Goal: Information Seeking & Learning: Learn about a topic

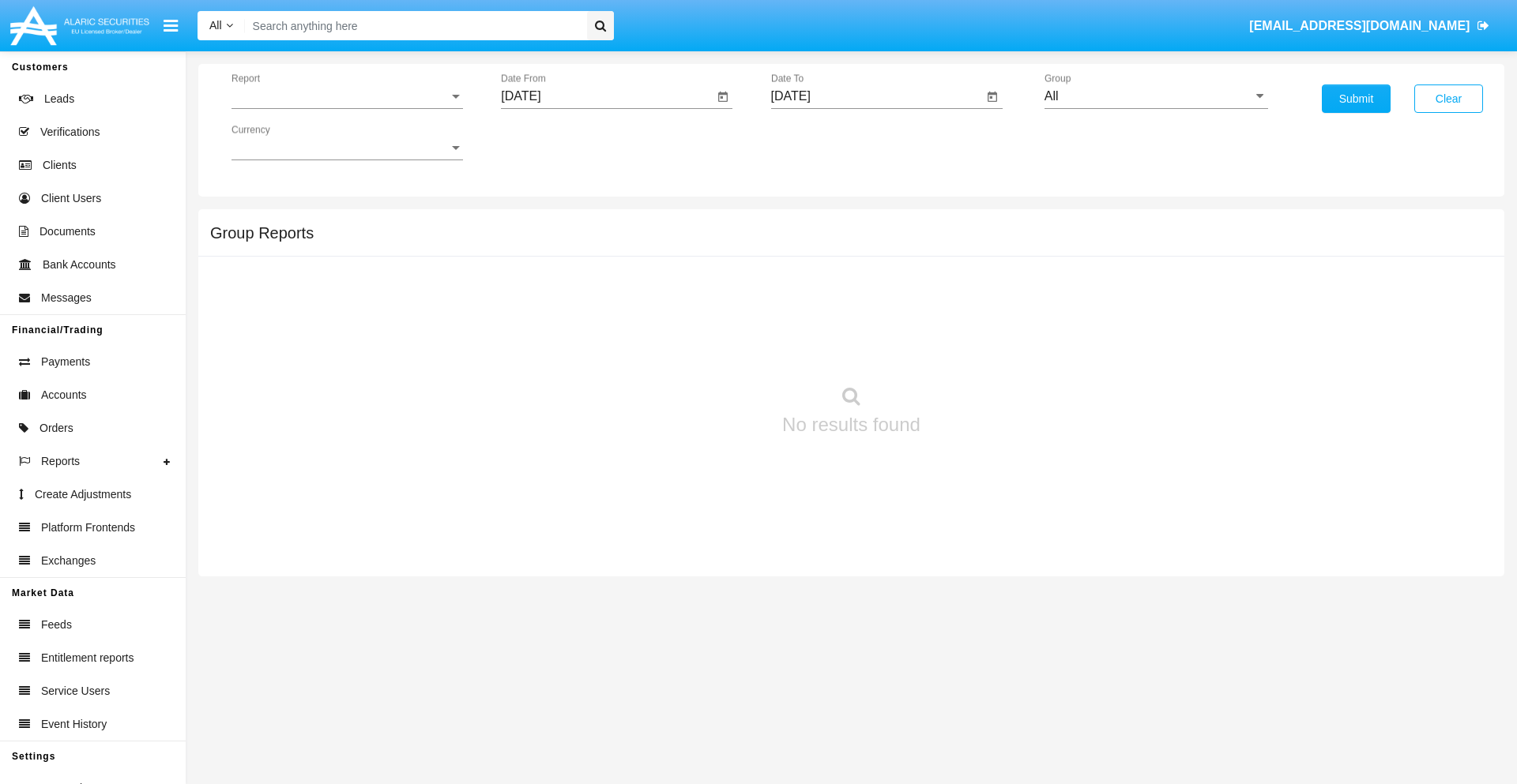
click at [347, 96] on span "Report" at bounding box center [339, 96] width 217 height 15
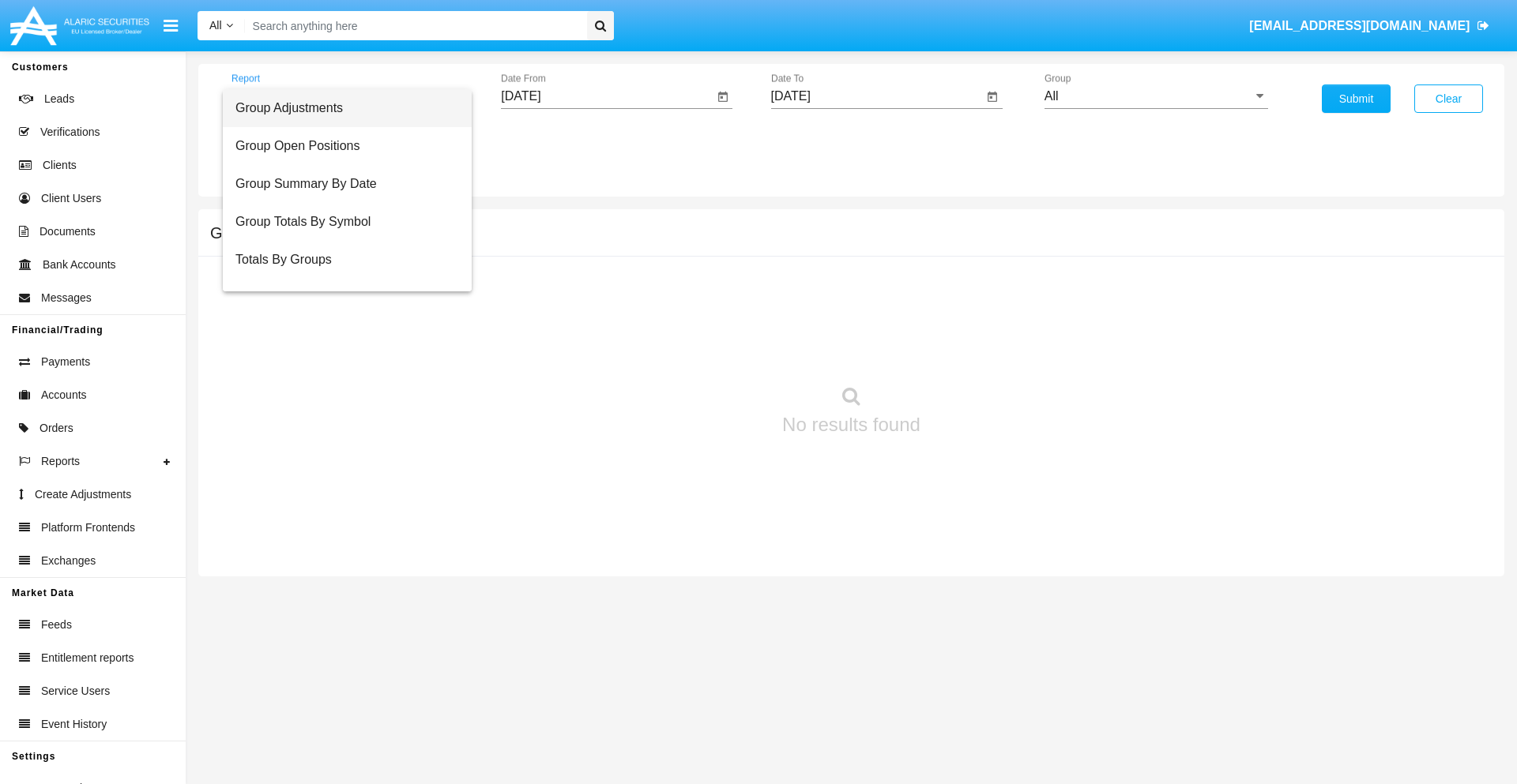
click at [340, 108] on span "Group Adjustments" at bounding box center [347, 108] width 223 height 38
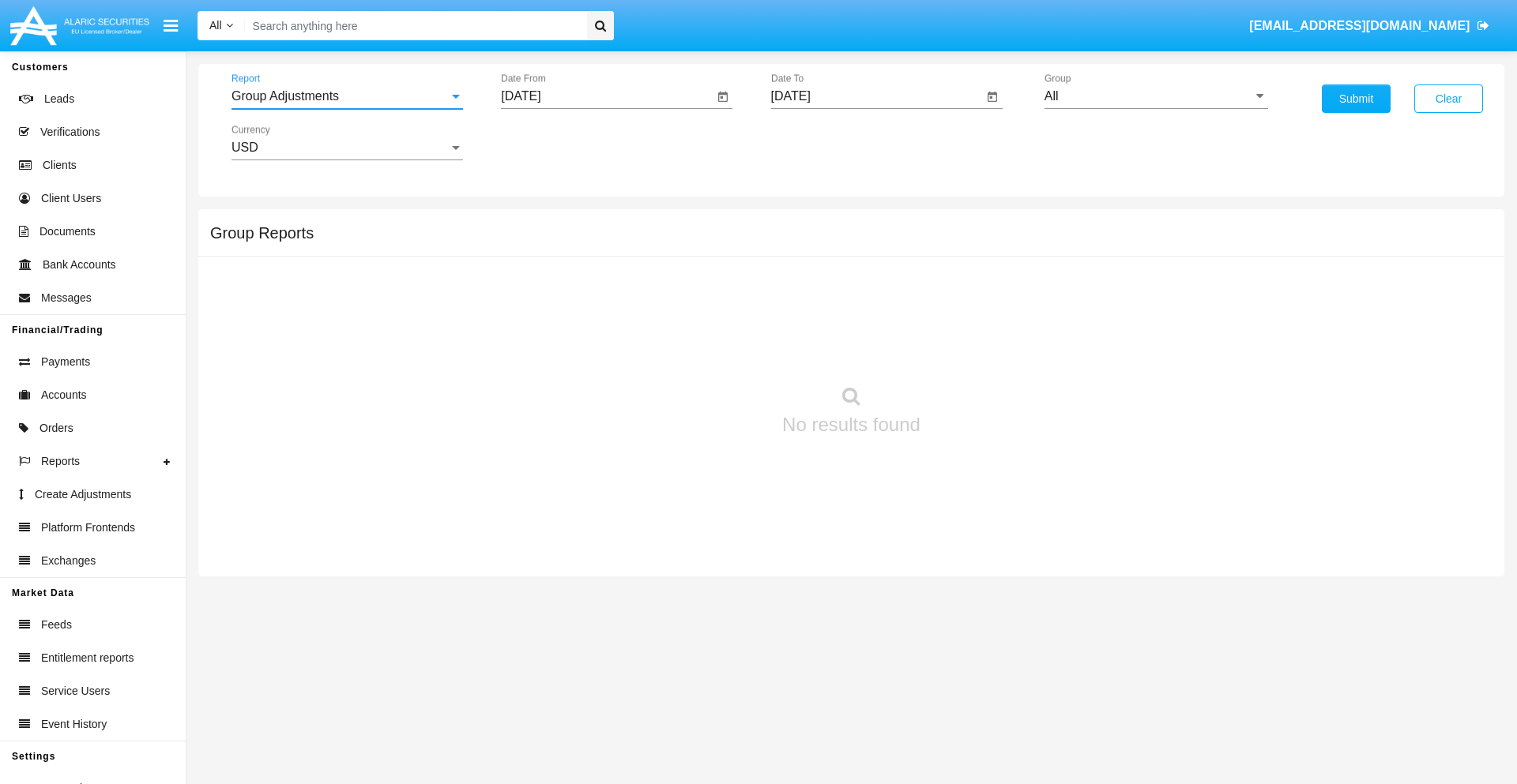
click at [606, 96] on input "[DATE]" at bounding box center [606, 96] width 212 height 15
click at [553, 143] on span "[DATE]" at bounding box center [539, 143] width 34 height 13
click at [704, 349] on div "2025" at bounding box center [705, 349] width 50 height 28
click at [539, 254] on div "MAY" at bounding box center [539, 254] width 50 height 28
click at [558, 337] on div "26" at bounding box center [558, 337] width 28 height 28
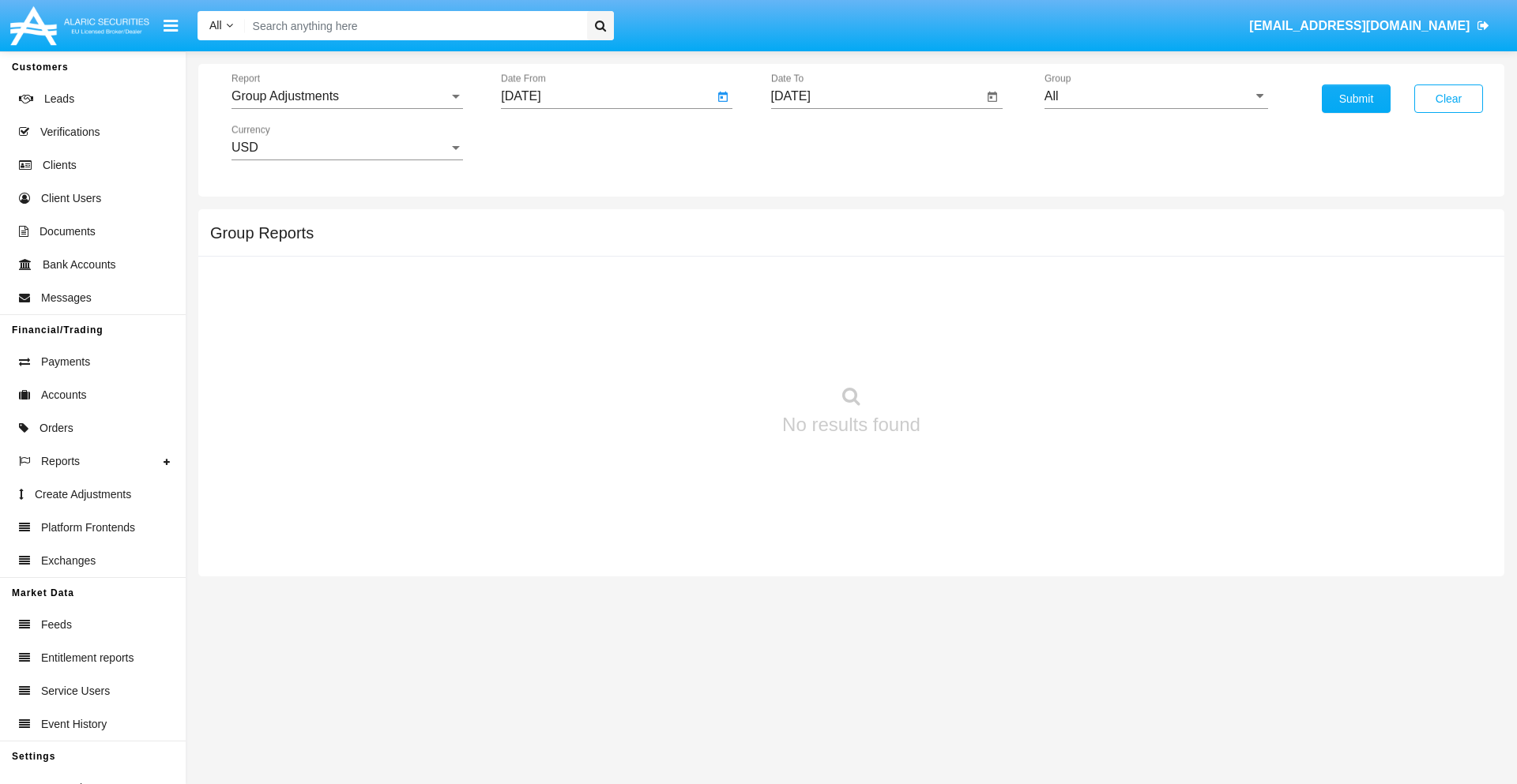
type input "05/26/25"
click at [876, 96] on input "[DATE]" at bounding box center [877, 96] width 212 height 15
click at [822, 143] on span "[DATE]" at bounding box center [809, 143] width 34 height 13
click at [974, 349] on div "2025" at bounding box center [974, 349] width 50 height 28
click at [974, 254] on div "AUG" at bounding box center [974, 254] width 50 height 28
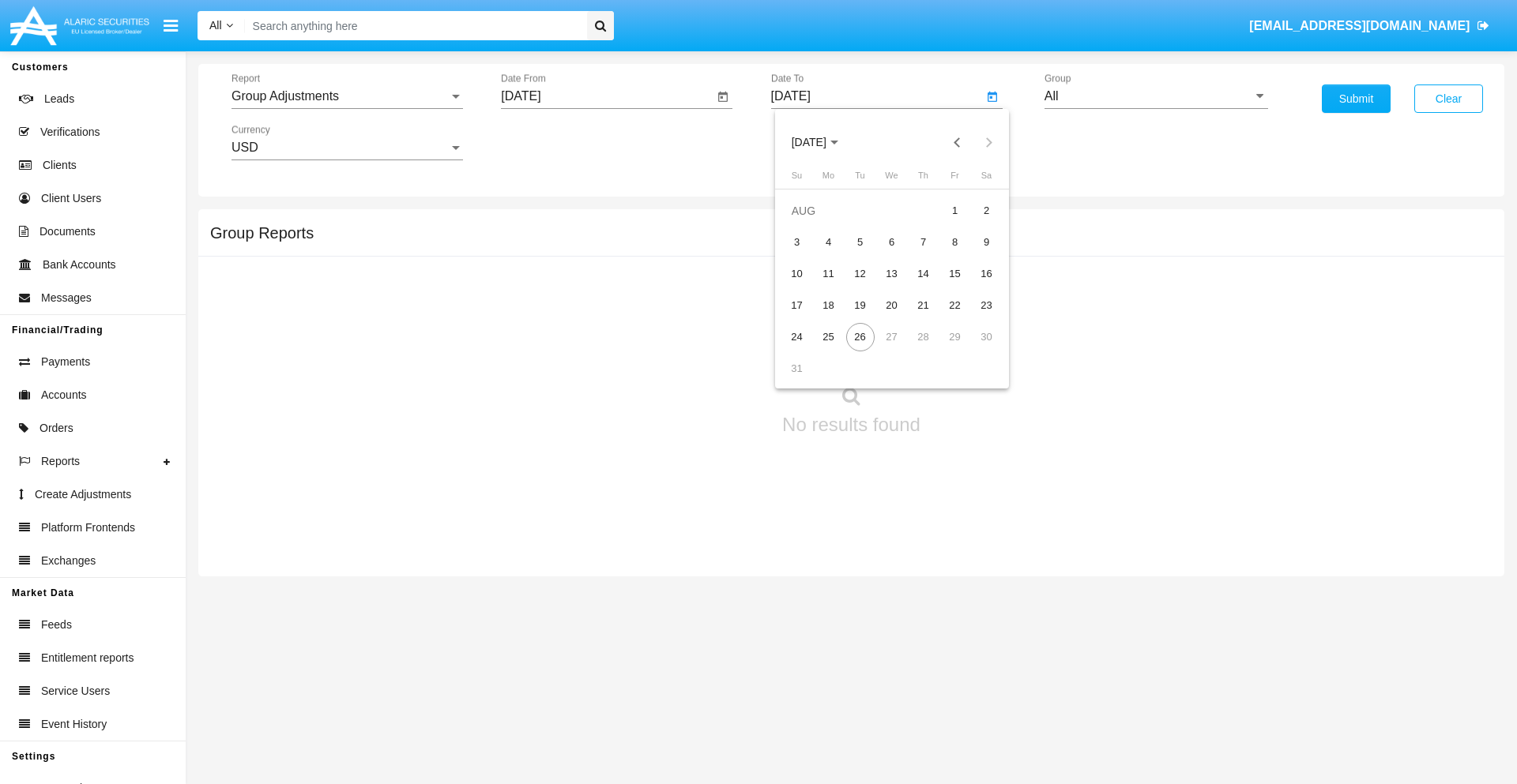
click at [860, 337] on div "26" at bounding box center [860, 337] width 28 height 28
type input "[DATE]"
click at [1156, 96] on input "All" at bounding box center [1156, 96] width 223 height 15
click at [1102, 652] on span "Company AQA" at bounding box center [1102, 659] width 83 height 14
type input "Company AQA"
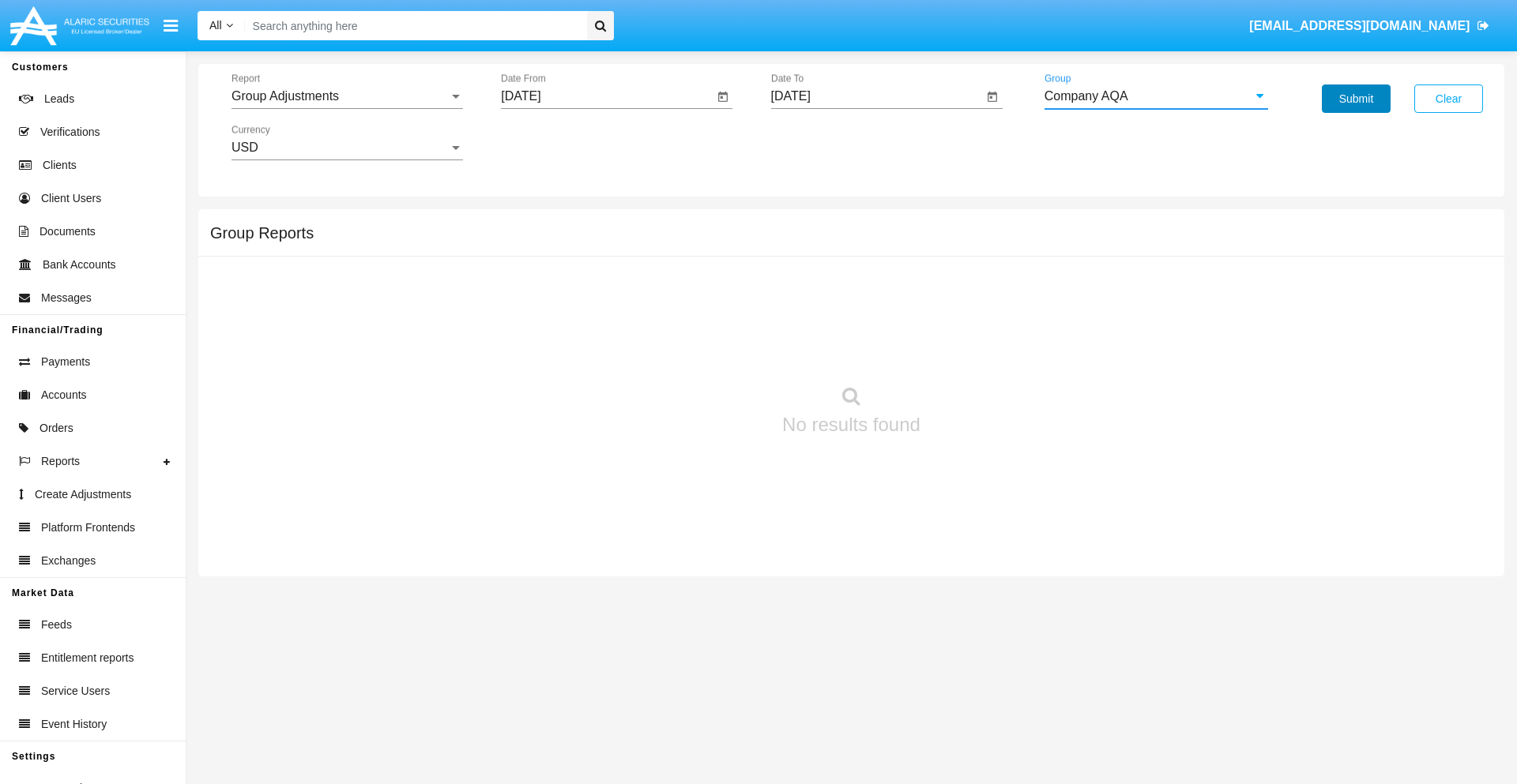
click at [1356, 99] on button "Submit" at bounding box center [1356, 98] width 69 height 28
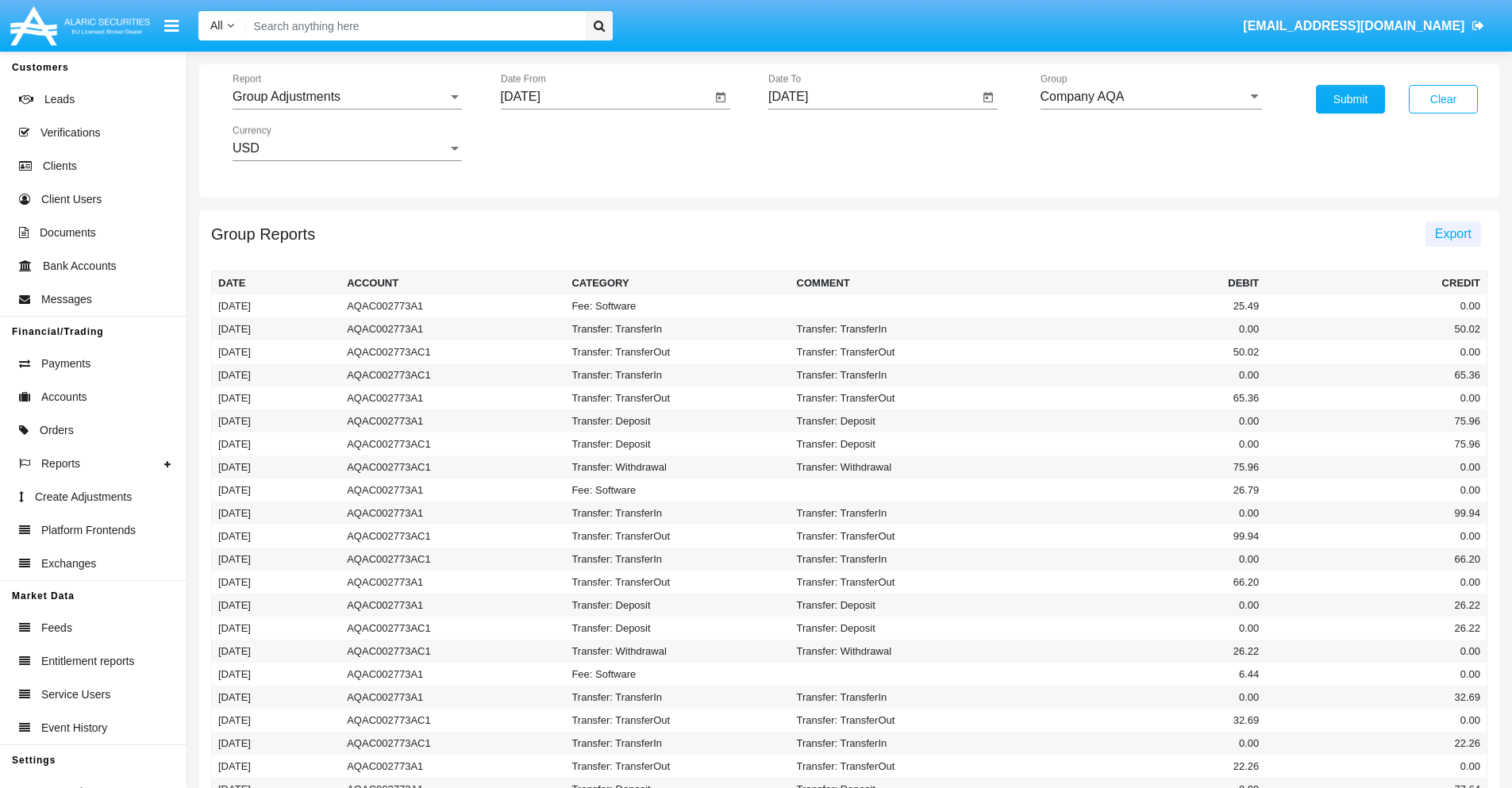
click at [1452, 233] on span "Export" at bounding box center [1453, 234] width 36 height 14
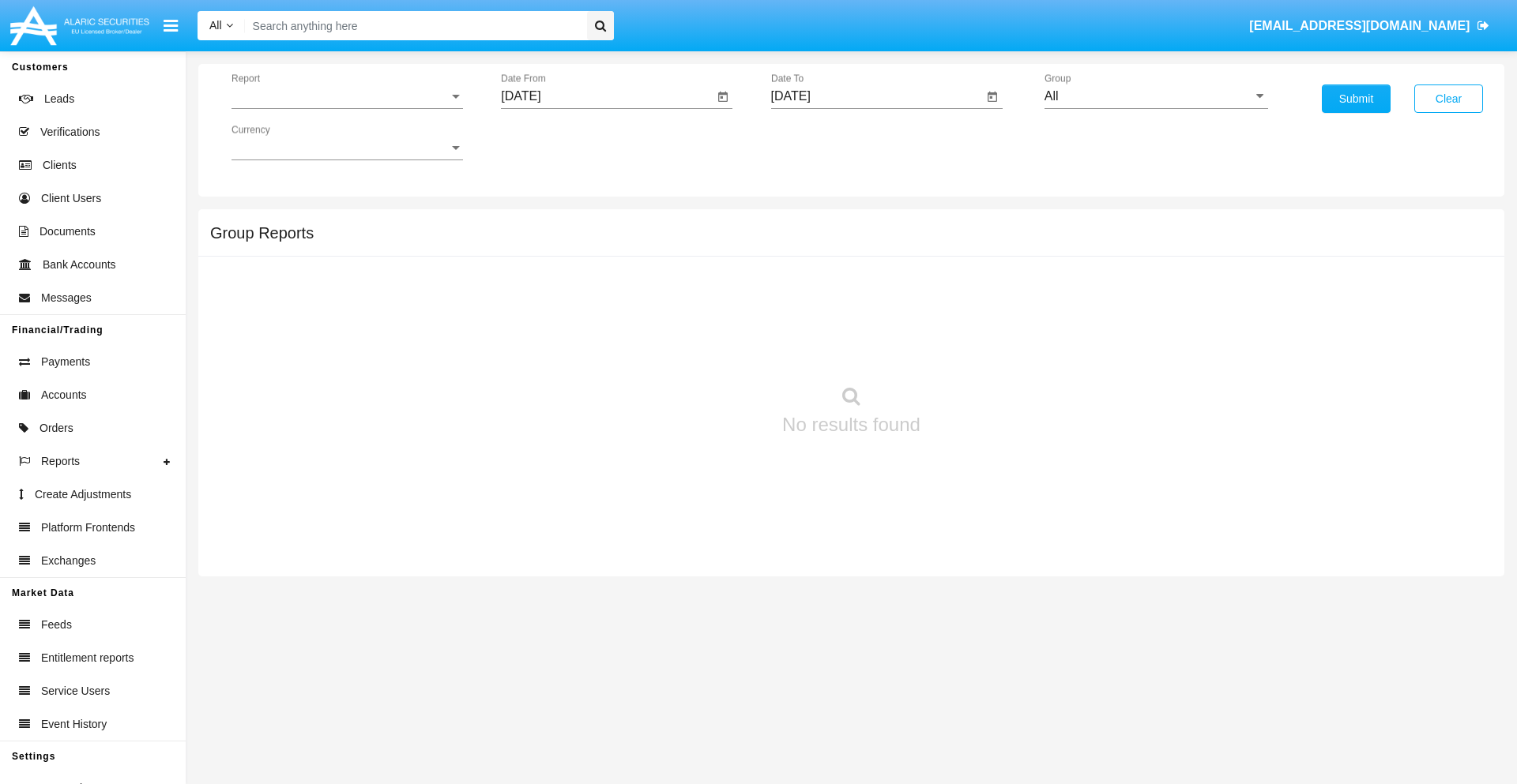
click at [347, 96] on span "Report" at bounding box center [339, 96] width 217 height 15
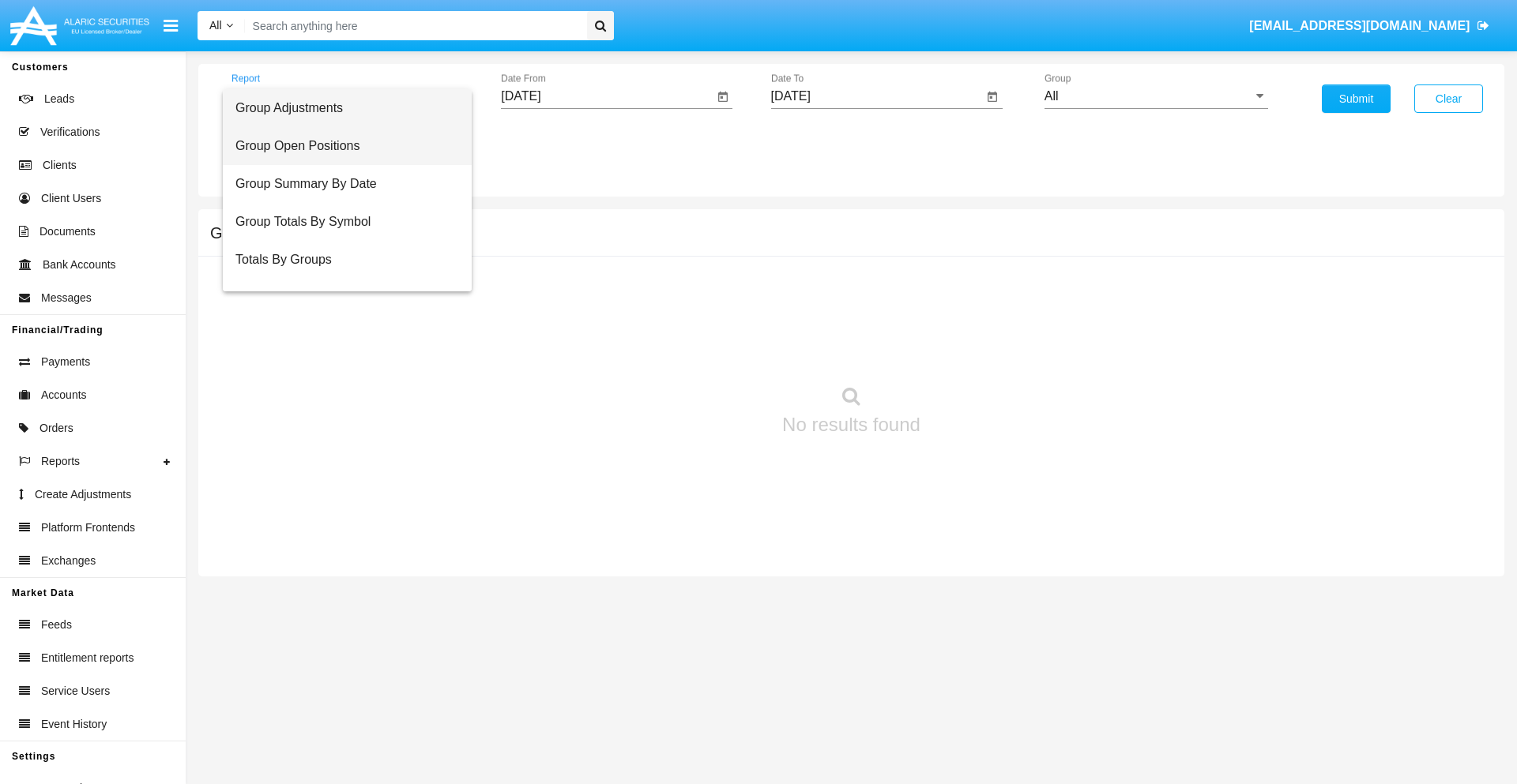
click at [340, 146] on span "Group Open Positions" at bounding box center [347, 146] width 223 height 38
click at [606, 96] on input "[DATE]" at bounding box center [606, 96] width 212 height 15
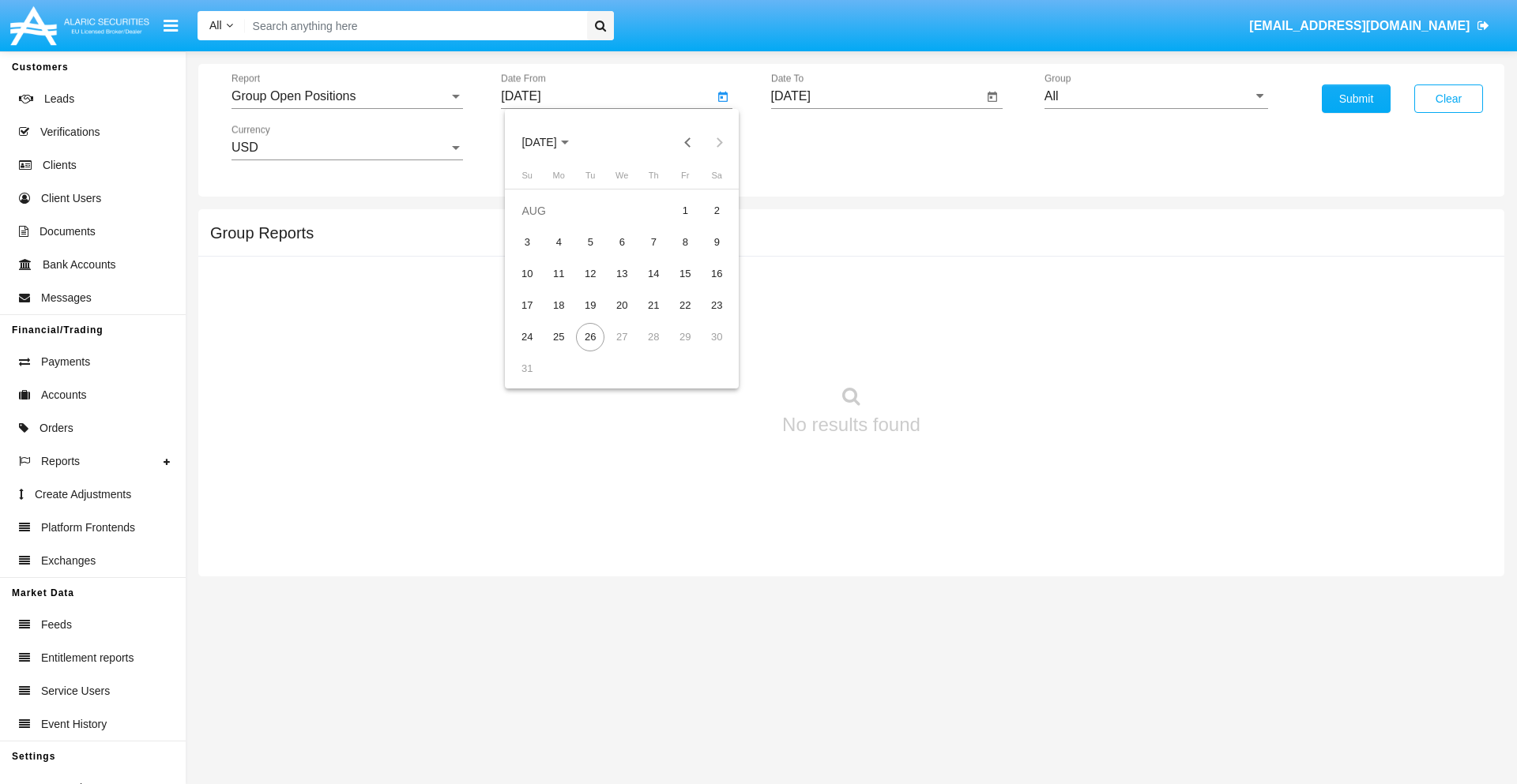
click at [553, 143] on span "[DATE]" at bounding box center [539, 143] width 34 height 13
click at [704, 349] on div "2025" at bounding box center [705, 349] width 50 height 28
click at [649, 254] on div "[DATE]" at bounding box center [649, 254] width 50 height 28
click at [716, 337] on div "26" at bounding box center [716, 337] width 28 height 28
type input "[DATE]"
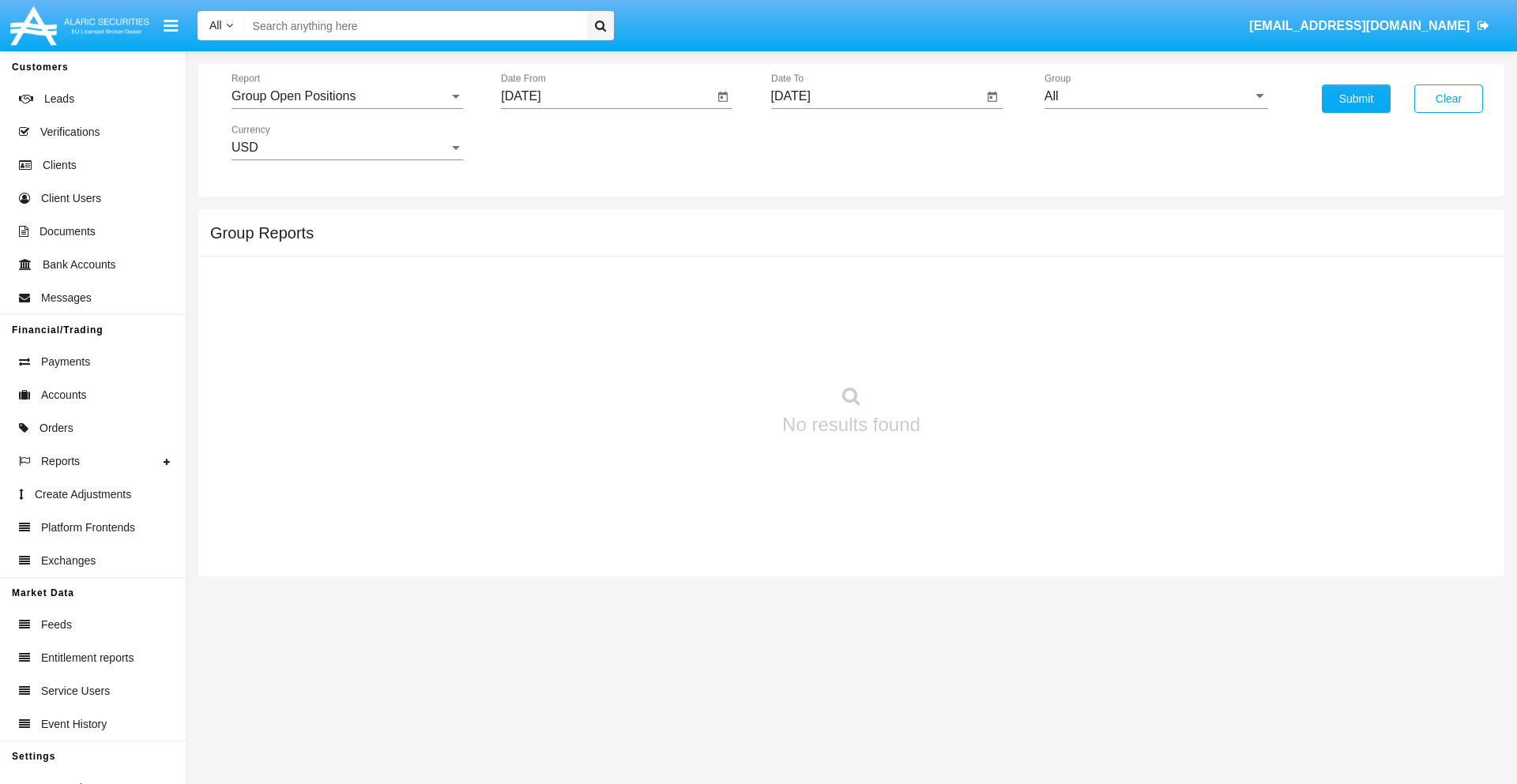
click at [876, 96] on input "[DATE]" at bounding box center [877, 96] width 212 height 15
click at [822, 143] on span "[DATE]" at bounding box center [809, 143] width 34 height 13
click at [974, 349] on div "2025" at bounding box center [974, 349] width 50 height 28
click at [974, 254] on div "AUG" at bounding box center [974, 254] width 50 height 28
click at [860, 337] on div "26" at bounding box center [860, 337] width 28 height 28
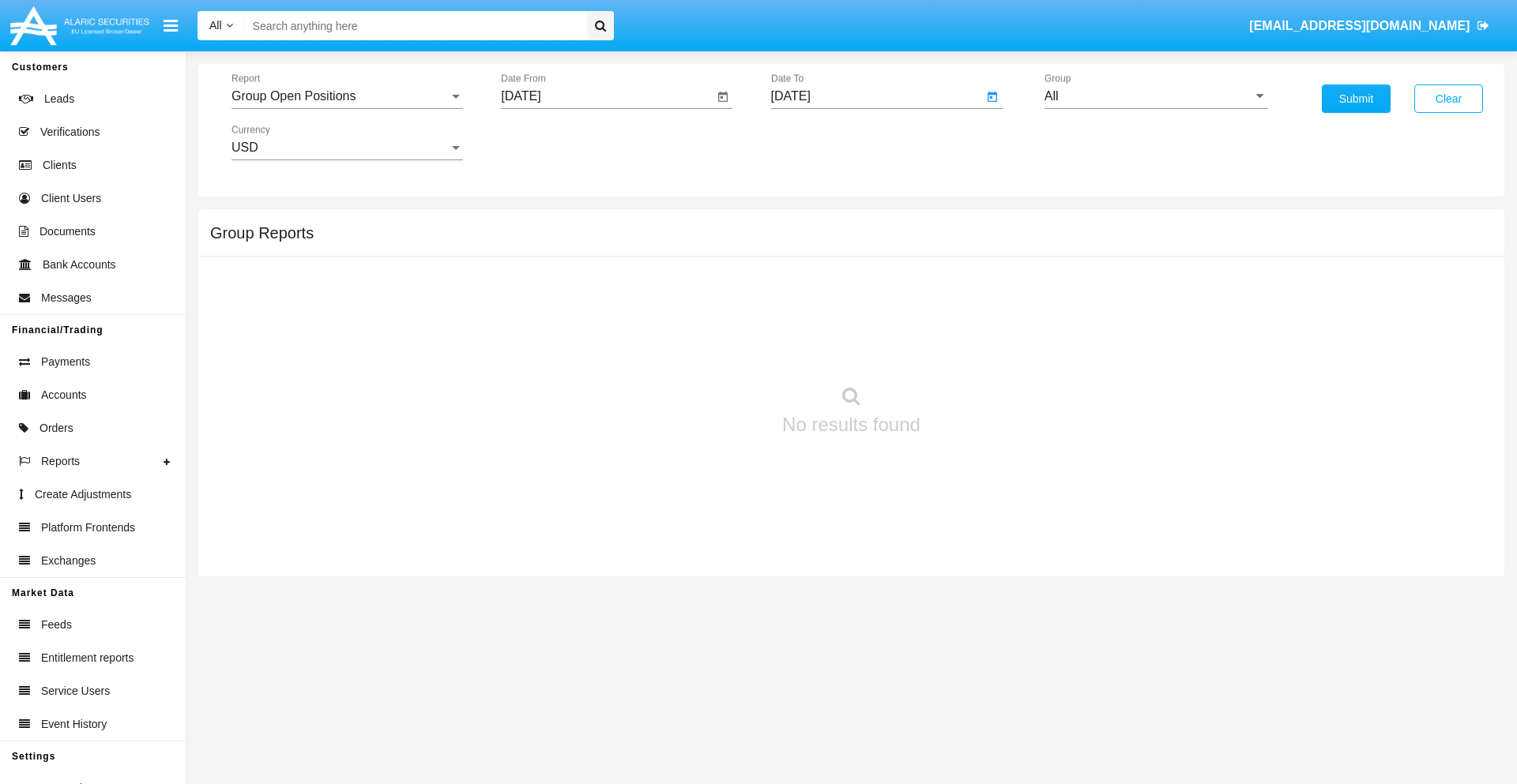
type input "[DATE]"
click at [1156, 96] on input "All" at bounding box center [1156, 96] width 223 height 15
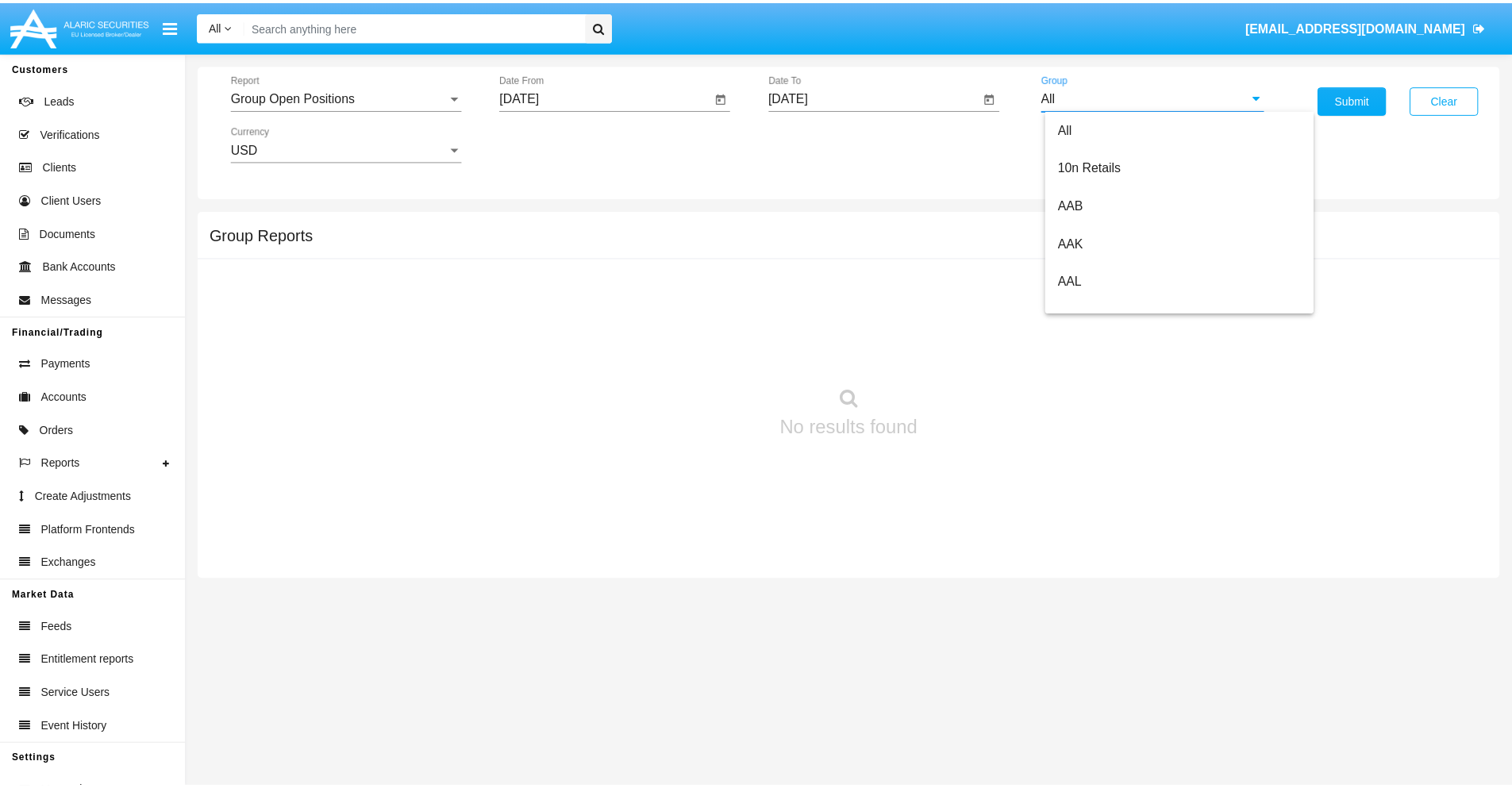
scroll to position [851, 0]
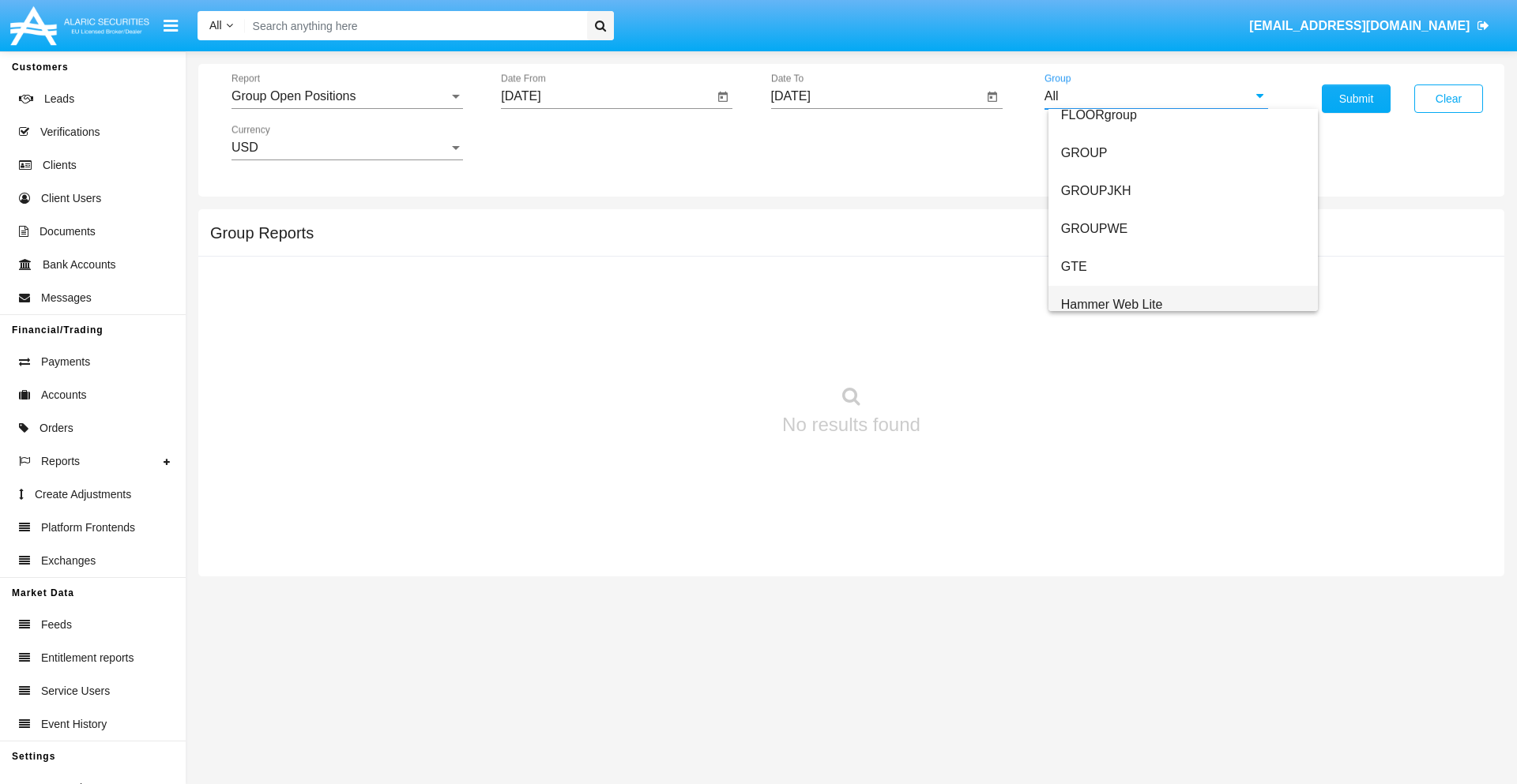
click at [1112, 304] on span "Hammer Web Lite" at bounding box center [1112, 305] width 102 height 14
type input "Hammer Web Lite"
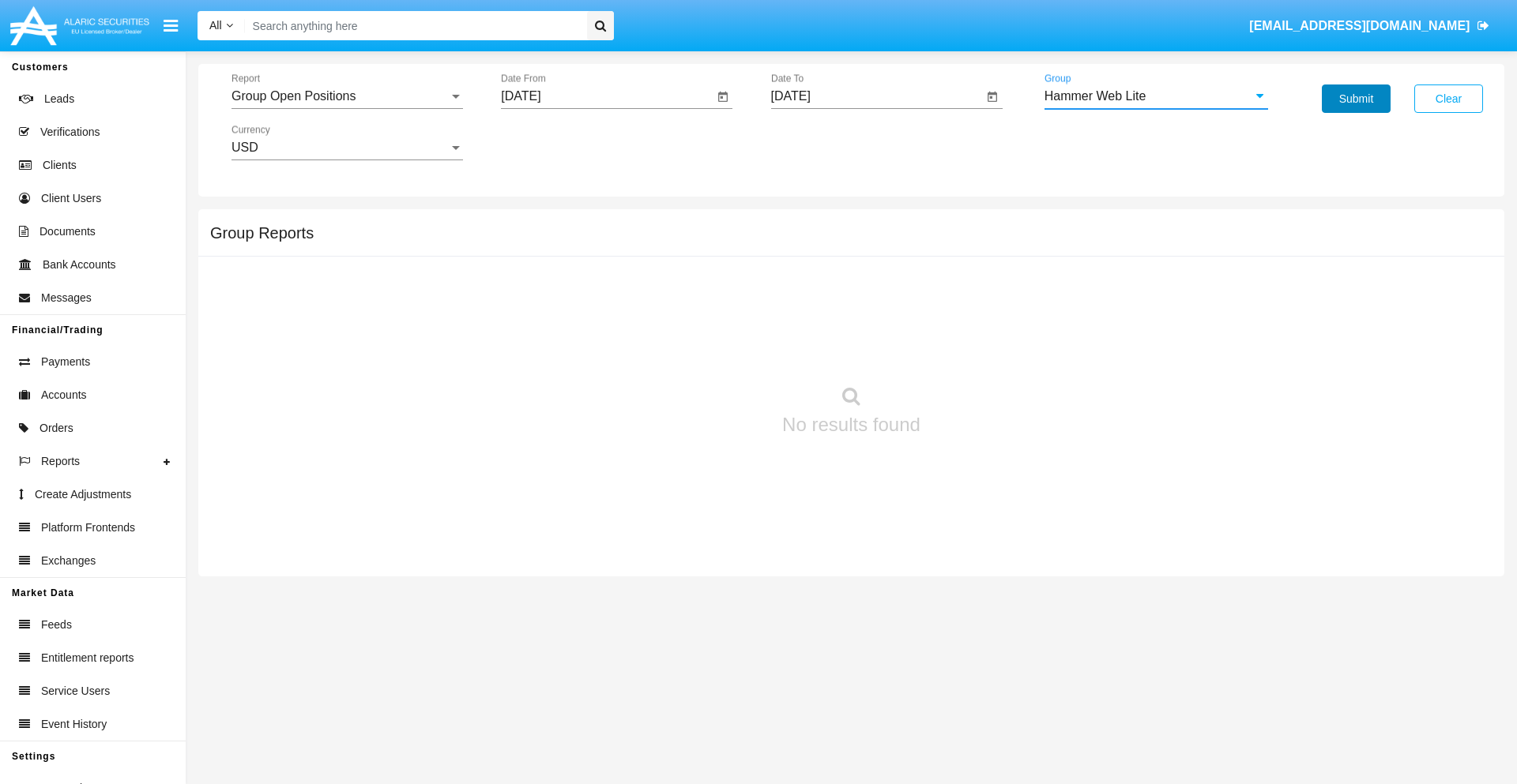
click at [1356, 99] on button "Submit" at bounding box center [1356, 98] width 69 height 28
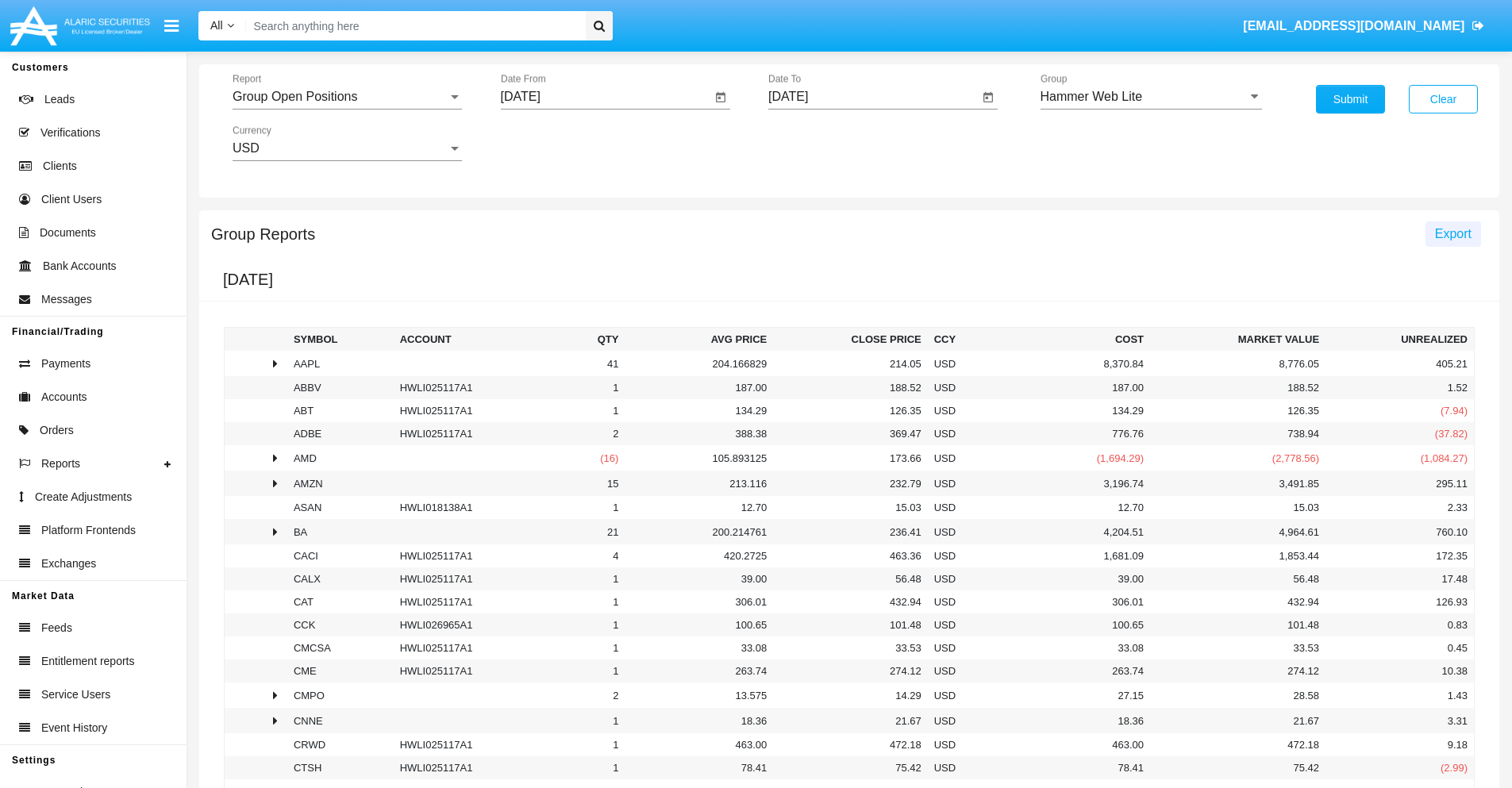
click at [1452, 233] on span "Export" at bounding box center [1453, 234] width 36 height 14
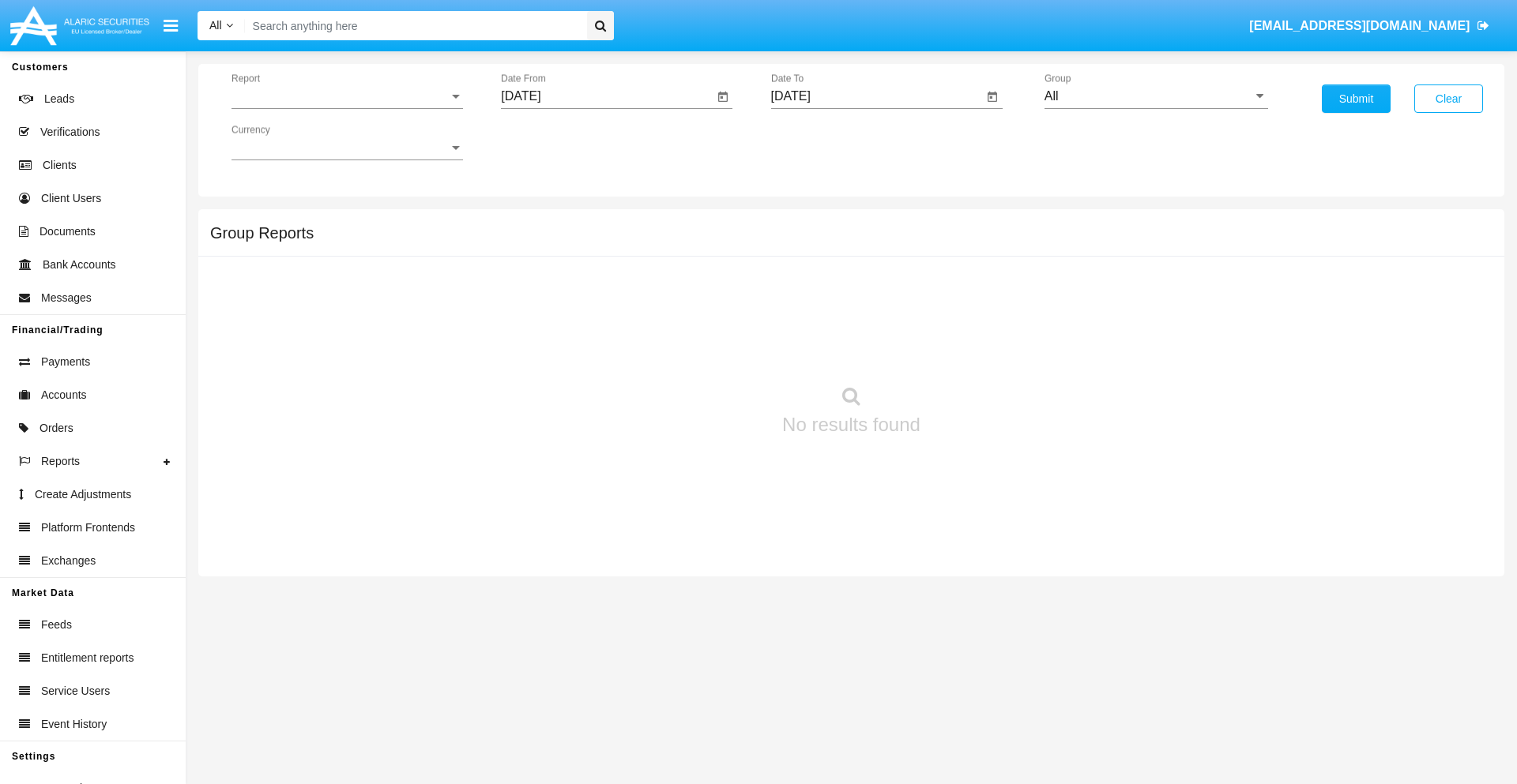
click at [347, 96] on span "Report" at bounding box center [339, 96] width 217 height 15
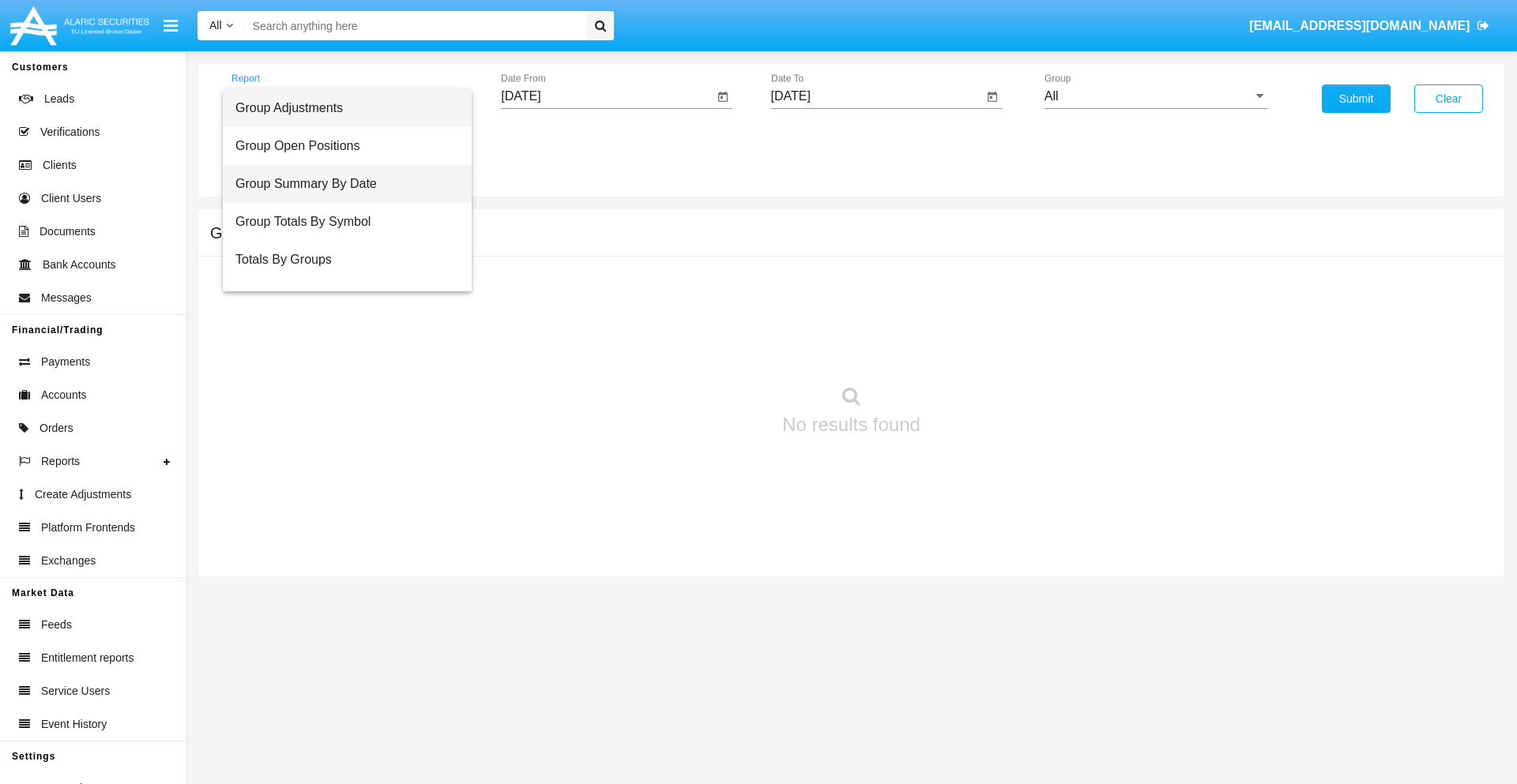
click at [340, 184] on span "Group Summary By Date" at bounding box center [347, 184] width 223 height 38
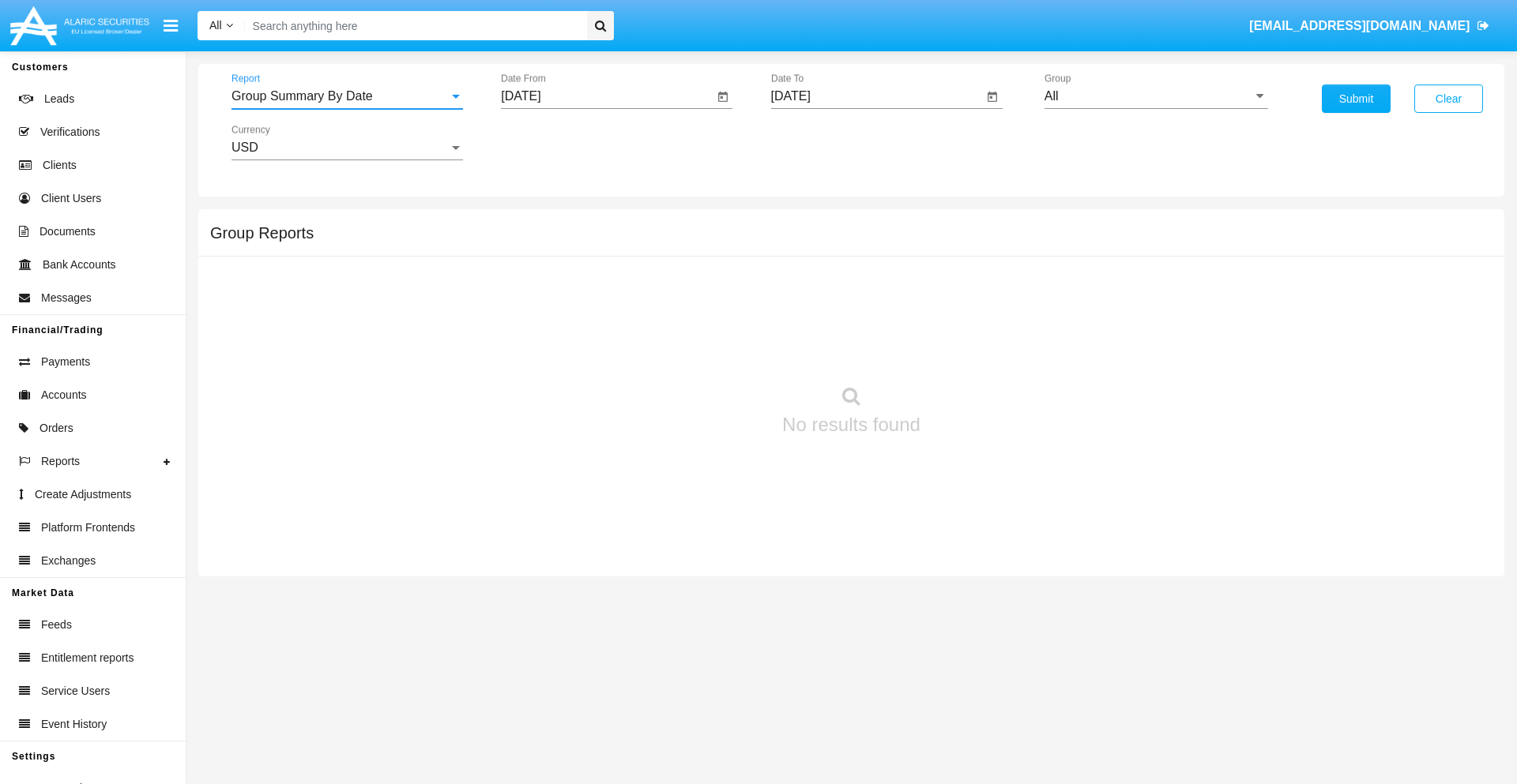
click at [606, 96] on input "[DATE]" at bounding box center [606, 96] width 212 height 15
click at [553, 143] on span "[DATE]" at bounding box center [539, 143] width 34 height 13
click at [704, 349] on div "2025" at bounding box center [705, 349] width 50 height 28
click at [649, 254] on div "[DATE]" at bounding box center [649, 254] width 50 height 28
click at [716, 337] on div "26" at bounding box center [716, 337] width 28 height 28
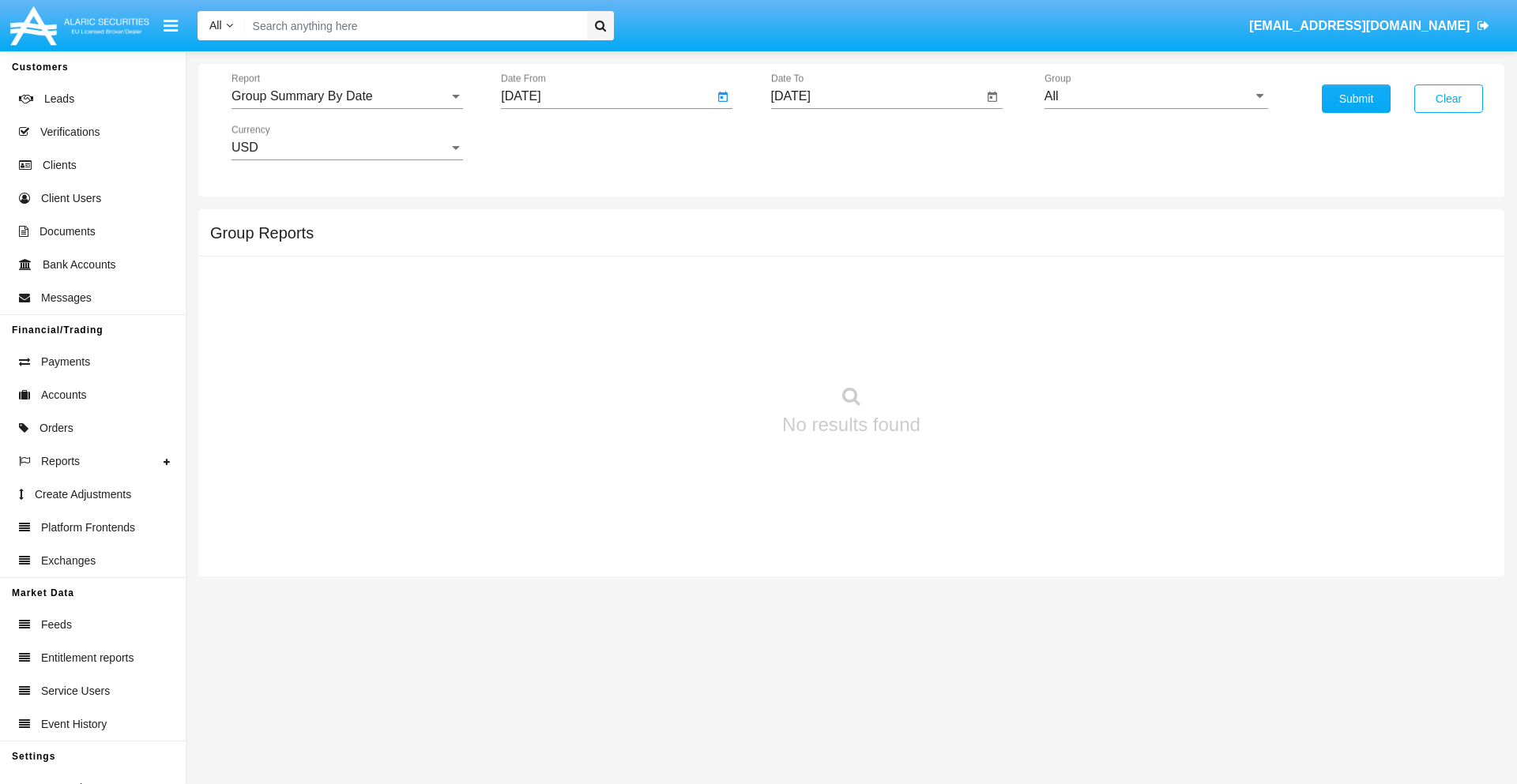
type input "[DATE]"
click at [876, 96] on input "[DATE]" at bounding box center [877, 96] width 212 height 15
click at [822, 143] on span "[DATE]" at bounding box center [809, 143] width 34 height 13
click at [974, 349] on div "2025" at bounding box center [974, 349] width 50 height 28
click at [974, 254] on div "AUG" at bounding box center [974, 254] width 50 height 28
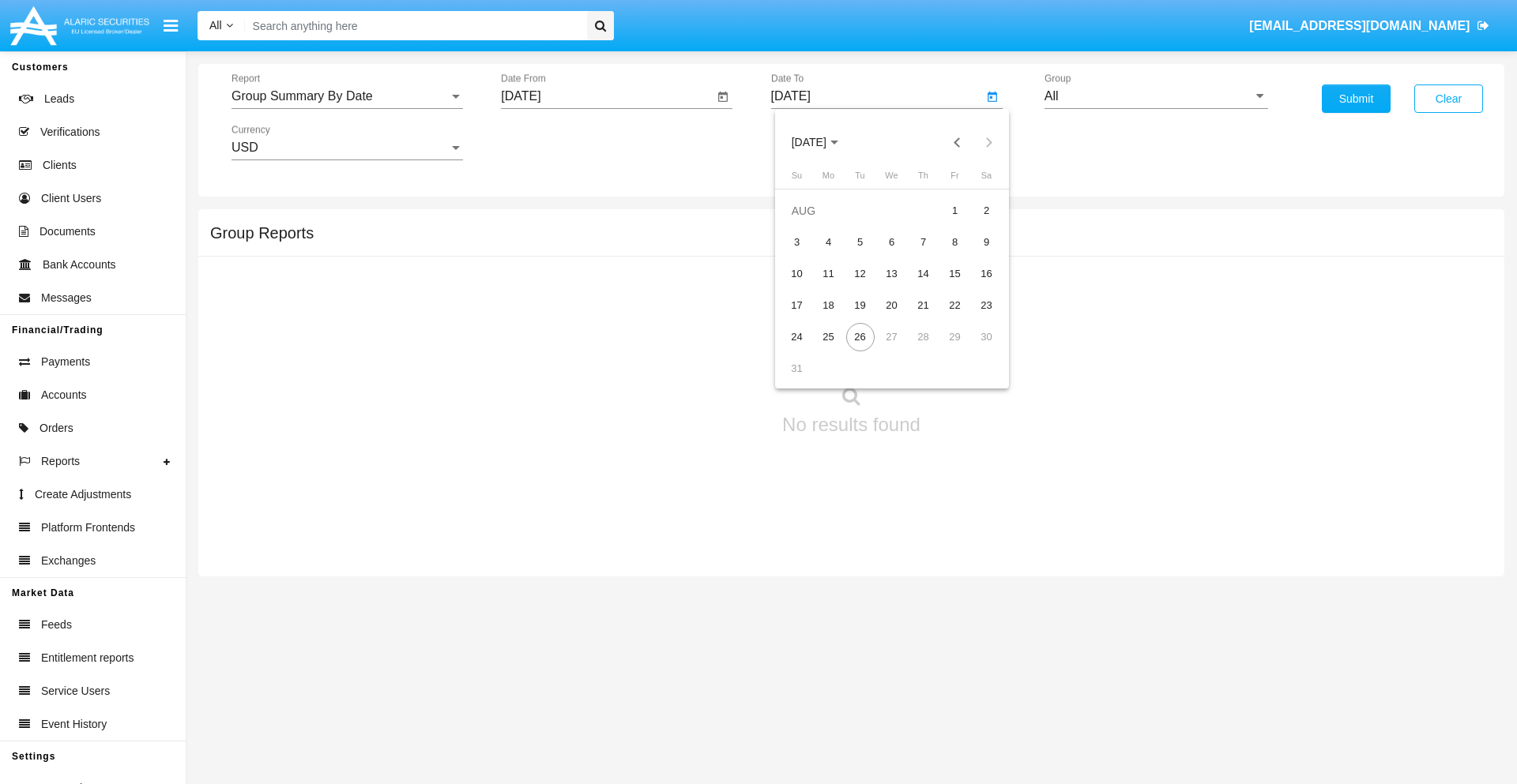
click at [860, 337] on div "26" at bounding box center [860, 337] width 28 height 28
type input "[DATE]"
click at [1156, 96] on input "All" at bounding box center [1156, 96] width 223 height 15
type input "Hammer Web Lite"
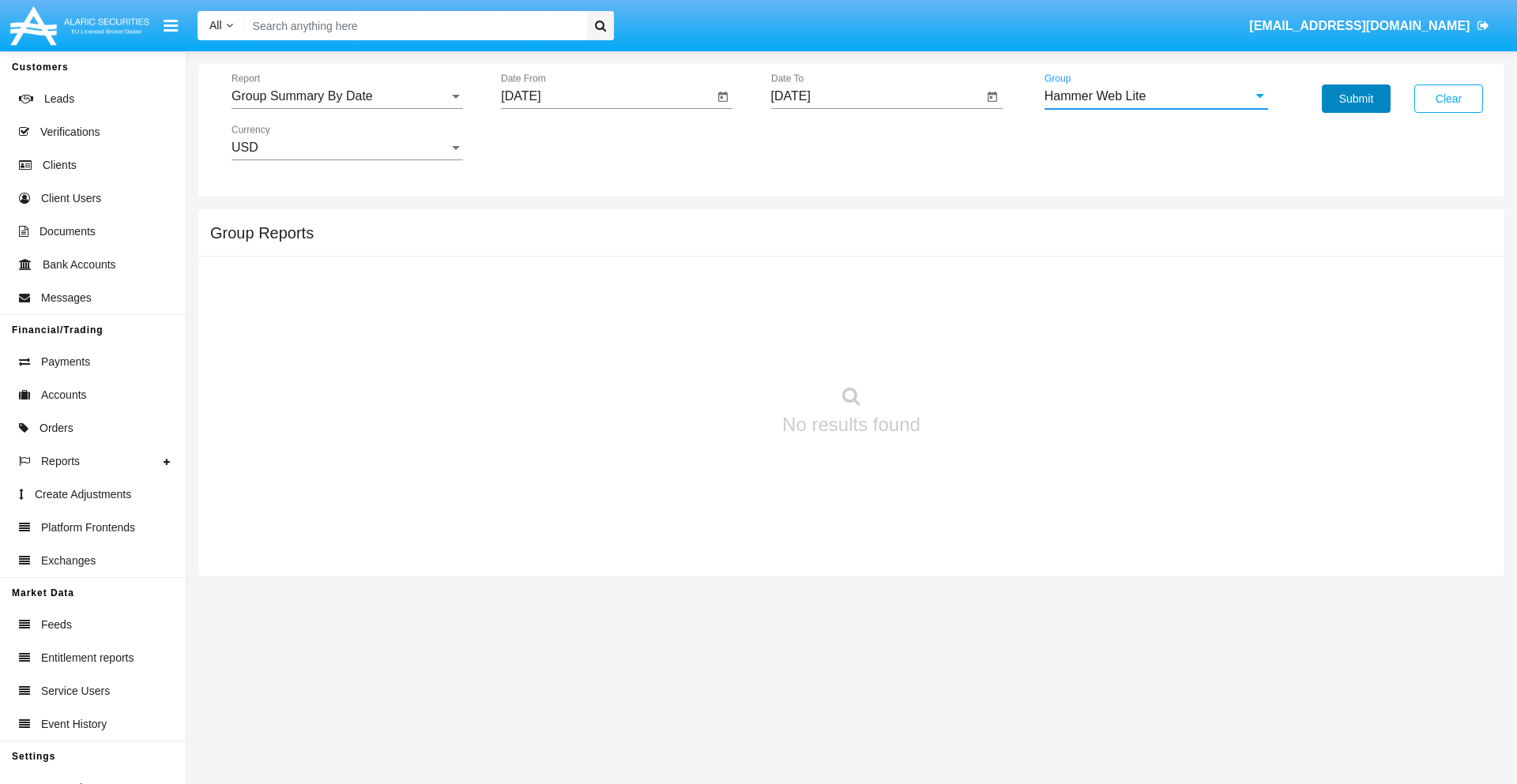
click at [1356, 99] on button "Submit" at bounding box center [1356, 98] width 69 height 28
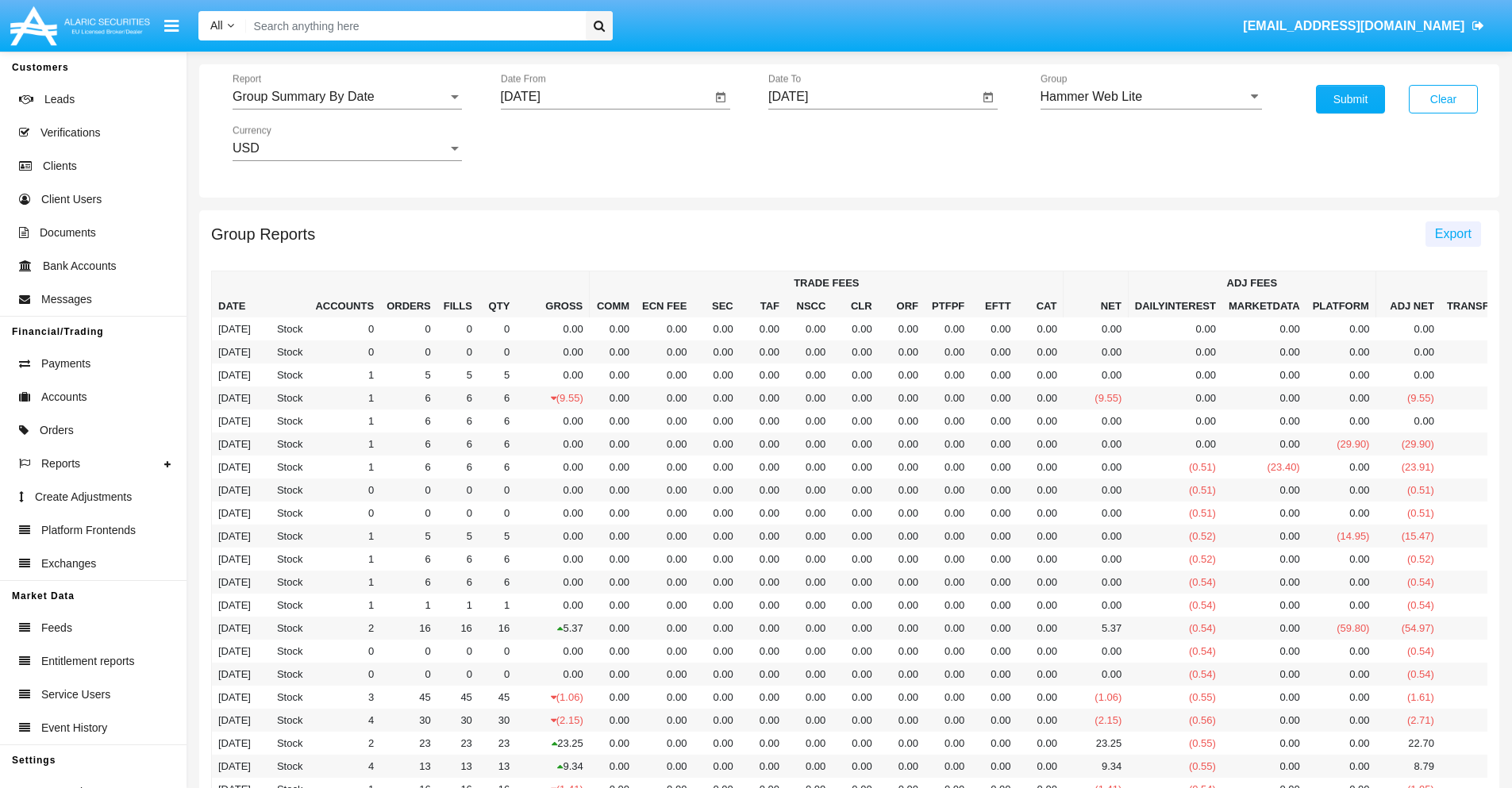
click at [1452, 233] on span "Export" at bounding box center [1453, 234] width 36 height 14
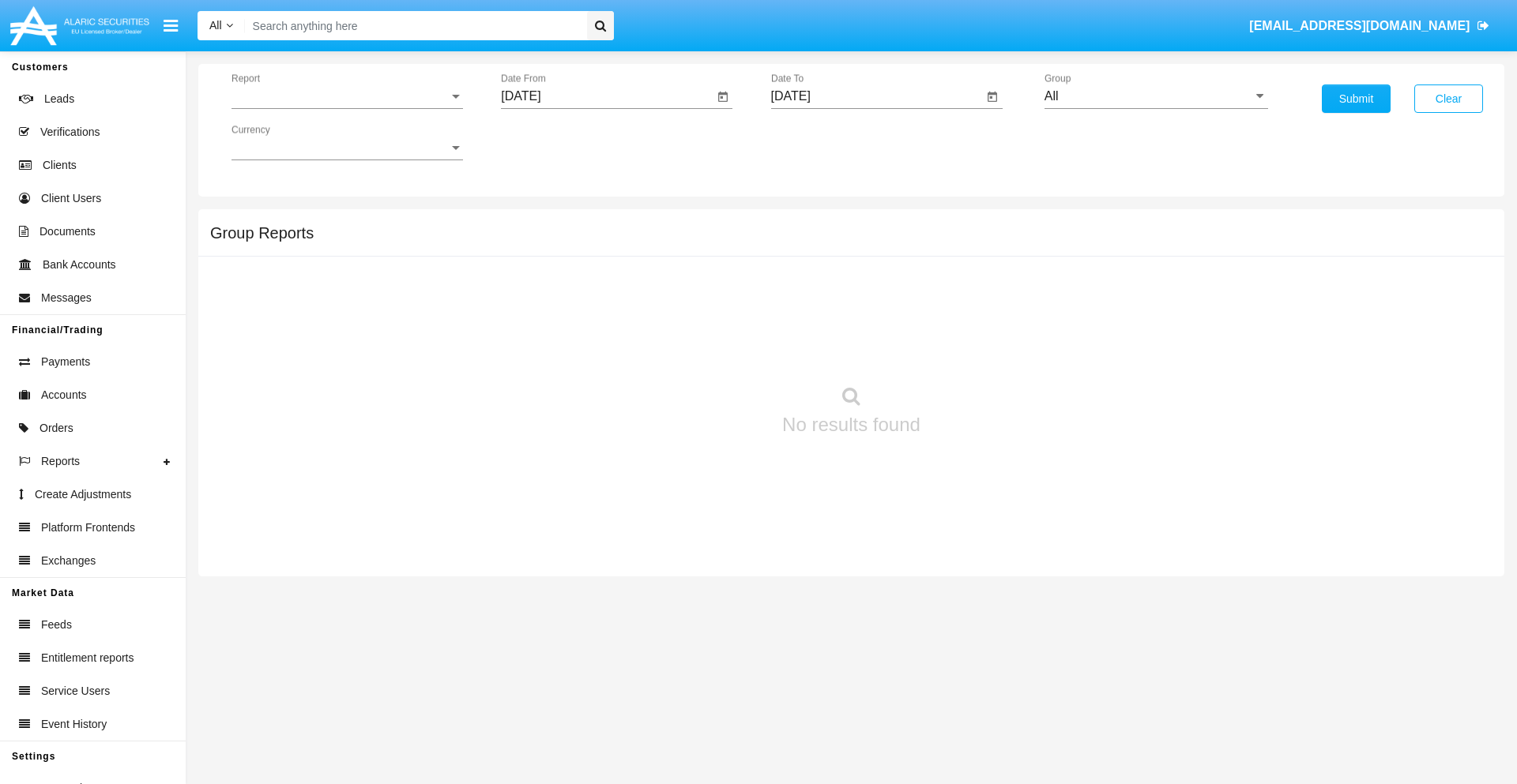
click at [347, 96] on span "Report" at bounding box center [339, 96] width 217 height 15
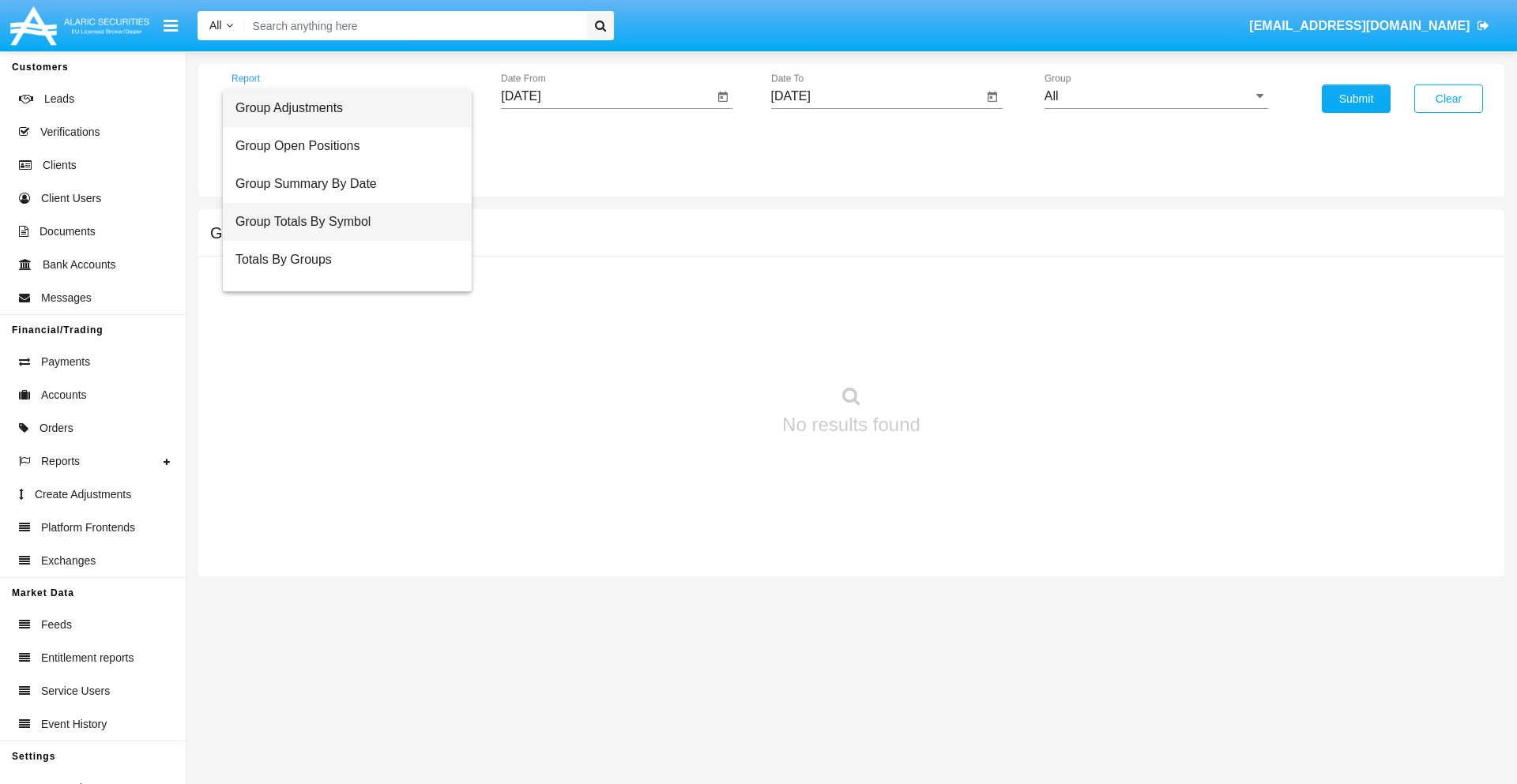
click at [340, 222] on span "Group Totals By Symbol" at bounding box center [347, 222] width 223 height 38
click at [606, 96] on input "[DATE]" at bounding box center [606, 96] width 212 height 15
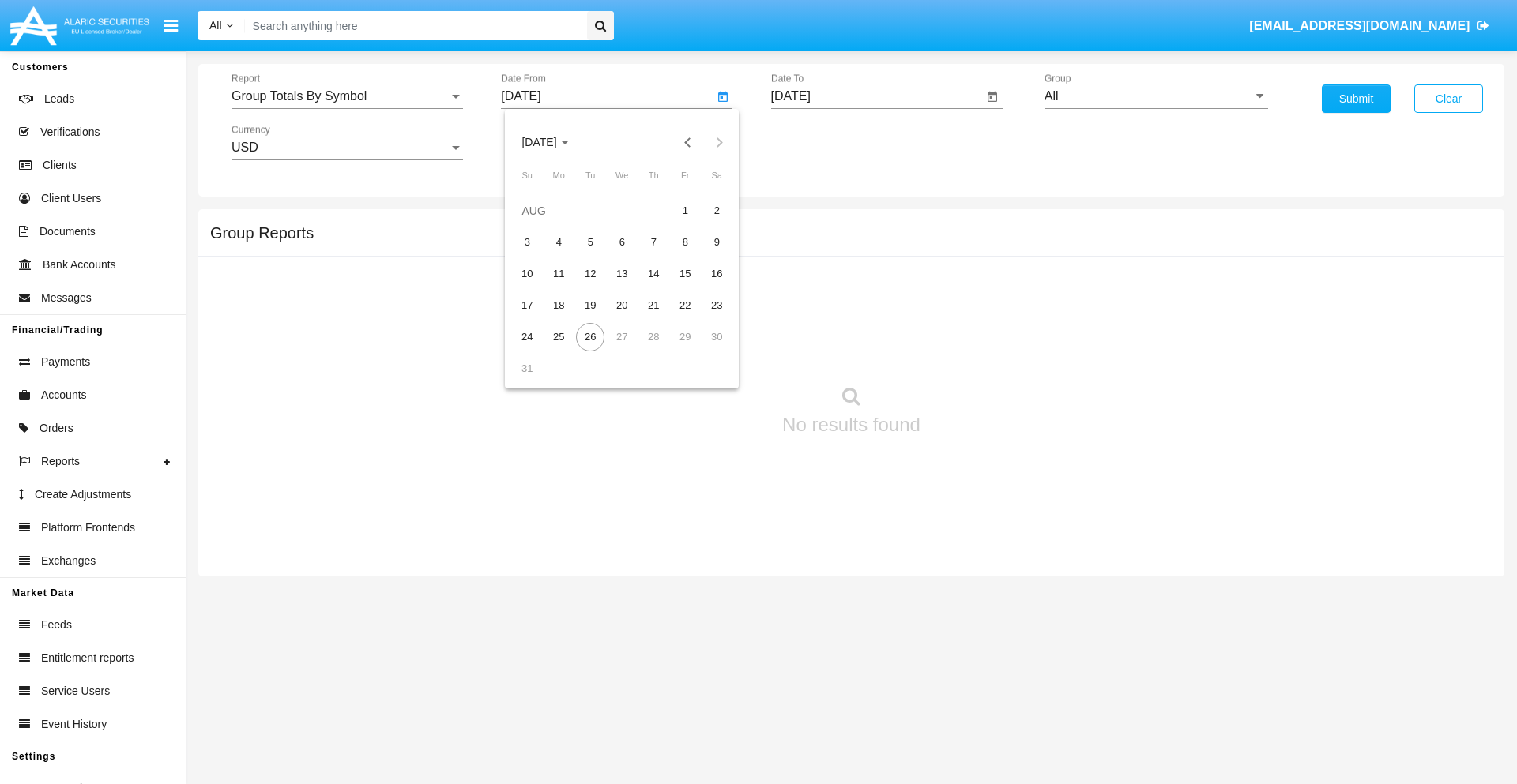
click at [553, 143] on span "[DATE]" at bounding box center [539, 143] width 34 height 13
click at [704, 349] on div "2025" at bounding box center [705, 349] width 50 height 28
click at [649, 254] on div "[DATE]" at bounding box center [649, 254] width 50 height 28
click at [716, 337] on div "26" at bounding box center [716, 337] width 28 height 28
type input "[DATE]"
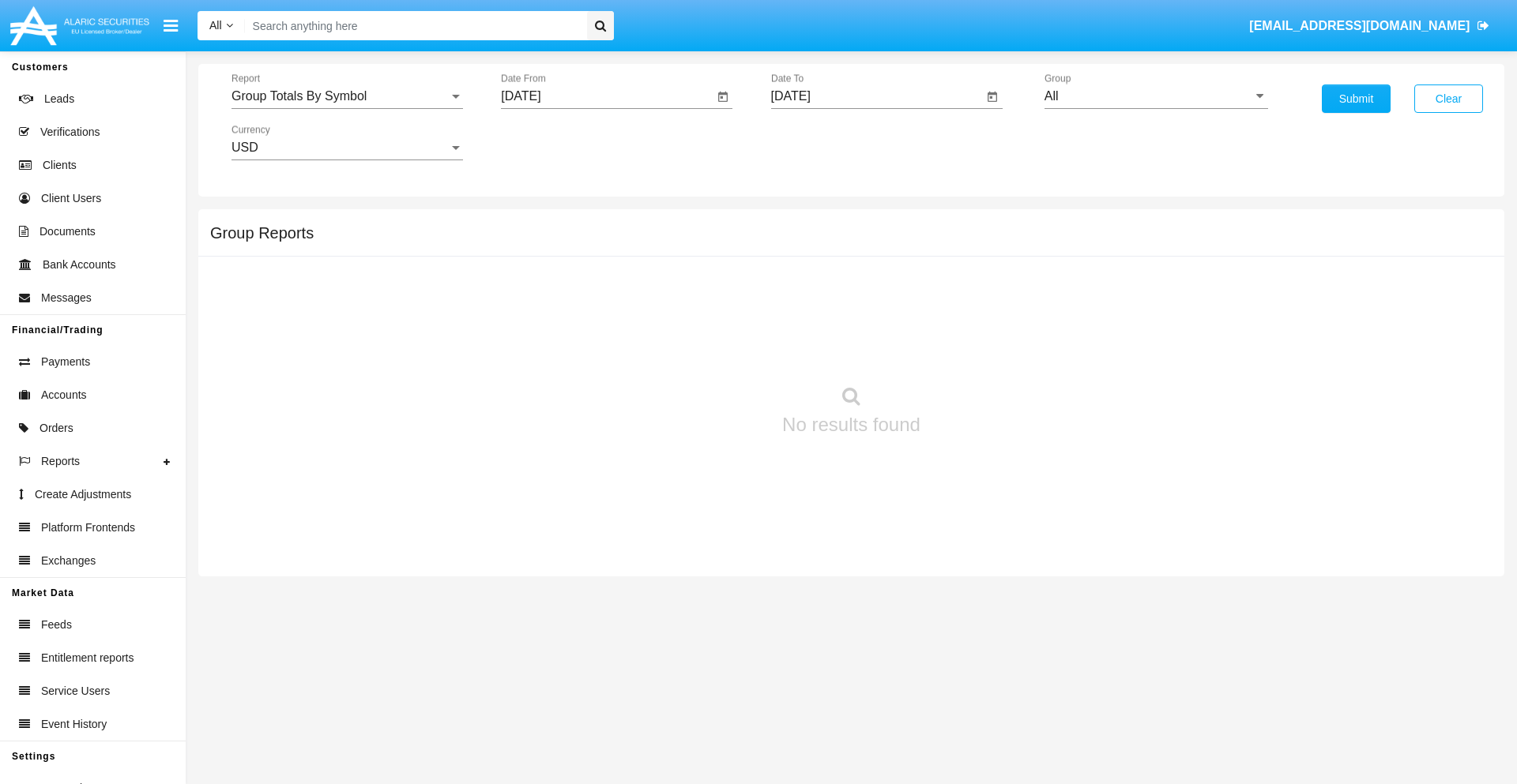
click at [876, 96] on input "[DATE]" at bounding box center [877, 96] width 212 height 15
click at [822, 143] on span "[DATE]" at bounding box center [809, 143] width 34 height 13
click at [974, 349] on div "2025" at bounding box center [974, 349] width 50 height 28
click at [974, 254] on div "AUG" at bounding box center [974, 254] width 50 height 28
click at [860, 337] on div "26" at bounding box center [860, 337] width 28 height 28
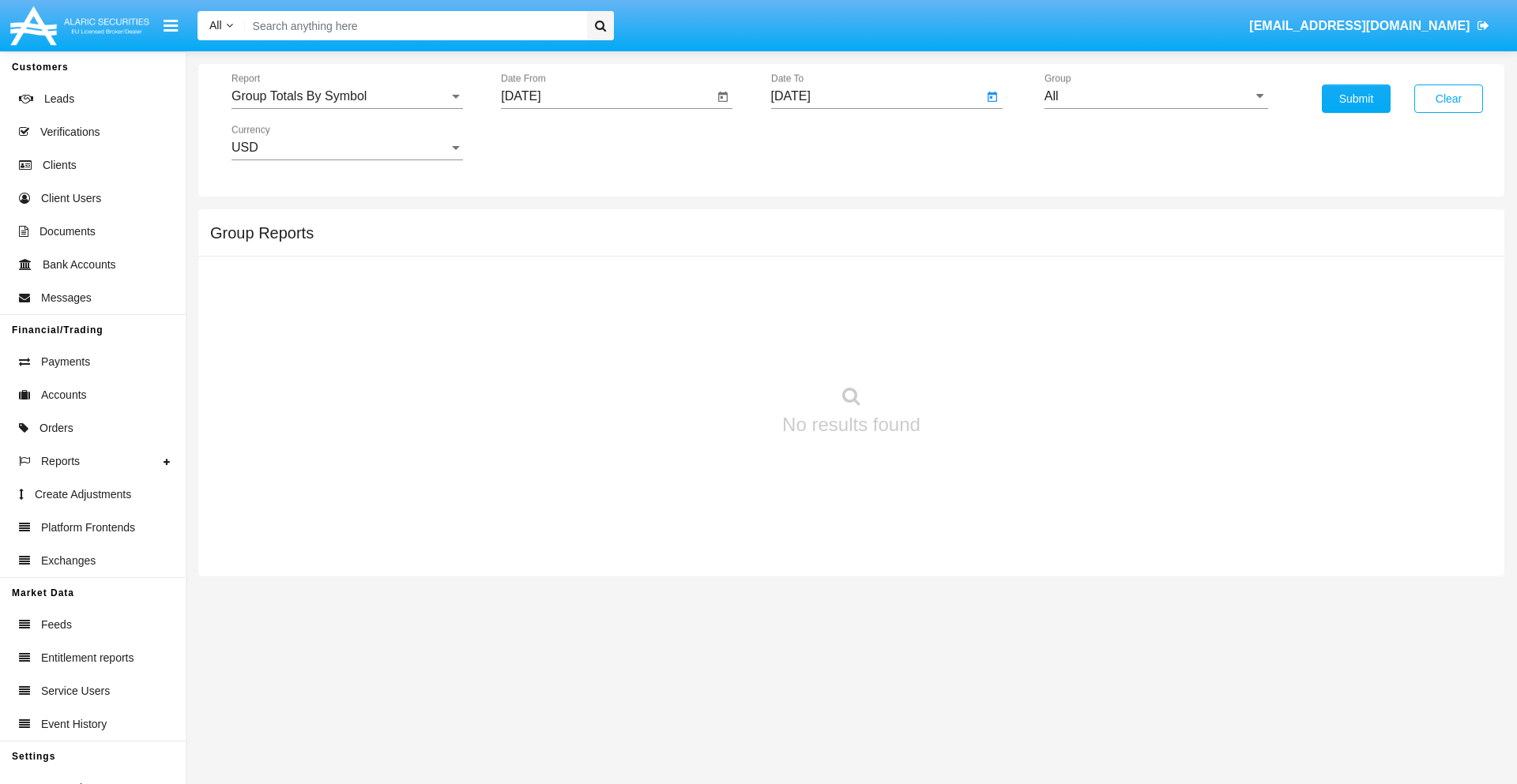
type input "[DATE]"
click at [1156, 96] on input "All" at bounding box center [1156, 96] width 223 height 15
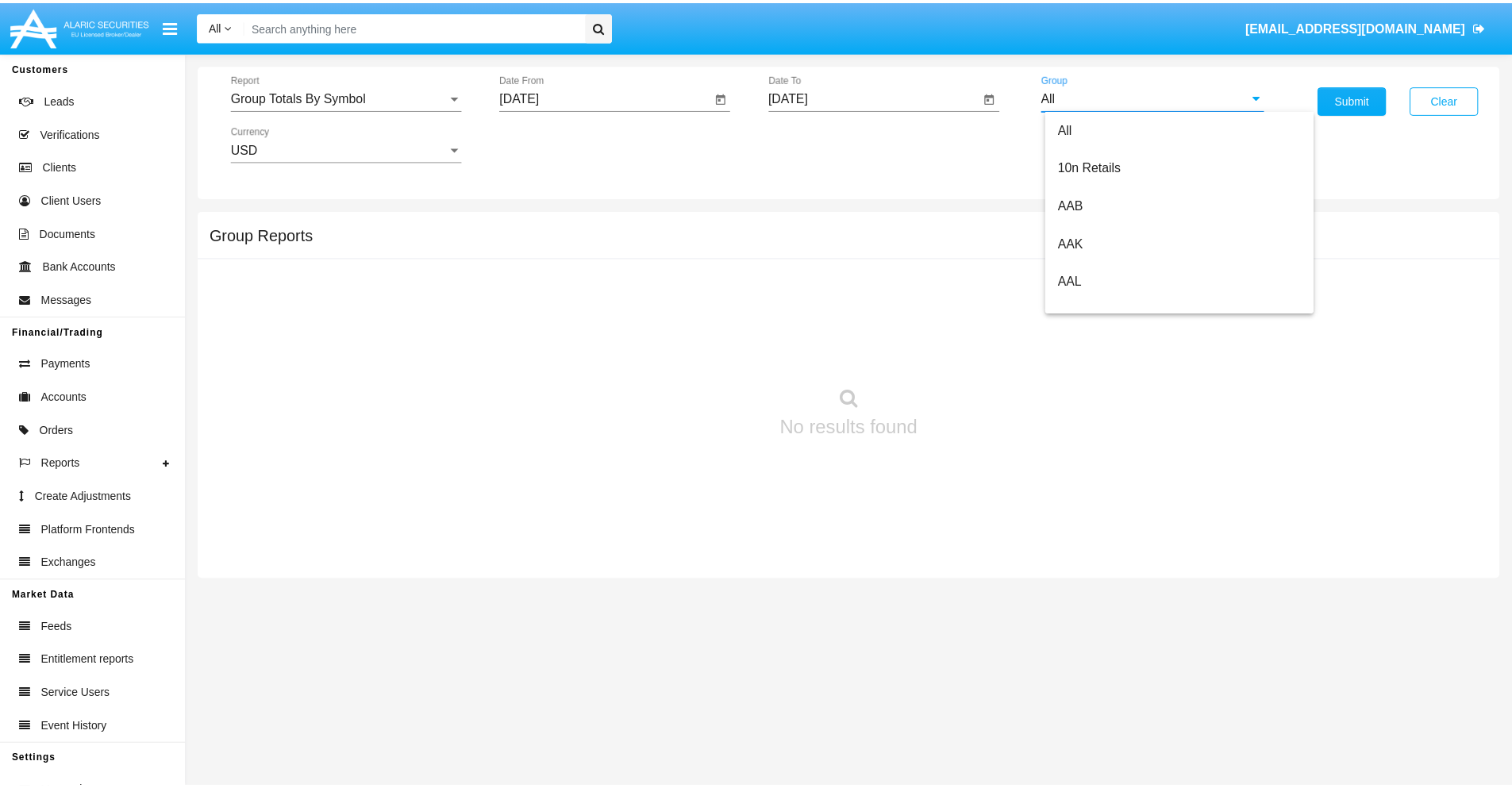
scroll to position [851, 0]
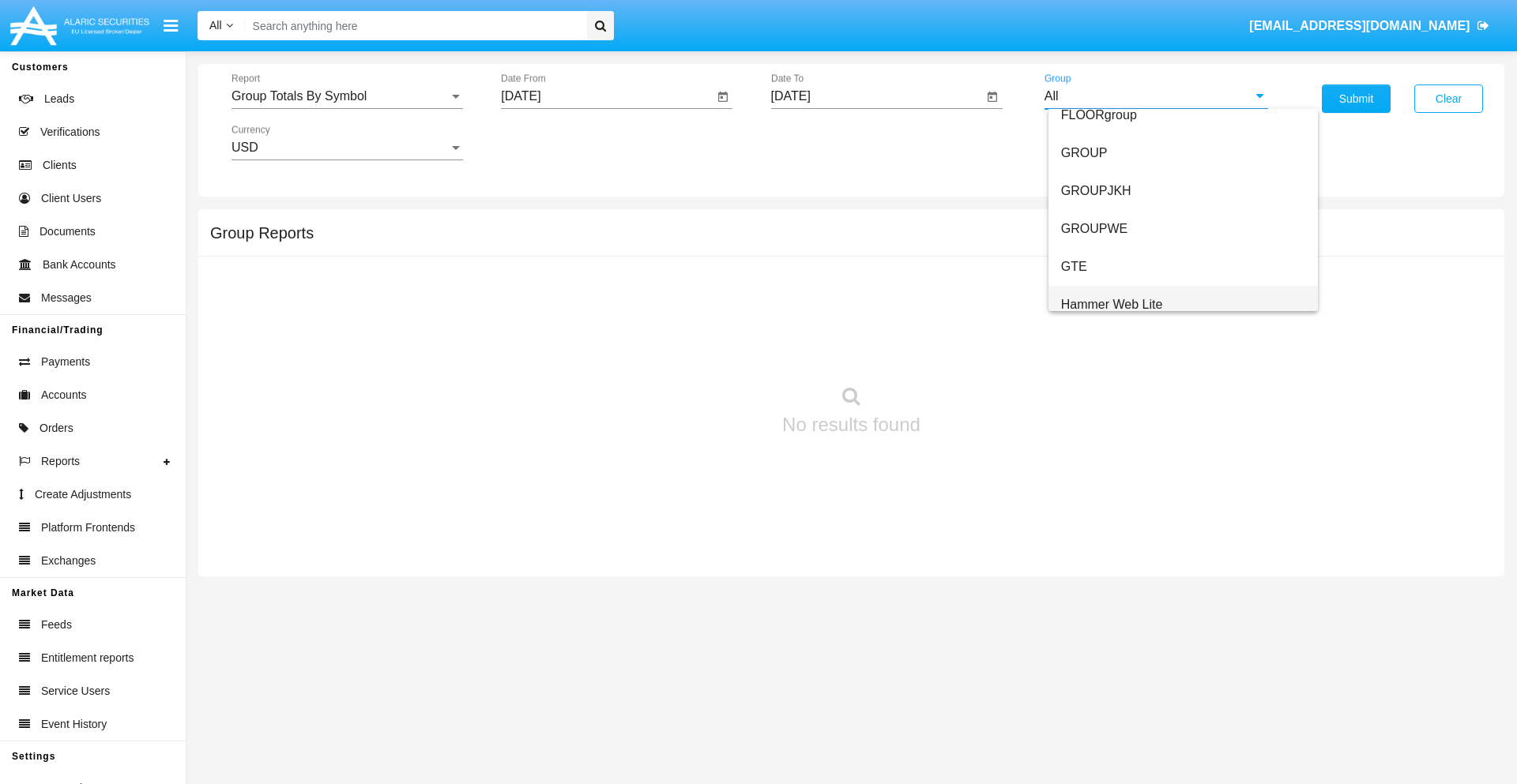
click at [1112, 304] on span "Hammer Web Lite" at bounding box center [1112, 305] width 102 height 14
type input "Hammer Web Lite"
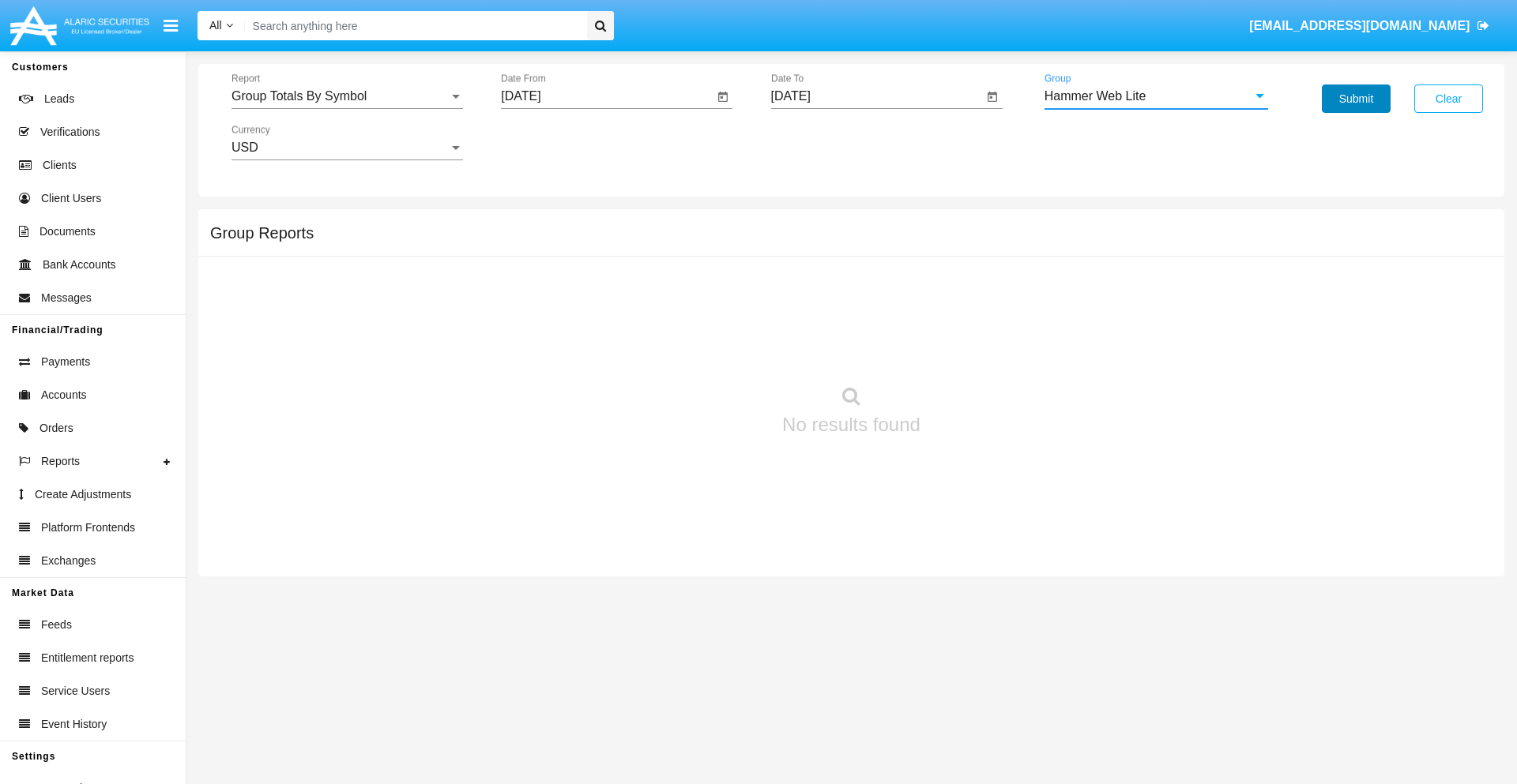
click at [1356, 99] on button "Submit" at bounding box center [1356, 98] width 69 height 28
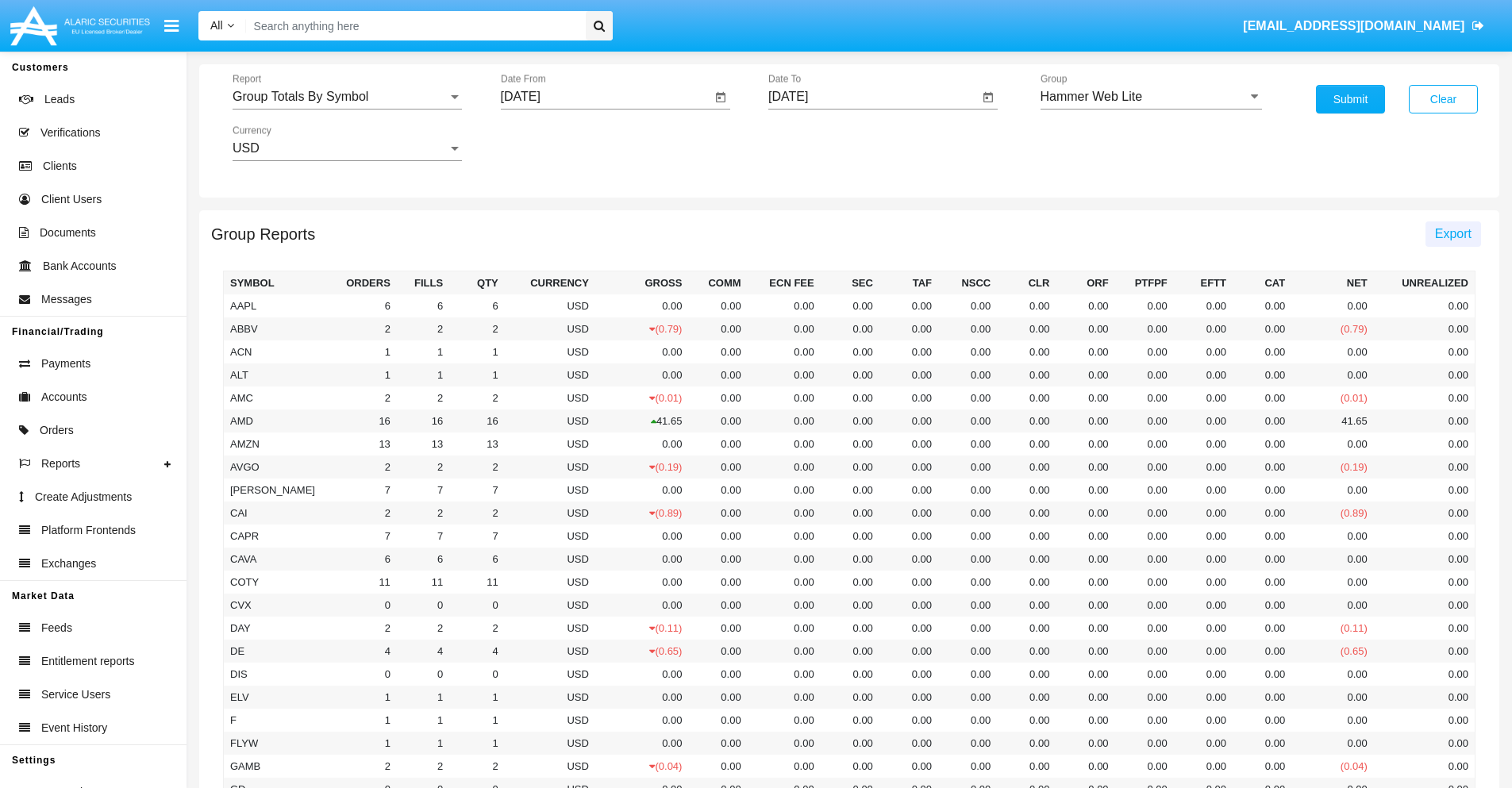
click at [1452, 233] on span "Export" at bounding box center [1453, 234] width 36 height 14
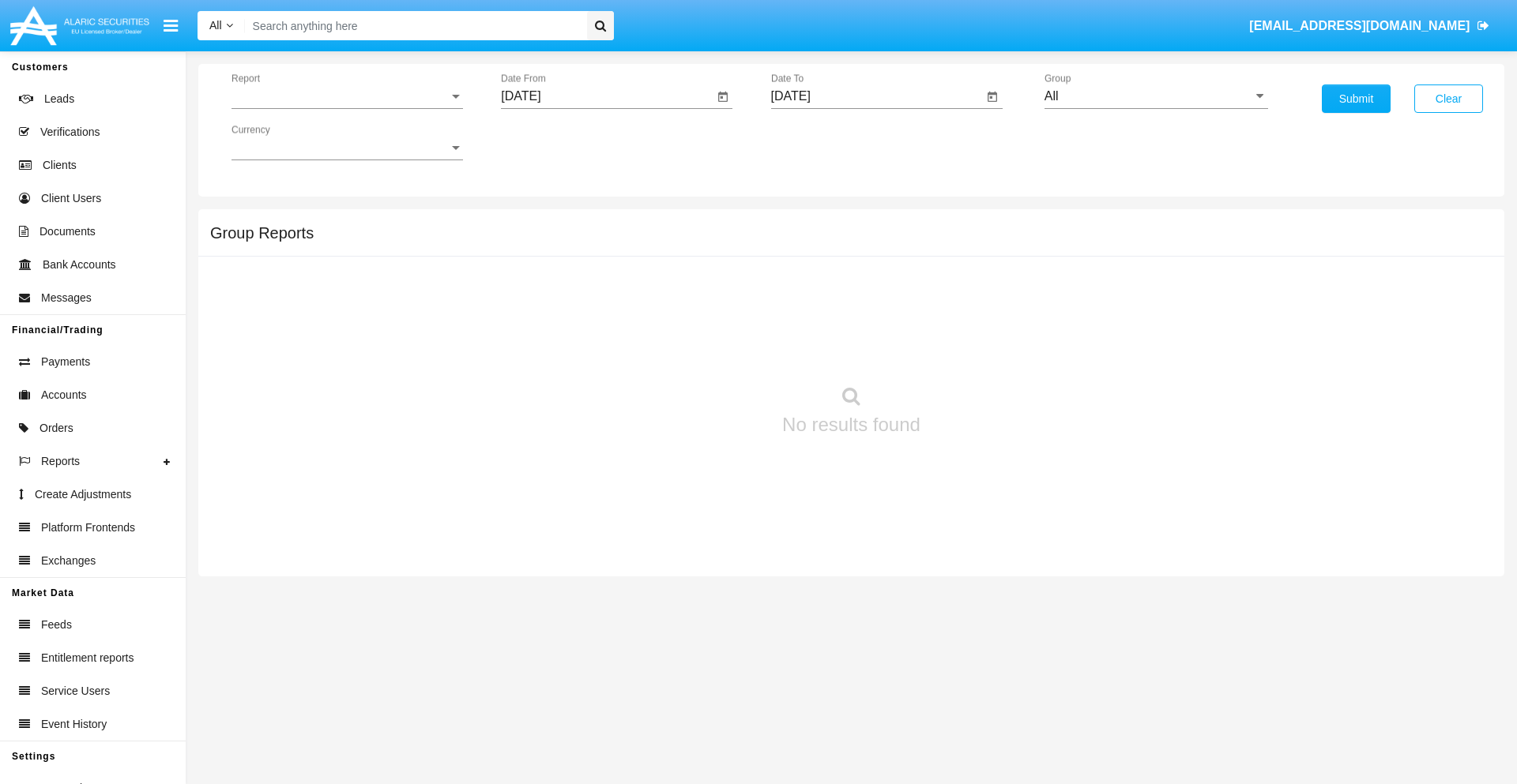
click at [347, 96] on span "Report" at bounding box center [339, 96] width 217 height 15
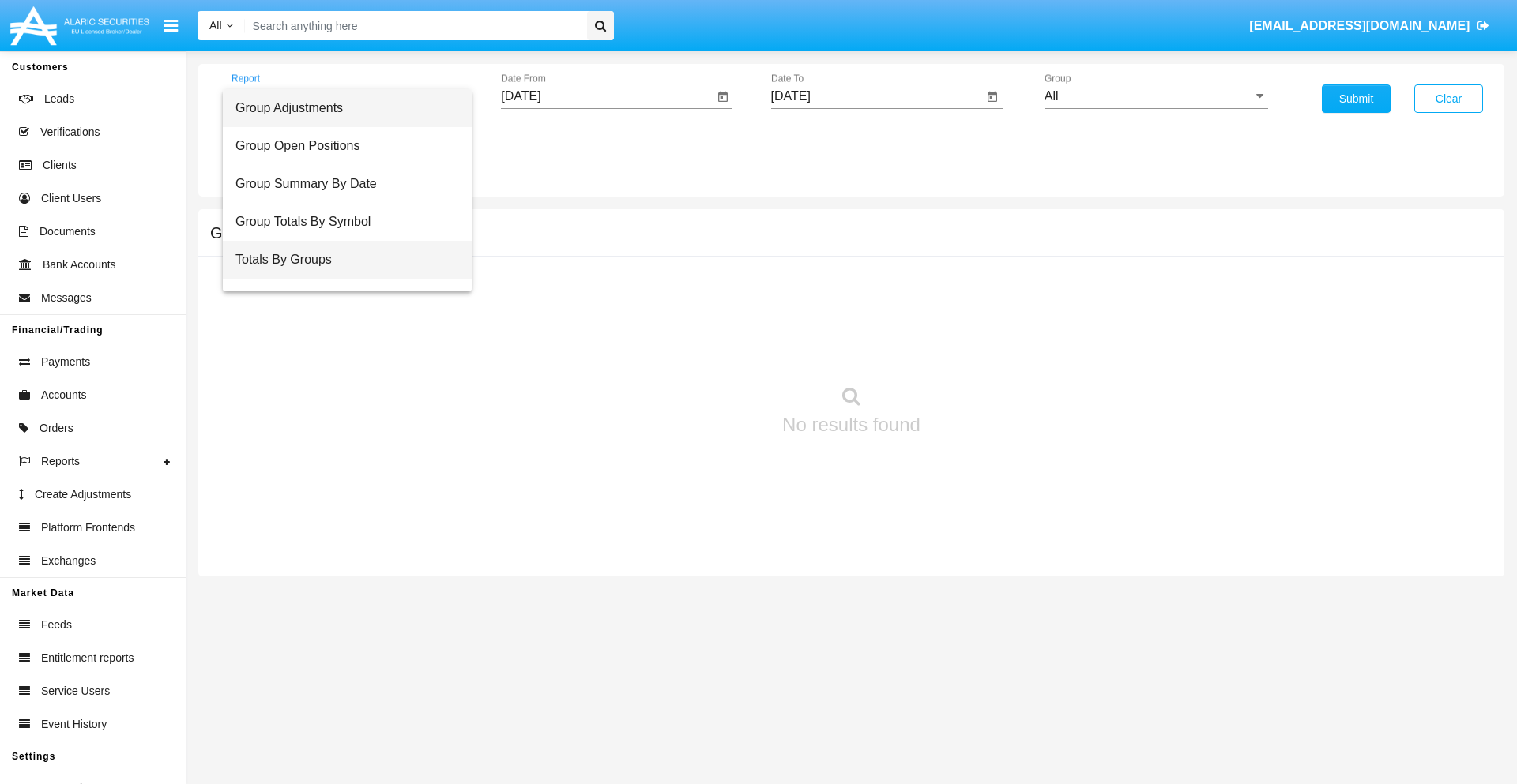
click at [340, 260] on span "Totals By Groups" at bounding box center [347, 260] width 223 height 38
click at [606, 96] on input "[DATE]" at bounding box center [606, 96] width 212 height 15
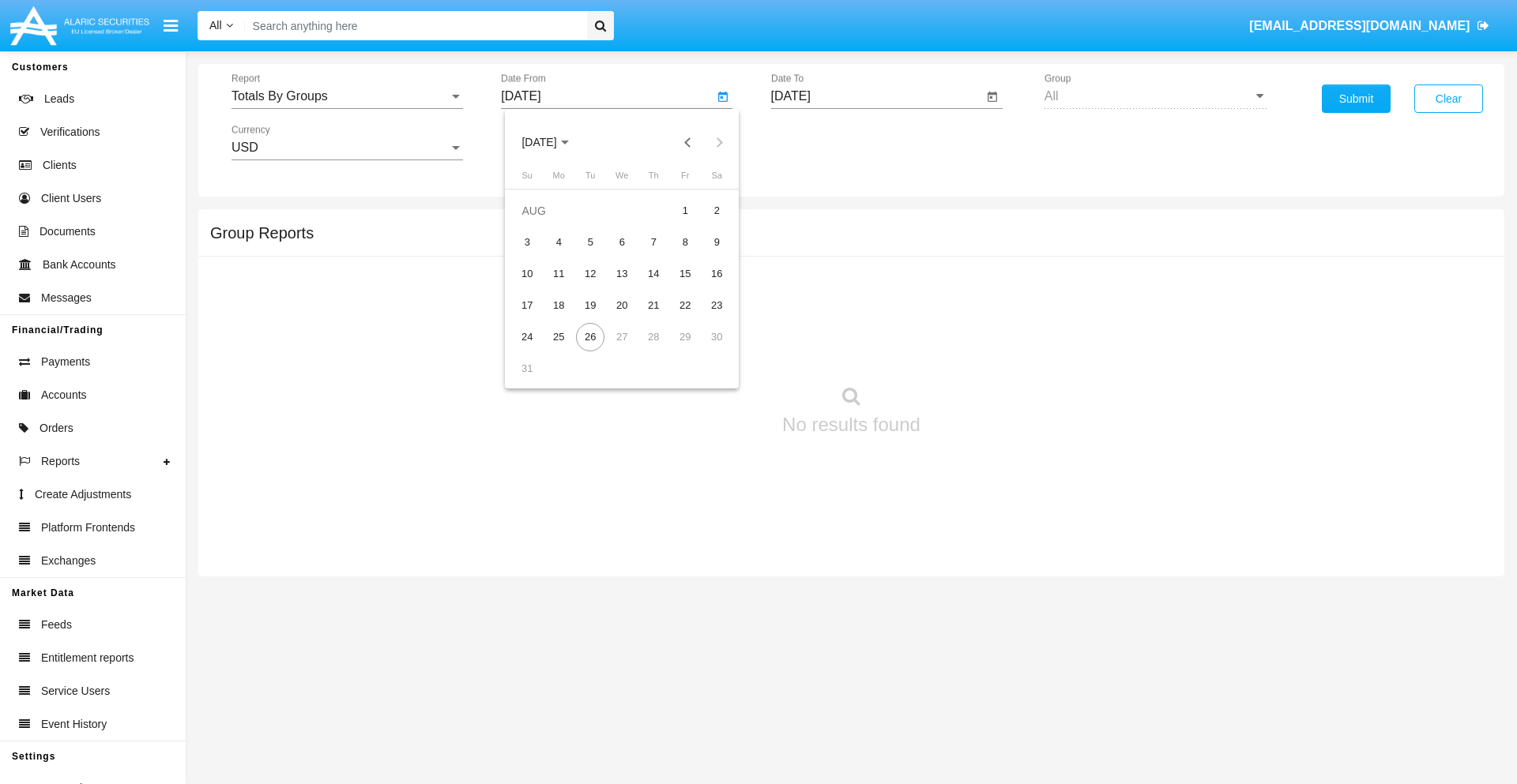
click at [553, 143] on span "[DATE]" at bounding box center [539, 143] width 34 height 13
click at [704, 349] on div "2025" at bounding box center [705, 349] width 50 height 28
click at [704, 254] on div "AUG" at bounding box center [705, 254] width 50 height 28
click at [558, 273] on div "11" at bounding box center [558, 274] width 28 height 28
type input "08/11/25"
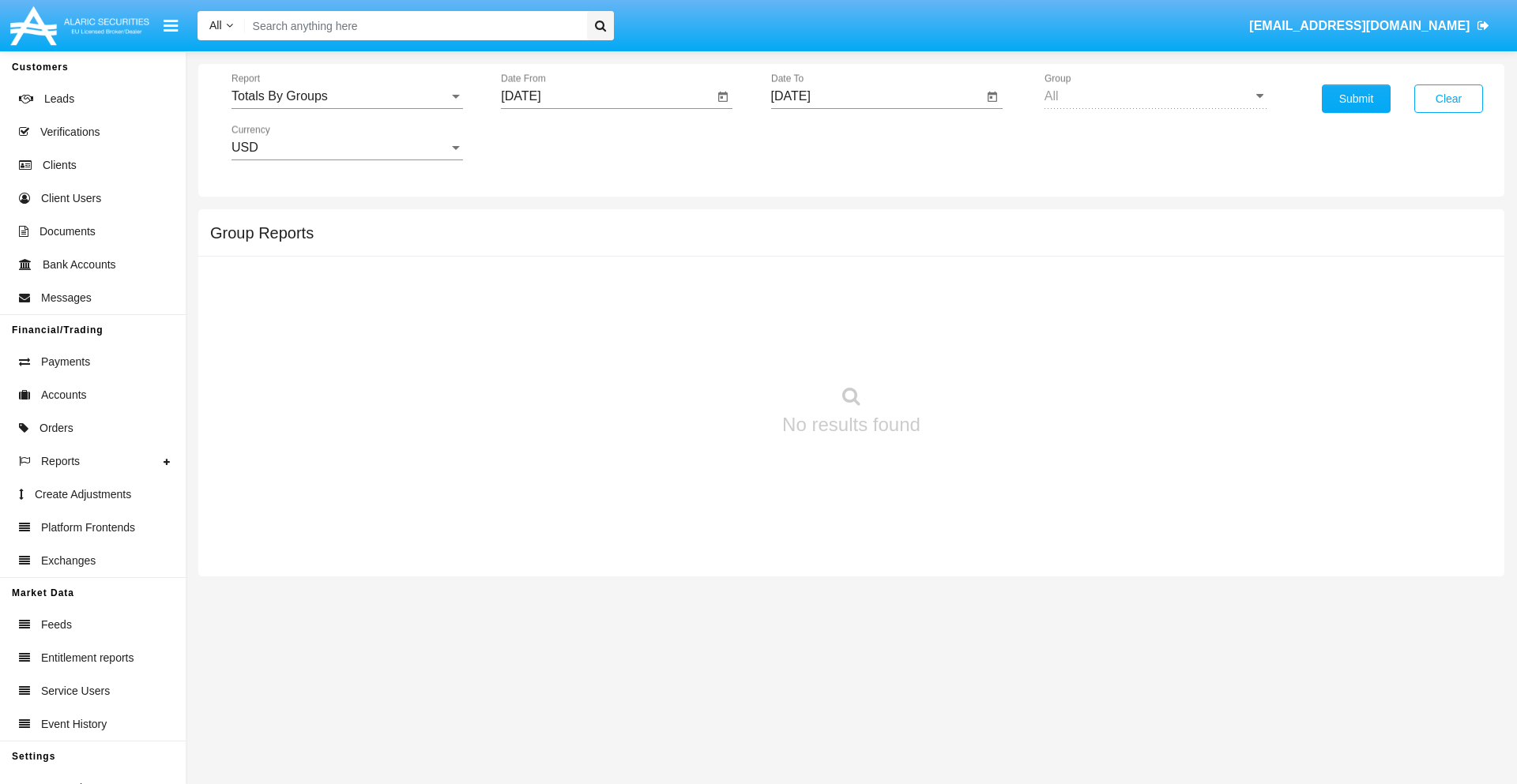
click at [876, 96] on input "[DATE]" at bounding box center [877, 96] width 212 height 15
click at [822, 143] on span "[DATE]" at bounding box center [809, 143] width 34 height 13
click at [974, 349] on div "2025" at bounding box center [974, 349] width 50 height 28
click at [974, 254] on div "AUG" at bounding box center [974, 254] width 50 height 28
click at [860, 337] on div "26" at bounding box center [860, 337] width 28 height 28
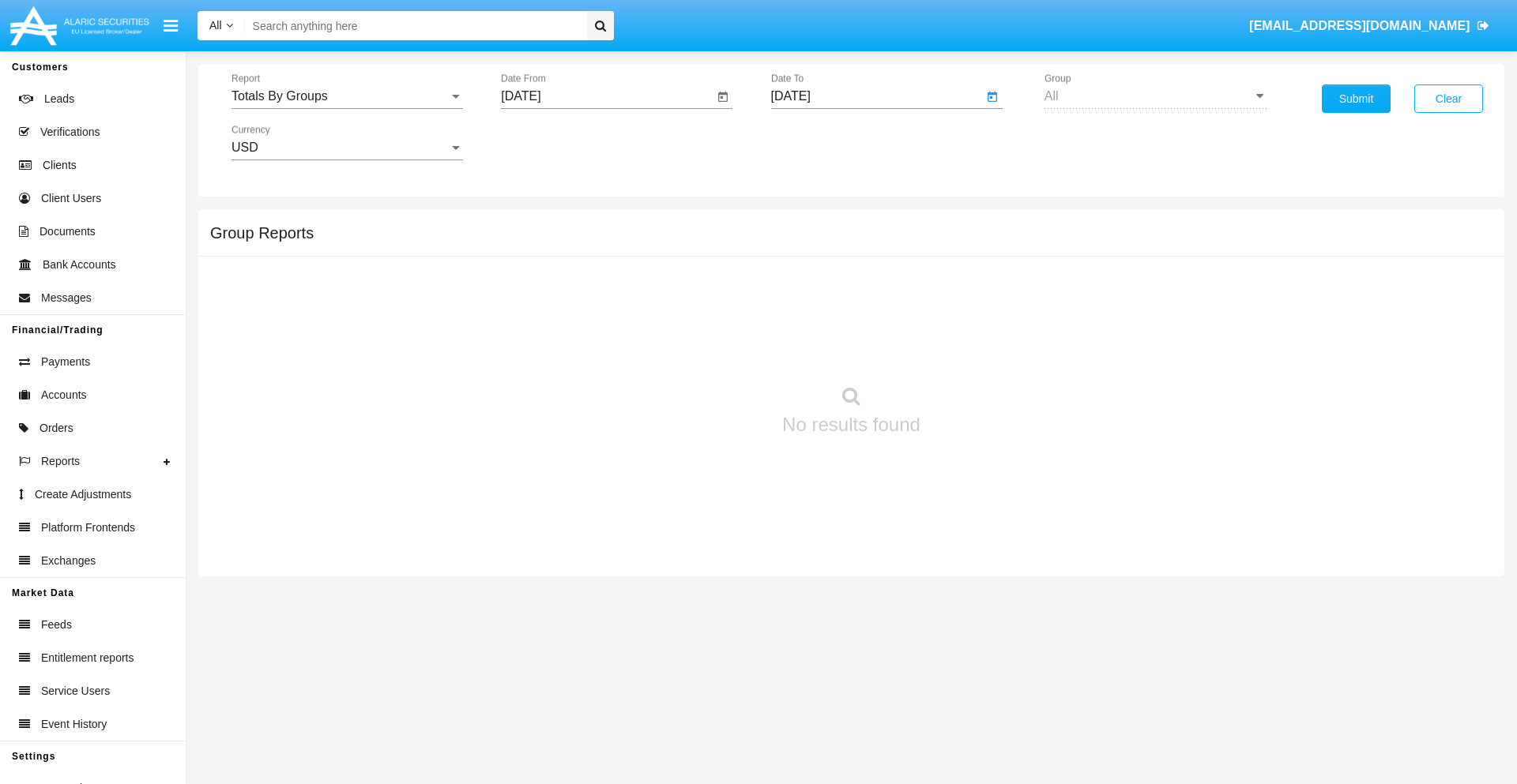
type input "08/26/25"
click at [1356, 99] on button "Submit" at bounding box center [1356, 98] width 69 height 28
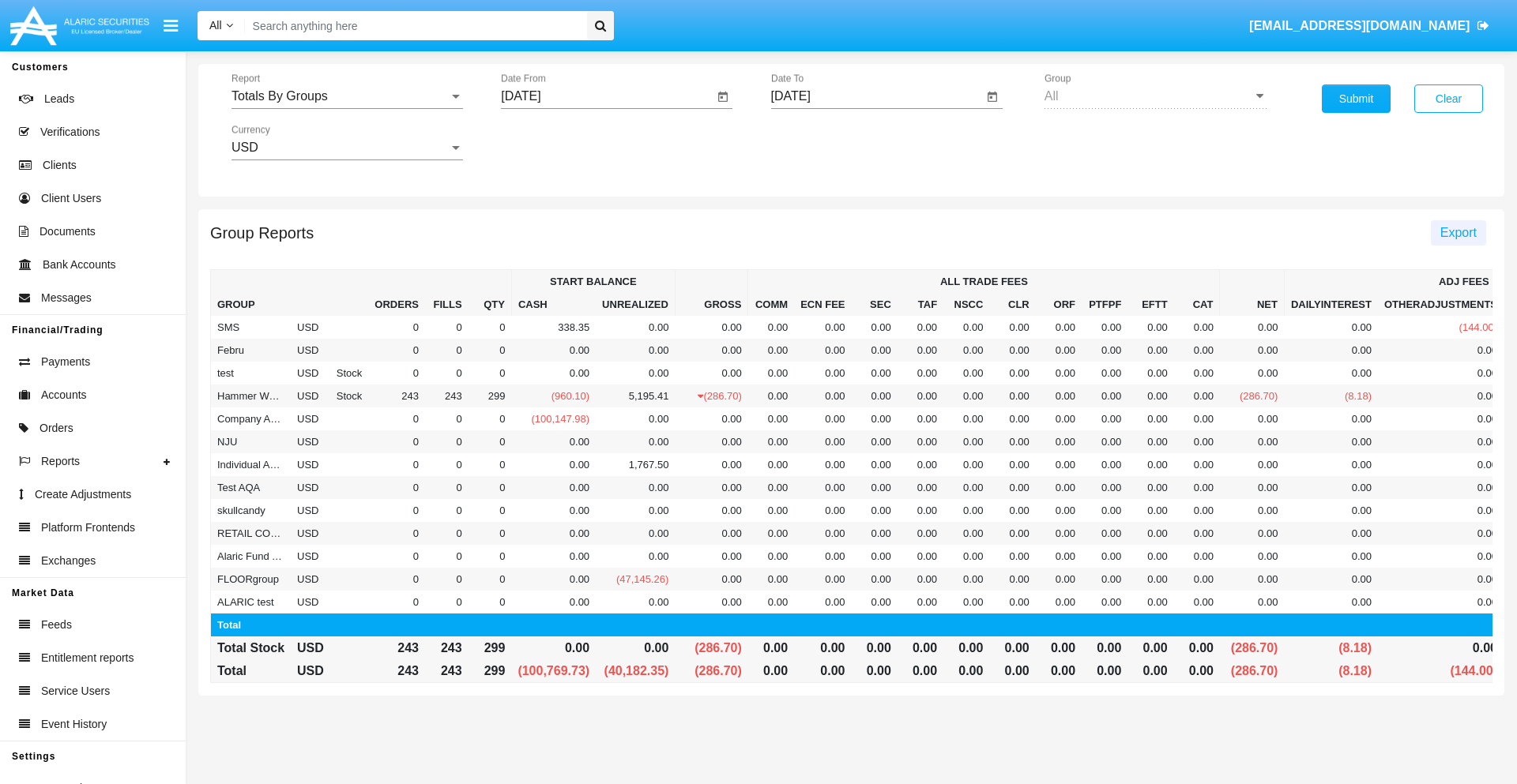
click at [1458, 232] on span "Export" at bounding box center [1459, 233] width 36 height 14
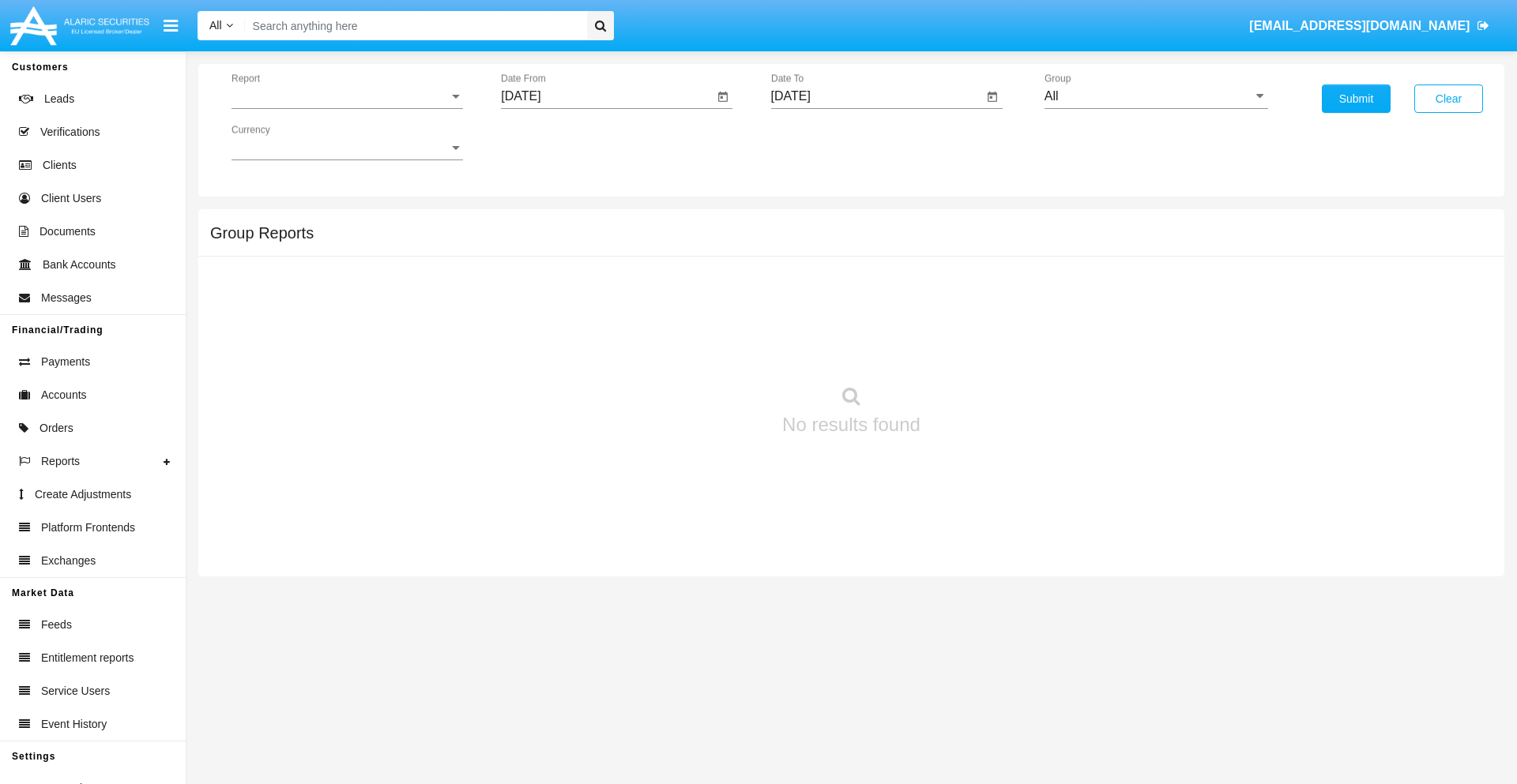
click at [347, 96] on span "Report" at bounding box center [339, 96] width 217 height 15
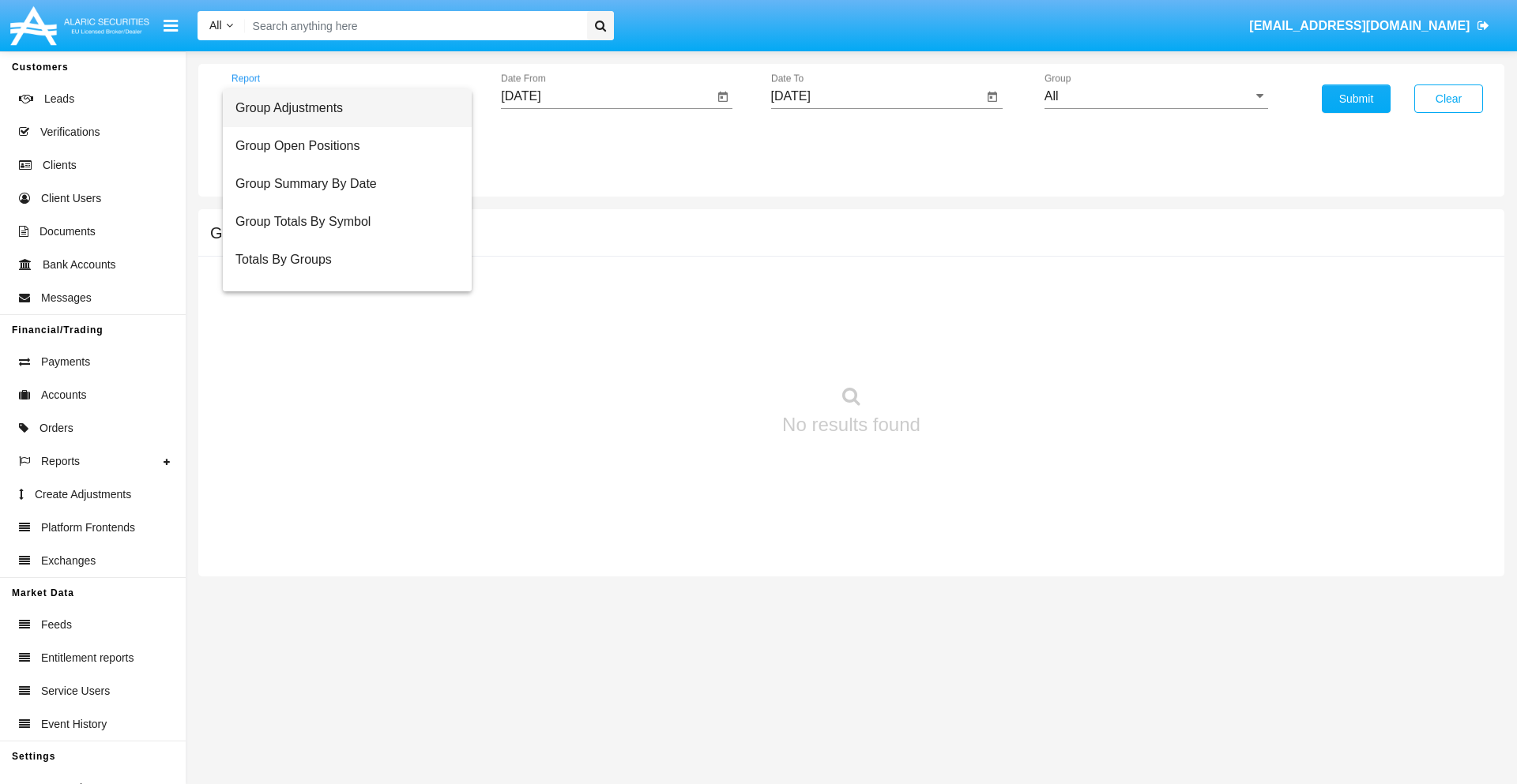
scroll to position [25, 0]
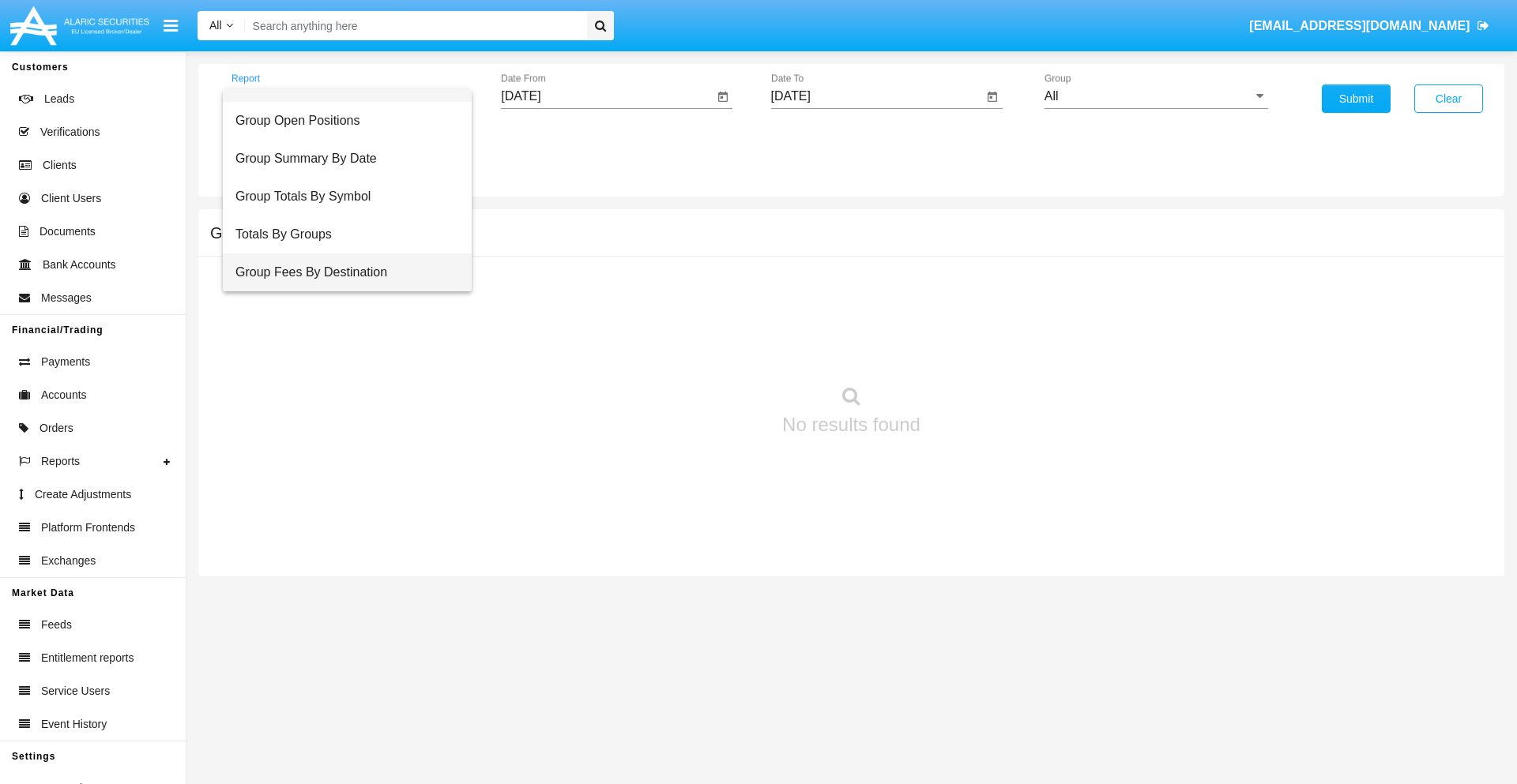
click at [340, 272] on span "Group Fees By Destination" at bounding box center [347, 272] width 223 height 38
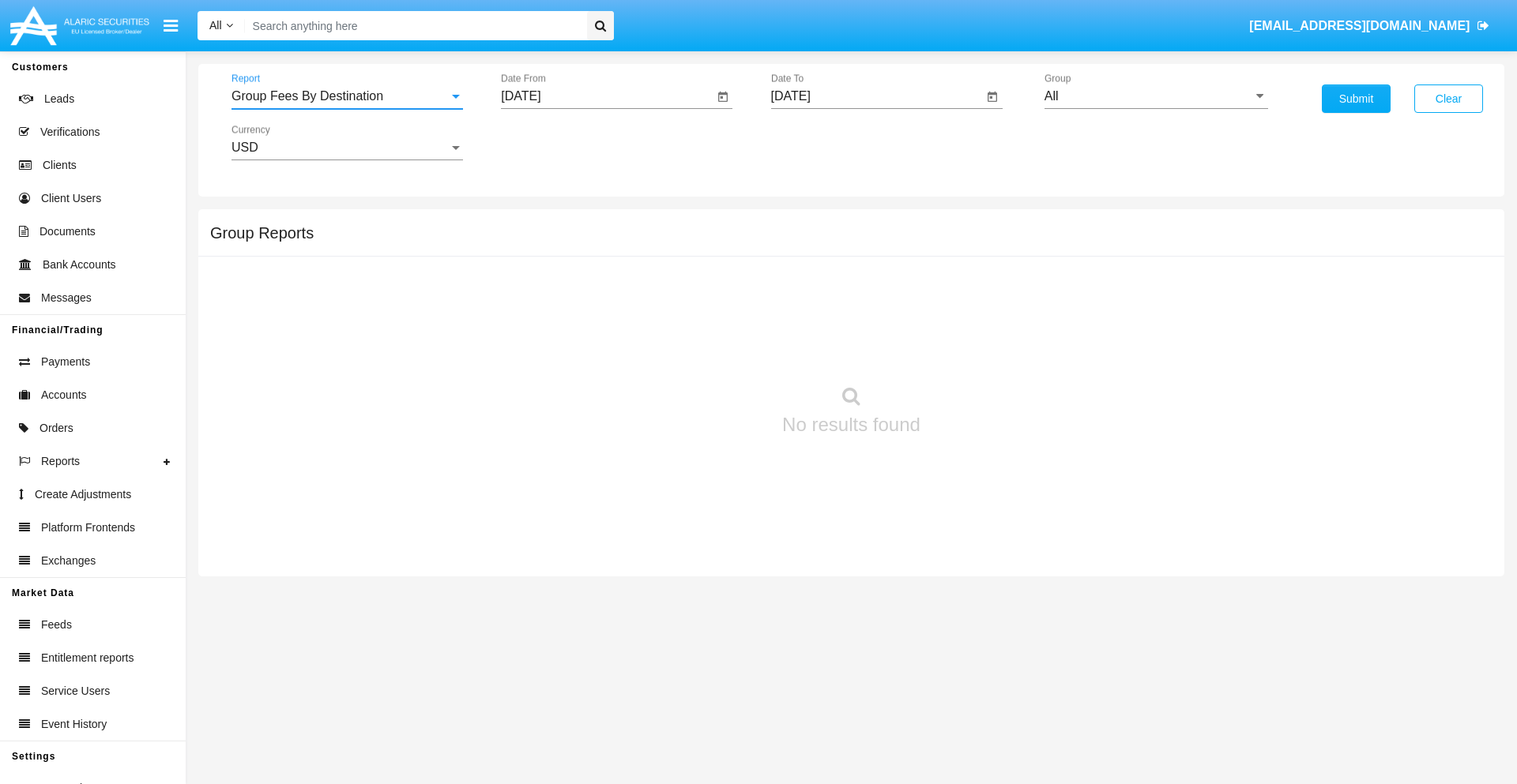
click at [606, 96] on input "[DATE]" at bounding box center [606, 96] width 212 height 15
click at [553, 143] on span "[DATE]" at bounding box center [539, 143] width 34 height 13
click at [704, 349] on div "2025" at bounding box center [705, 349] width 50 height 28
click at [594, 254] on div "JUN" at bounding box center [594, 254] width 50 height 28
click at [654, 337] on div "26" at bounding box center [653, 337] width 28 height 28
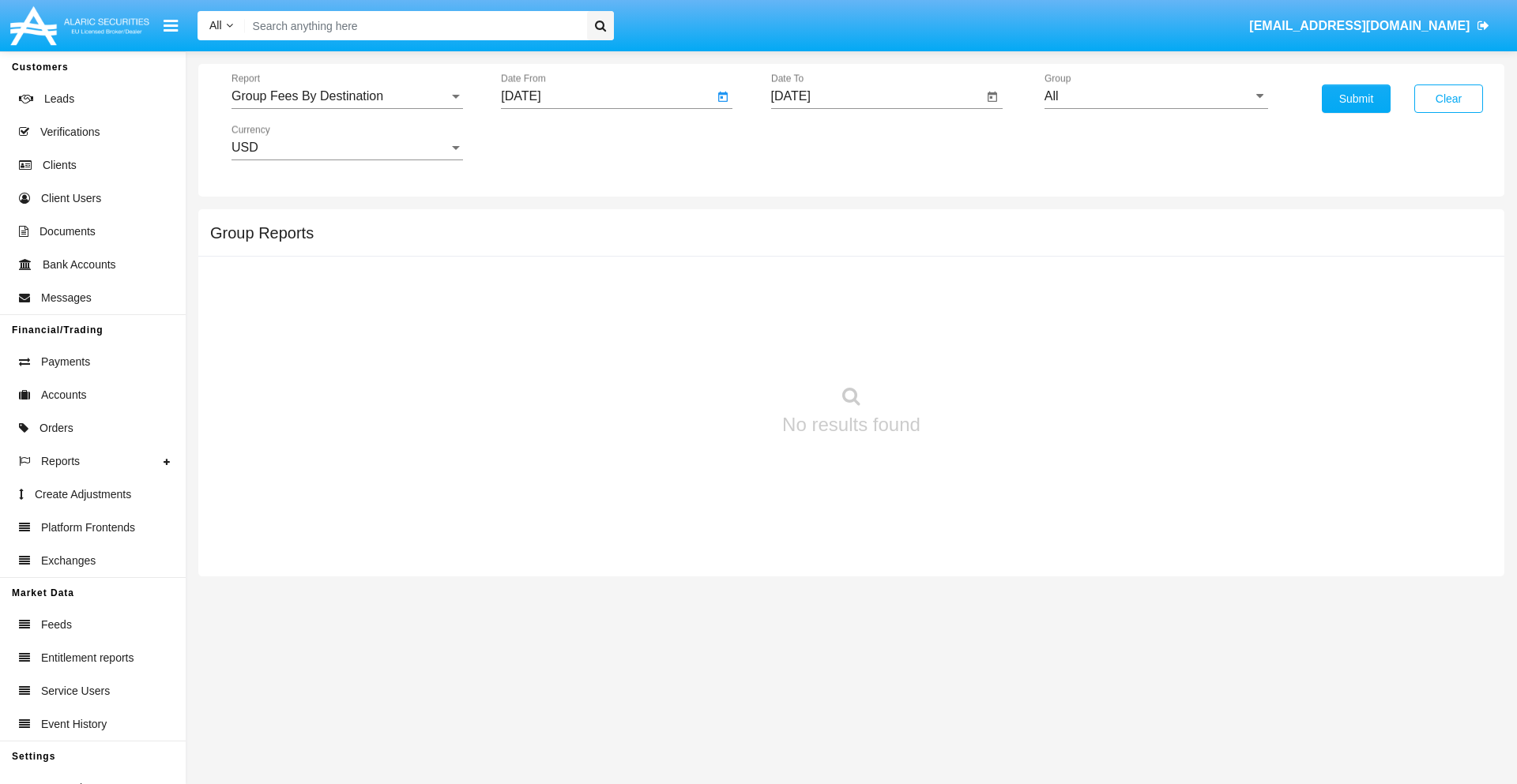
type input "06/26/25"
click at [876, 96] on input "[DATE]" at bounding box center [877, 96] width 212 height 15
click at [822, 143] on span "[DATE]" at bounding box center [809, 143] width 34 height 13
click at [974, 349] on div "2025" at bounding box center [974, 349] width 50 height 28
click at [974, 254] on div "AUG" at bounding box center [974, 254] width 50 height 28
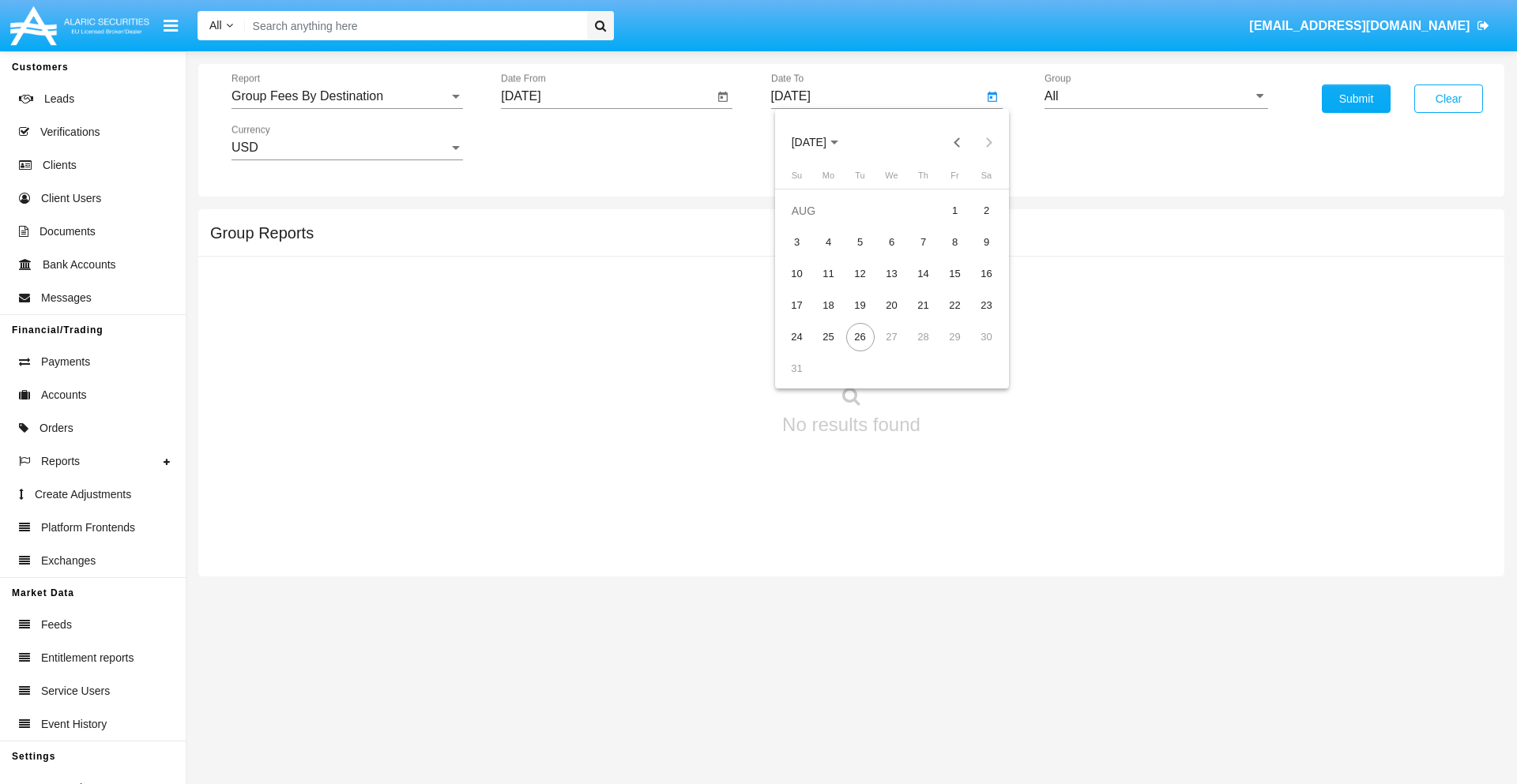
click at [860, 337] on div "26" at bounding box center [860, 337] width 28 height 28
type input "08/26/25"
click at [1156, 96] on input "All" at bounding box center [1156, 96] width 223 height 15
type input "Hammer Web Lite"
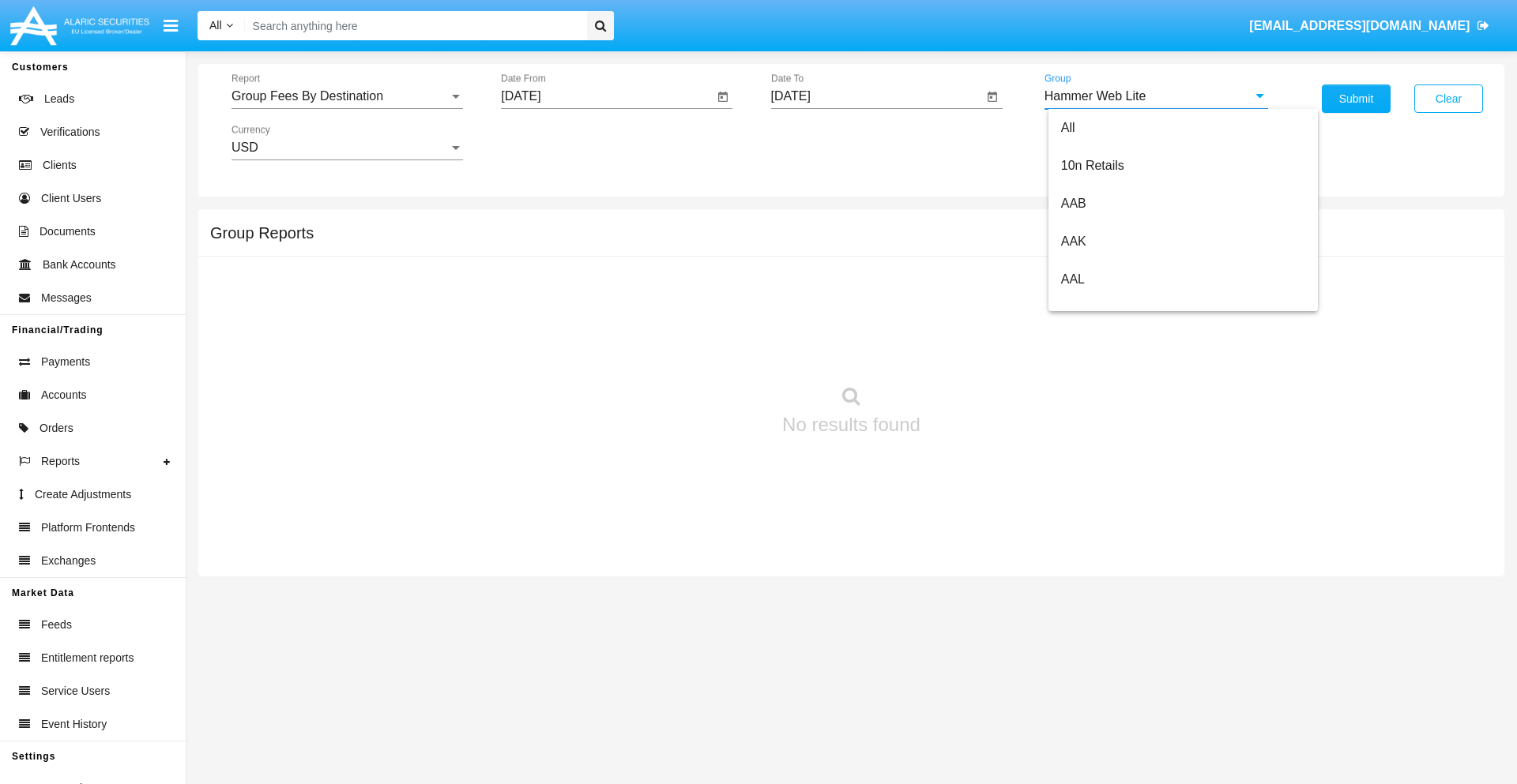
scroll to position [0, 0]
click at [1356, 99] on button "Submit" at bounding box center [1356, 98] width 69 height 28
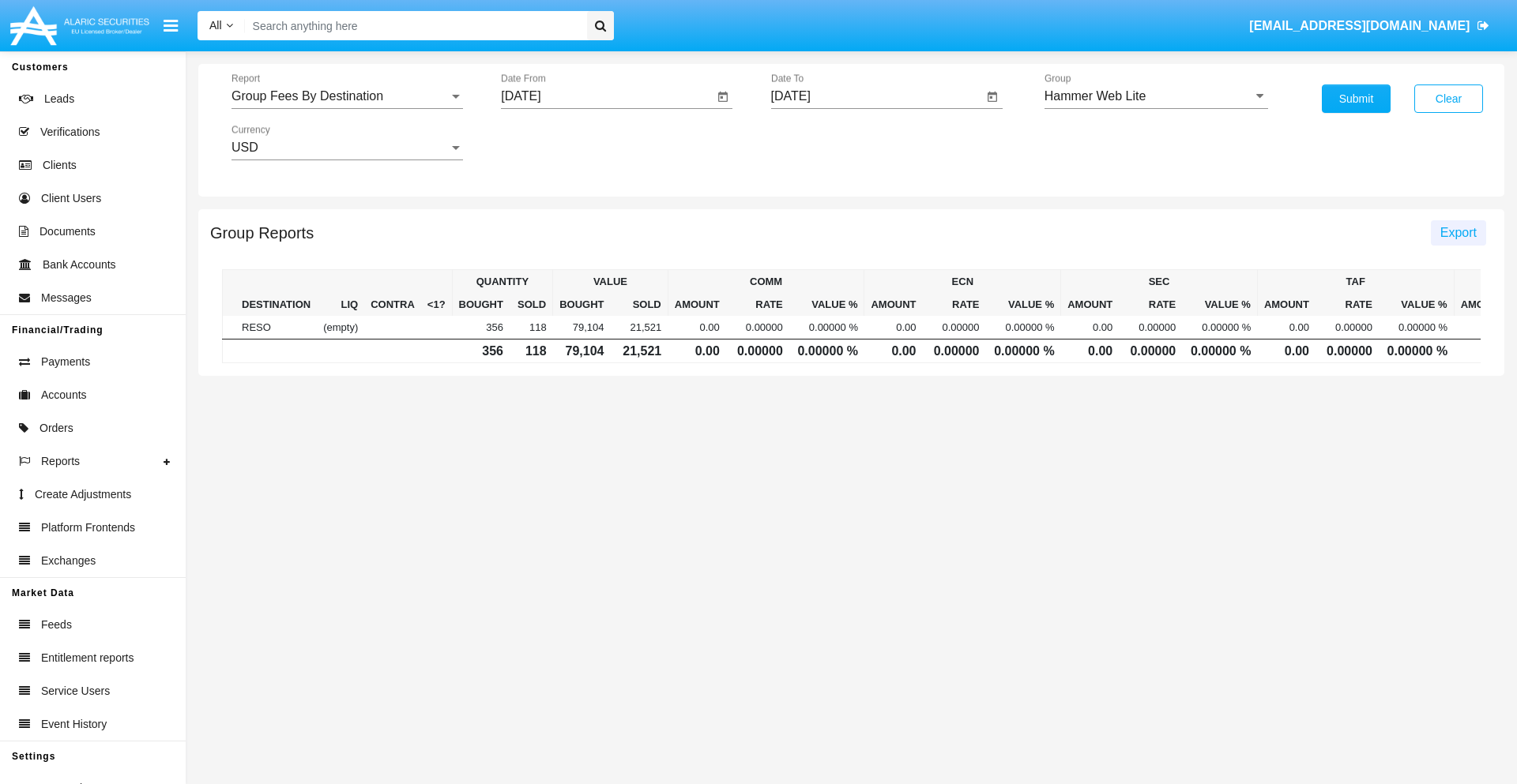
click at [1458, 232] on span "Export" at bounding box center [1459, 233] width 36 height 14
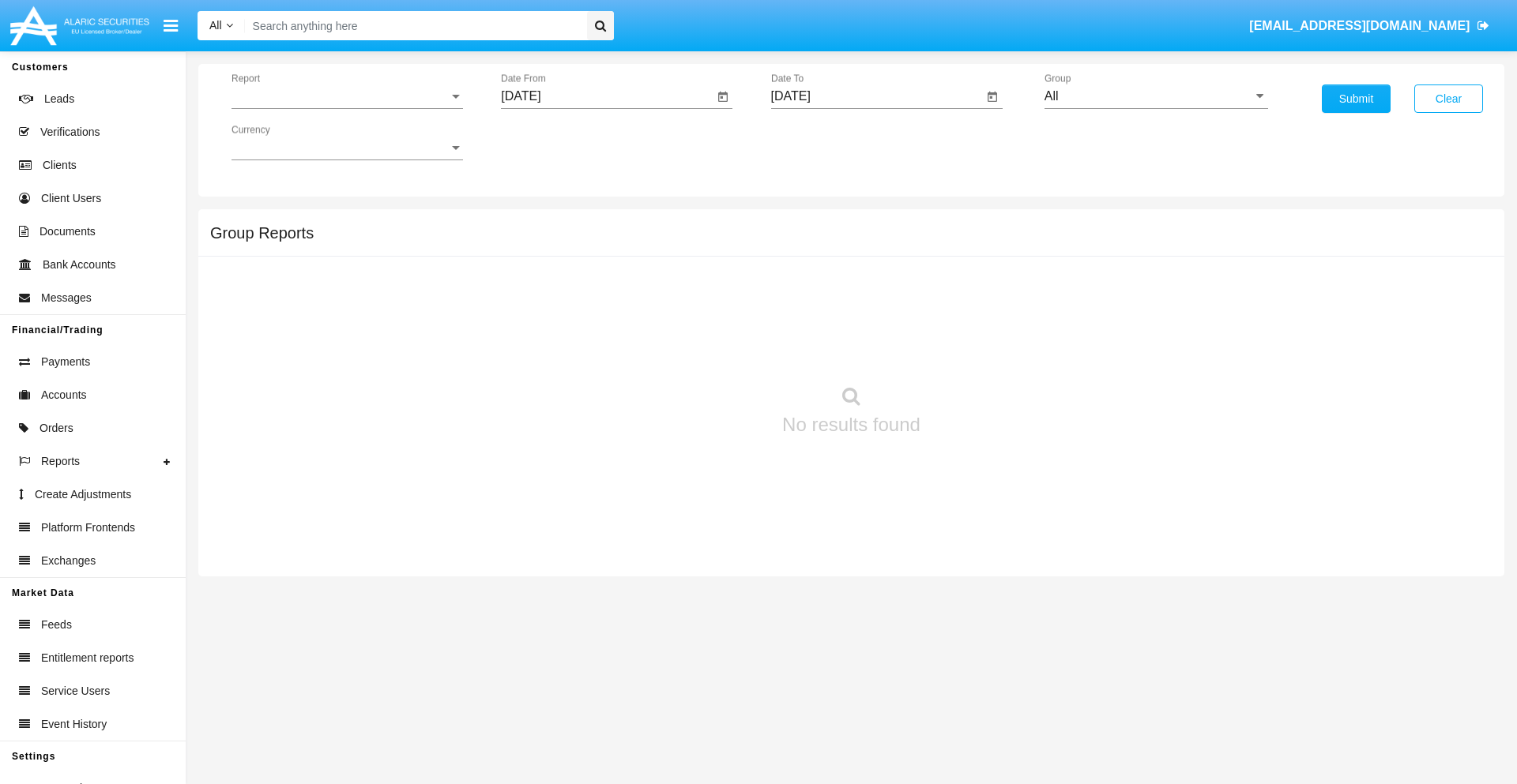
click at [347, 96] on span "Report" at bounding box center [339, 96] width 217 height 15
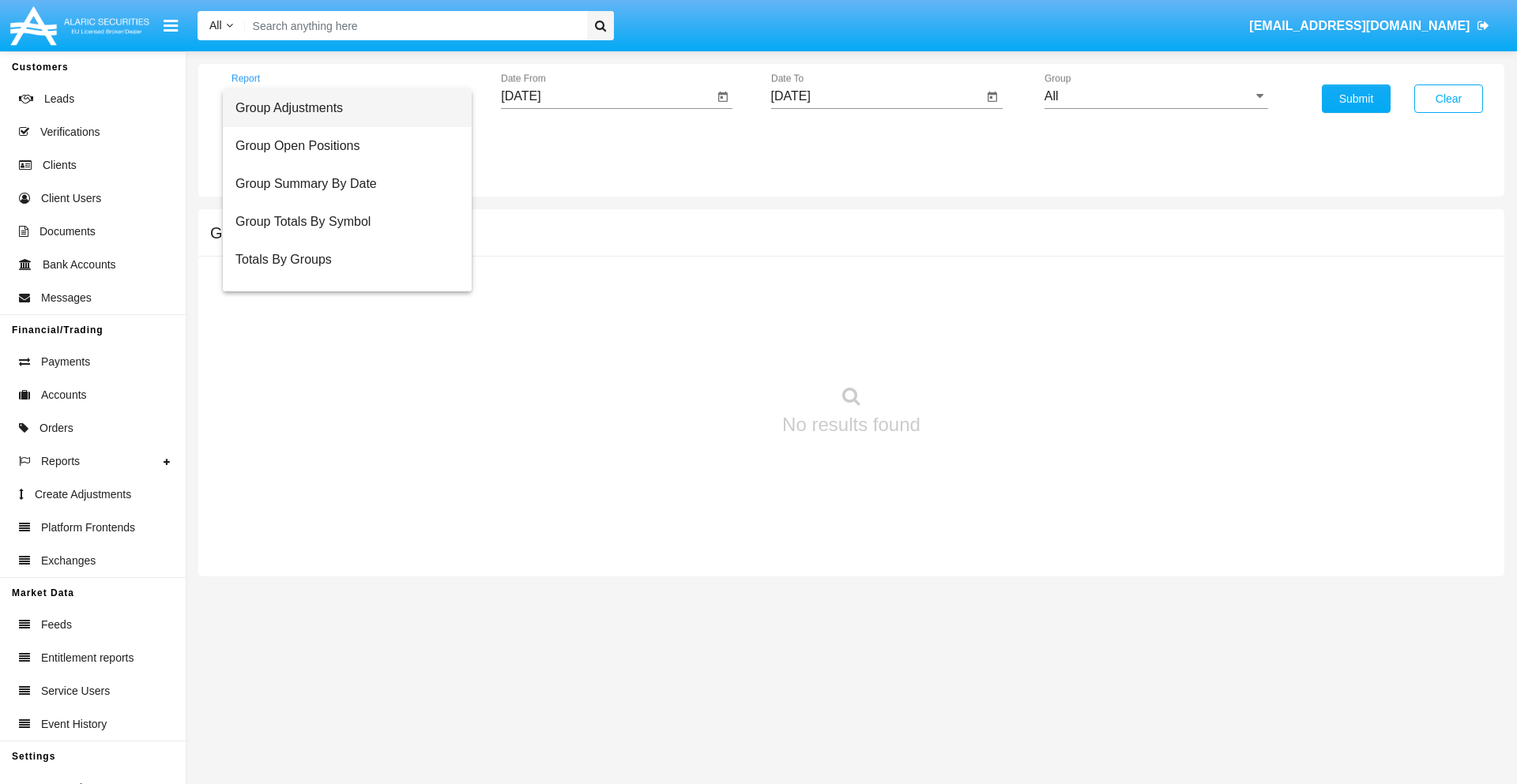
scroll to position [64, 0]
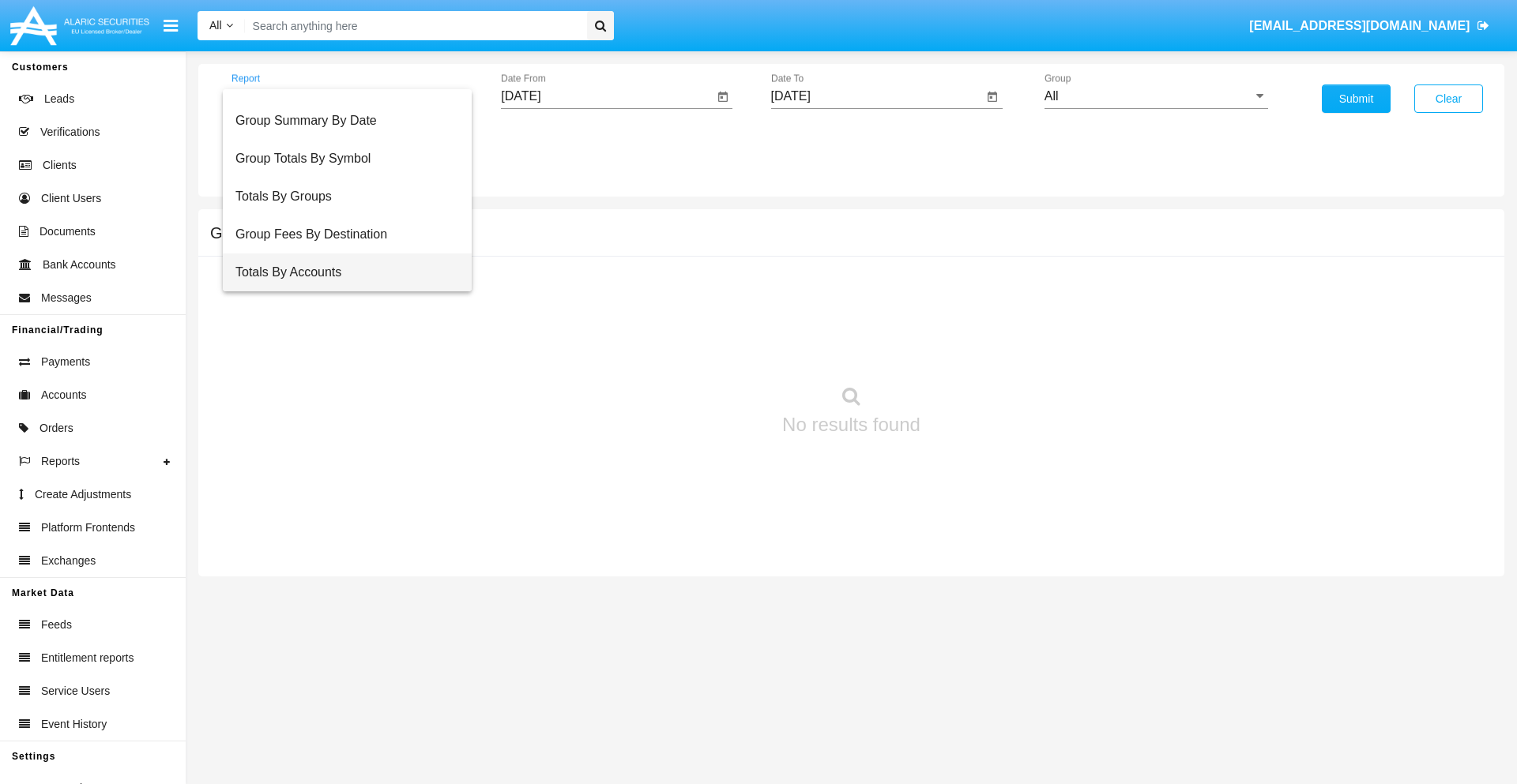
click at [340, 272] on span "Totals By Accounts" at bounding box center [347, 272] width 223 height 38
click at [606, 96] on input "[DATE]" at bounding box center [606, 96] width 212 height 15
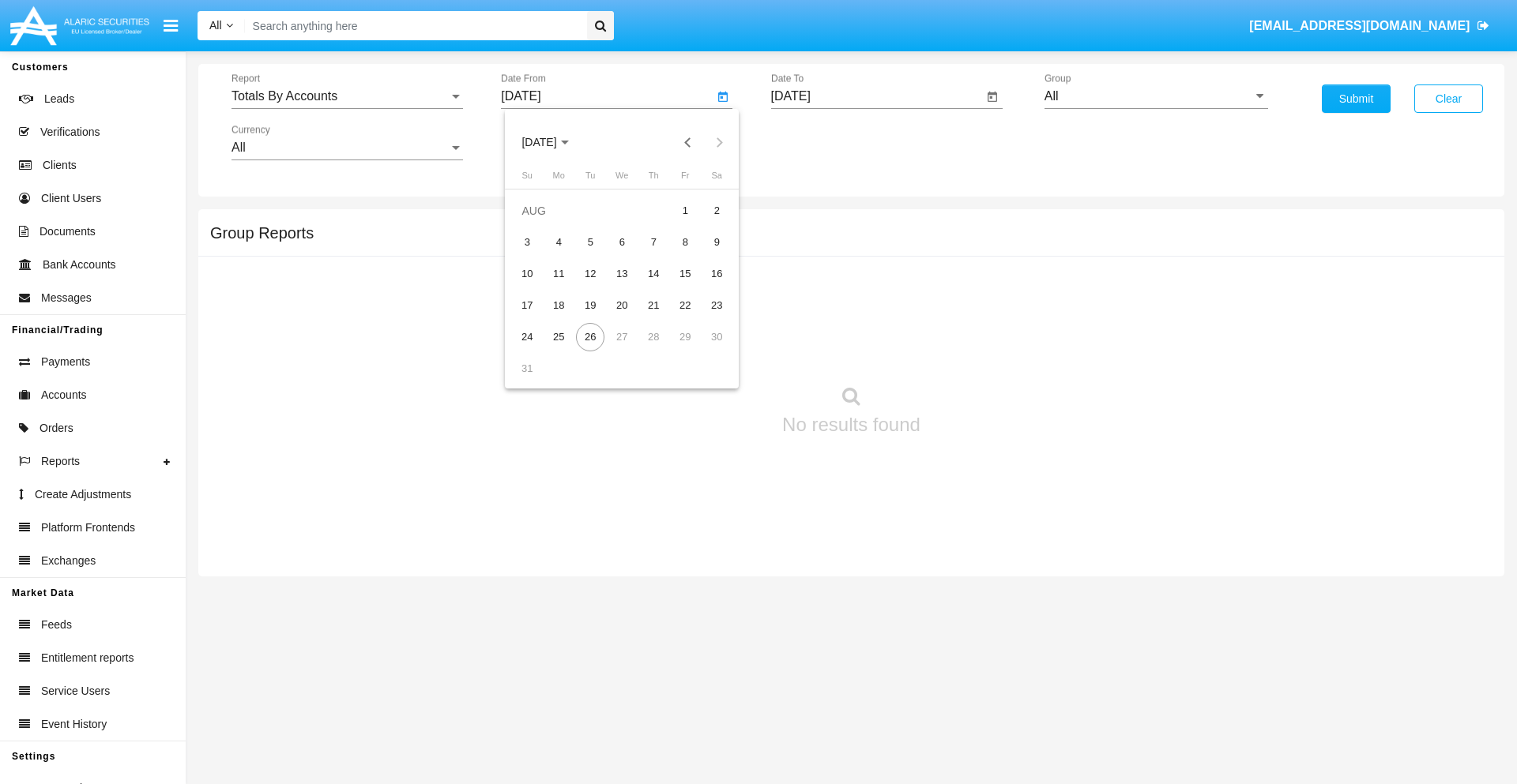
click at [553, 143] on span "[DATE]" at bounding box center [539, 143] width 34 height 13
click at [704, 349] on div "2025" at bounding box center [705, 349] width 50 height 28
click at [704, 254] on div "AUG" at bounding box center [705, 254] width 50 height 28
click at [558, 273] on div "11" at bounding box center [558, 274] width 28 height 28
type input "08/11/25"
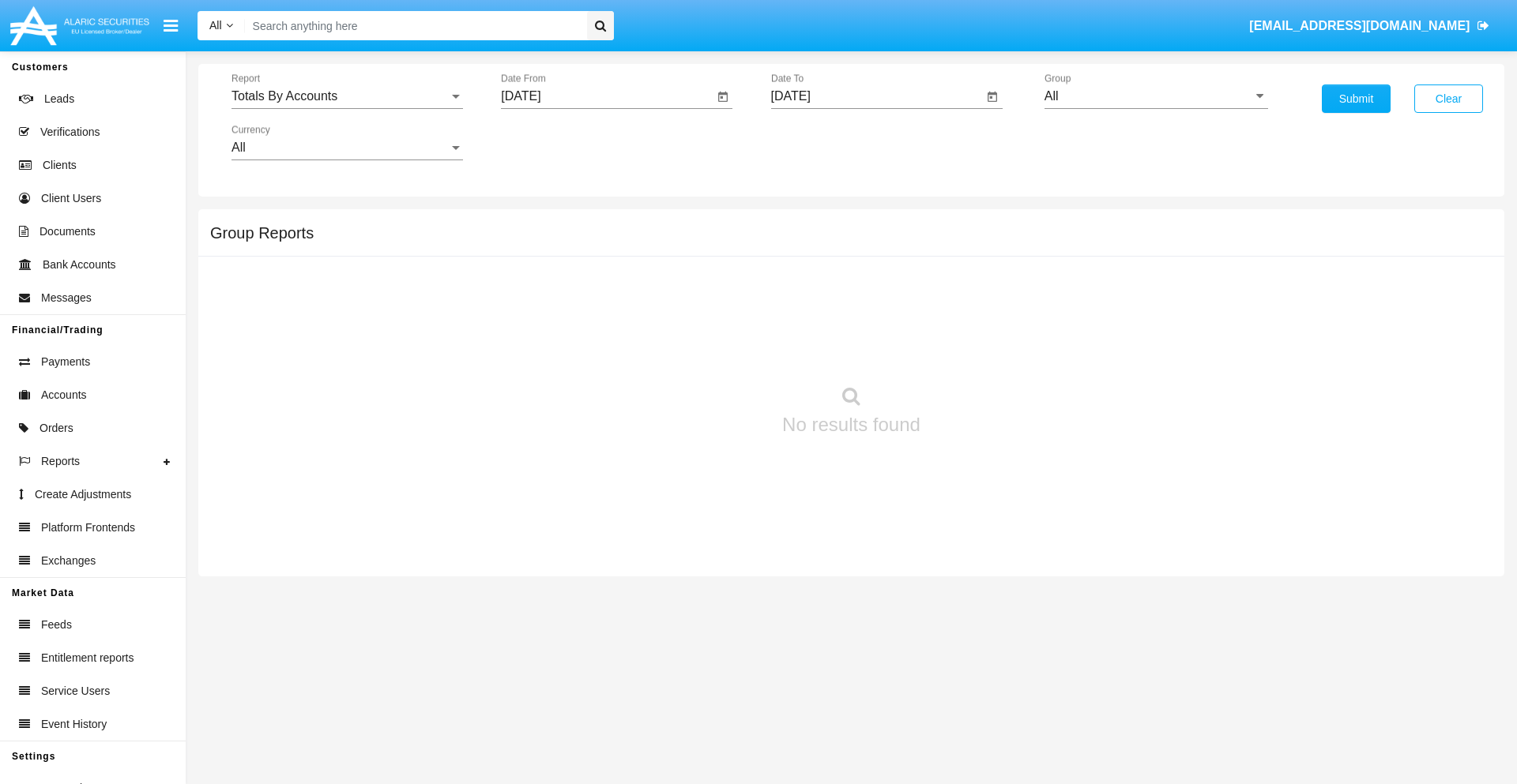
click at [876, 96] on input "[DATE]" at bounding box center [877, 96] width 212 height 15
click at [822, 143] on span "[DATE]" at bounding box center [809, 143] width 34 height 13
click at [974, 349] on div "2025" at bounding box center [974, 349] width 50 height 28
click at [974, 254] on div "AUG" at bounding box center [974, 254] width 50 height 28
click at [860, 337] on div "26" at bounding box center [860, 337] width 28 height 28
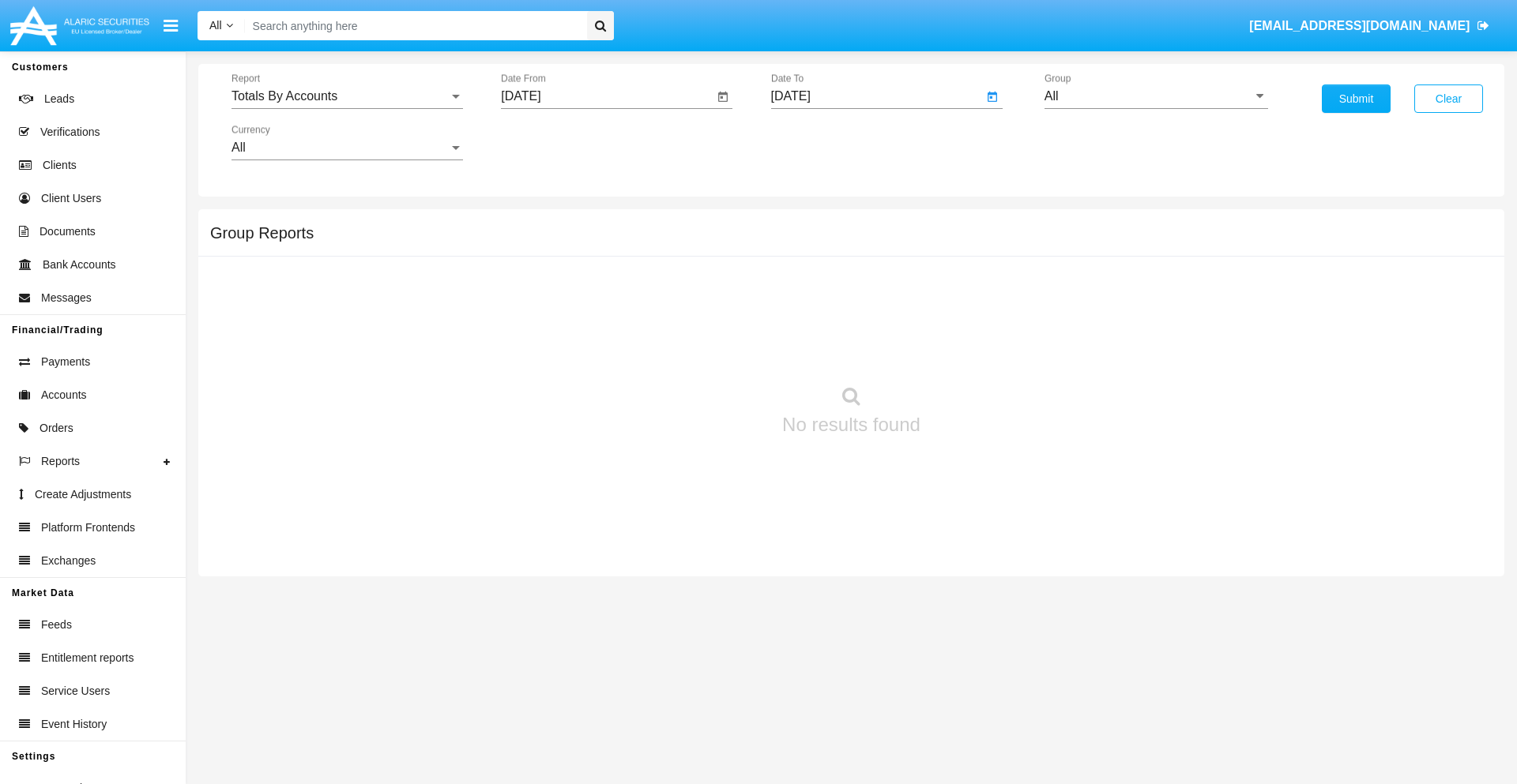
type input "08/26/25"
click at [1156, 96] on input "All" at bounding box center [1156, 96] width 223 height 15
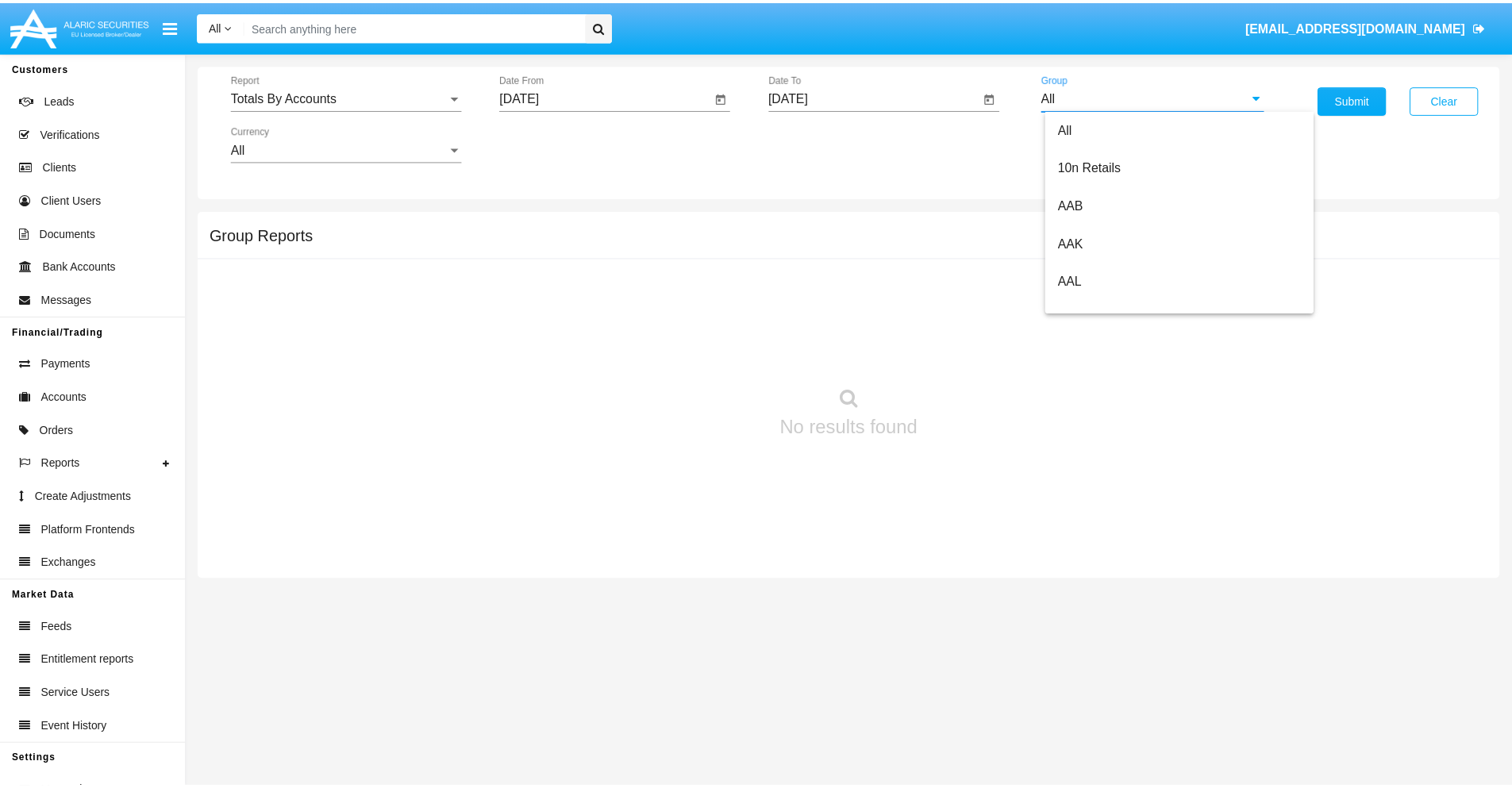
scroll to position [851, 0]
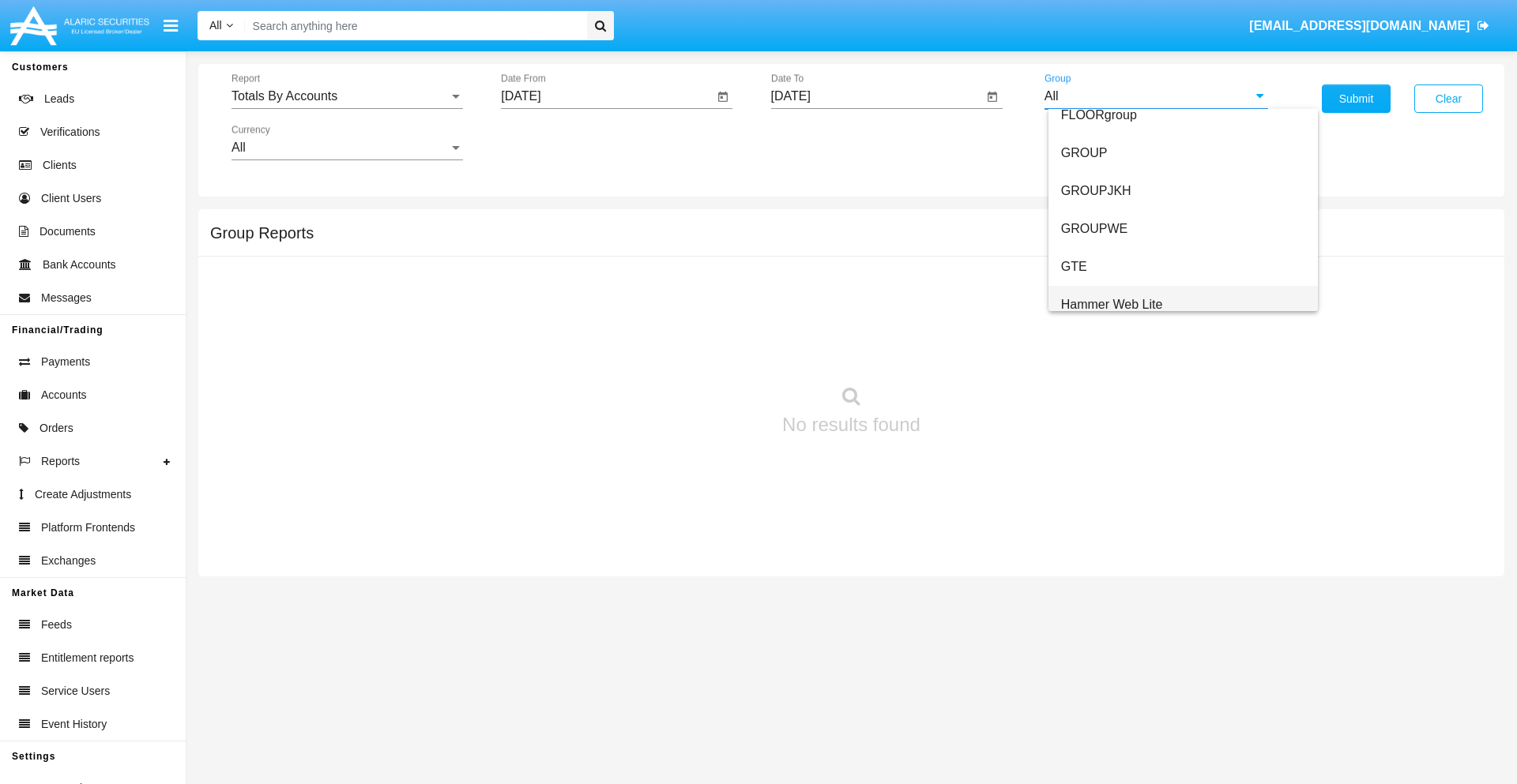
click at [1112, 304] on span "Hammer Web Lite" at bounding box center [1112, 305] width 102 height 14
type input "Hammer Web Lite"
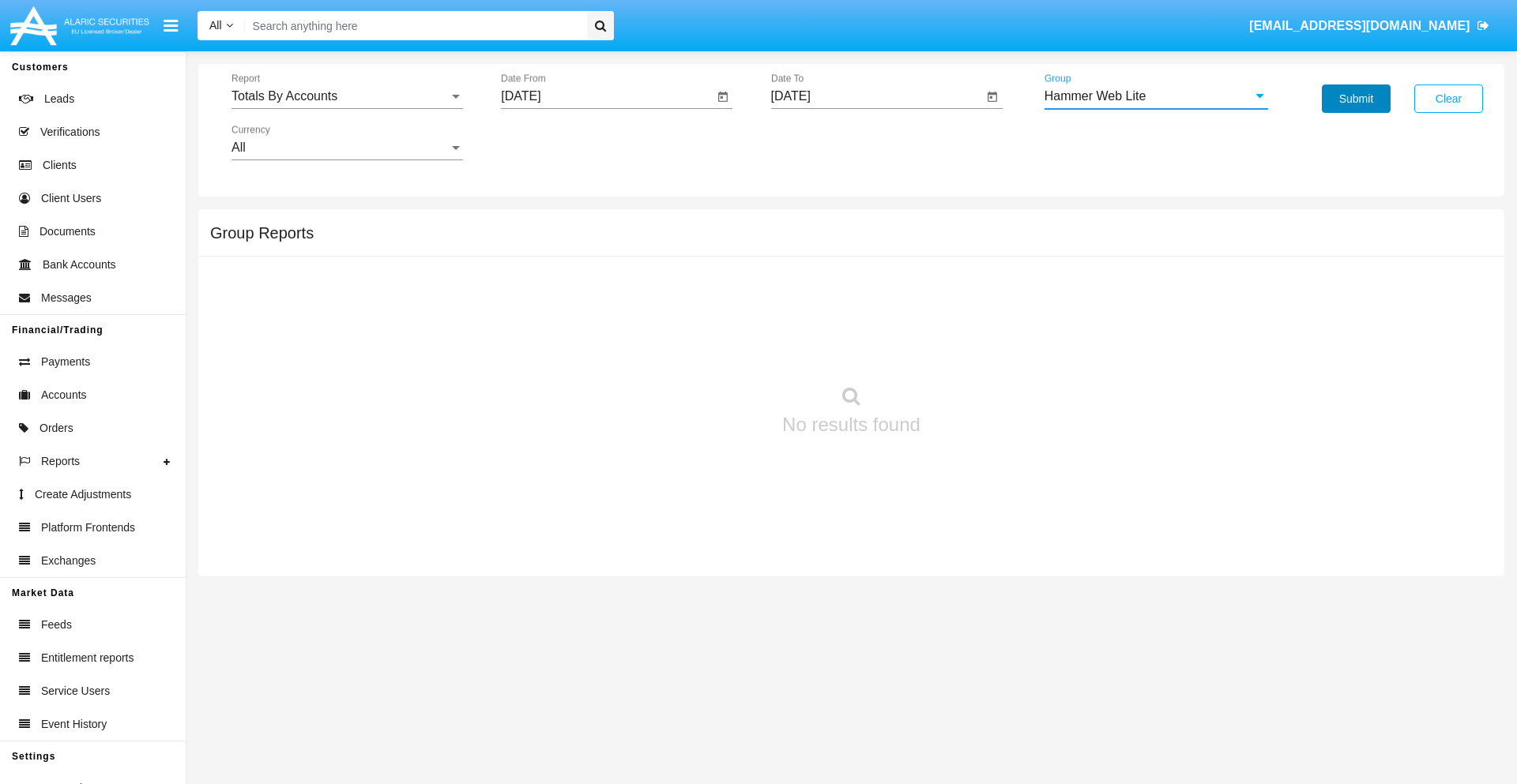
click at [1356, 99] on button "Submit" at bounding box center [1356, 98] width 69 height 28
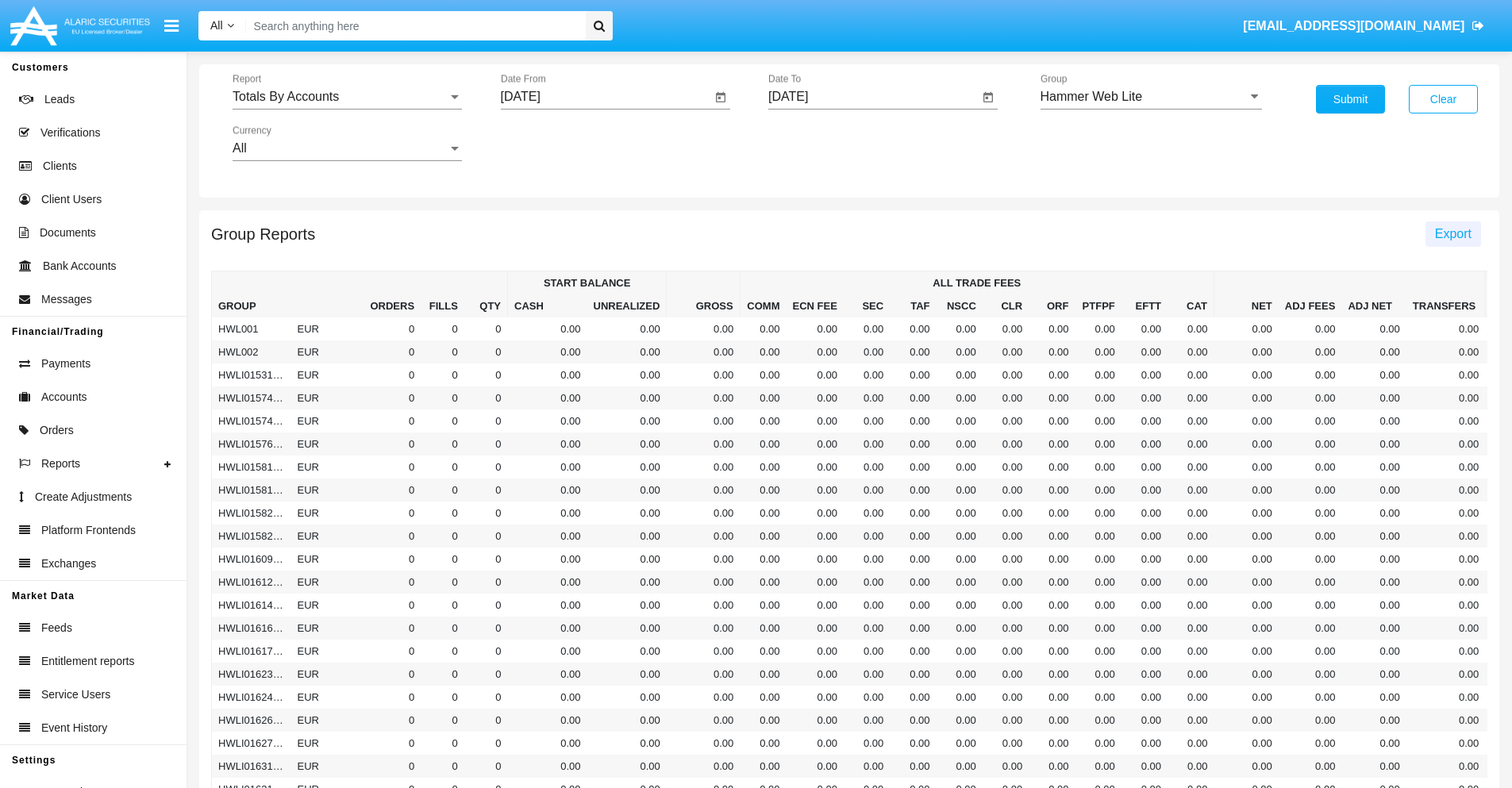
click at [1452, 233] on span "Export" at bounding box center [1453, 234] width 36 height 14
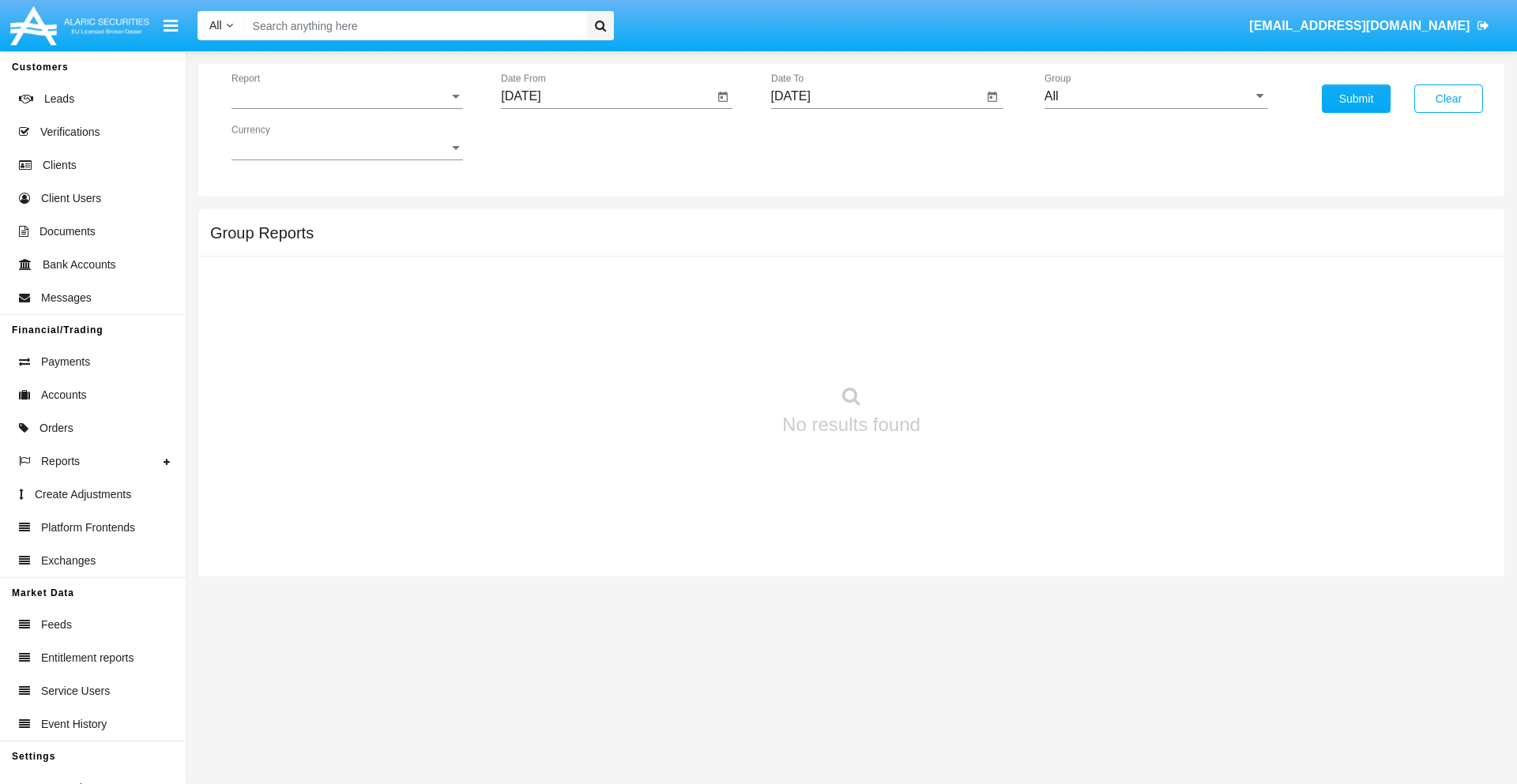
click at [347, 96] on span "Report" at bounding box center [339, 96] width 217 height 15
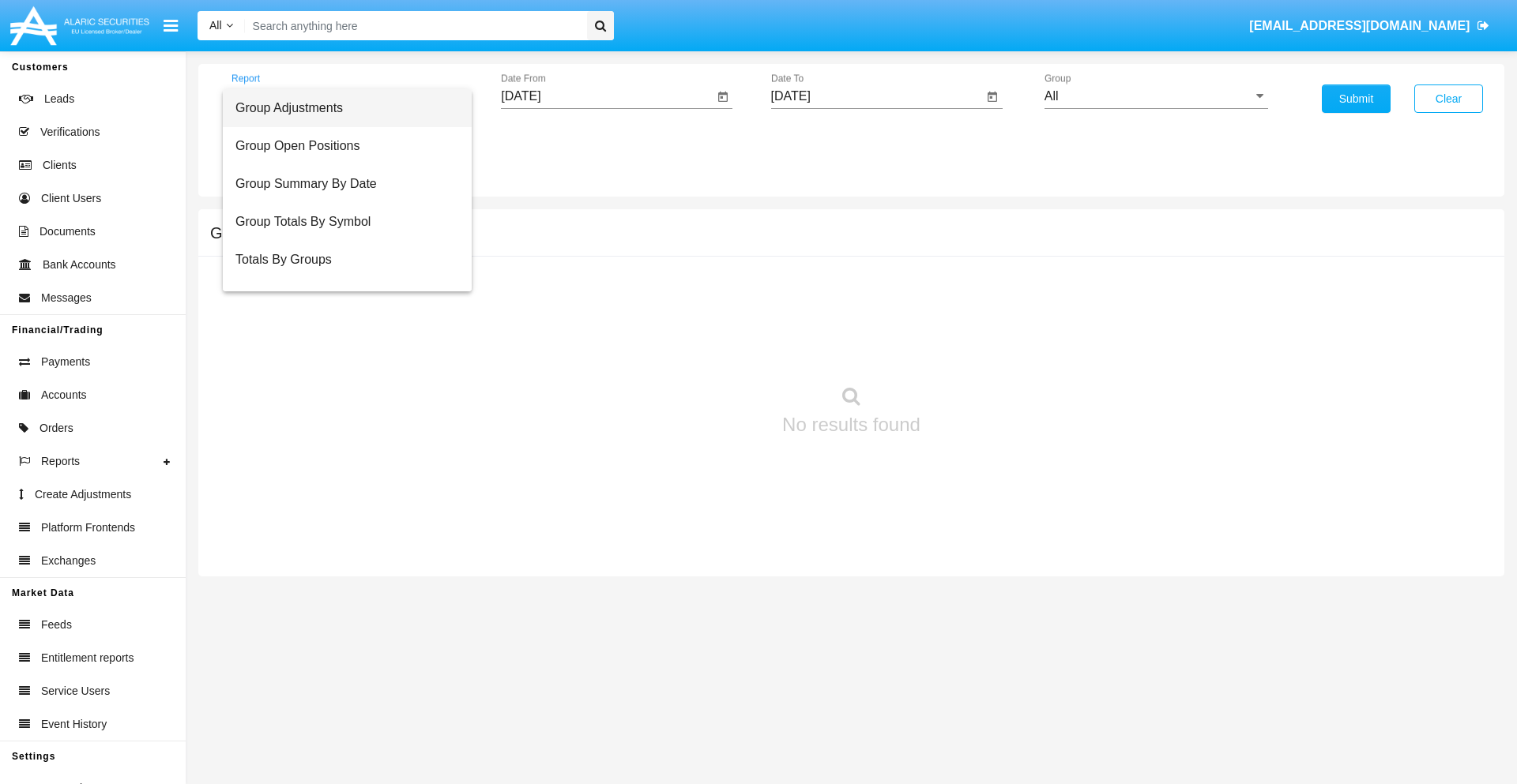
click at [340, 108] on span "Group Adjustments" at bounding box center [347, 108] width 223 height 38
click at [606, 96] on input "[DATE]" at bounding box center [606, 96] width 212 height 15
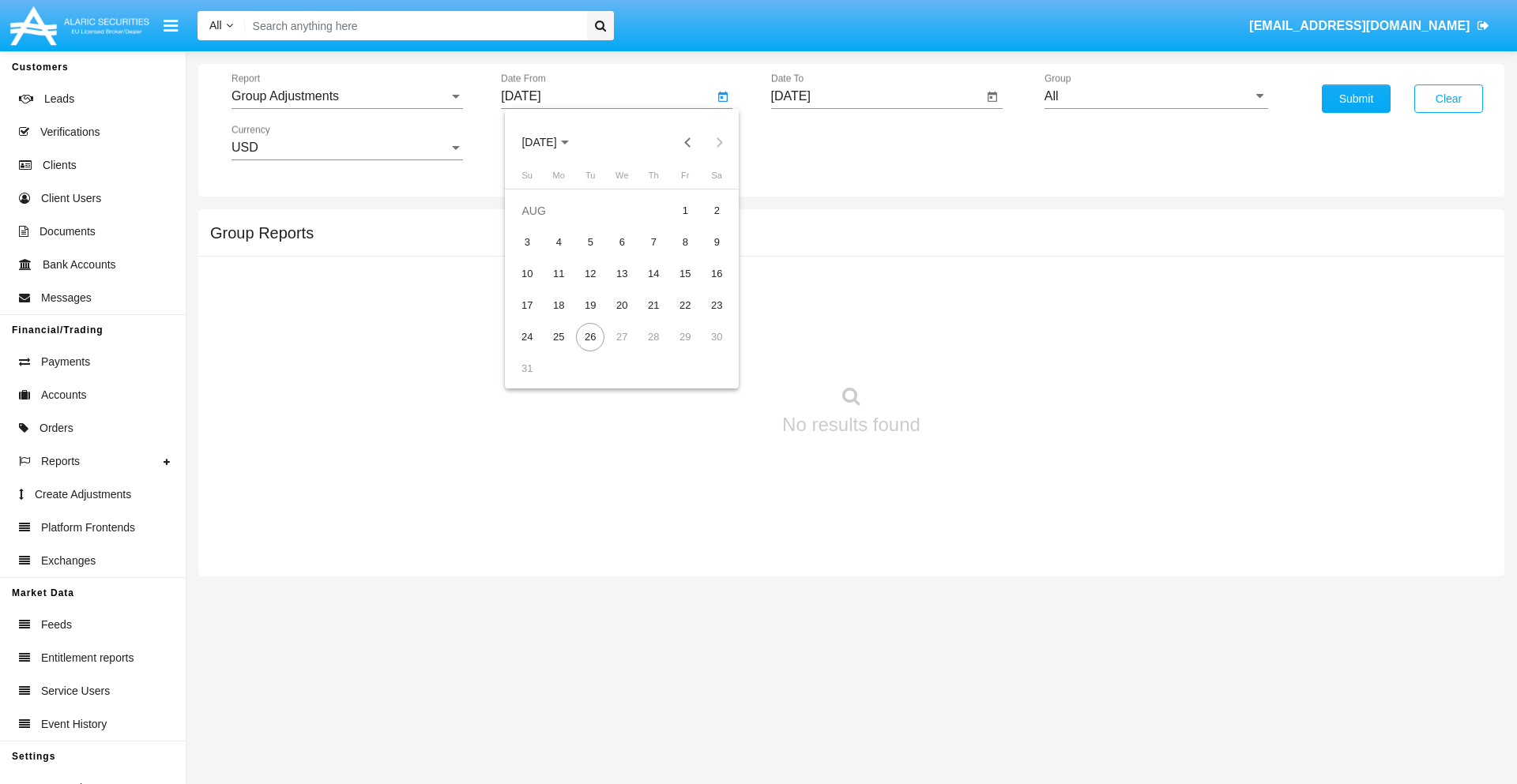
click at [553, 143] on span "[DATE]" at bounding box center [539, 143] width 34 height 13
click at [594, 318] on div "2019" at bounding box center [594, 317] width 50 height 28
click at [539, 222] on div "JAN" at bounding box center [539, 222] width 50 height 28
click at [590, 241] on div "1" at bounding box center [589, 242] width 28 height 28
type input "[DATE]"
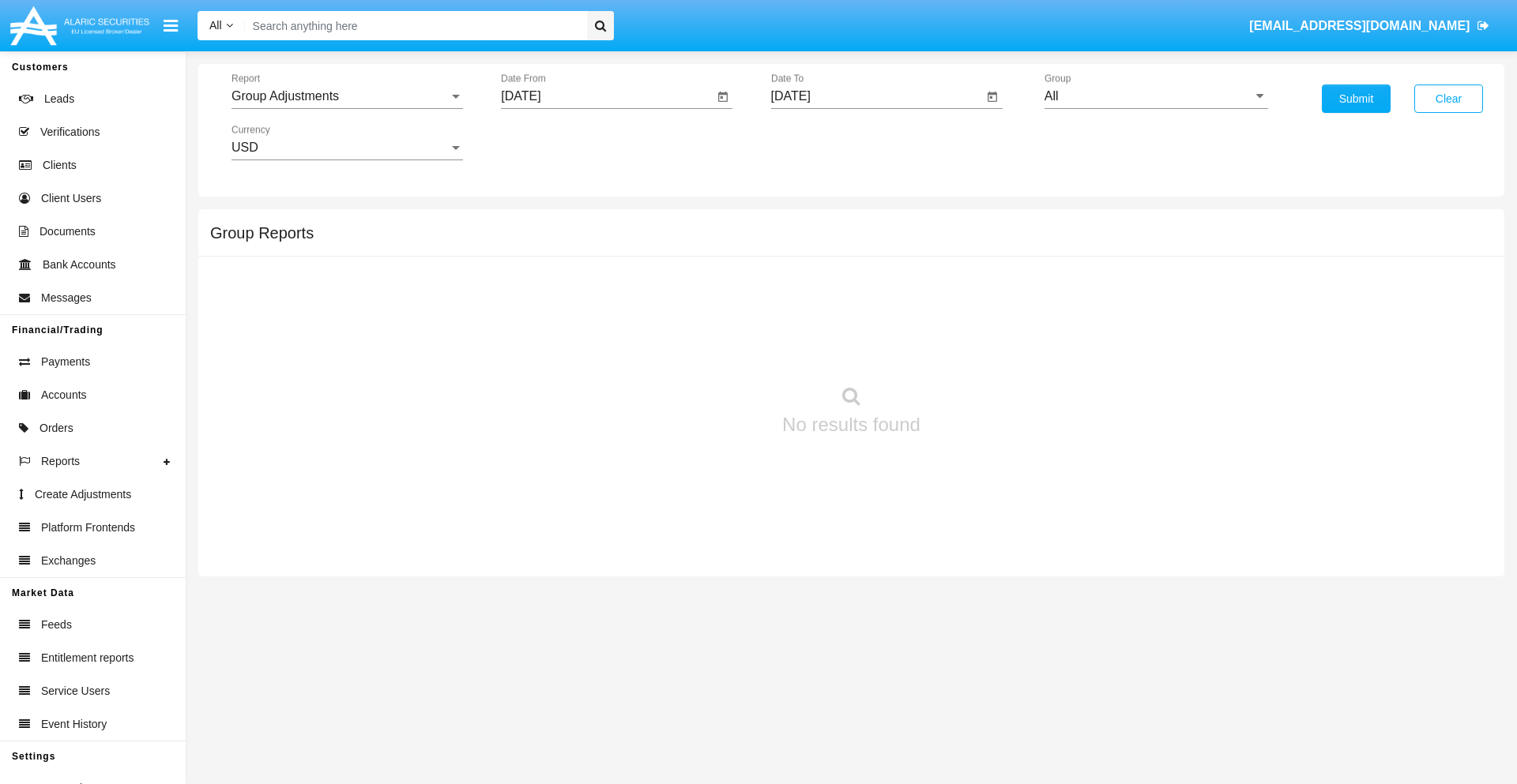
click at [876, 96] on input "[DATE]" at bounding box center [877, 96] width 212 height 15
click at [822, 143] on span "[DATE]" at bounding box center [809, 143] width 34 height 13
click at [863, 318] on div "2019" at bounding box center [864, 317] width 50 height 28
click at [808, 222] on div "JAN" at bounding box center [808, 222] width 50 height 28
click at [860, 241] on div "1" at bounding box center [860, 242] width 28 height 28
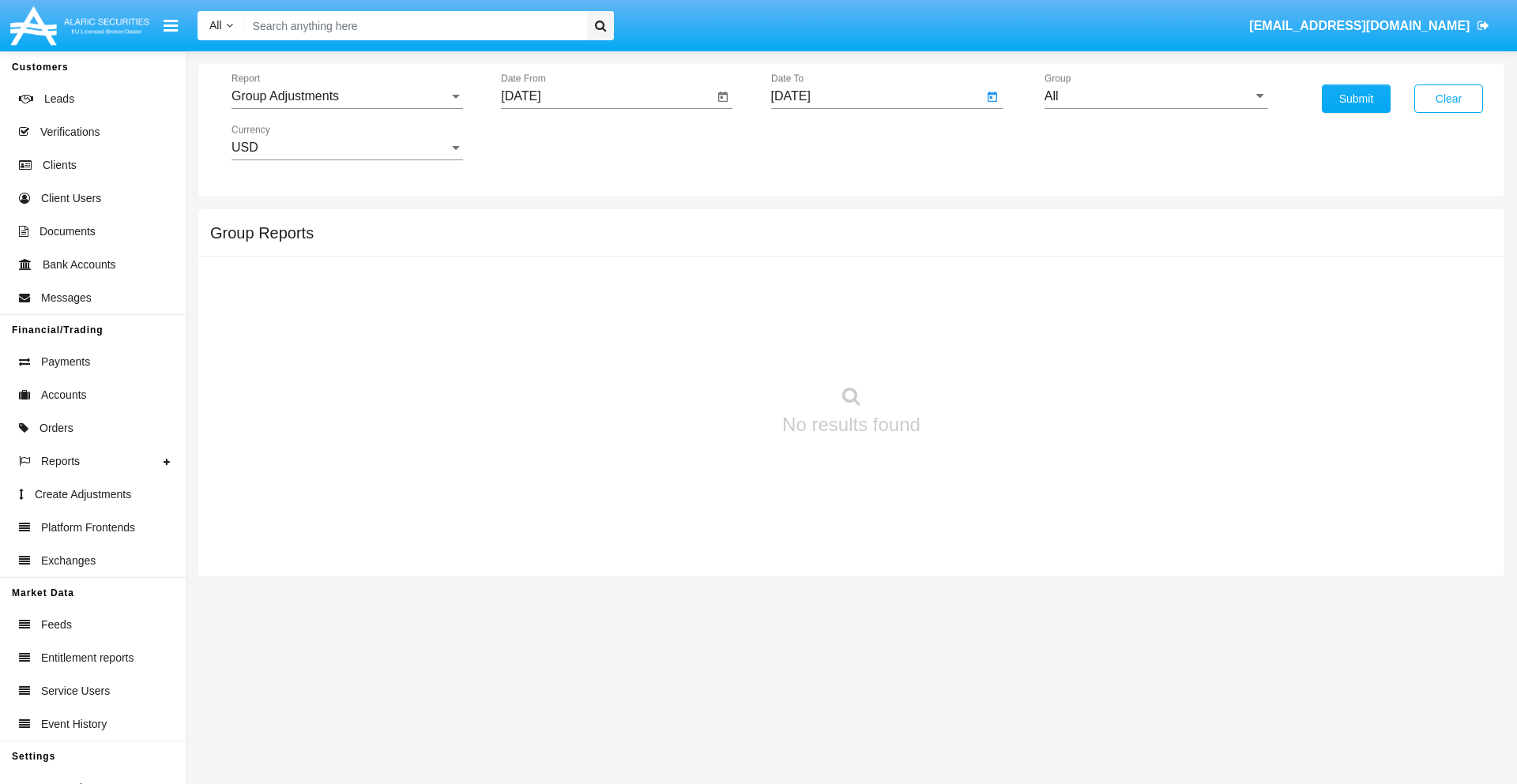
type input "[DATE]"
click at [1156, 96] on input "All" at bounding box center [1156, 96] width 223 height 15
click at [1102, 304] on span "Company AQA" at bounding box center [1102, 305] width 83 height 14
type input "Company AQA"
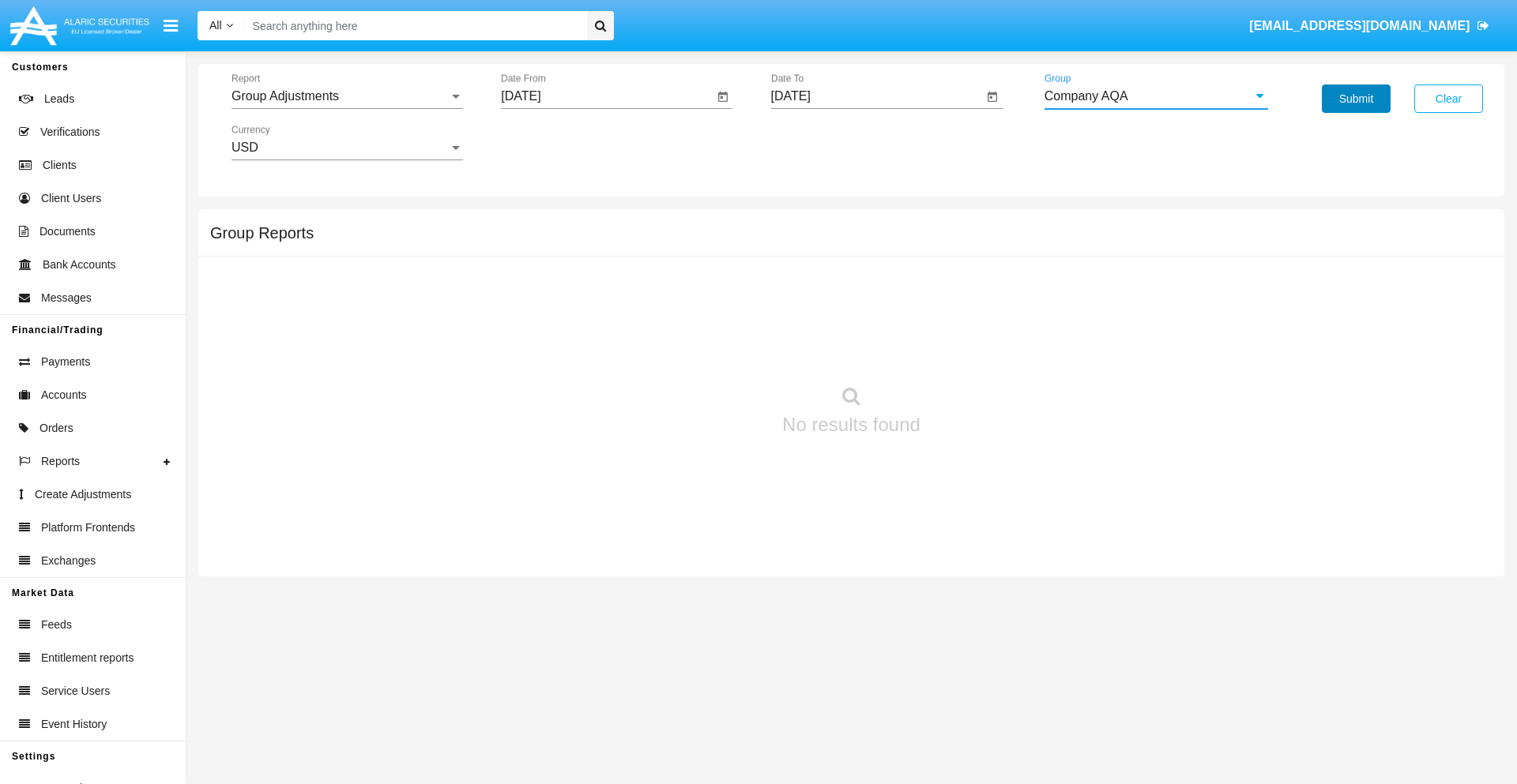
click at [1356, 99] on button "Submit" at bounding box center [1356, 98] width 69 height 28
click at [347, 96] on span "Report" at bounding box center [339, 96] width 217 height 15
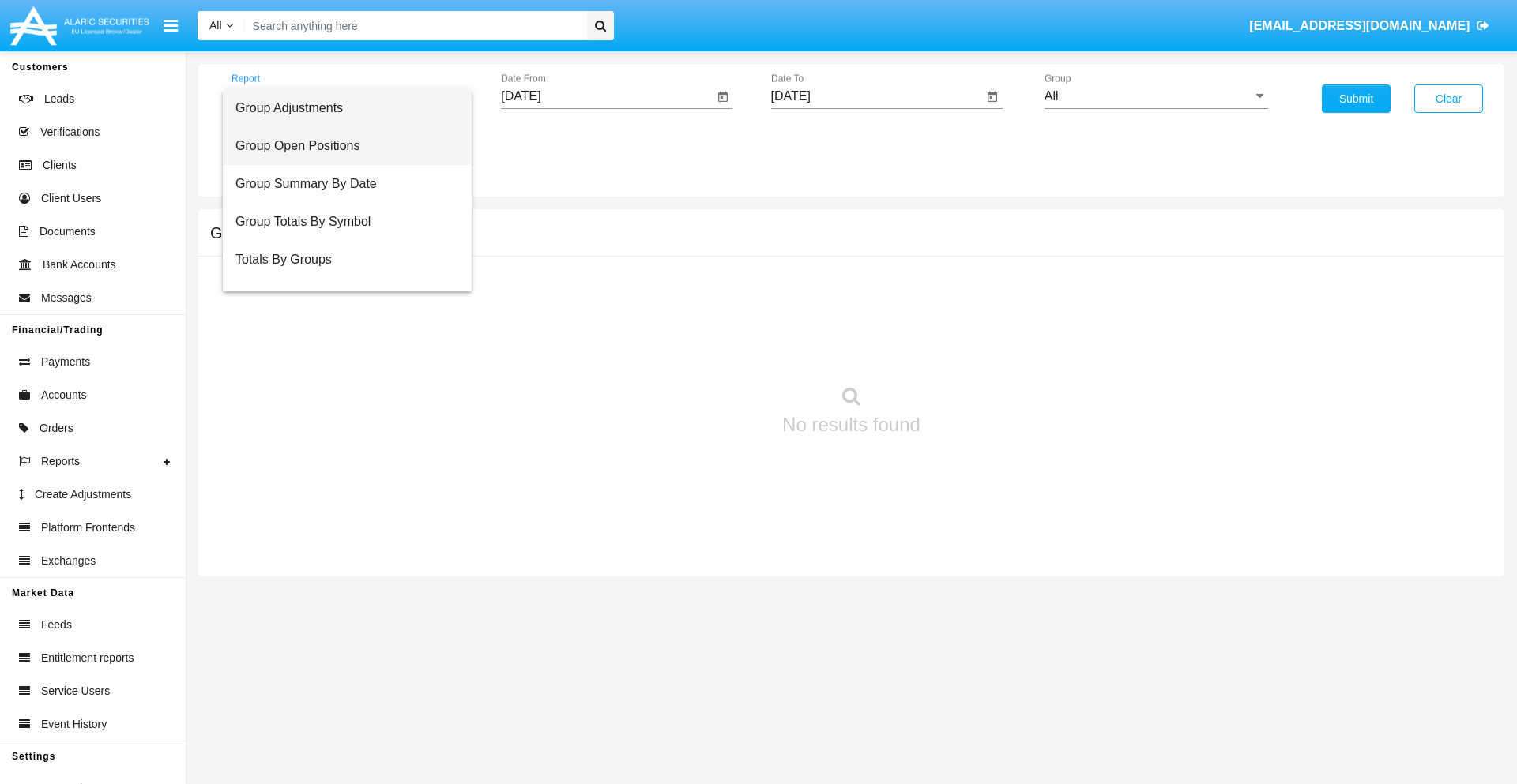
click at [340, 146] on span "Group Open Positions" at bounding box center [347, 146] width 223 height 38
click at [606, 96] on input "[DATE]" at bounding box center [606, 96] width 212 height 15
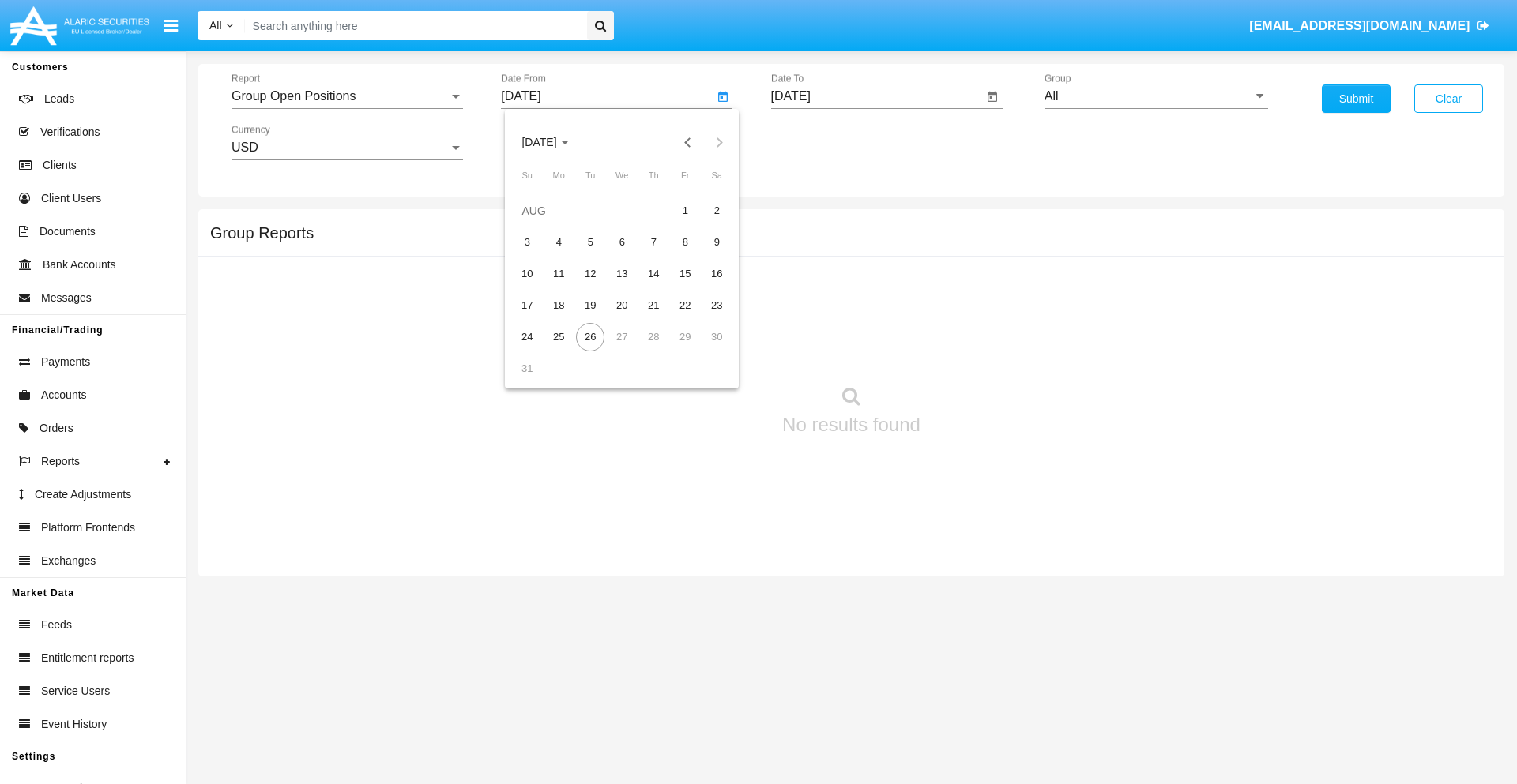
click at [553, 143] on span "[DATE]" at bounding box center [539, 143] width 34 height 13
click at [594, 318] on div "2019" at bounding box center [594, 317] width 50 height 28
click at [539, 222] on div "JAN" at bounding box center [539, 222] width 50 height 28
click at [590, 241] on div "1" at bounding box center [589, 242] width 28 height 28
type input "[DATE]"
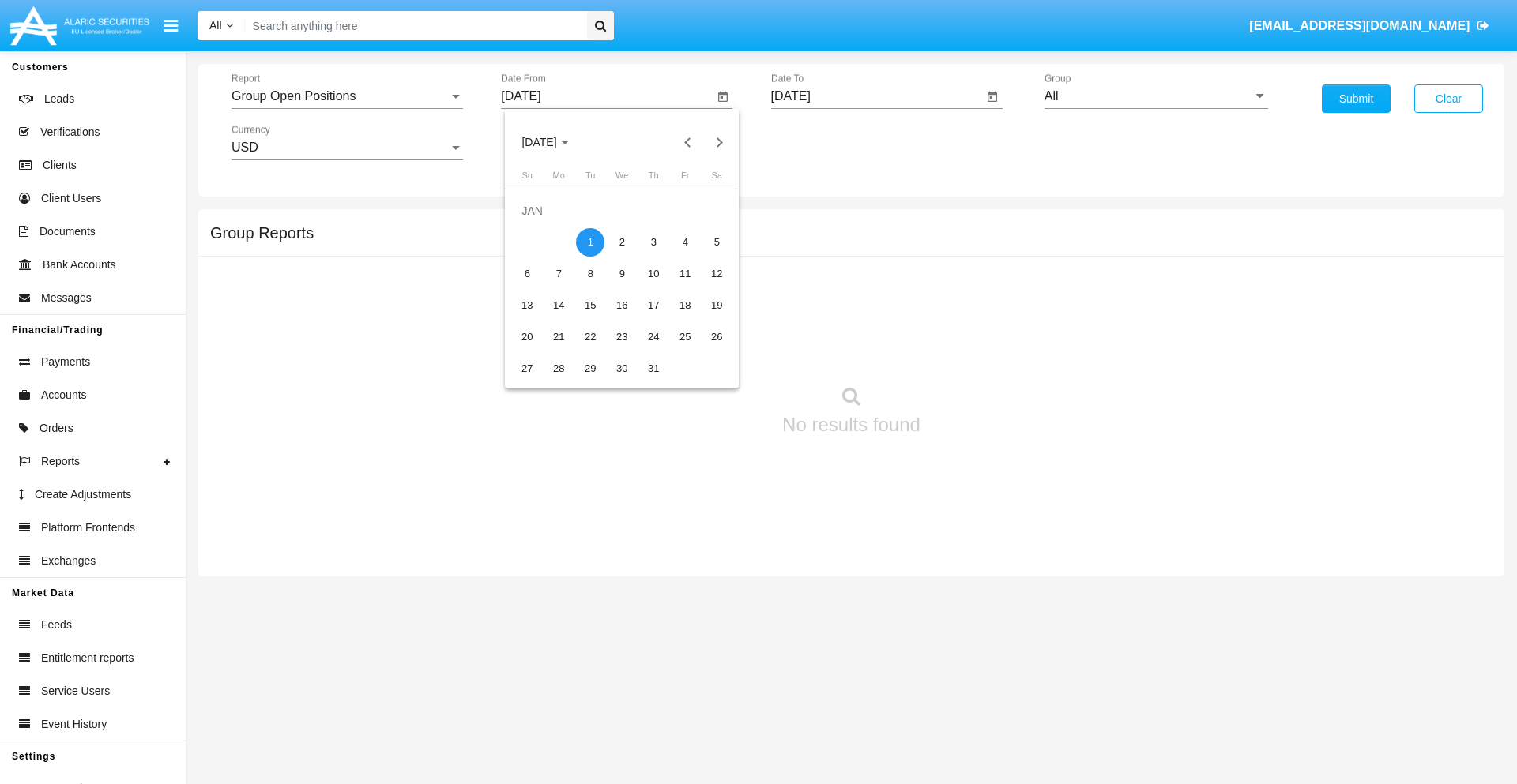
click at [876, 96] on input "[DATE]" at bounding box center [877, 96] width 212 height 15
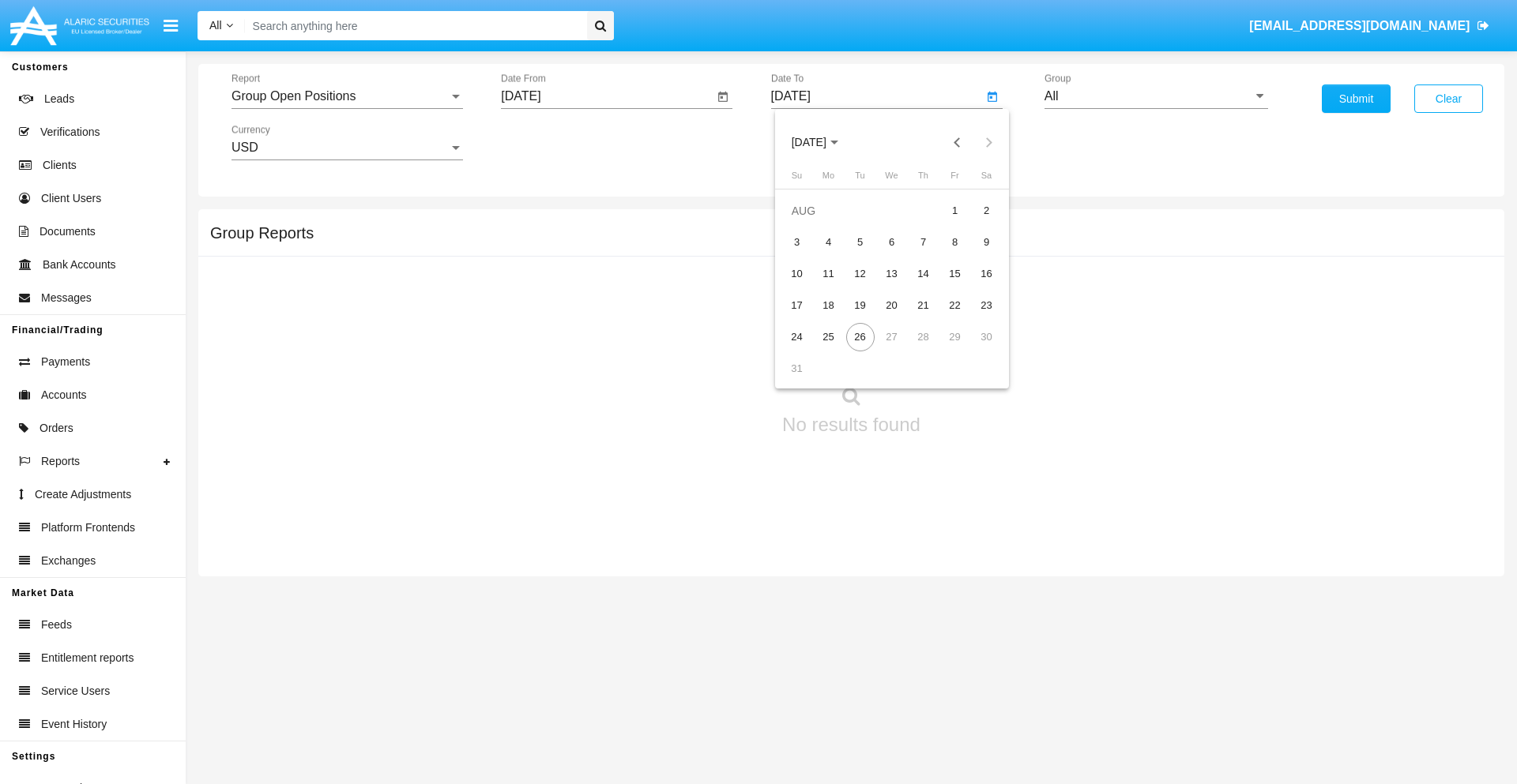
click at [822, 143] on span "[DATE]" at bounding box center [809, 143] width 34 height 13
click at [863, 318] on div "2019" at bounding box center [864, 317] width 50 height 28
click at [808, 222] on div "JAN" at bounding box center [808, 222] width 50 height 28
click at [860, 241] on div "1" at bounding box center [860, 242] width 28 height 28
type input "[DATE]"
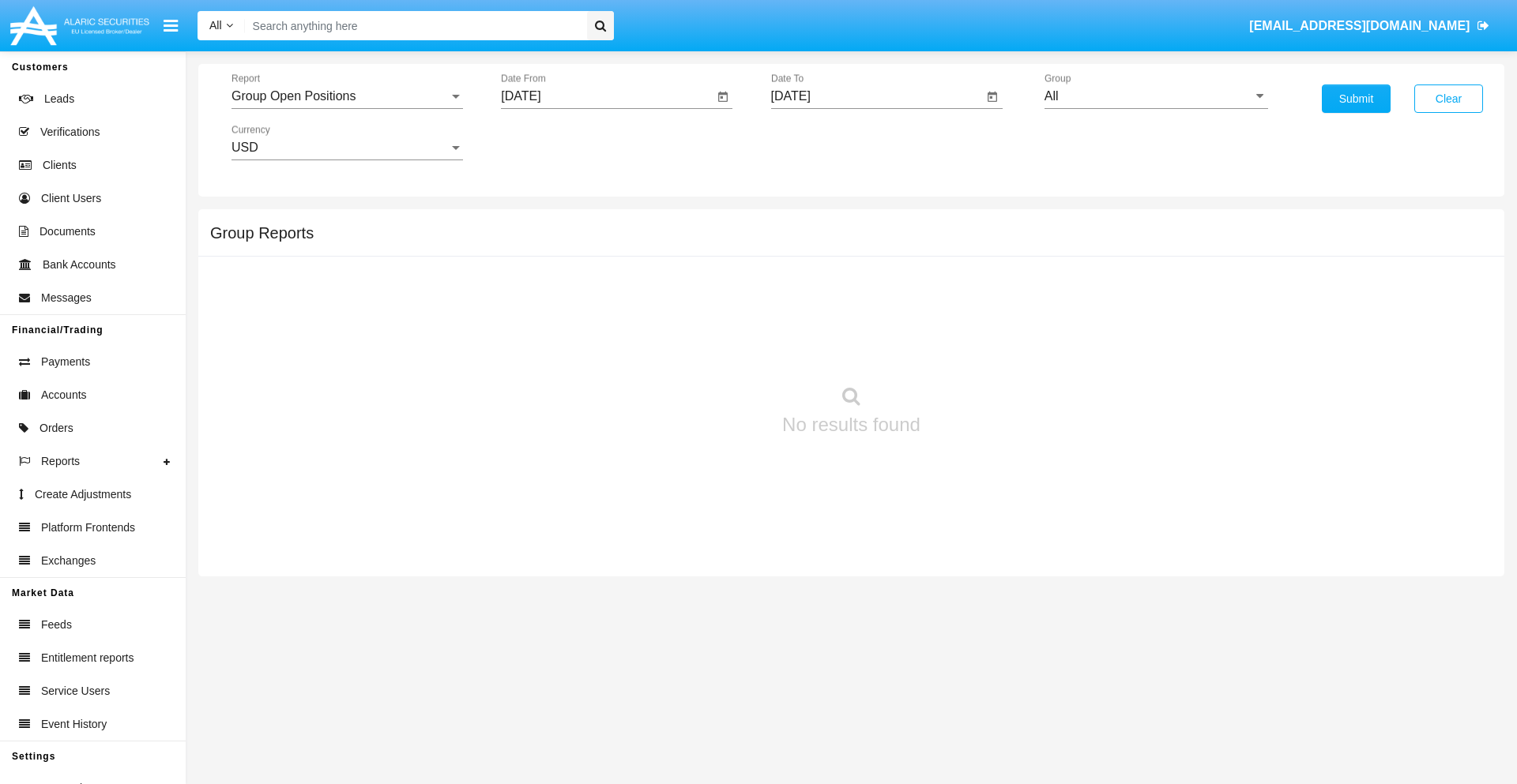
click at [1156, 96] on input "All" at bounding box center [1156, 96] width 223 height 15
click at [1102, 304] on span "Company AQA" at bounding box center [1102, 305] width 83 height 14
type input "Company AQA"
click at [1356, 99] on button "Submit" at bounding box center [1356, 98] width 69 height 28
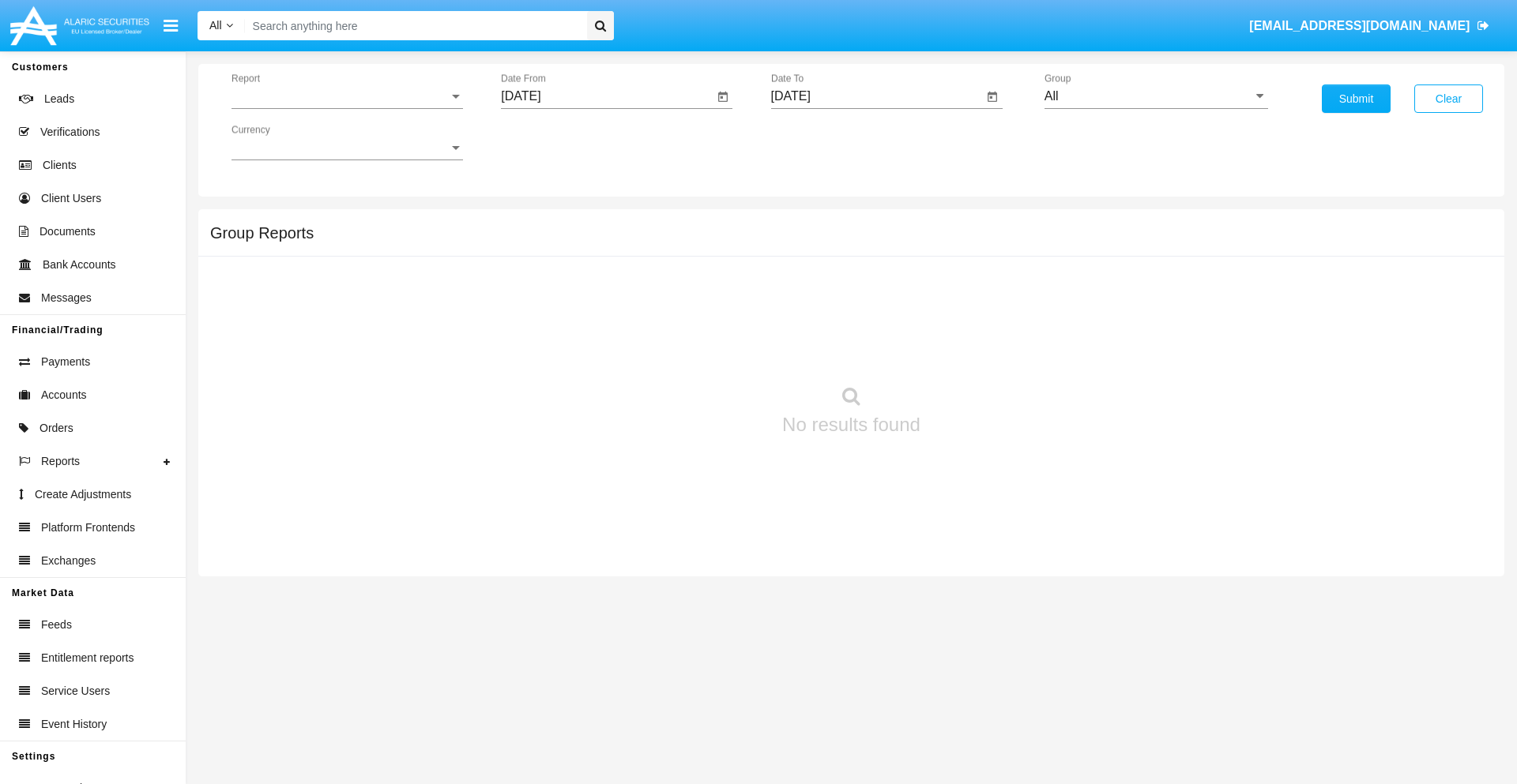
click at [347, 96] on span "Report" at bounding box center [339, 96] width 217 height 15
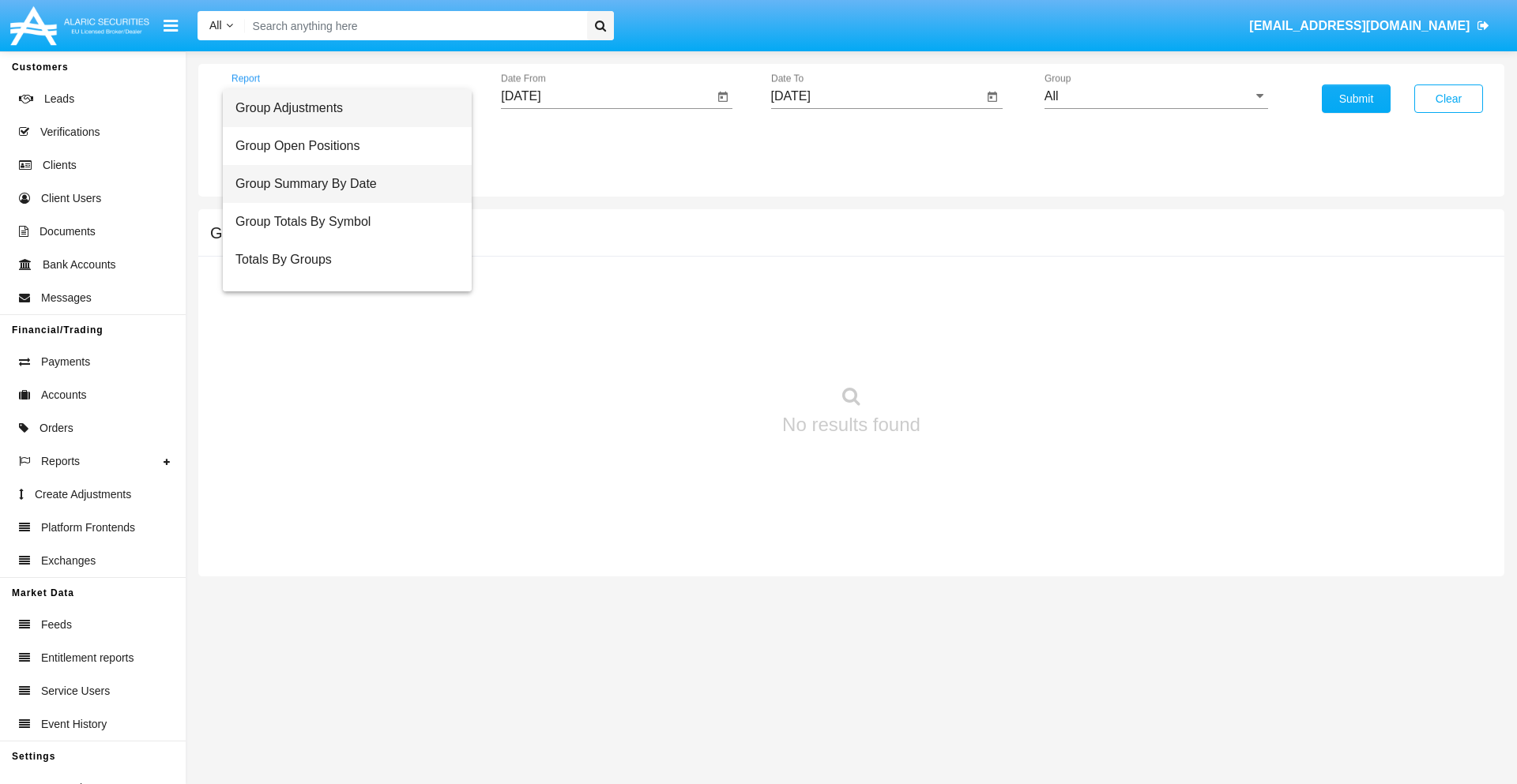
click at [340, 184] on span "Group Summary By Date" at bounding box center [347, 184] width 223 height 38
click at [606, 96] on input "[DATE]" at bounding box center [606, 96] width 212 height 15
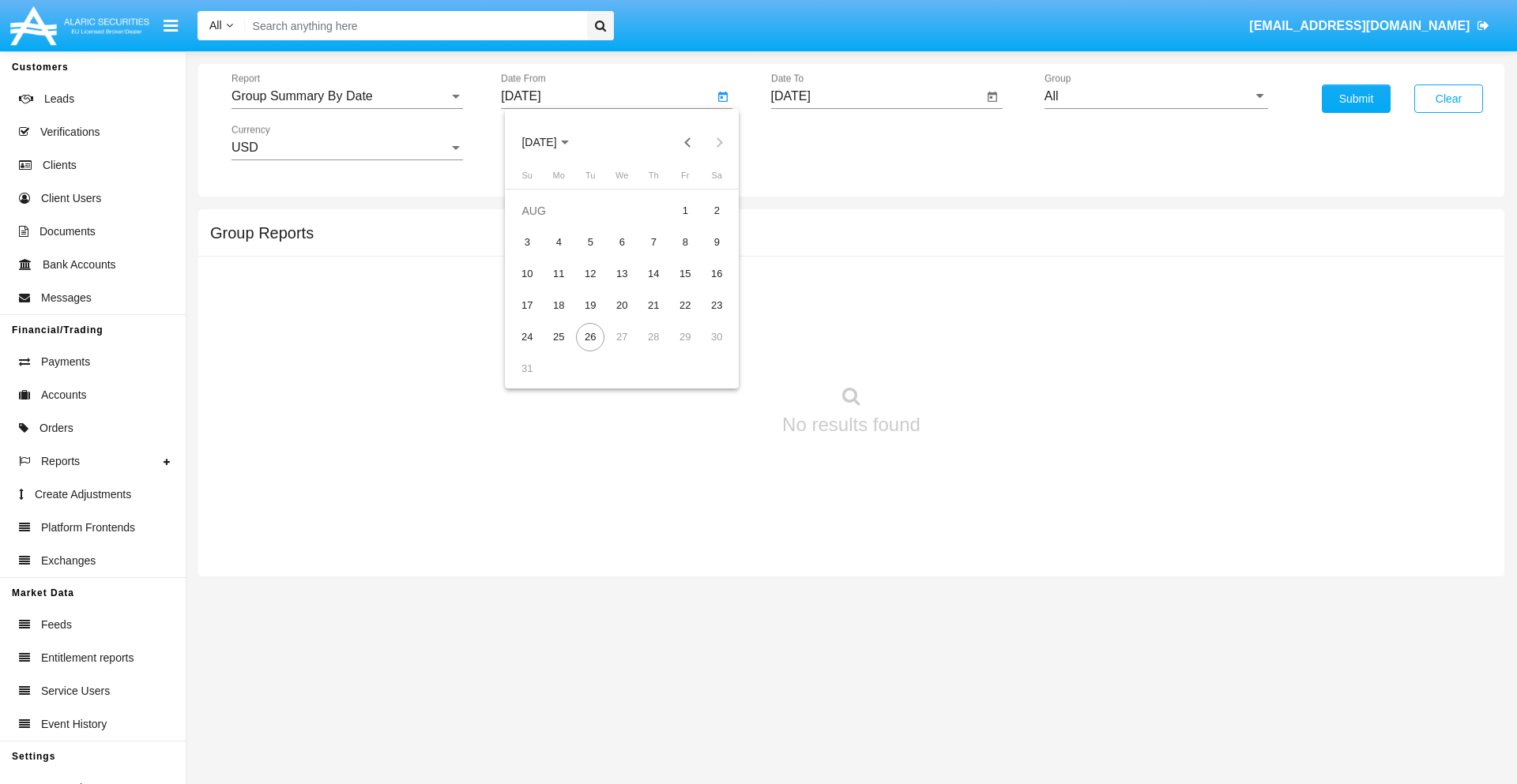
click at [553, 143] on span "[DATE]" at bounding box center [539, 143] width 34 height 13
click at [594, 318] on div "2019" at bounding box center [594, 317] width 50 height 28
click at [539, 222] on div "JAN" at bounding box center [539, 222] width 50 height 28
click at [590, 241] on div "1" at bounding box center [589, 242] width 28 height 28
type input "01/01/19"
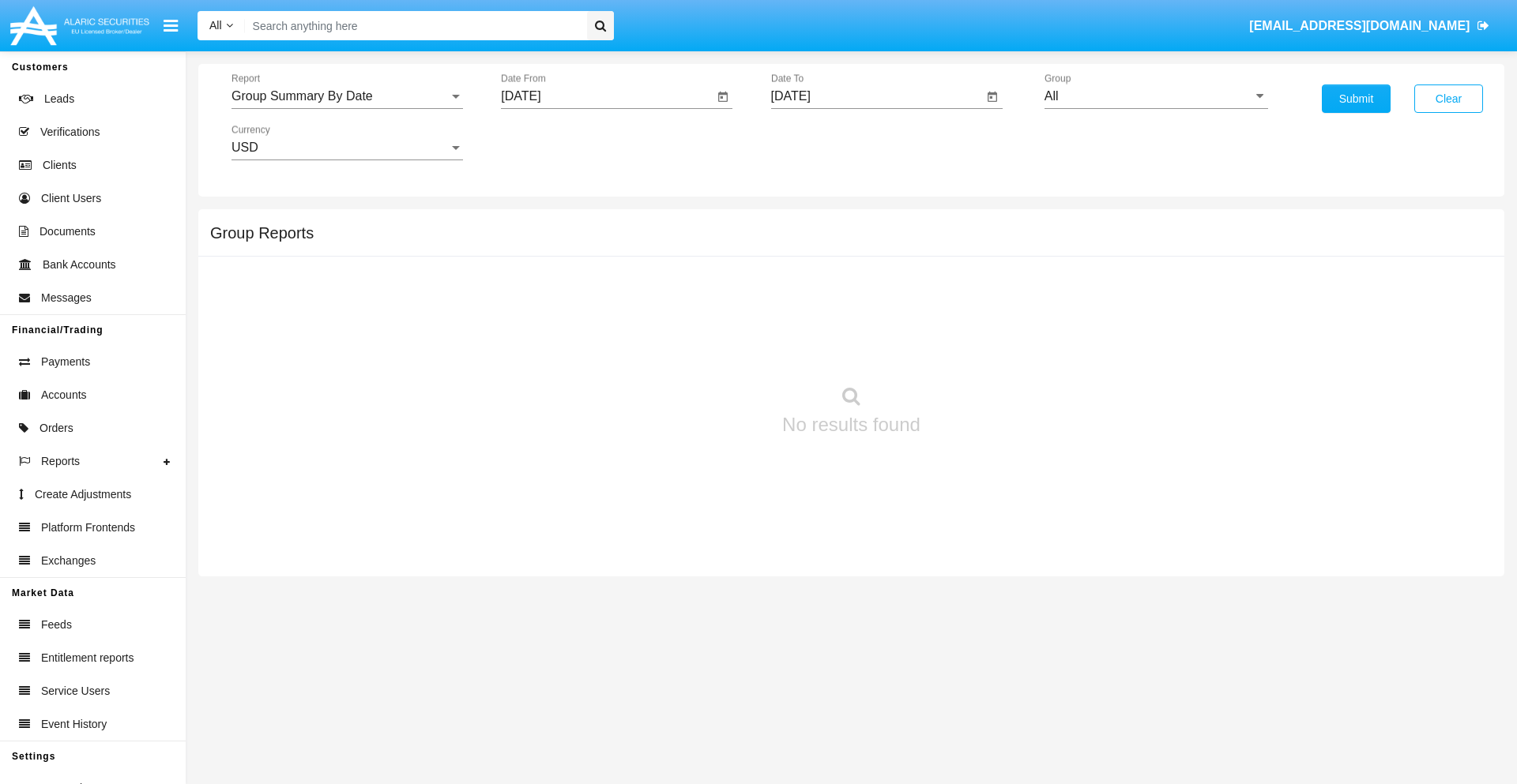
click at [876, 96] on input "[DATE]" at bounding box center [877, 96] width 212 height 15
click at [822, 143] on span "[DATE]" at bounding box center [809, 143] width 34 height 13
click at [863, 318] on div "2019" at bounding box center [864, 317] width 50 height 28
click at [808, 222] on div "JAN" at bounding box center [808, 222] width 50 height 28
click at [860, 241] on div "1" at bounding box center [860, 242] width 28 height 28
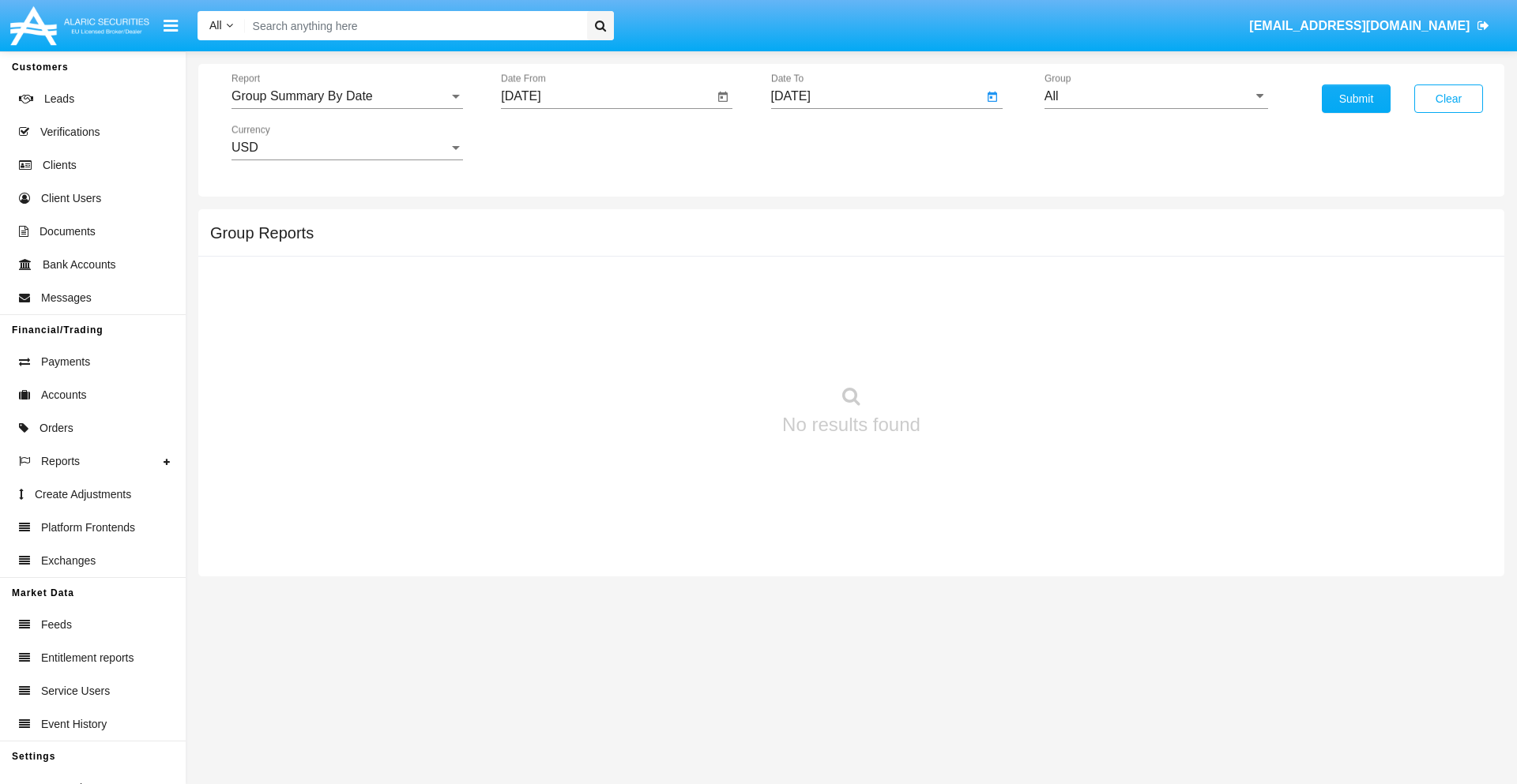
type input "01/01/19"
click at [1156, 96] on input "All" at bounding box center [1156, 96] width 223 height 15
click at [1102, 652] on span "Company AQA" at bounding box center [1102, 659] width 83 height 14
type input "Company AQA"
click at [1356, 99] on button "Submit" at bounding box center [1356, 98] width 69 height 28
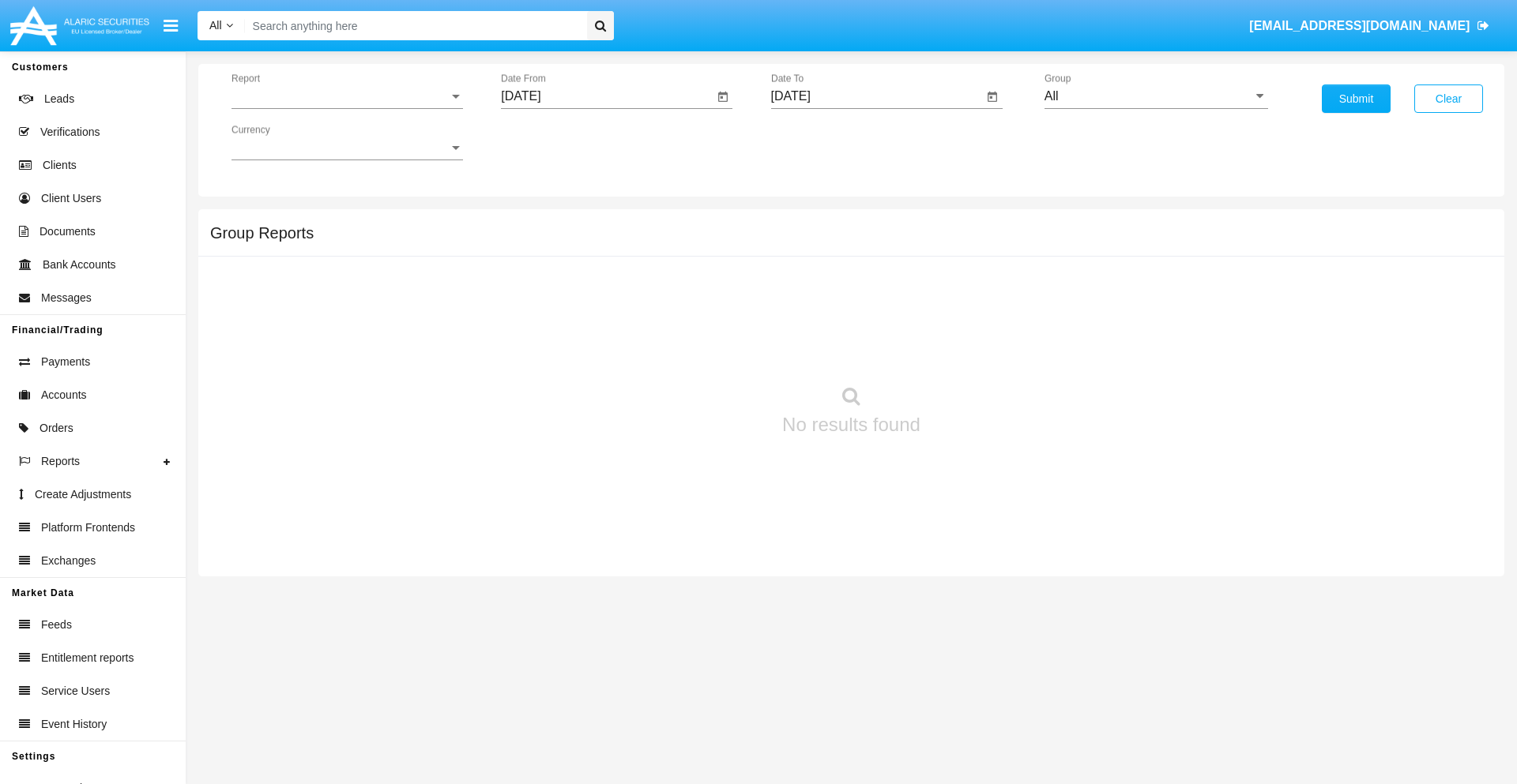
click at [347, 96] on span "Report" at bounding box center [339, 96] width 217 height 15
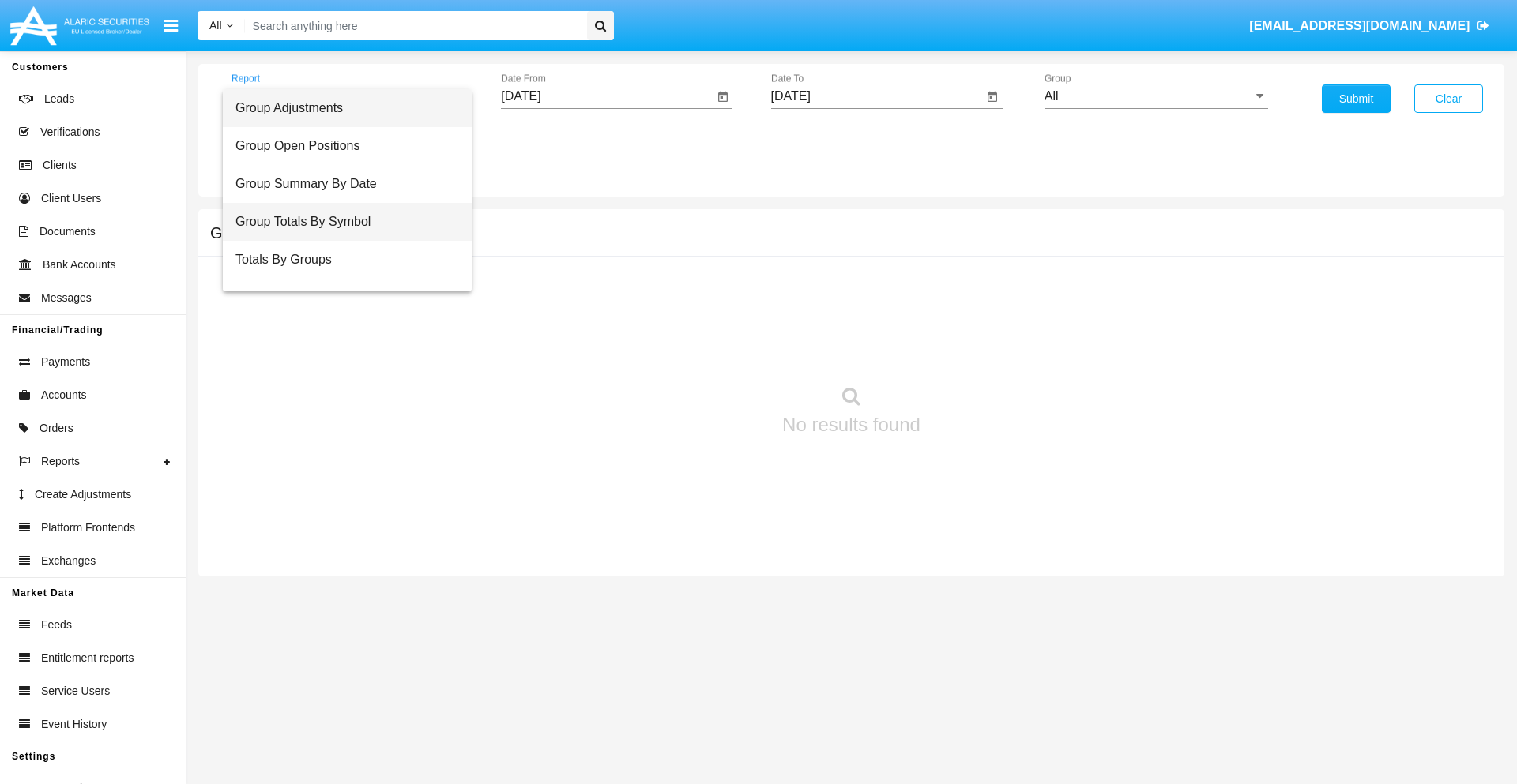
click at [340, 222] on span "Group Totals By Symbol" at bounding box center [347, 222] width 223 height 38
click at [606, 96] on input "[DATE]" at bounding box center [606, 96] width 212 height 15
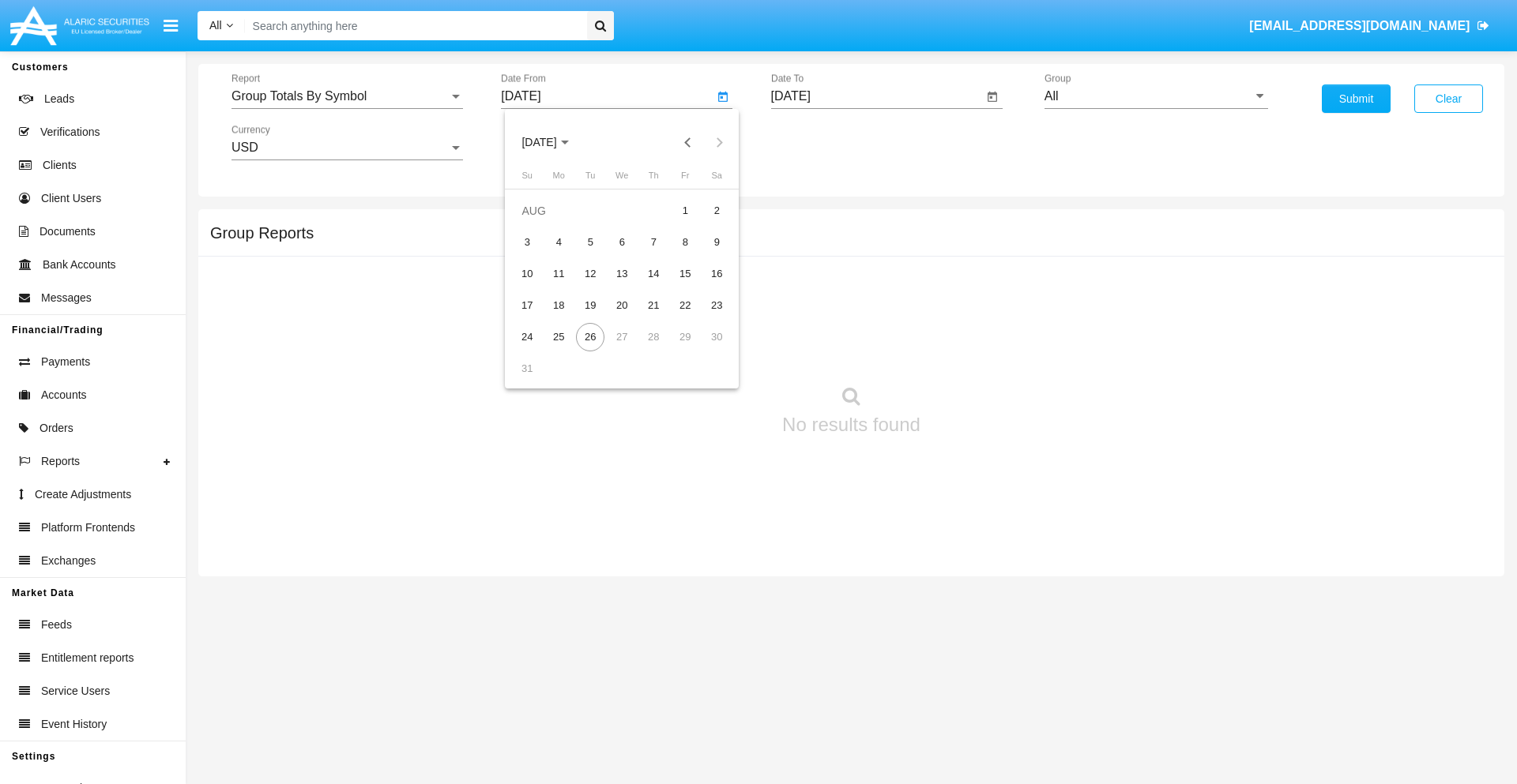
click at [553, 143] on span "[DATE]" at bounding box center [539, 143] width 34 height 13
click at [594, 318] on div "2019" at bounding box center [594, 317] width 50 height 28
click at [539, 222] on div "JAN" at bounding box center [539, 222] width 50 height 28
click at [590, 241] on div "1" at bounding box center [589, 242] width 28 height 28
type input "[DATE]"
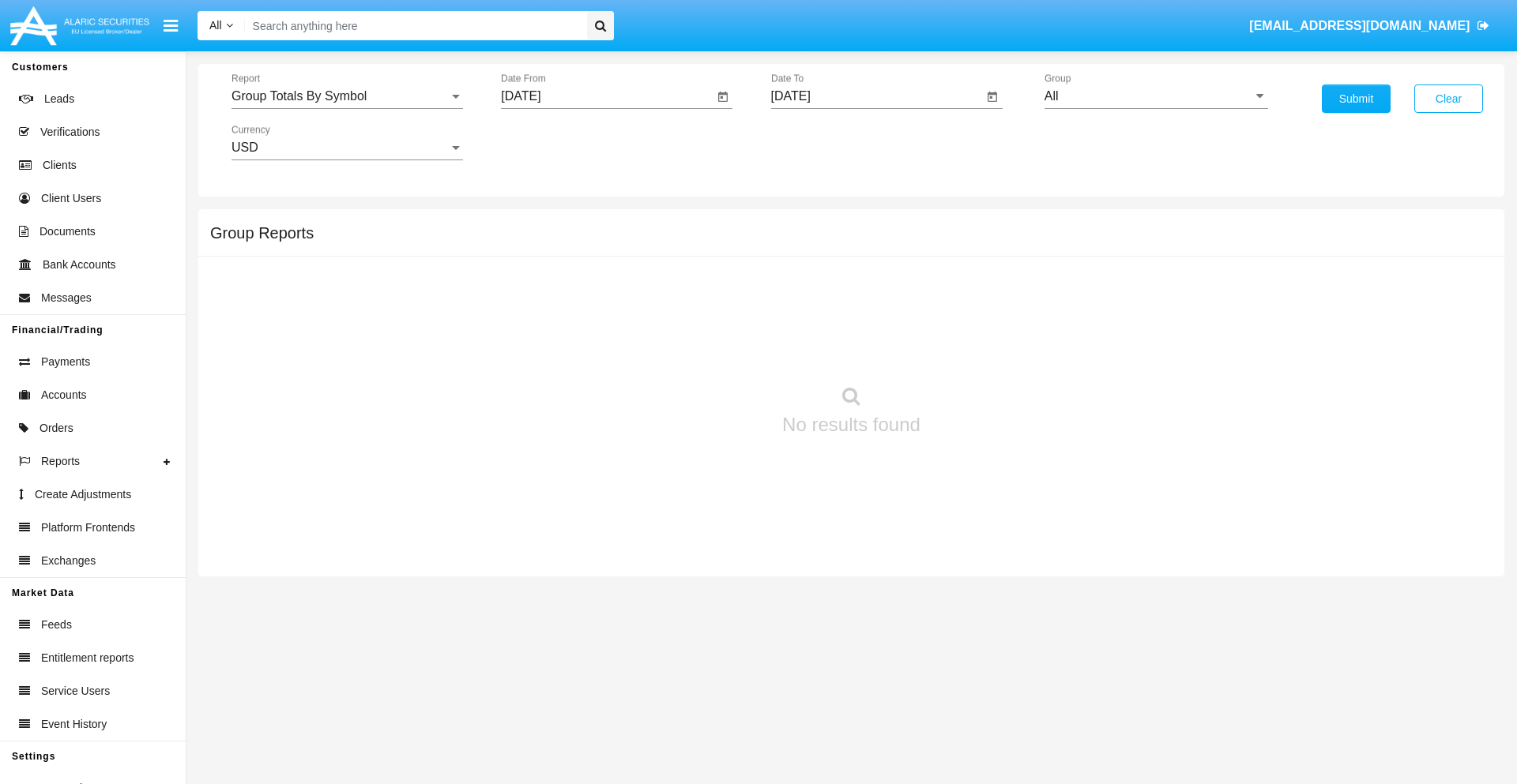
click at [876, 96] on input "[DATE]" at bounding box center [877, 96] width 212 height 15
click at [822, 143] on span "[DATE]" at bounding box center [809, 143] width 34 height 13
click at [863, 318] on div "2019" at bounding box center [864, 317] width 50 height 28
click at [808, 222] on div "JAN" at bounding box center [808, 222] width 50 height 28
click at [860, 241] on div "1" at bounding box center [860, 242] width 28 height 28
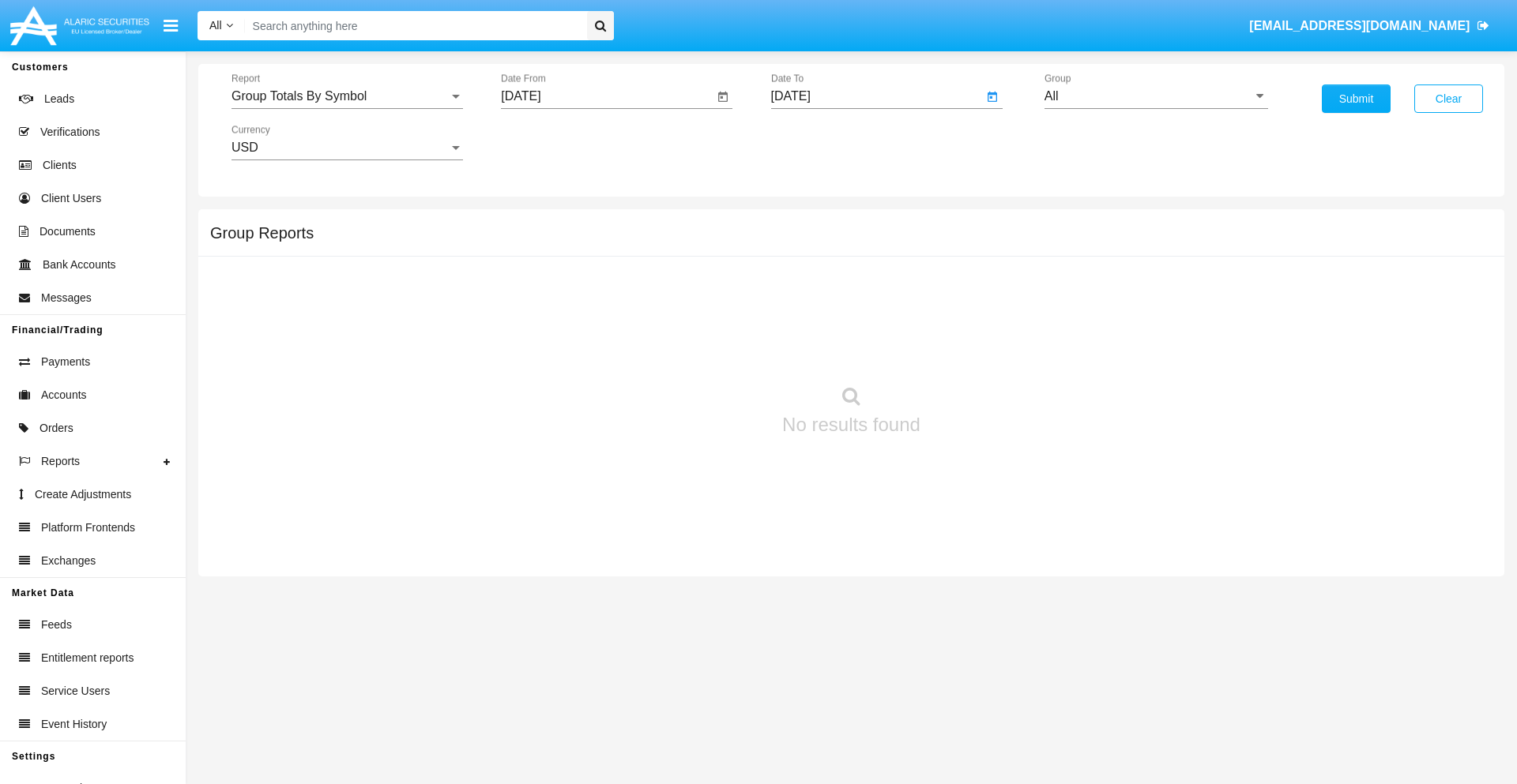
type input "[DATE]"
click at [1156, 96] on input "All" at bounding box center [1156, 96] width 223 height 15
click at [1102, 652] on span "Company AQA" at bounding box center [1102, 659] width 83 height 14
type input "Company AQA"
click at [1356, 99] on button "Submit" at bounding box center [1356, 98] width 69 height 28
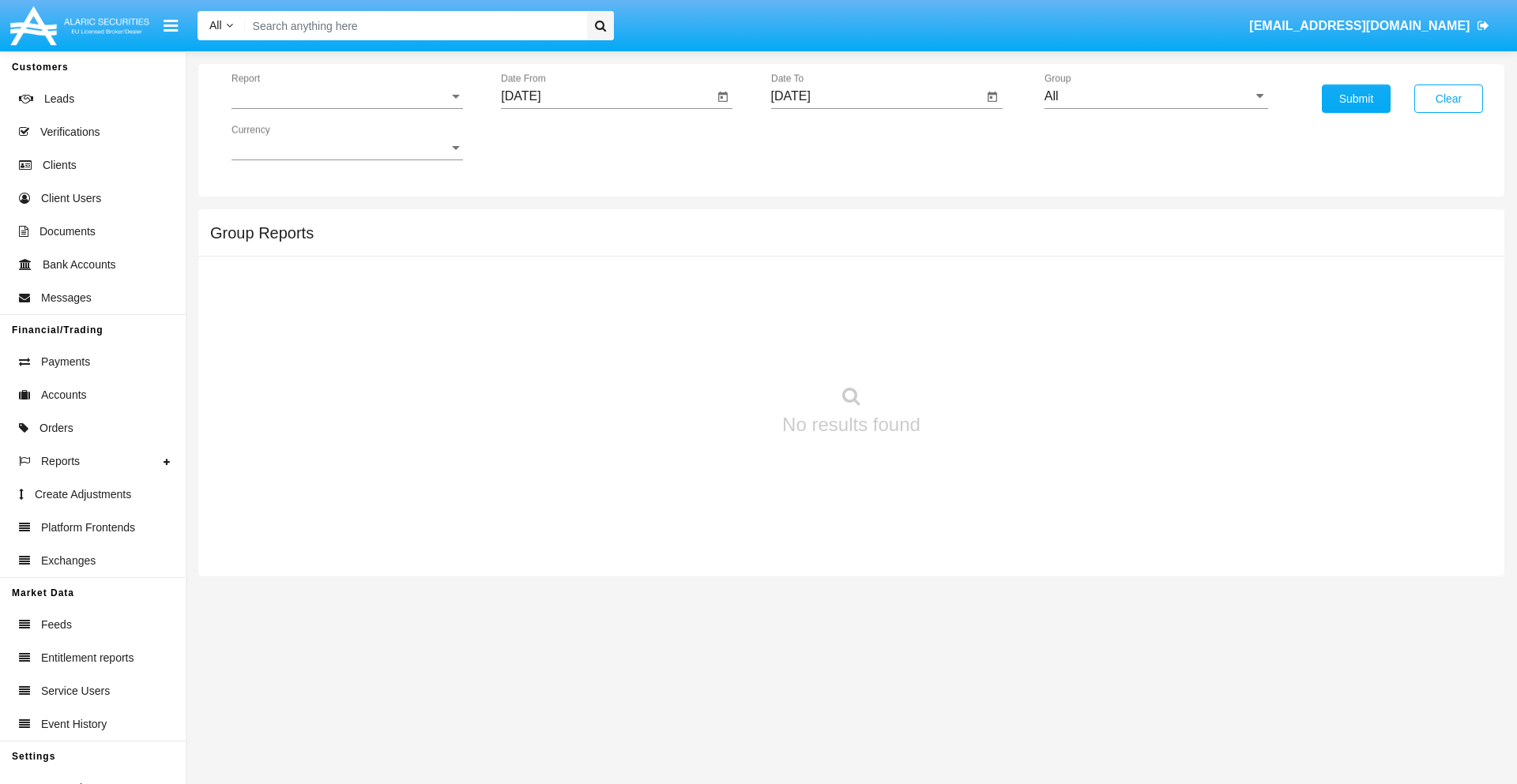
click at [347, 96] on span "Report" at bounding box center [339, 96] width 217 height 15
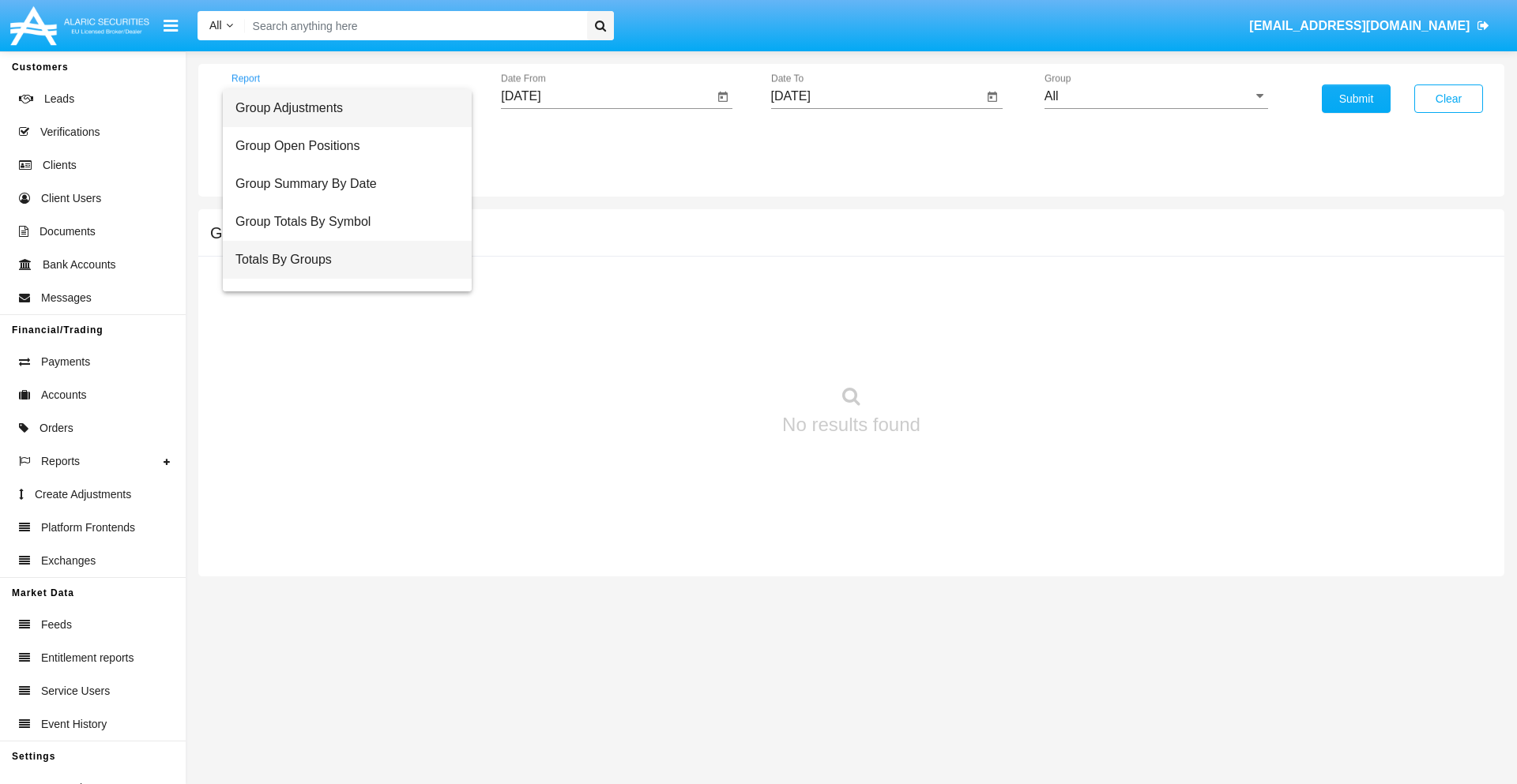
click at [340, 260] on span "Totals By Groups" at bounding box center [347, 260] width 223 height 38
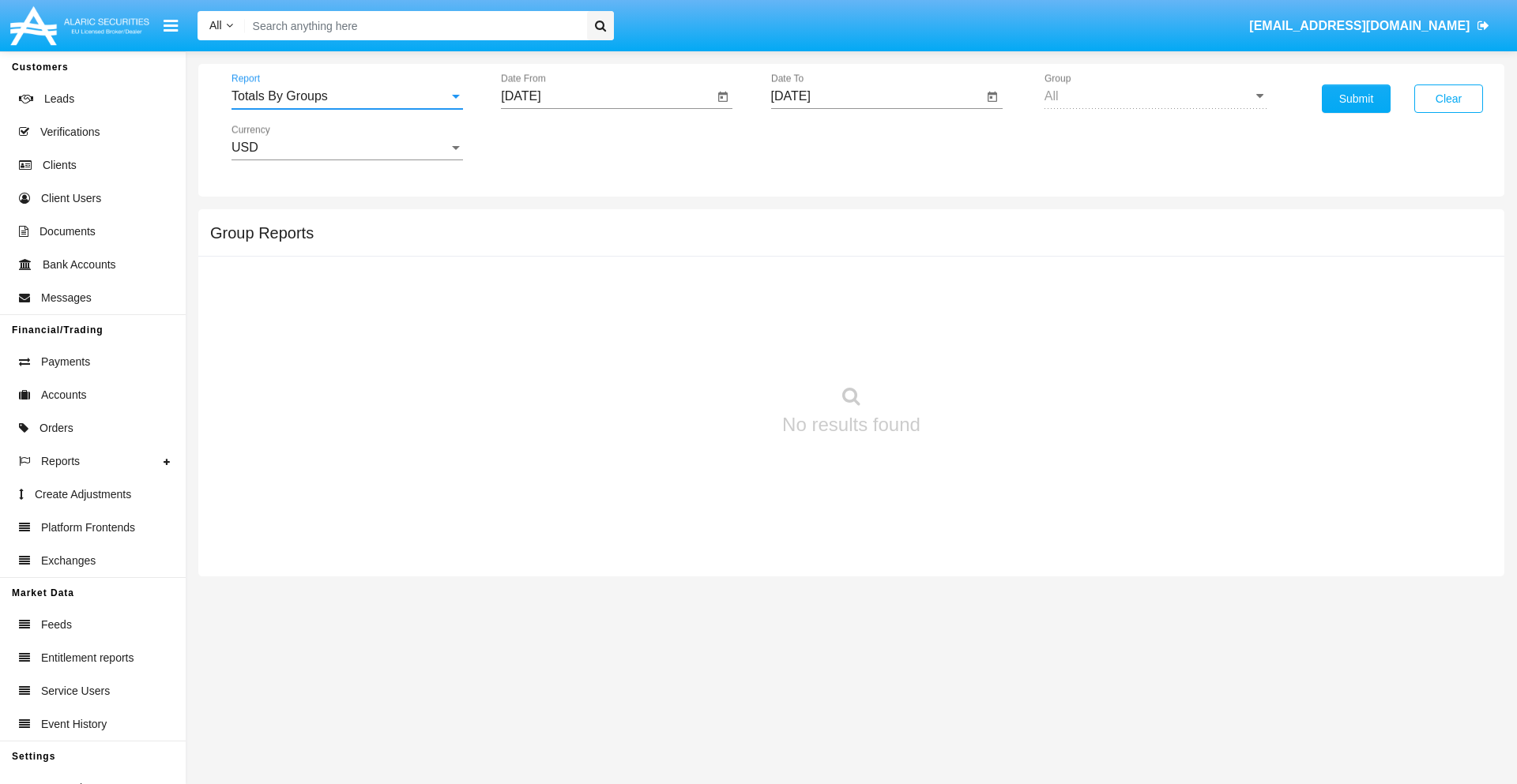
click at [606, 96] on input "[DATE]" at bounding box center [606, 96] width 212 height 15
click at [553, 143] on span "[DATE]" at bounding box center [539, 143] width 34 height 13
click at [594, 318] on div "2019" at bounding box center [594, 317] width 50 height 28
click at [539, 222] on div "JAN" at bounding box center [539, 222] width 50 height 28
click at [590, 241] on div "1" at bounding box center [589, 242] width 28 height 28
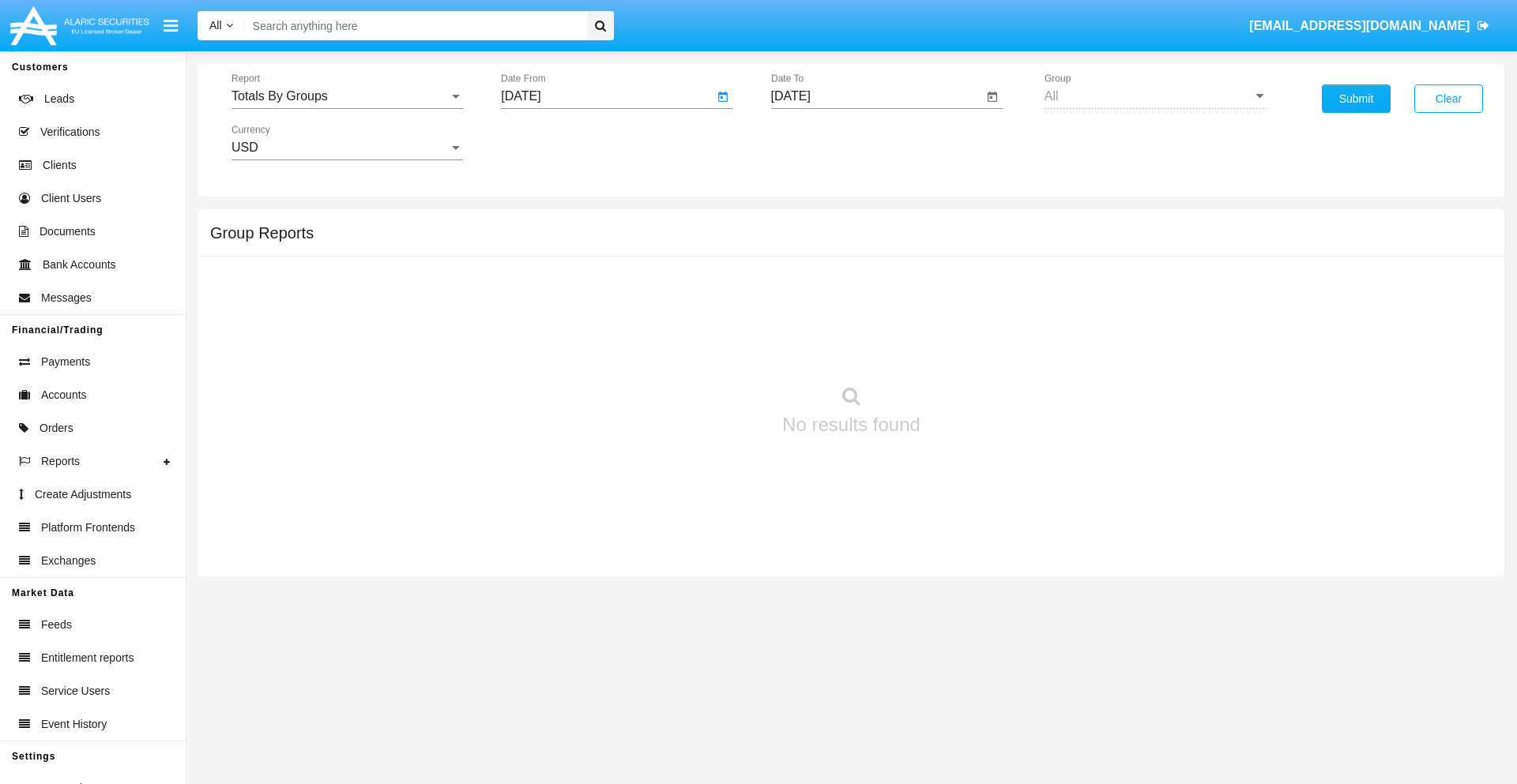
type input "01/01/19"
click at [876, 96] on input "[DATE]" at bounding box center [877, 96] width 212 height 15
click at [822, 143] on span "[DATE]" at bounding box center [809, 143] width 34 height 13
click at [863, 318] on div "2019" at bounding box center [864, 317] width 50 height 28
click at [808, 222] on div "JAN" at bounding box center [808, 222] width 50 height 28
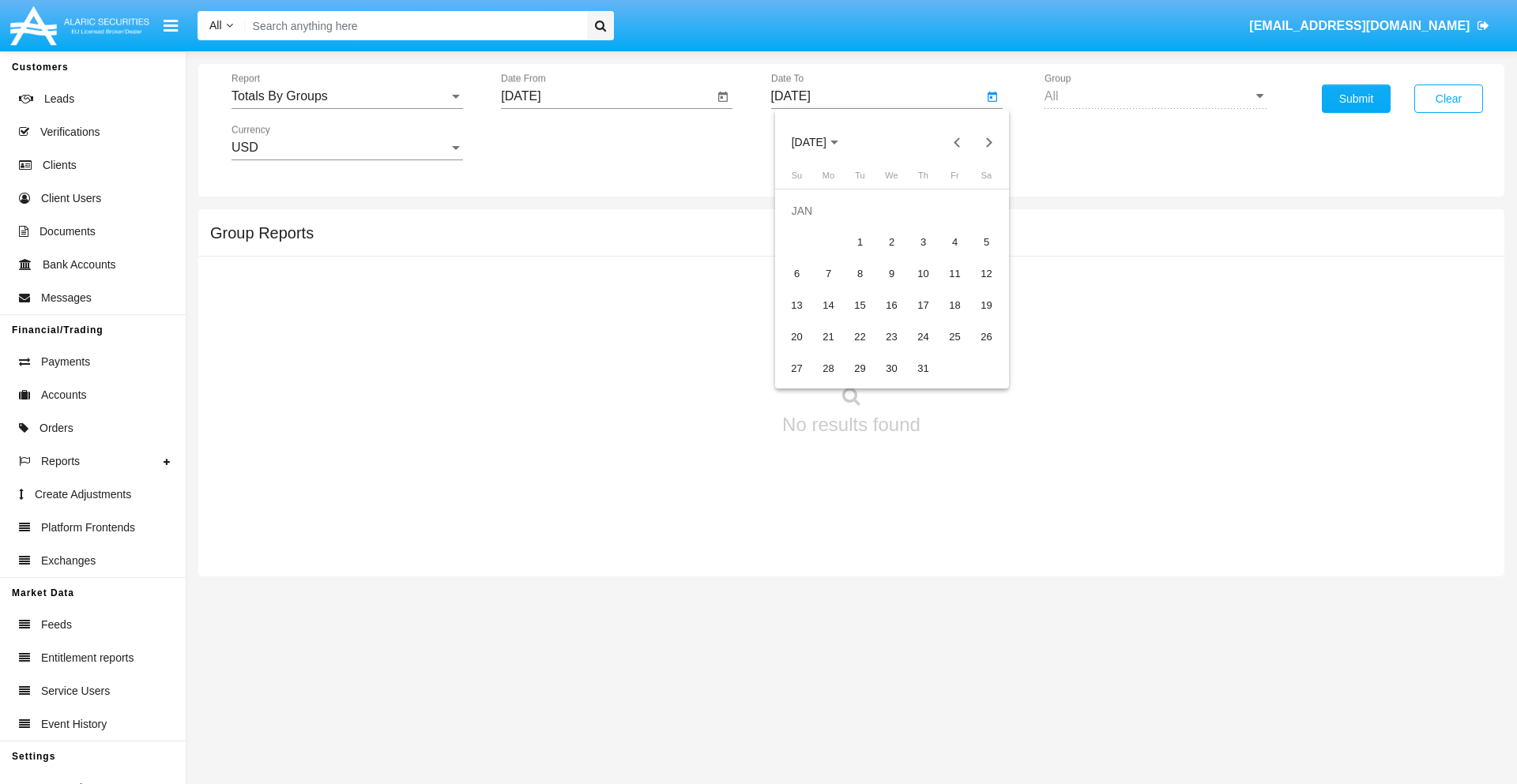
click at [860, 241] on div "1" at bounding box center [860, 242] width 28 height 28
type input "01/01/19"
click at [1356, 99] on button "Submit" at bounding box center [1356, 98] width 69 height 28
click at [347, 96] on span "Report" at bounding box center [339, 96] width 217 height 15
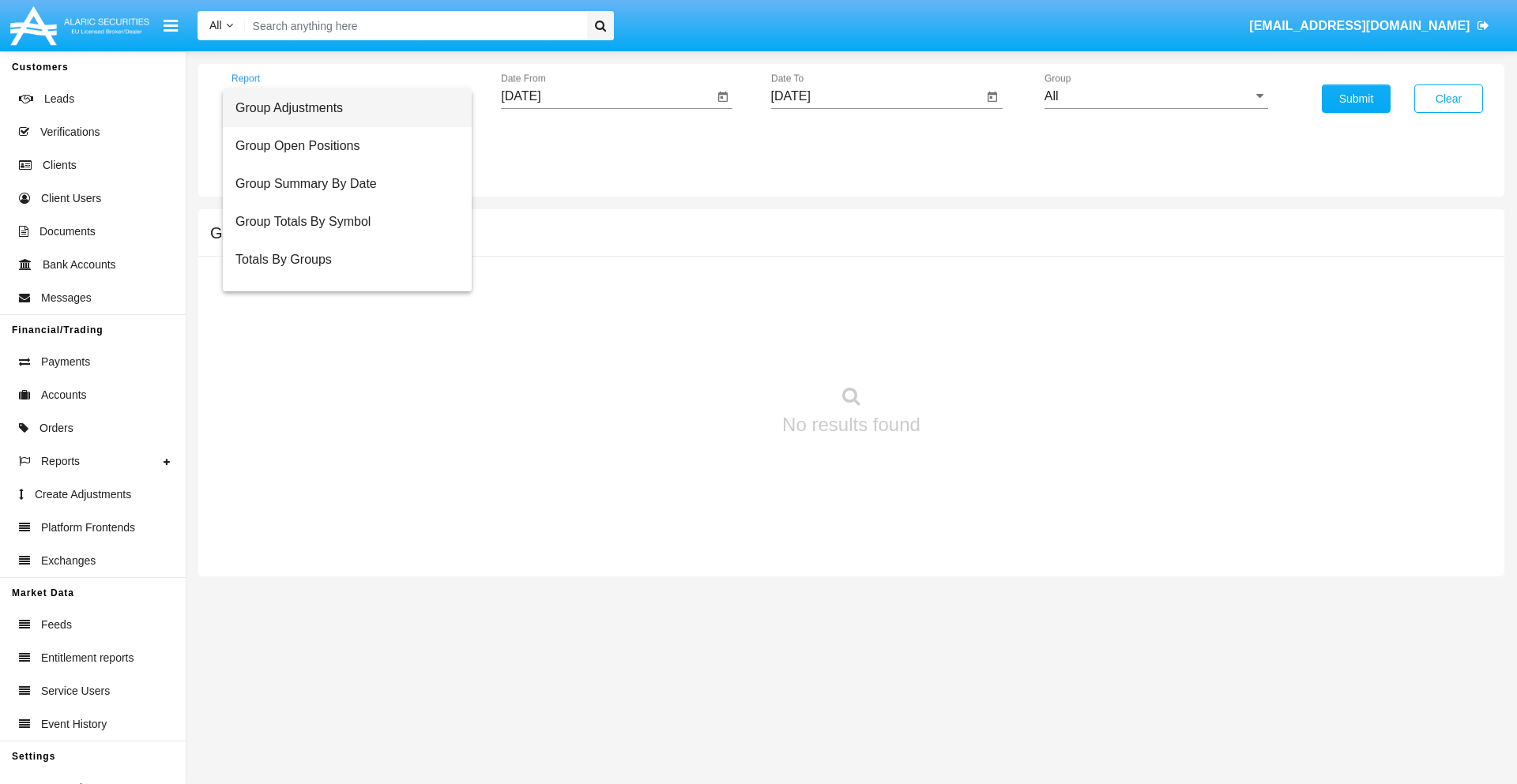
scroll to position [25, 0]
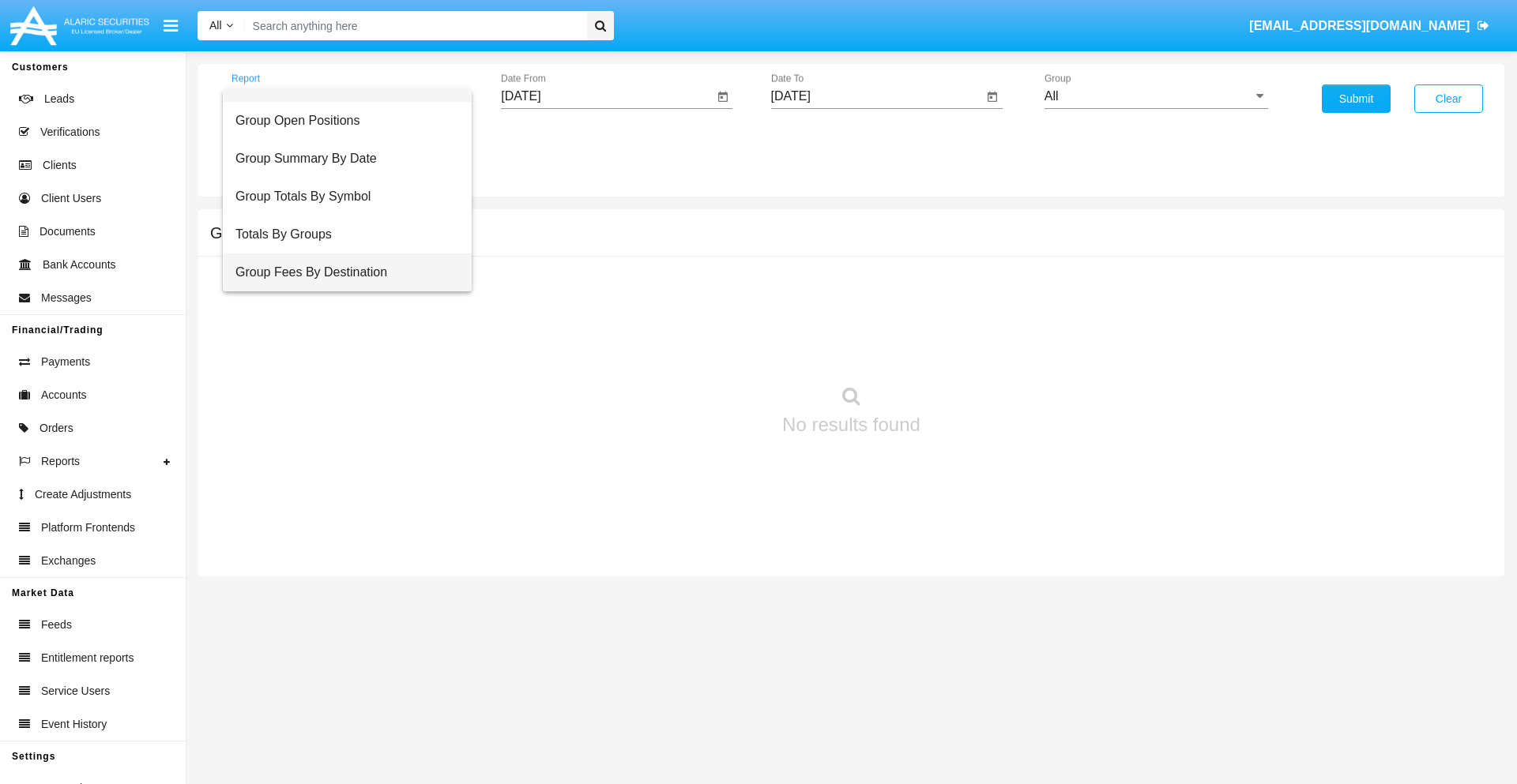
click at [340, 272] on span "Group Fees By Destination" at bounding box center [347, 272] width 223 height 38
click at [606, 96] on input "[DATE]" at bounding box center [606, 96] width 212 height 15
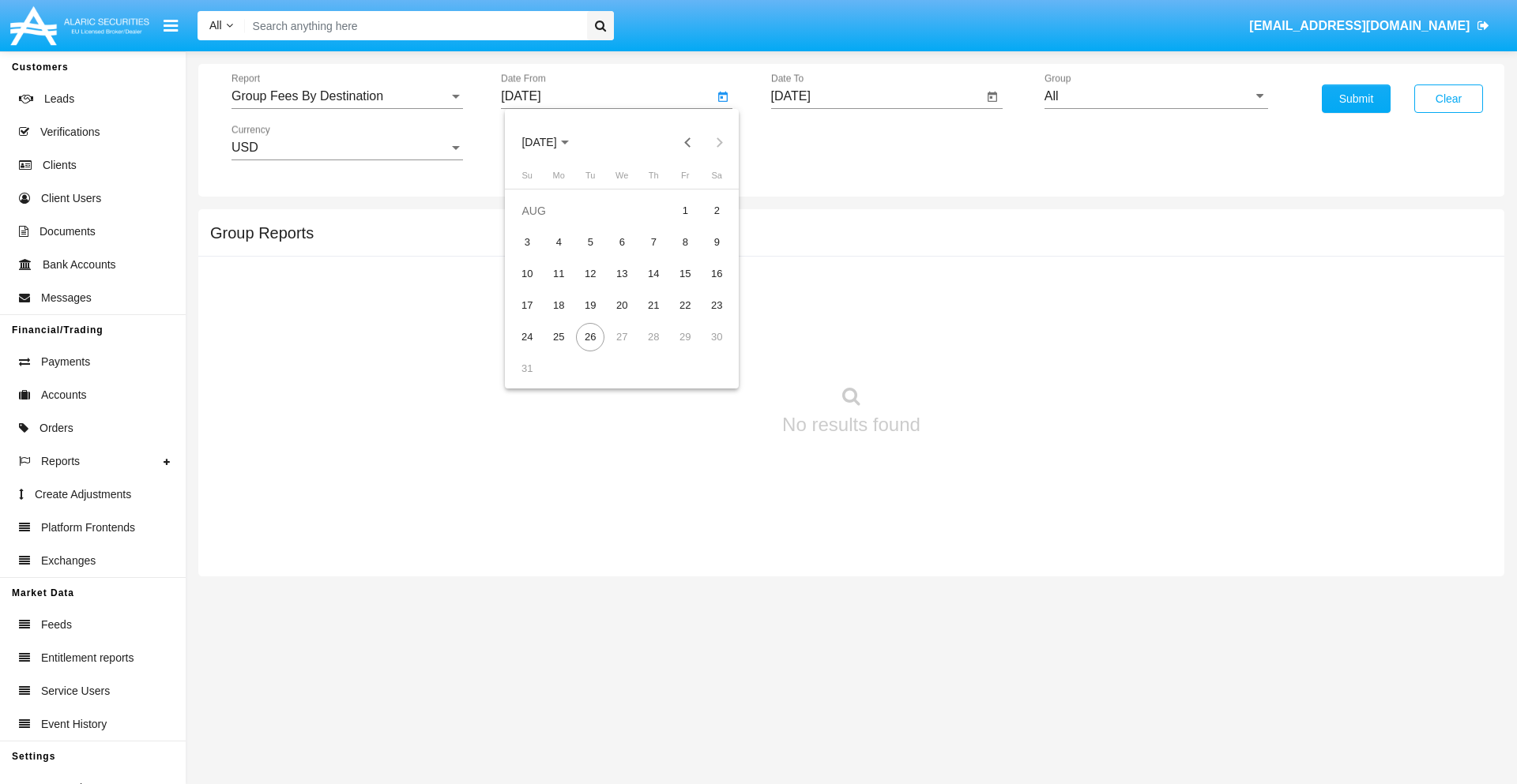
click at [553, 143] on span "[DATE]" at bounding box center [539, 143] width 34 height 13
click at [594, 318] on div "2019" at bounding box center [594, 317] width 50 height 28
click at [539, 222] on div "JAN" at bounding box center [539, 222] width 50 height 28
click at [590, 241] on div "1" at bounding box center [589, 242] width 28 height 28
type input "[DATE]"
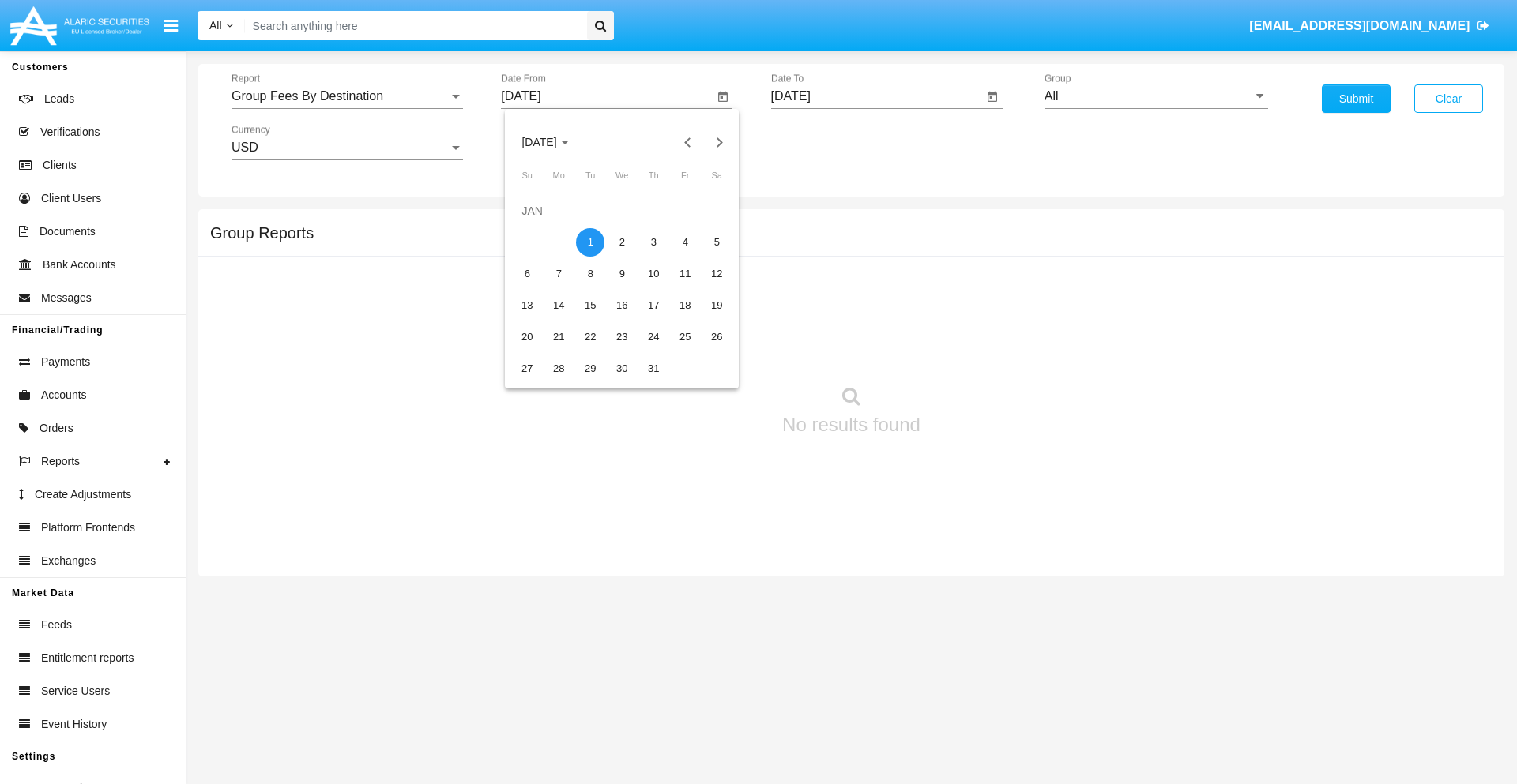
click at [876, 96] on input "[DATE]" at bounding box center [877, 96] width 212 height 15
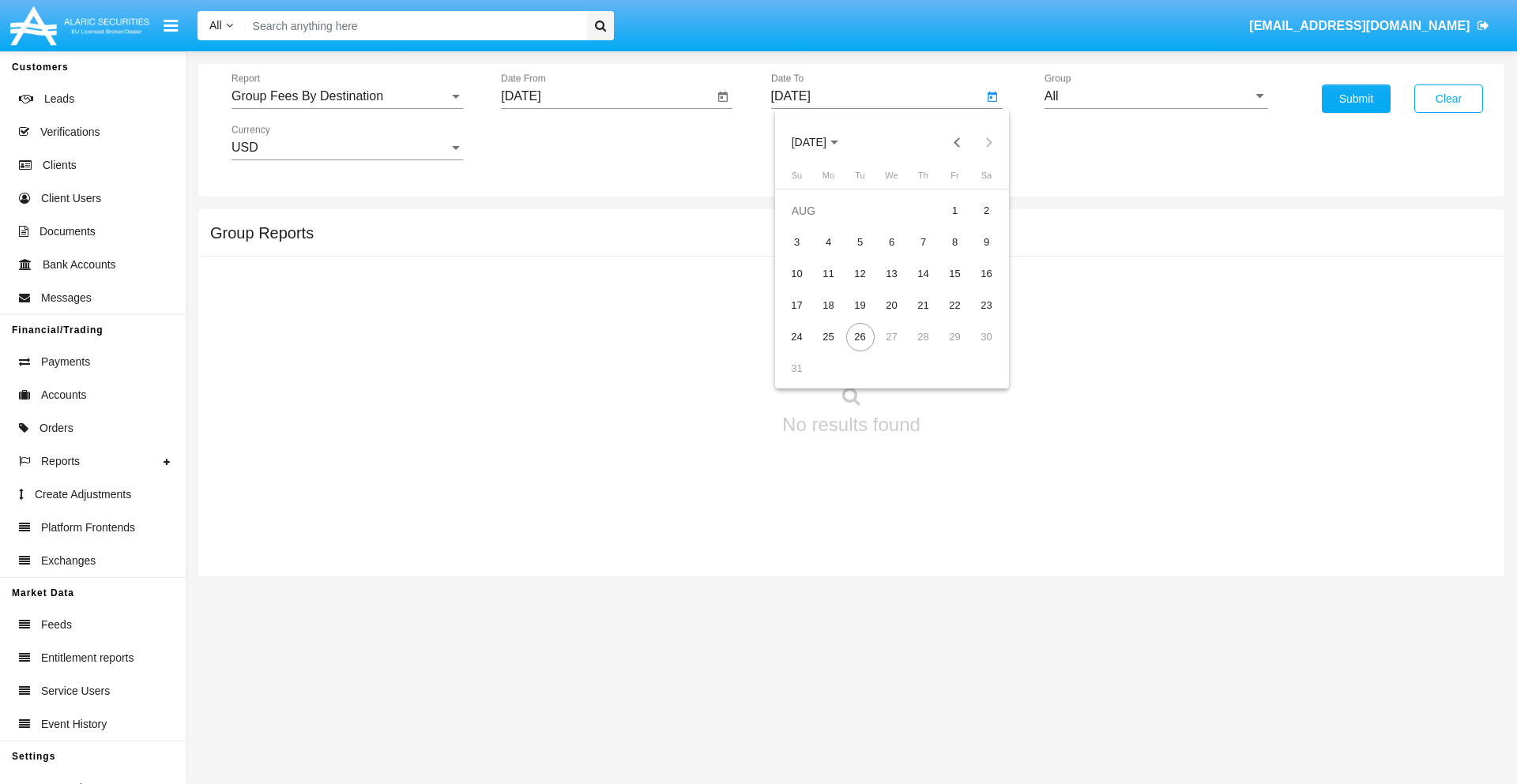
click at [822, 143] on span "[DATE]" at bounding box center [809, 143] width 34 height 13
click at [863, 318] on div "2019" at bounding box center [864, 317] width 50 height 28
click at [808, 222] on div "JAN" at bounding box center [808, 222] width 50 height 28
click at [860, 241] on div "1" at bounding box center [860, 242] width 28 height 28
type input "[DATE]"
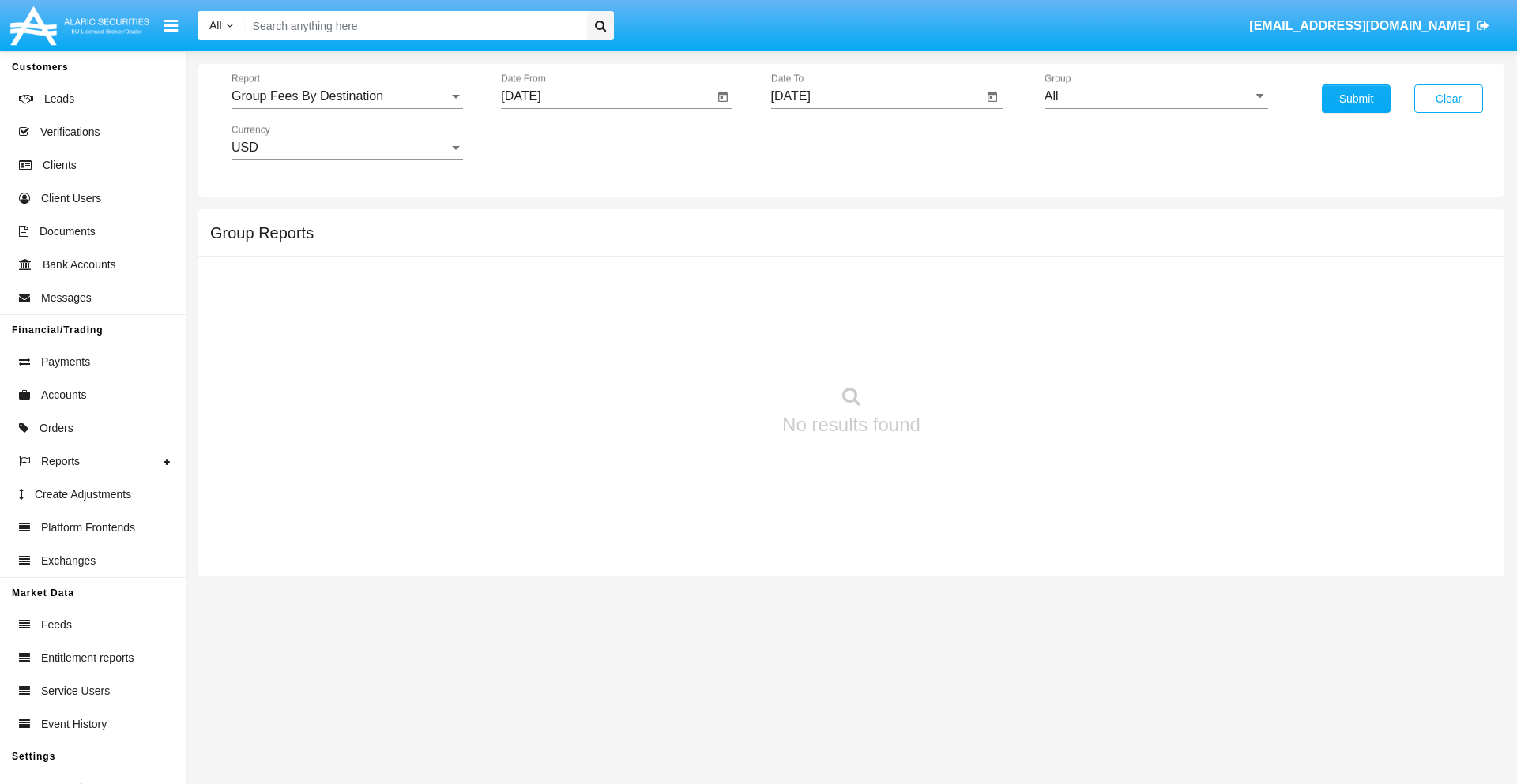
click at [1156, 96] on input "All" at bounding box center [1156, 96] width 223 height 15
click at [1102, 652] on span "Company AQA" at bounding box center [1102, 659] width 83 height 14
type input "Company AQA"
click at [1356, 99] on button "Submit" at bounding box center [1356, 98] width 69 height 28
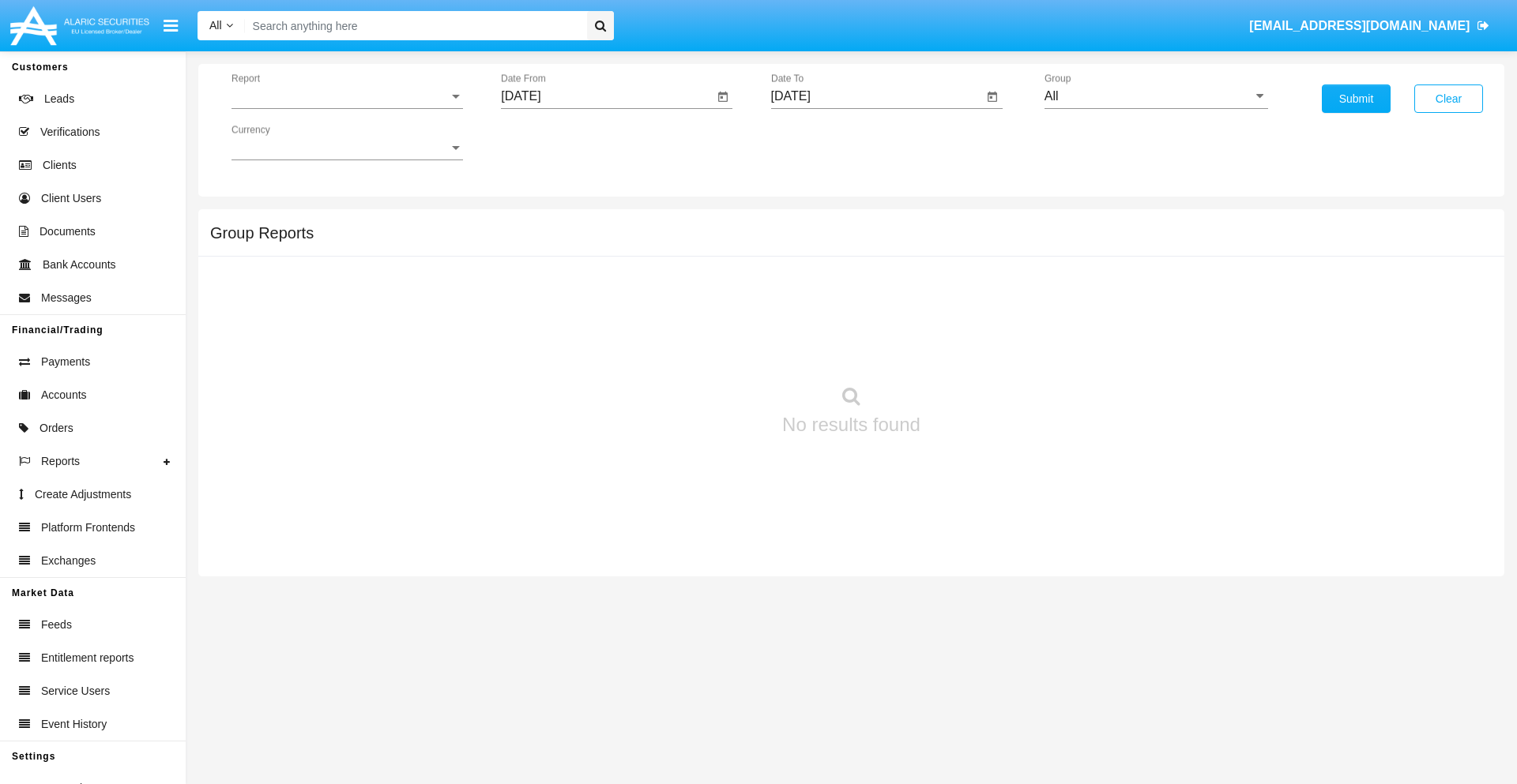
click at [347, 96] on span "Report" at bounding box center [339, 96] width 217 height 15
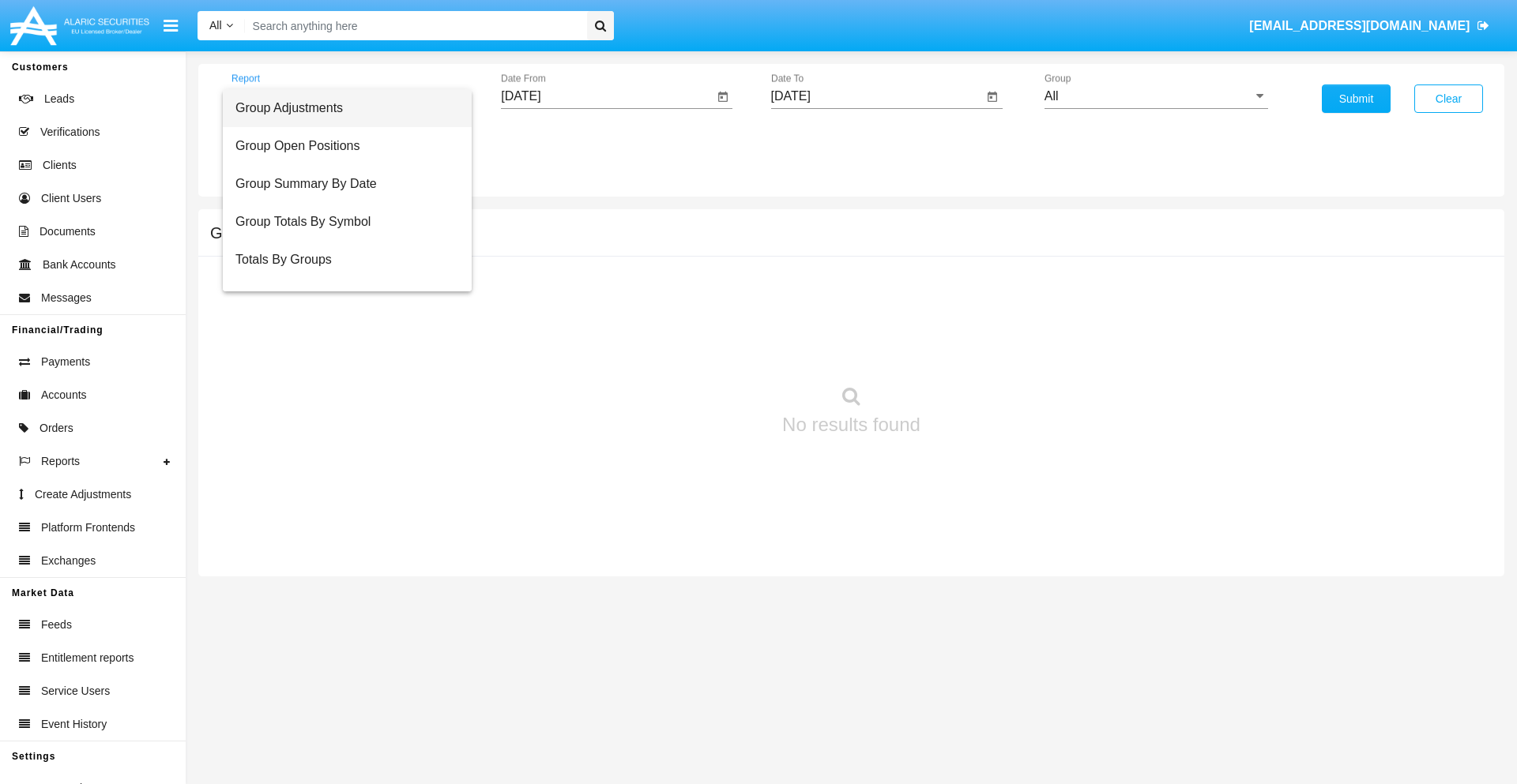
click at [340, 317] on span "Totals By Accounts" at bounding box center [347, 336] width 223 height 38
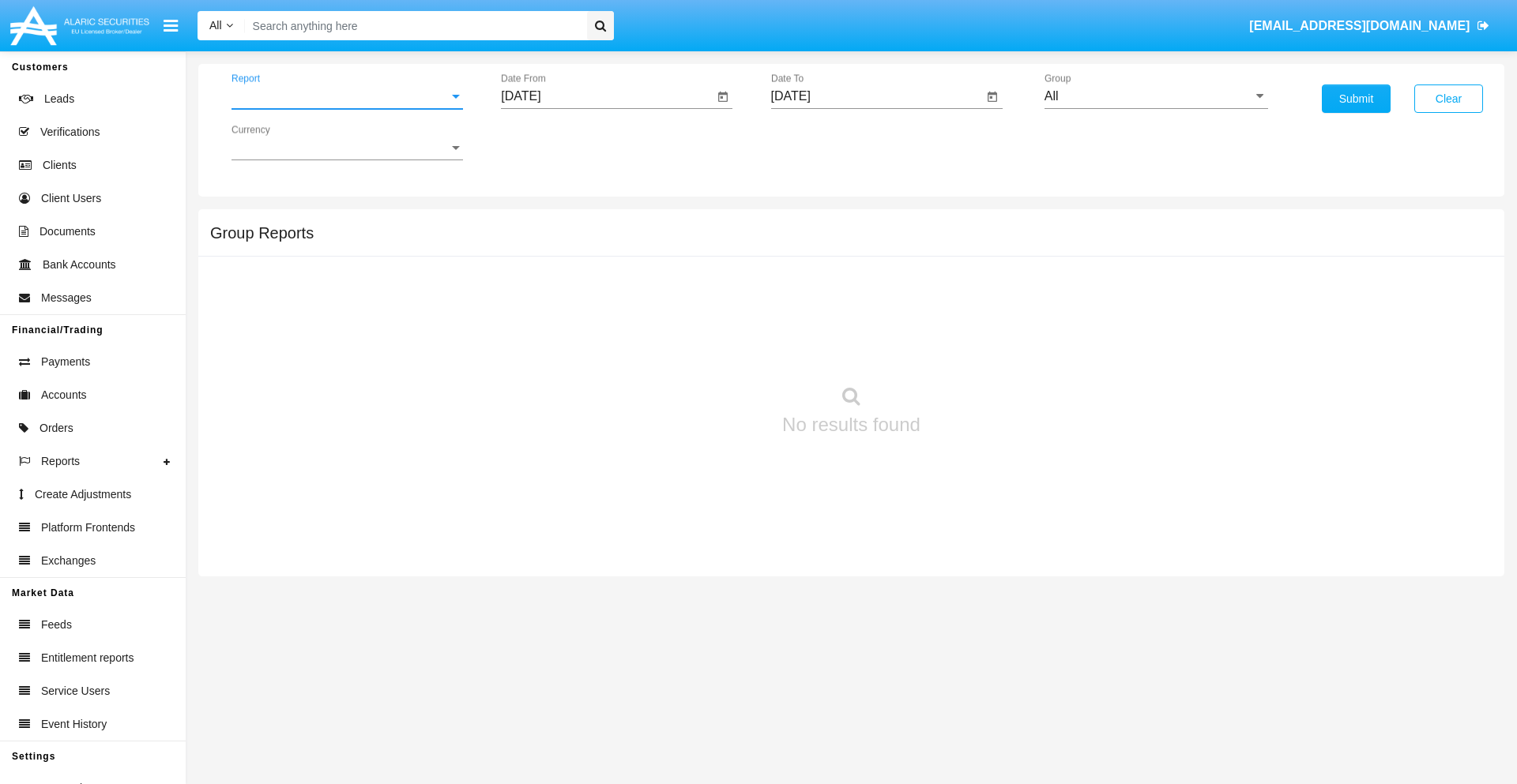
scroll to position [64, 0]
click at [606, 96] on input "[DATE]" at bounding box center [606, 96] width 212 height 15
click at [553, 143] on span "[DATE]" at bounding box center [539, 143] width 34 height 13
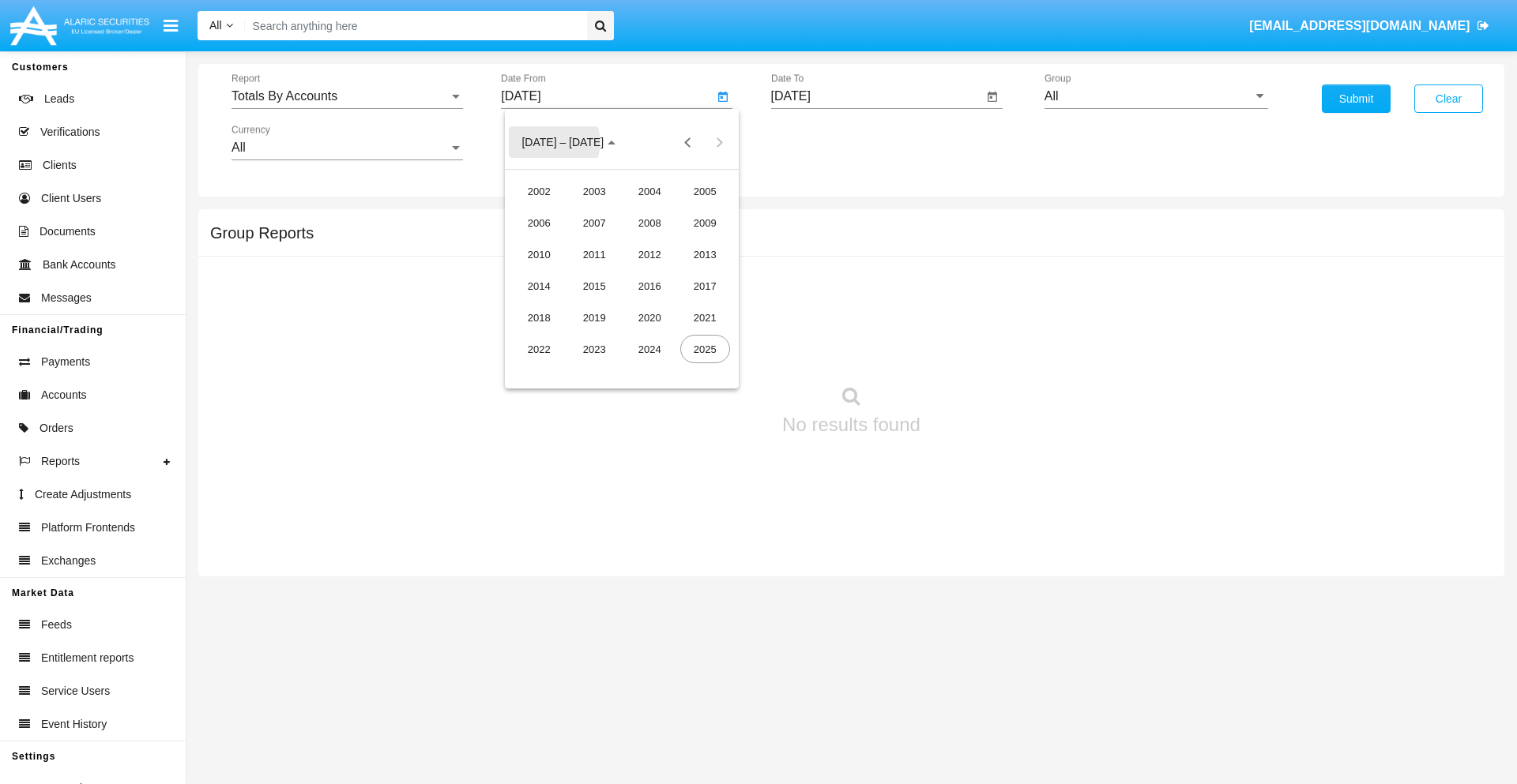
click at [594, 318] on div "2019" at bounding box center [594, 317] width 50 height 28
click at [539, 222] on div "JAN" at bounding box center [539, 222] width 50 height 28
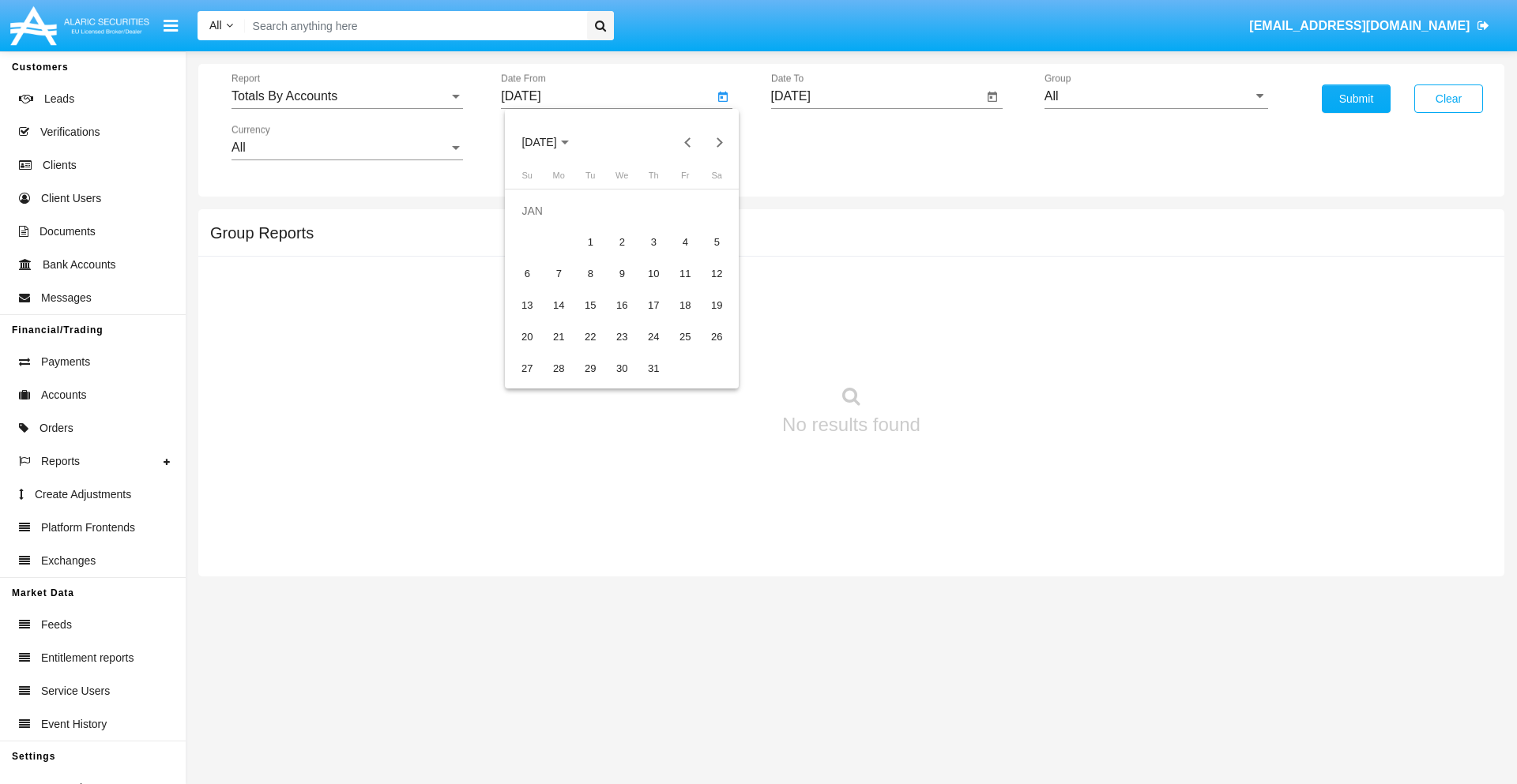
click at [590, 241] on div "1" at bounding box center [589, 242] width 28 height 28
type input "01/01/19"
click at [876, 96] on input "[DATE]" at bounding box center [877, 96] width 212 height 15
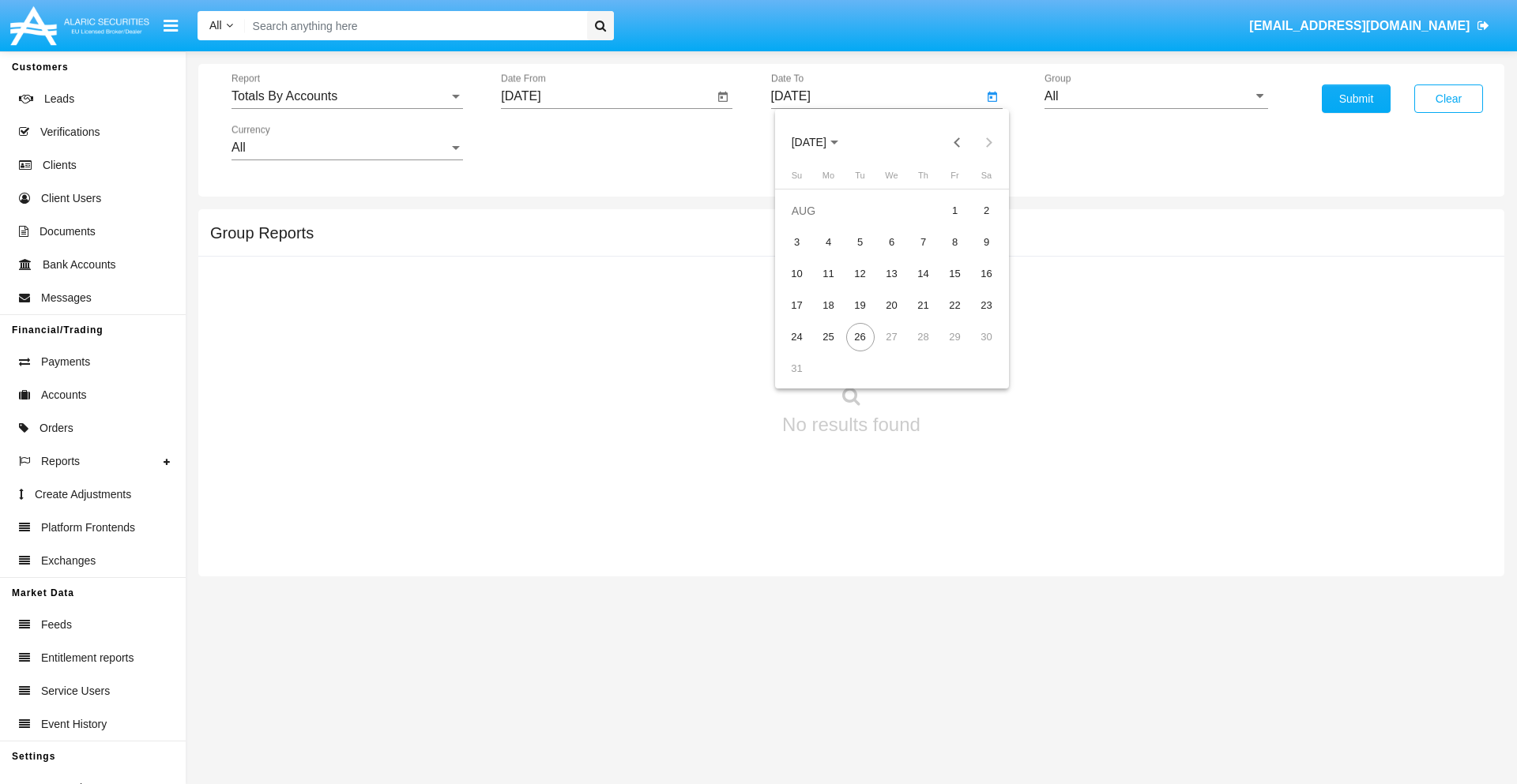
click at [822, 143] on span "[DATE]" at bounding box center [809, 143] width 34 height 13
click at [863, 318] on div "2019" at bounding box center [864, 317] width 50 height 28
click at [808, 222] on div "JAN" at bounding box center [808, 222] width 50 height 28
click at [860, 241] on div "1" at bounding box center [860, 242] width 28 height 28
type input "01/01/19"
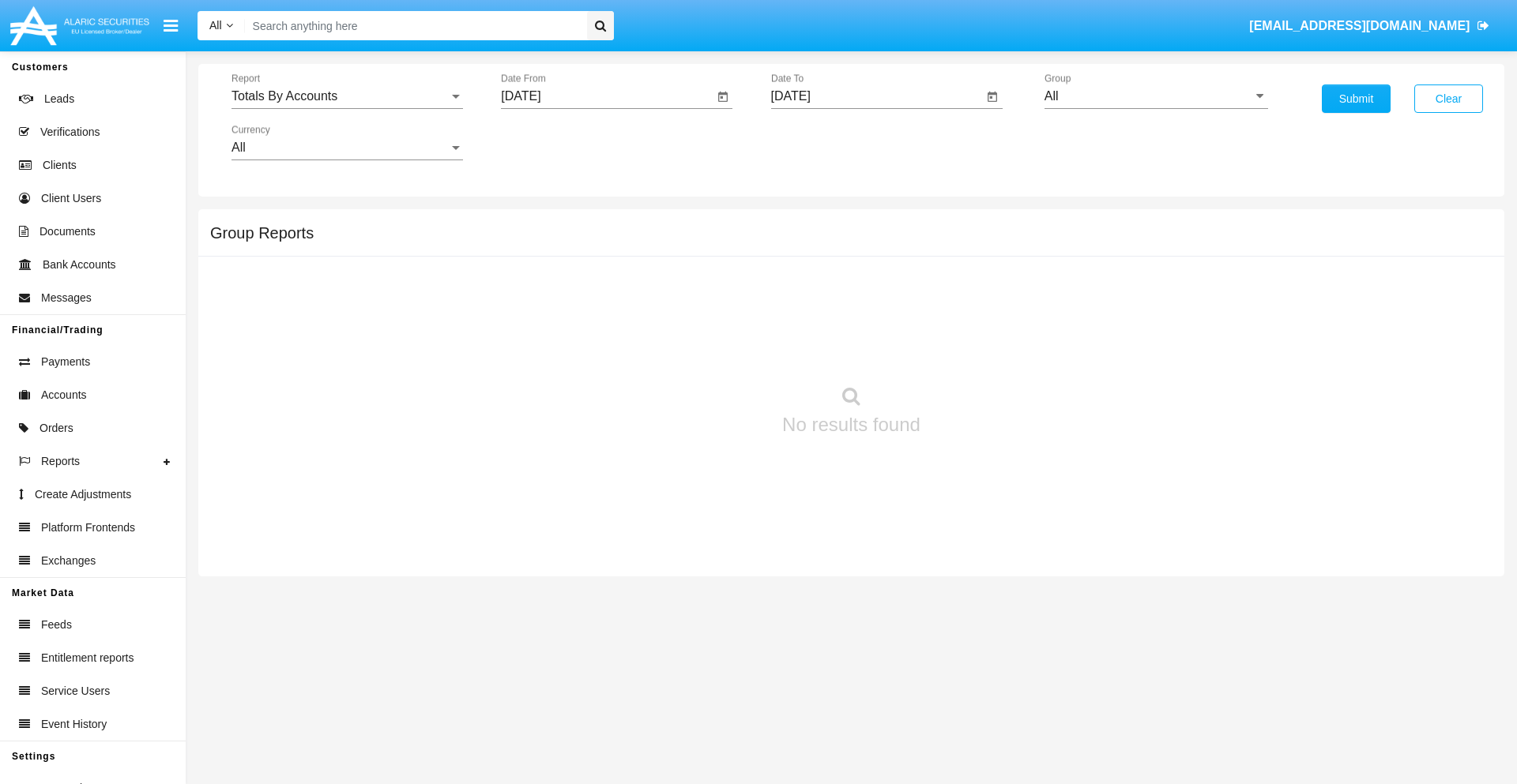
click at [1156, 96] on input "All" at bounding box center [1156, 96] width 223 height 15
click at [1102, 652] on span "Company AQA" at bounding box center [1102, 659] width 83 height 14
type input "Company AQA"
click at [1356, 99] on button "Submit" at bounding box center [1356, 98] width 69 height 28
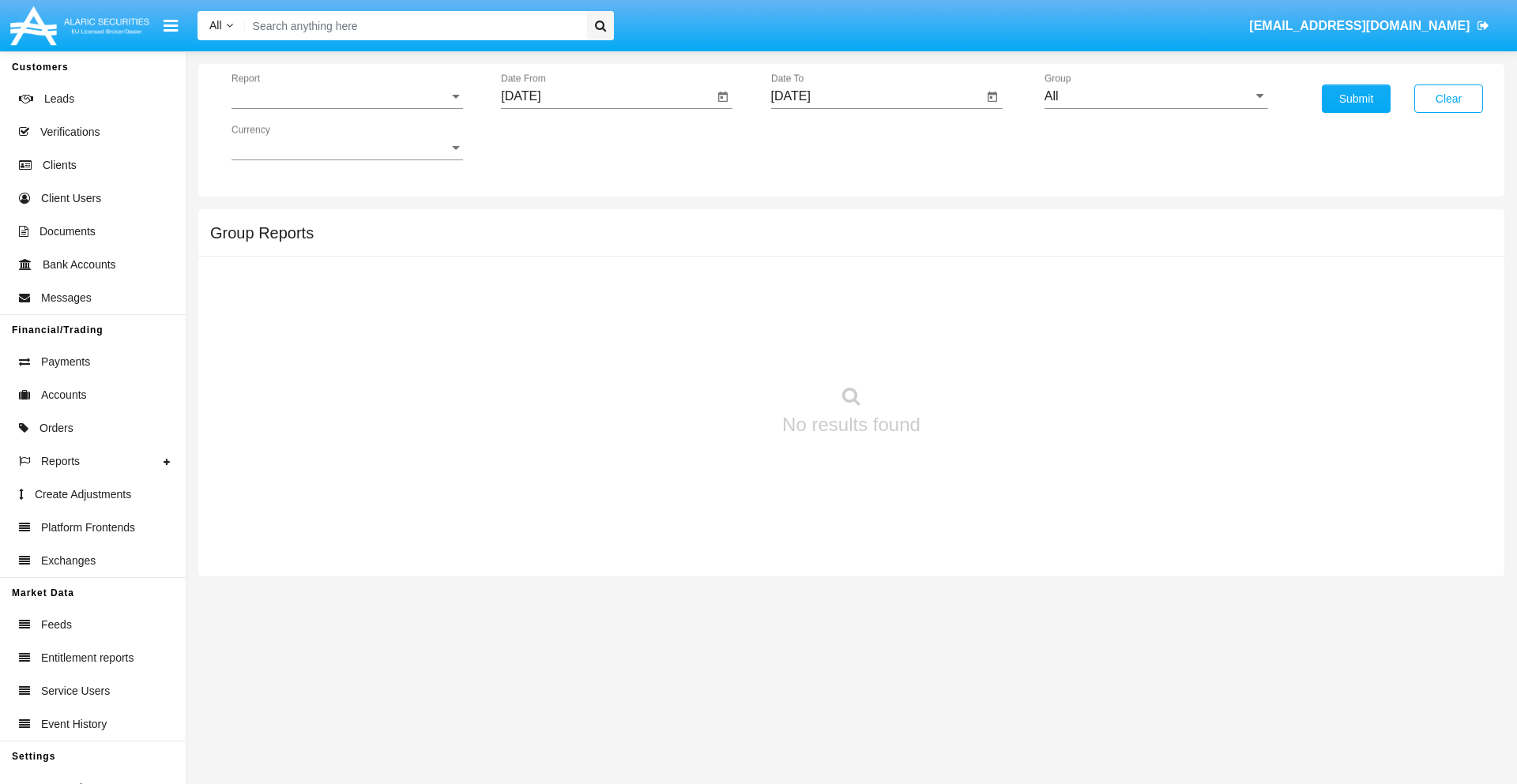
click at [347, 96] on span "Report" at bounding box center [339, 96] width 217 height 15
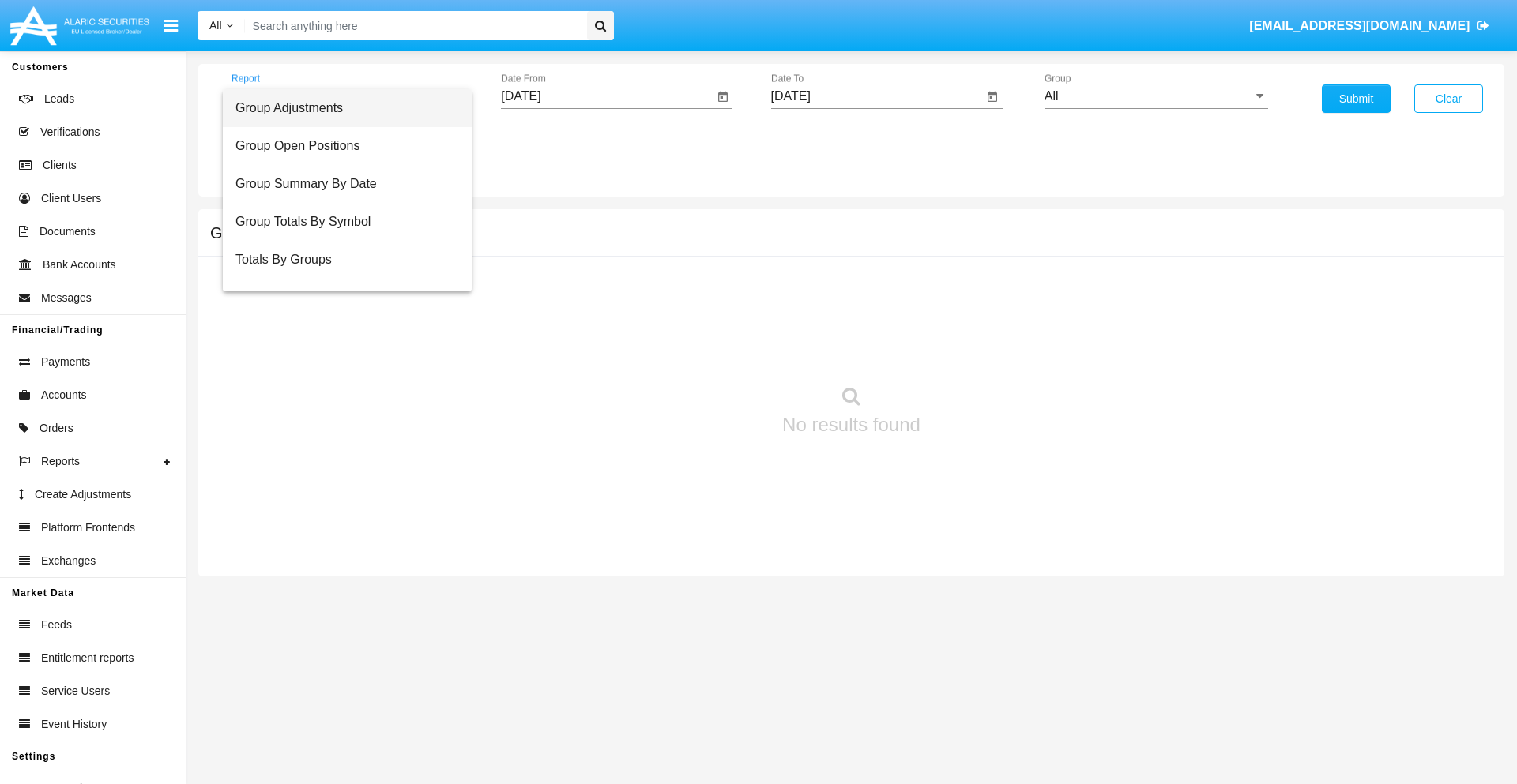
click at [340, 108] on span "Group Adjustments" at bounding box center [347, 108] width 223 height 38
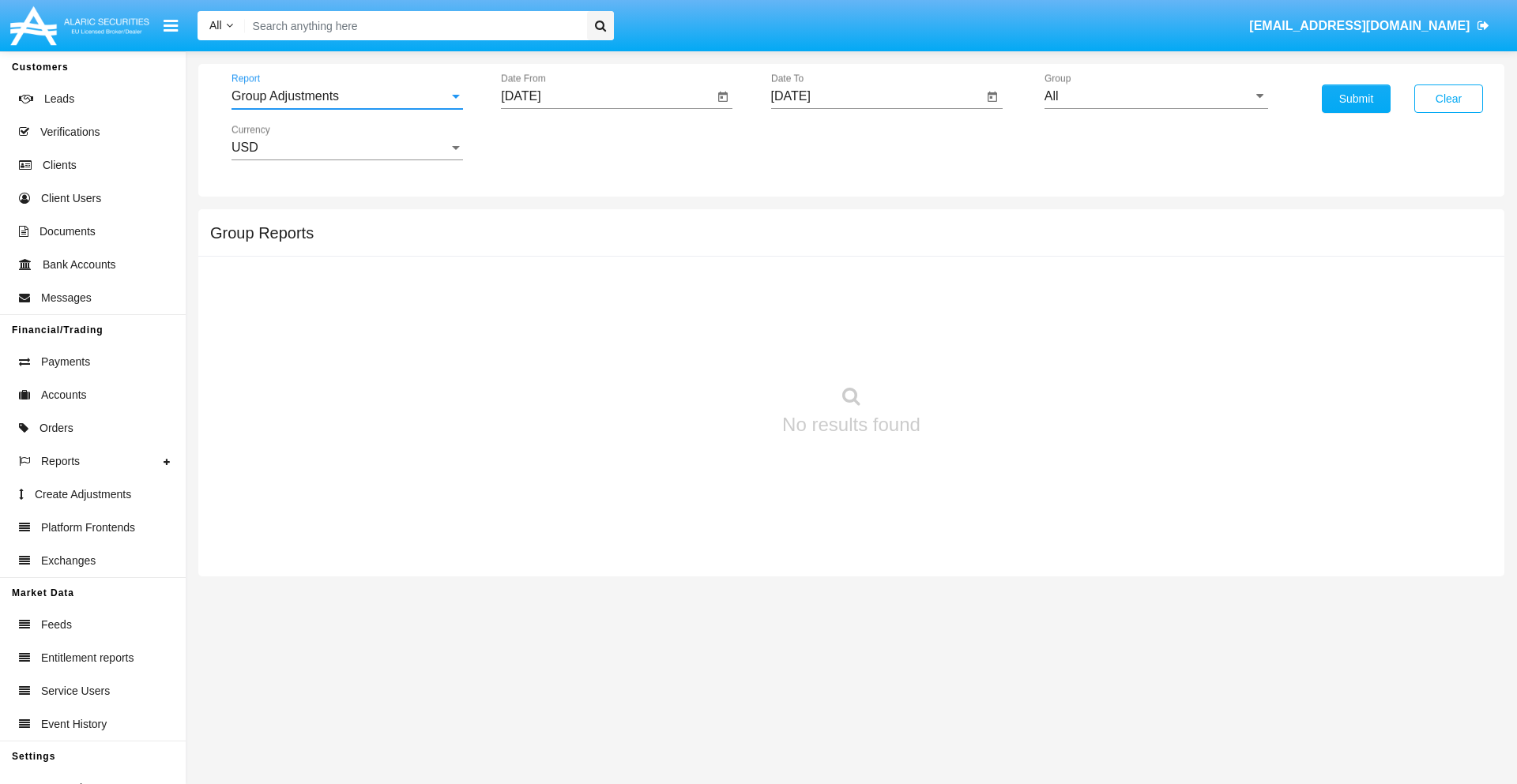
click at [606, 96] on input "[DATE]" at bounding box center [606, 96] width 212 height 15
click at [553, 143] on span "[DATE]" at bounding box center [539, 143] width 34 height 13
click at [704, 349] on div "2025" at bounding box center [705, 349] width 50 height 28
click at [539, 254] on div "MAY" at bounding box center [539, 254] width 50 height 28
click at [558, 337] on div "26" at bounding box center [558, 337] width 28 height 28
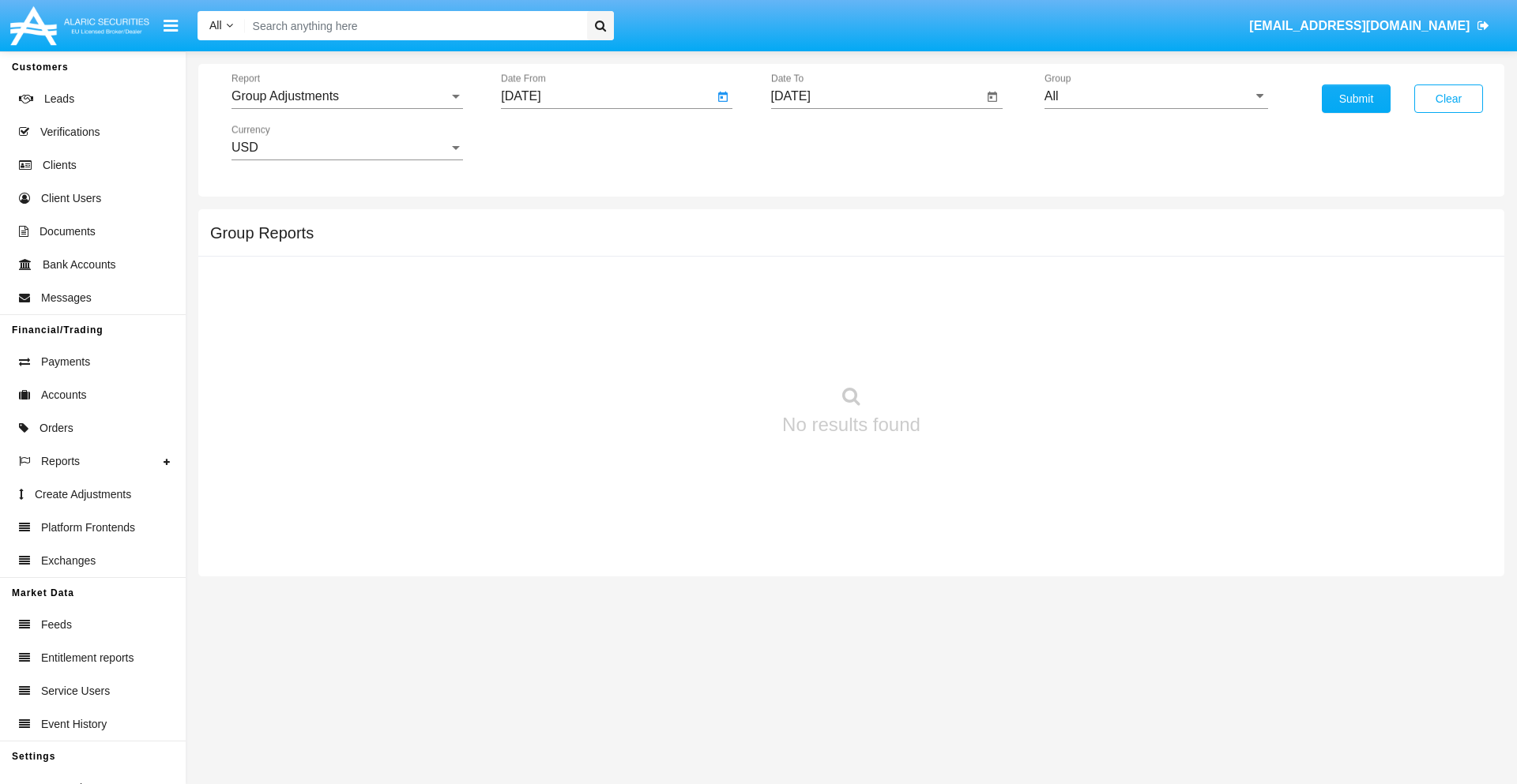
type input "[DATE]"
click at [876, 96] on input "[DATE]" at bounding box center [877, 96] width 212 height 15
click at [822, 143] on span "[DATE]" at bounding box center [809, 143] width 34 height 13
click at [974, 349] on div "2025" at bounding box center [974, 349] width 50 height 28
click at [974, 254] on div "AUG" at bounding box center [974, 254] width 50 height 28
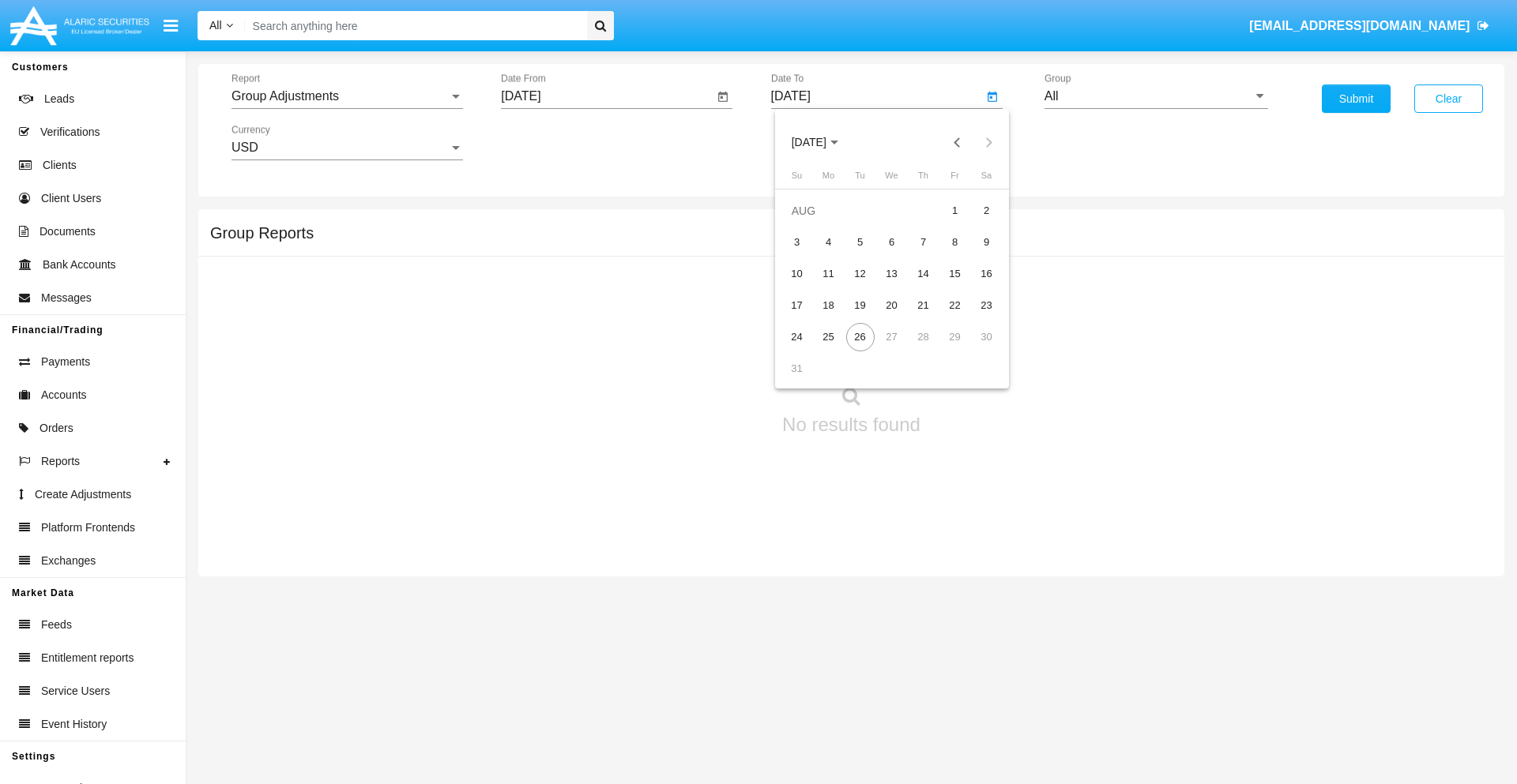
click at [860, 337] on div "26" at bounding box center [860, 337] width 28 height 28
type input "[DATE]"
click at [1156, 96] on input "All" at bounding box center [1156, 96] width 223 height 15
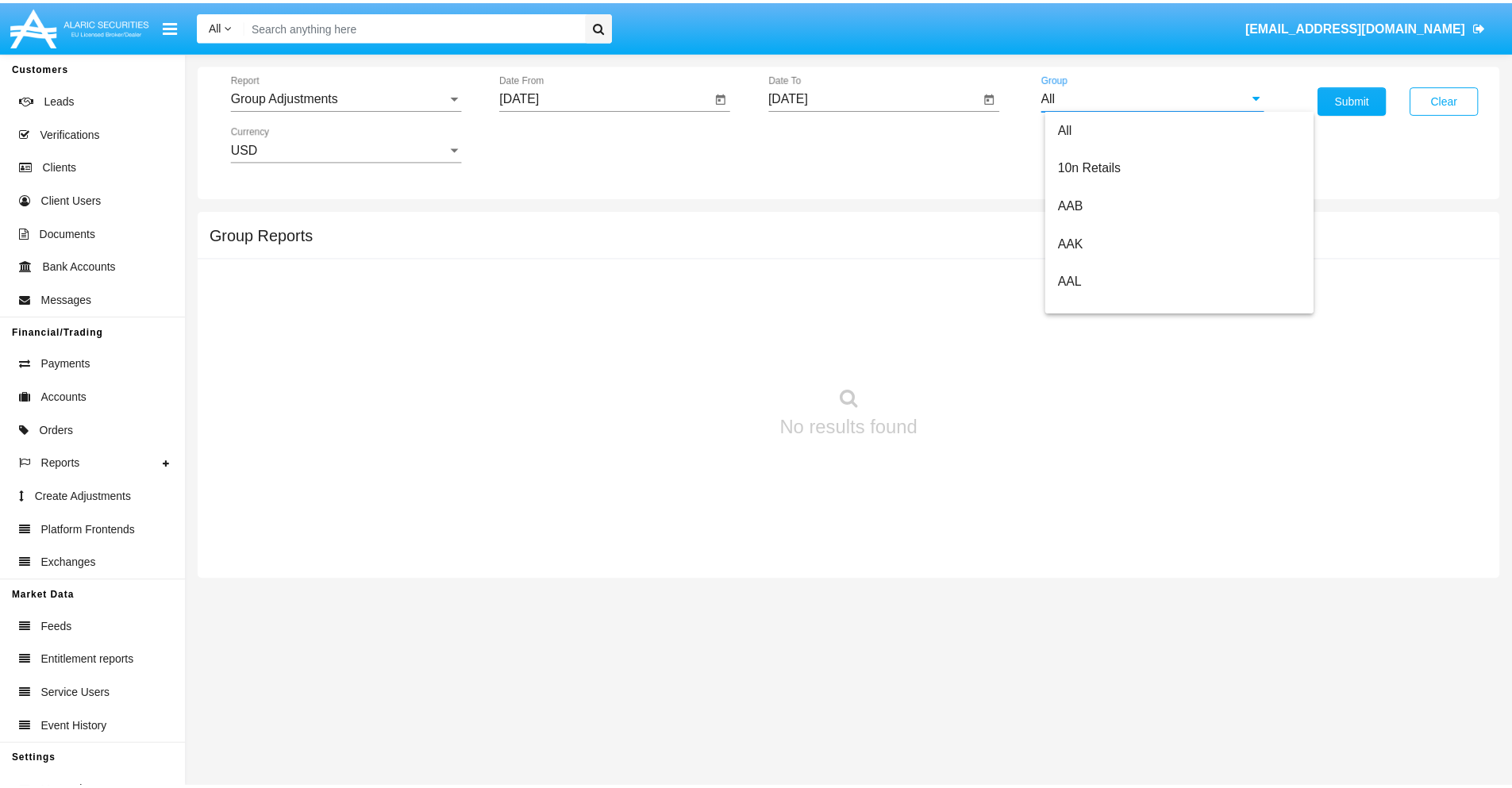
scroll to position [356, 0]
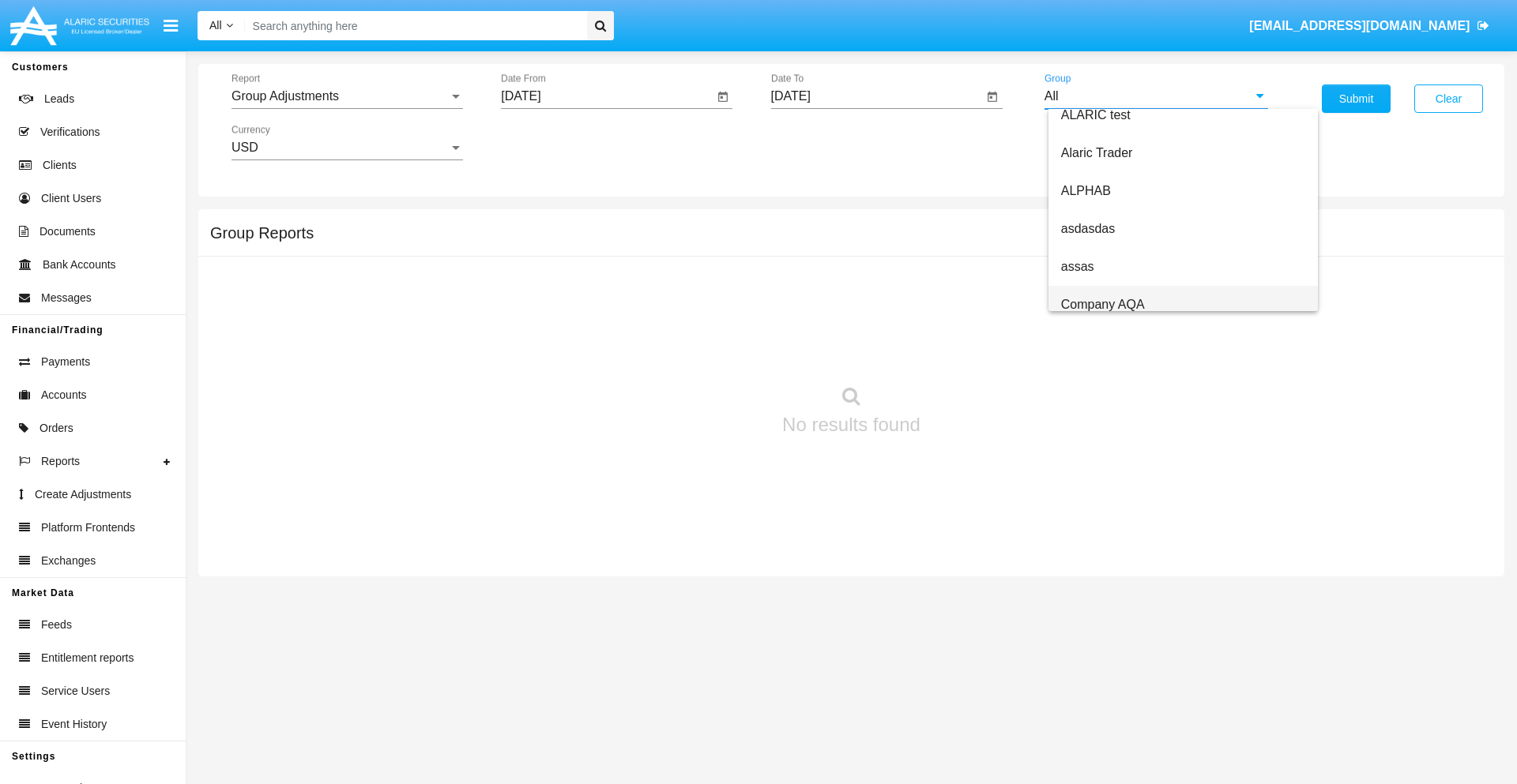
click at [1102, 304] on span "Company AQA" at bounding box center [1102, 305] width 83 height 14
type input "Company AQA"
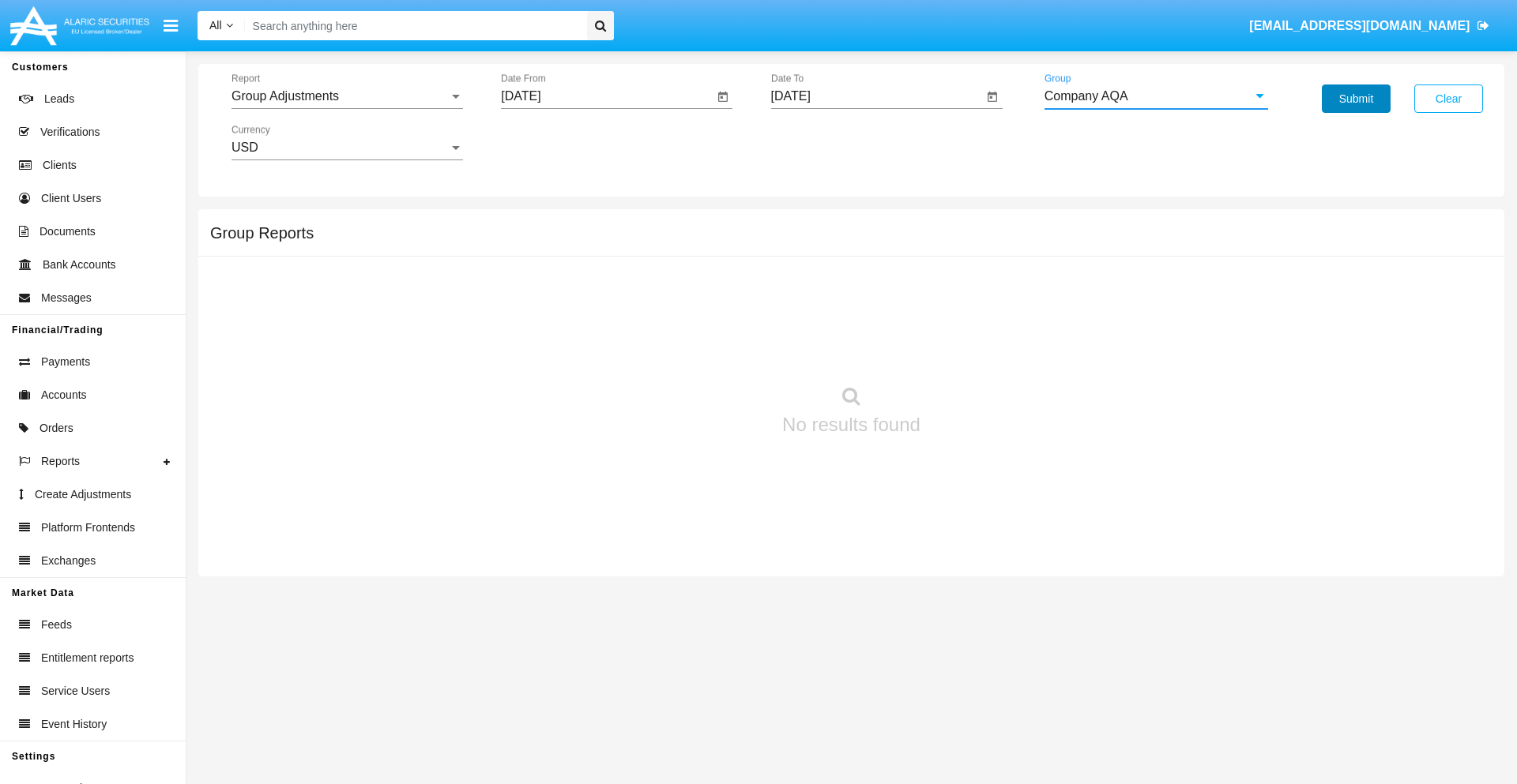
click at [1356, 99] on button "Submit" at bounding box center [1356, 98] width 69 height 28
click at [347, 96] on span "Report" at bounding box center [339, 96] width 217 height 15
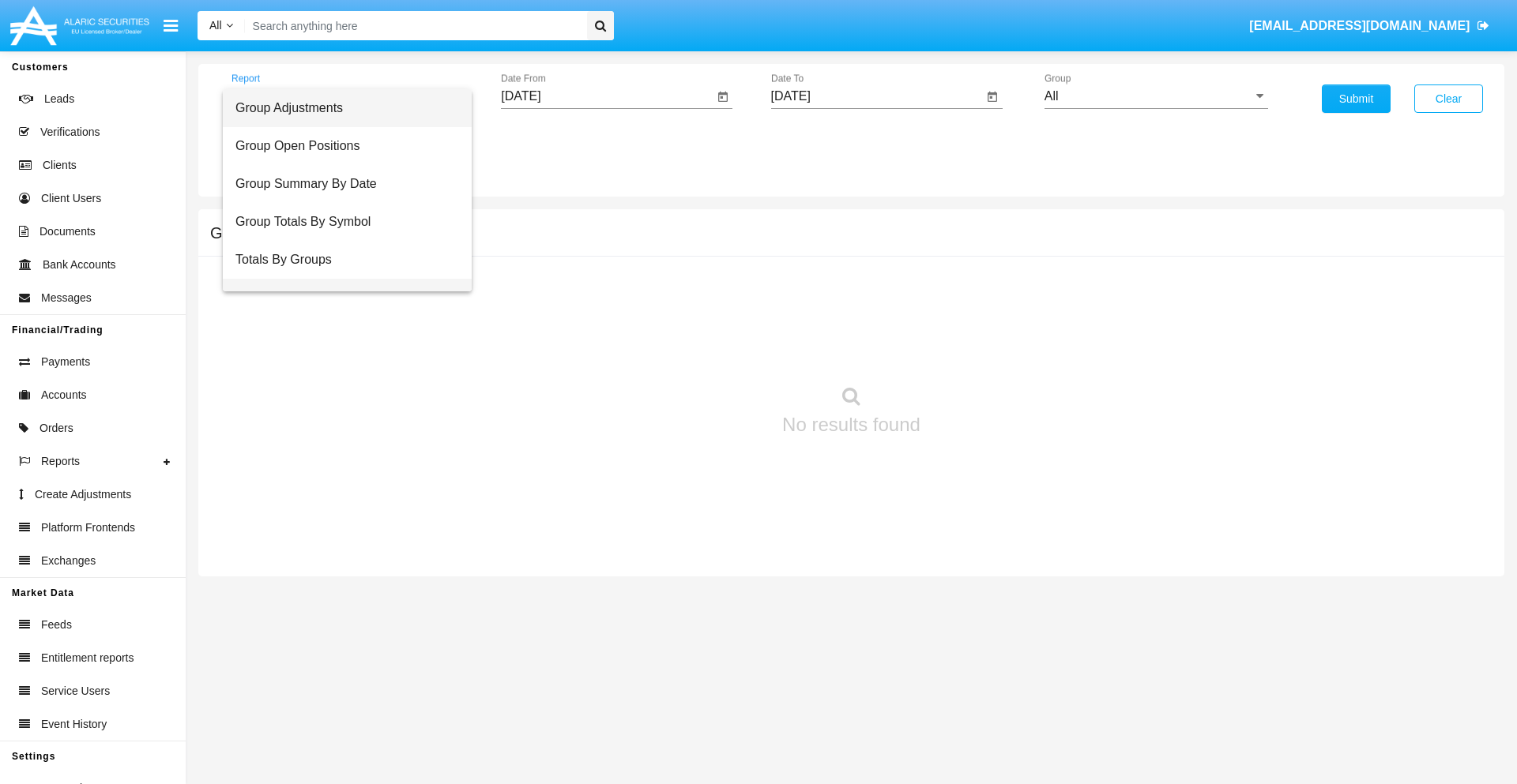
click at [340, 279] on span "Group Fees By Destination" at bounding box center [347, 298] width 223 height 38
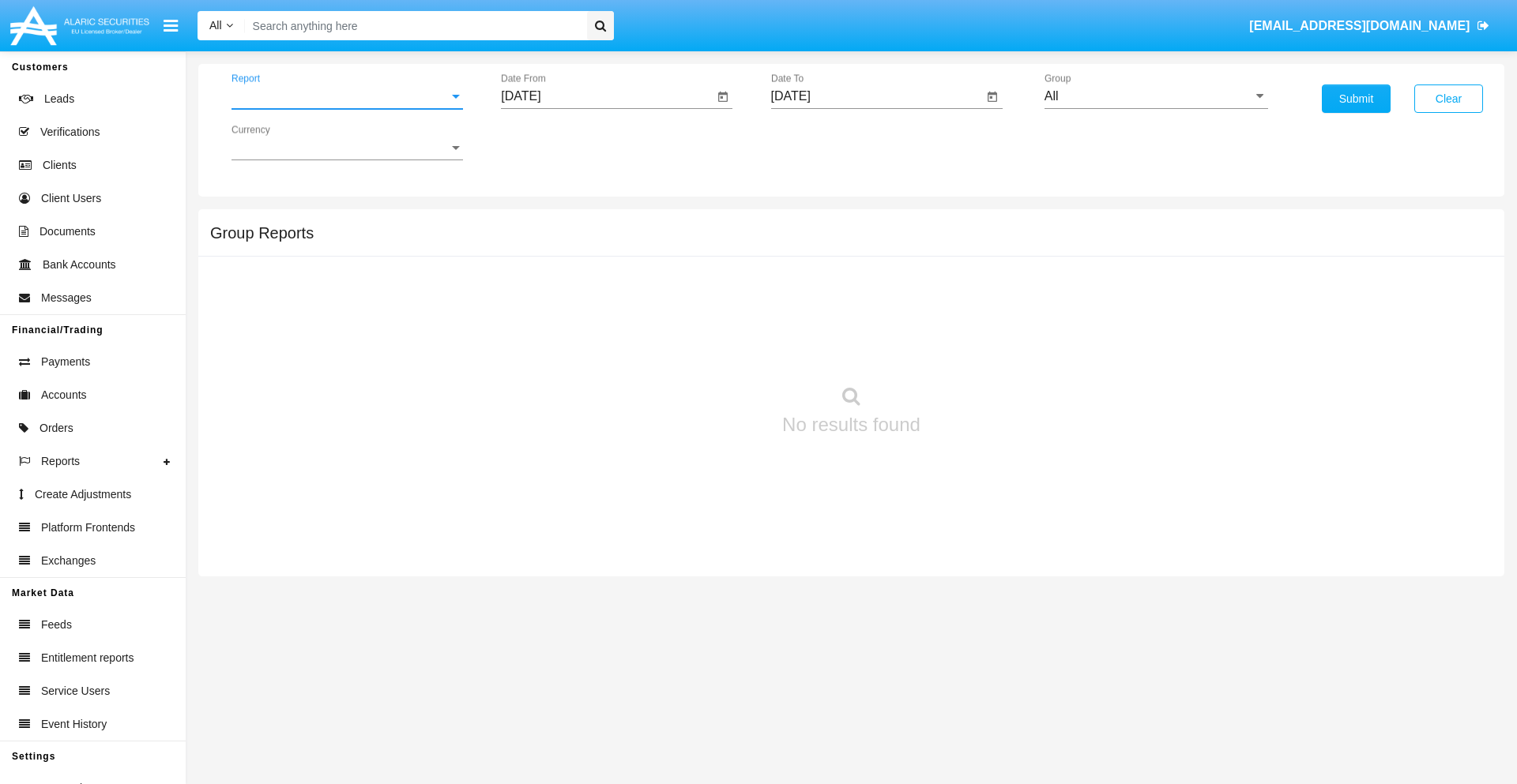
scroll to position [25, 0]
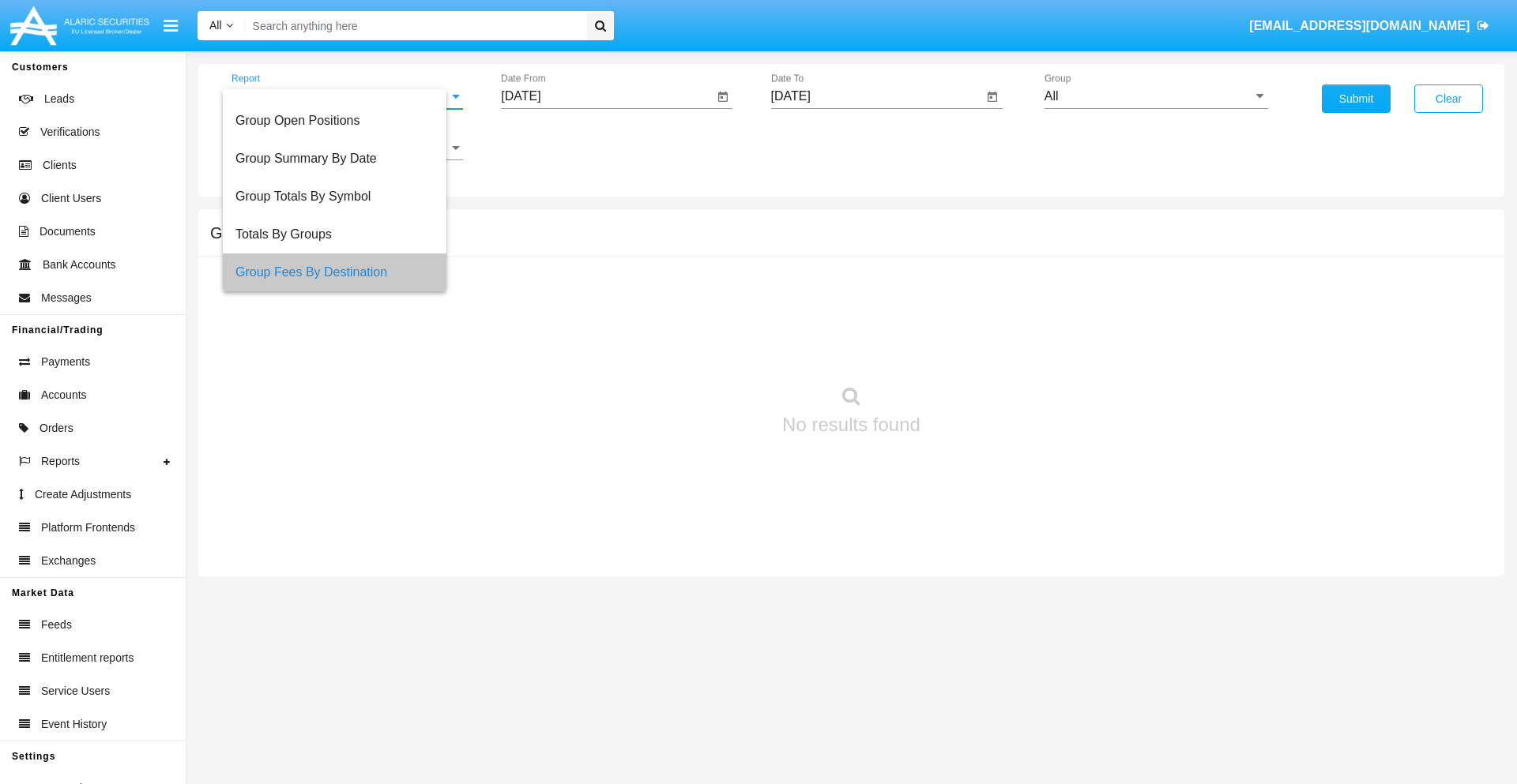
click at [606, 96] on input "[DATE]" at bounding box center [606, 96] width 212 height 15
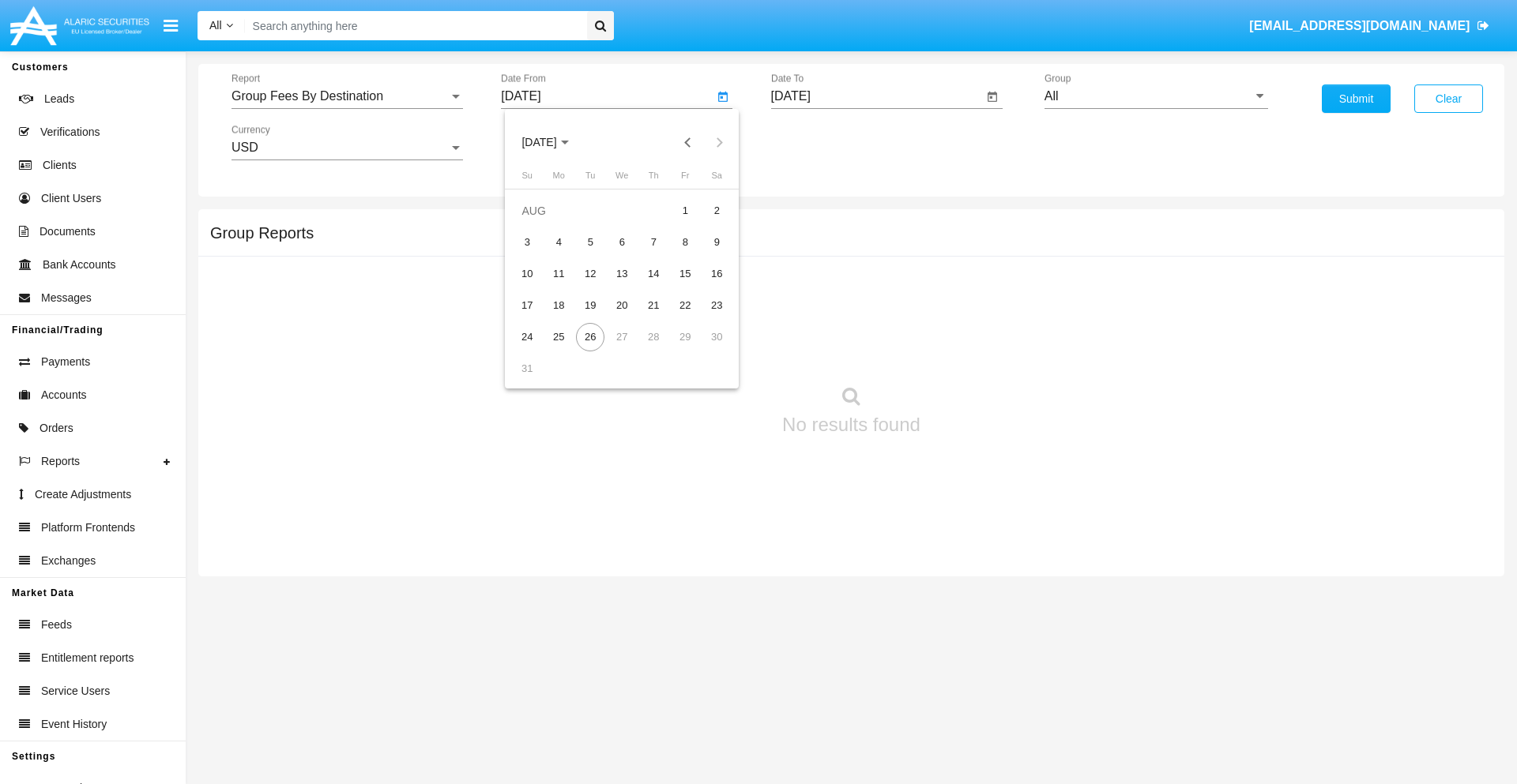
click at [553, 143] on span "[DATE]" at bounding box center [539, 143] width 34 height 13
click at [704, 349] on div "2025" at bounding box center [705, 349] width 50 height 28
click at [594, 254] on div "JUN" at bounding box center [594, 254] width 50 height 28
click at [654, 337] on div "26" at bounding box center [653, 337] width 28 height 28
type input "[DATE]"
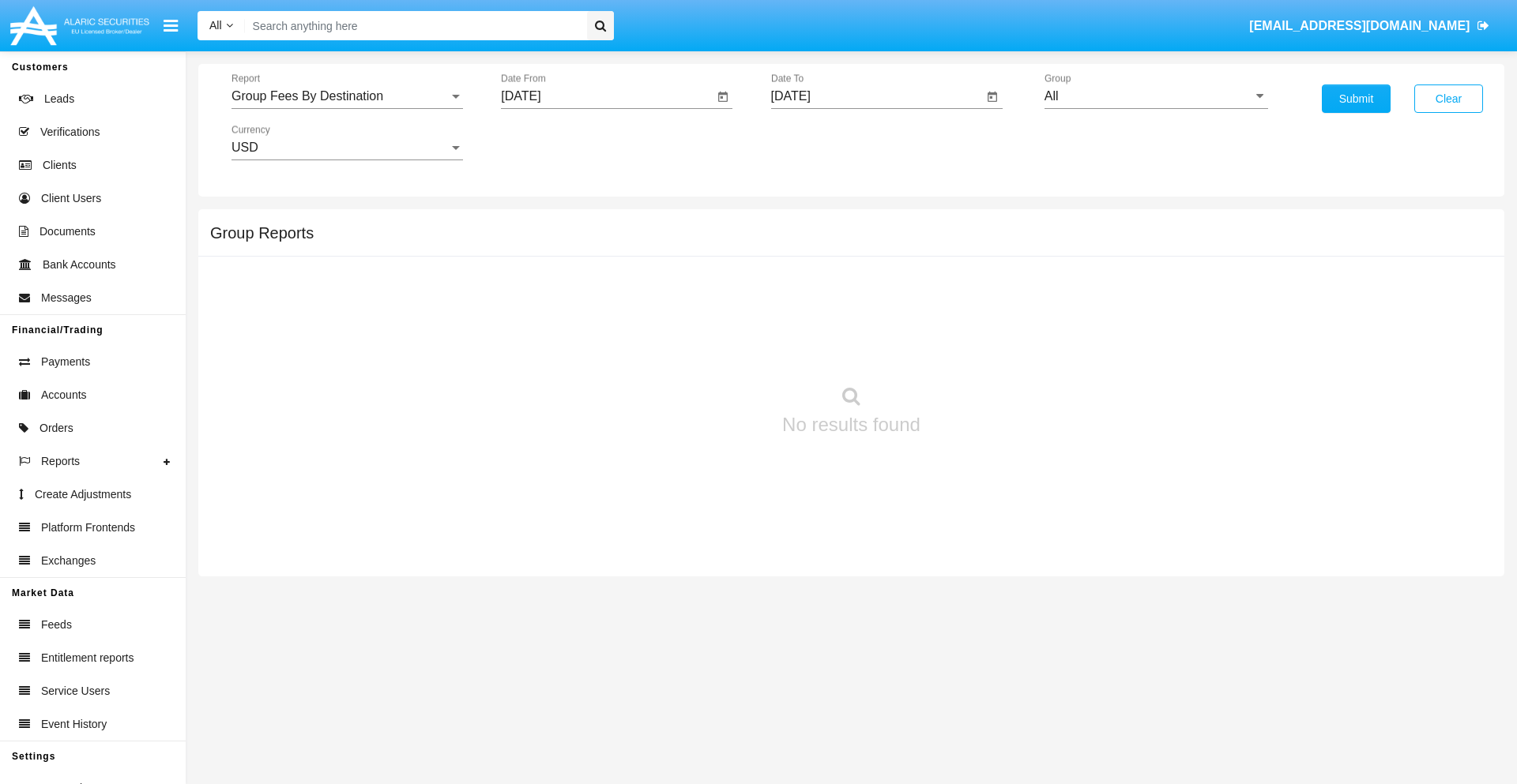
click at [876, 96] on input "[DATE]" at bounding box center [877, 96] width 212 height 15
click at [822, 143] on span "[DATE]" at bounding box center [809, 143] width 34 height 13
click at [974, 349] on div "2025" at bounding box center [974, 349] width 50 height 28
click at [974, 254] on div "AUG" at bounding box center [974, 254] width 50 height 28
click at [860, 337] on div "26" at bounding box center [860, 337] width 28 height 28
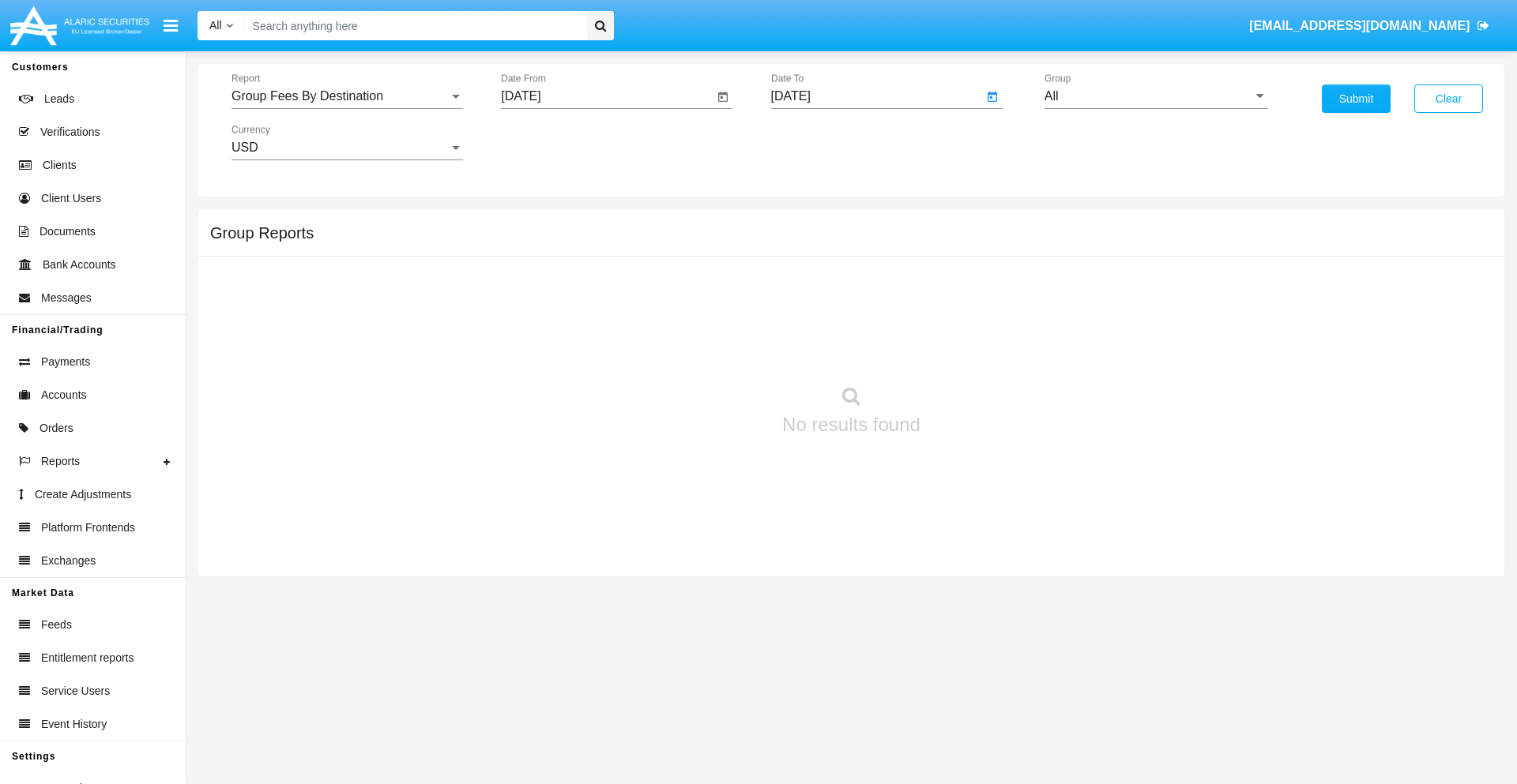
type input "[DATE]"
click at [1156, 96] on input "All" at bounding box center [1156, 96] width 223 height 15
click at [1112, 304] on span "Hammer Web Lite" at bounding box center [1112, 305] width 102 height 14
type input "Hammer Web Lite"
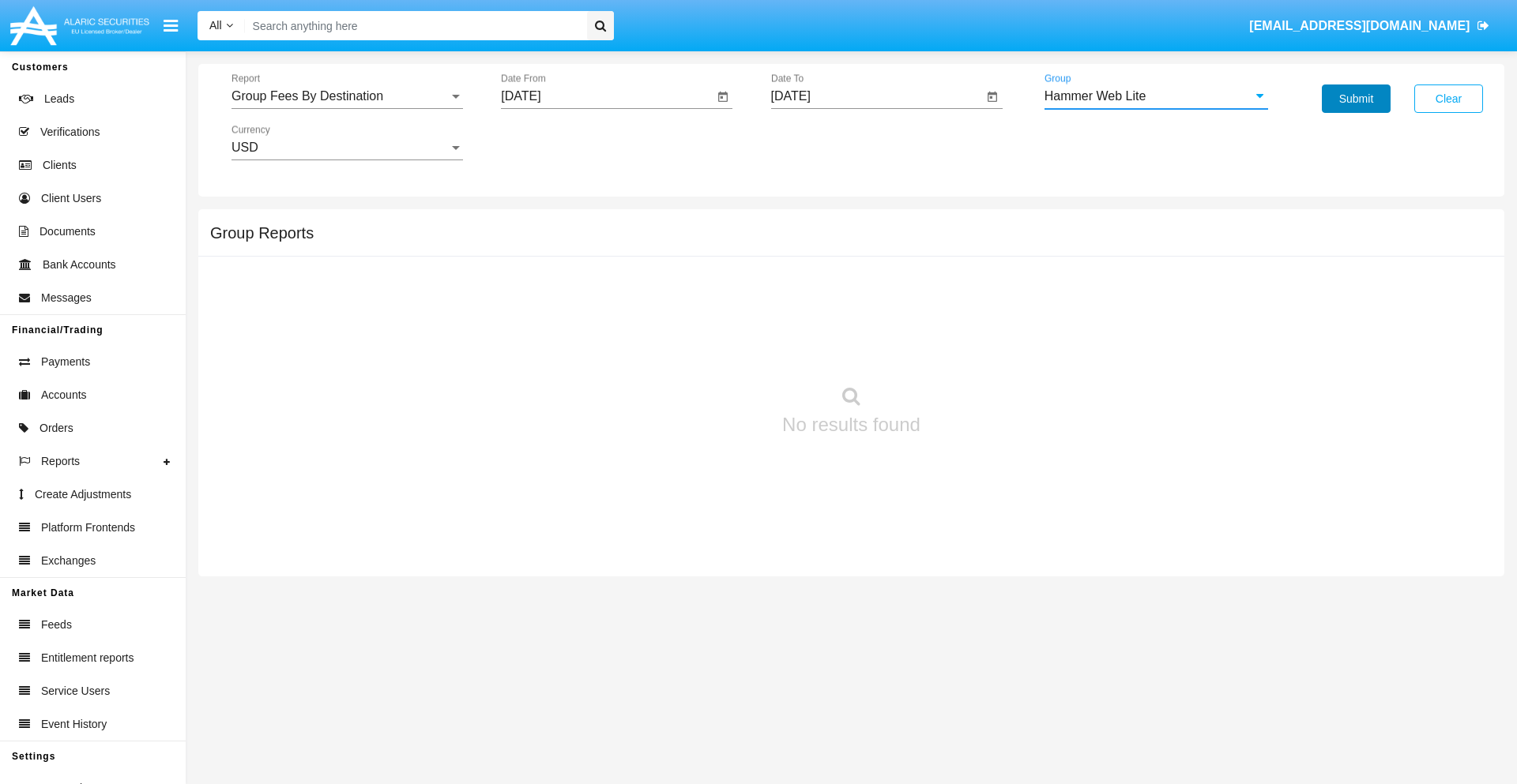
click at [1356, 99] on button "Submit" at bounding box center [1356, 98] width 69 height 28
click at [347, 96] on span "Report" at bounding box center [339, 96] width 217 height 15
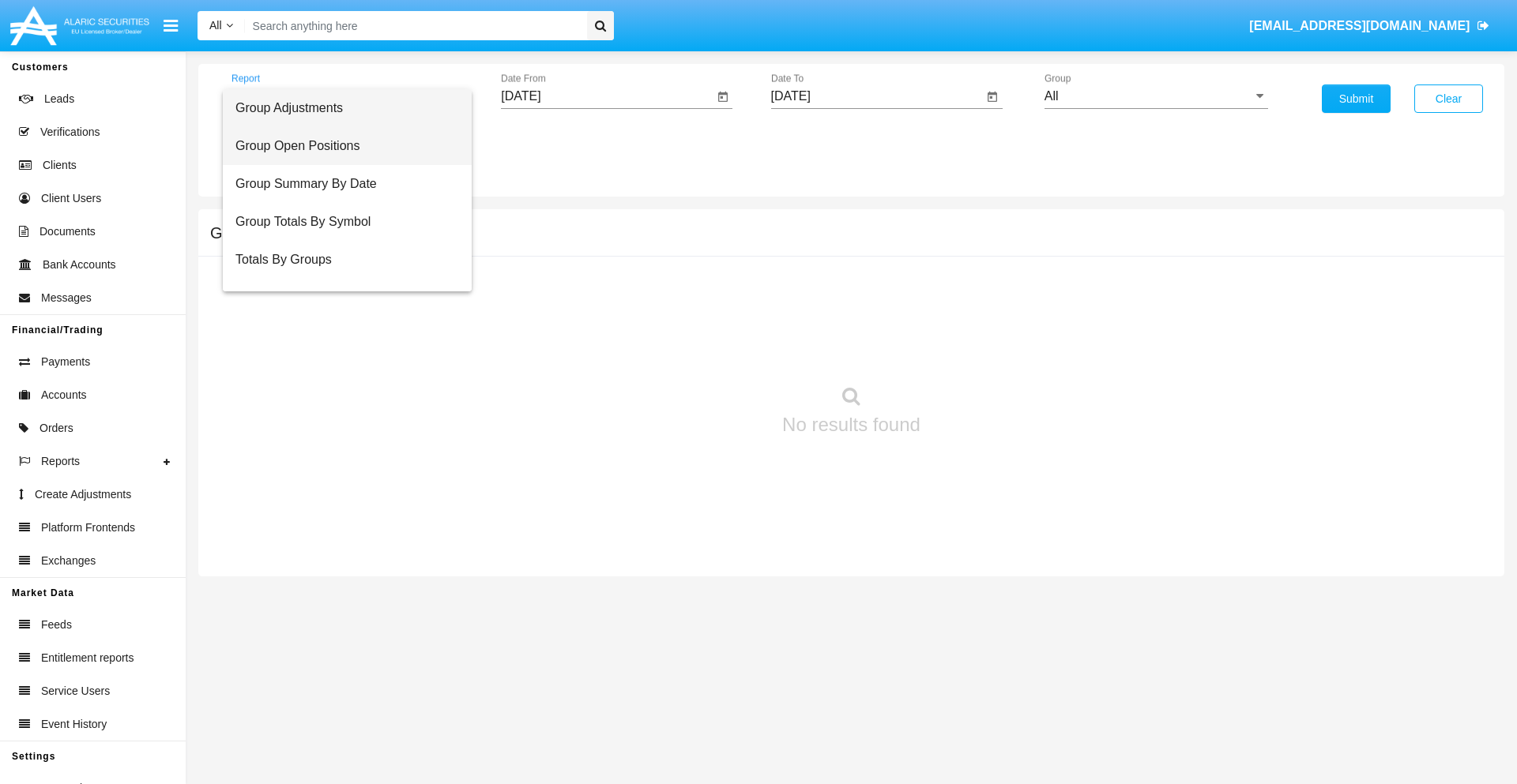
click at [340, 146] on span "Group Open Positions" at bounding box center [347, 146] width 223 height 38
click at [606, 96] on input "[DATE]" at bounding box center [606, 96] width 212 height 15
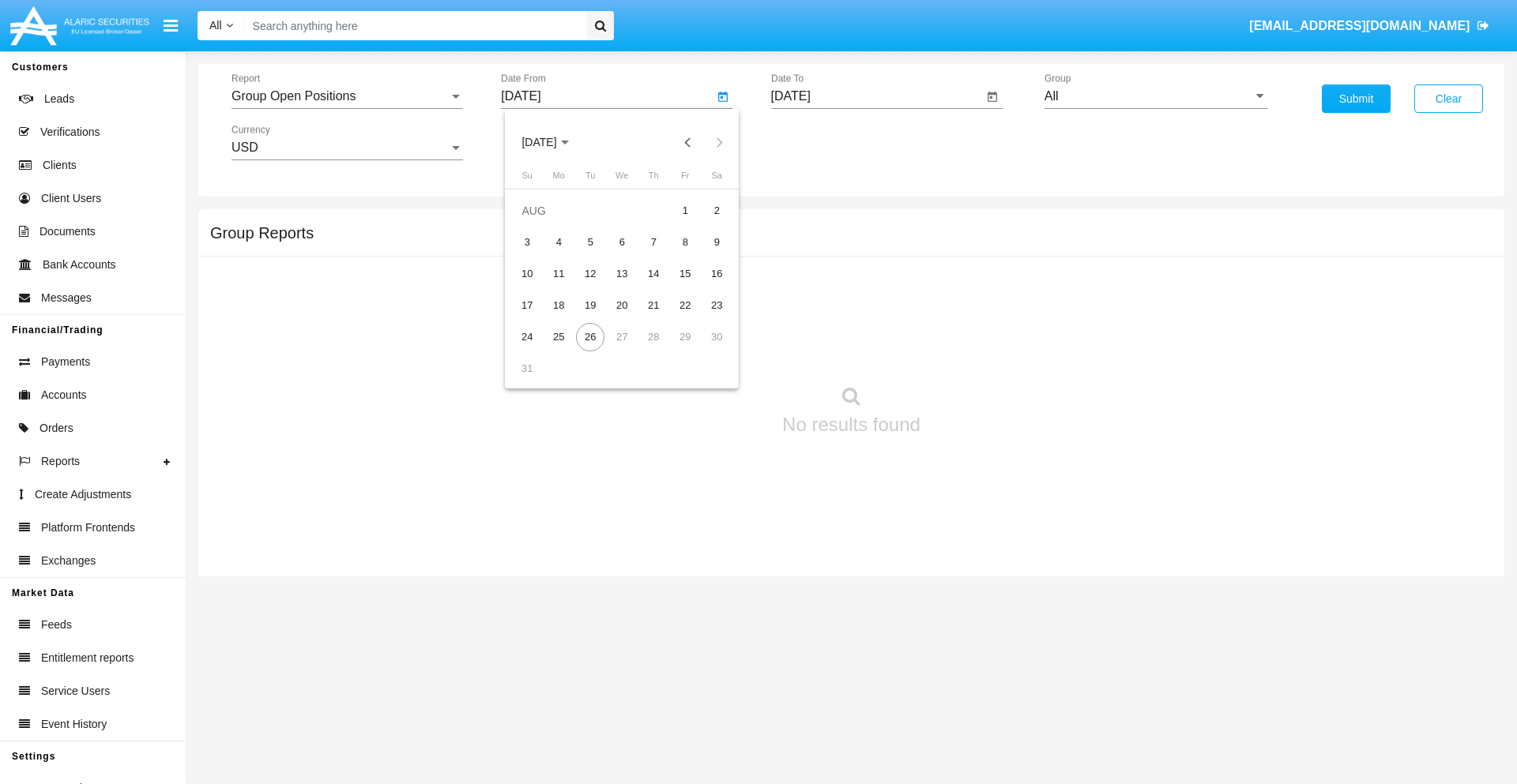
click at [553, 143] on span "[DATE]" at bounding box center [539, 143] width 34 height 13
click at [704, 349] on div "2025" at bounding box center [705, 349] width 50 height 28
click at [649, 254] on div "[DATE]" at bounding box center [649, 254] width 50 height 28
click at [716, 337] on div "26" at bounding box center [716, 337] width 28 height 28
type input "[DATE]"
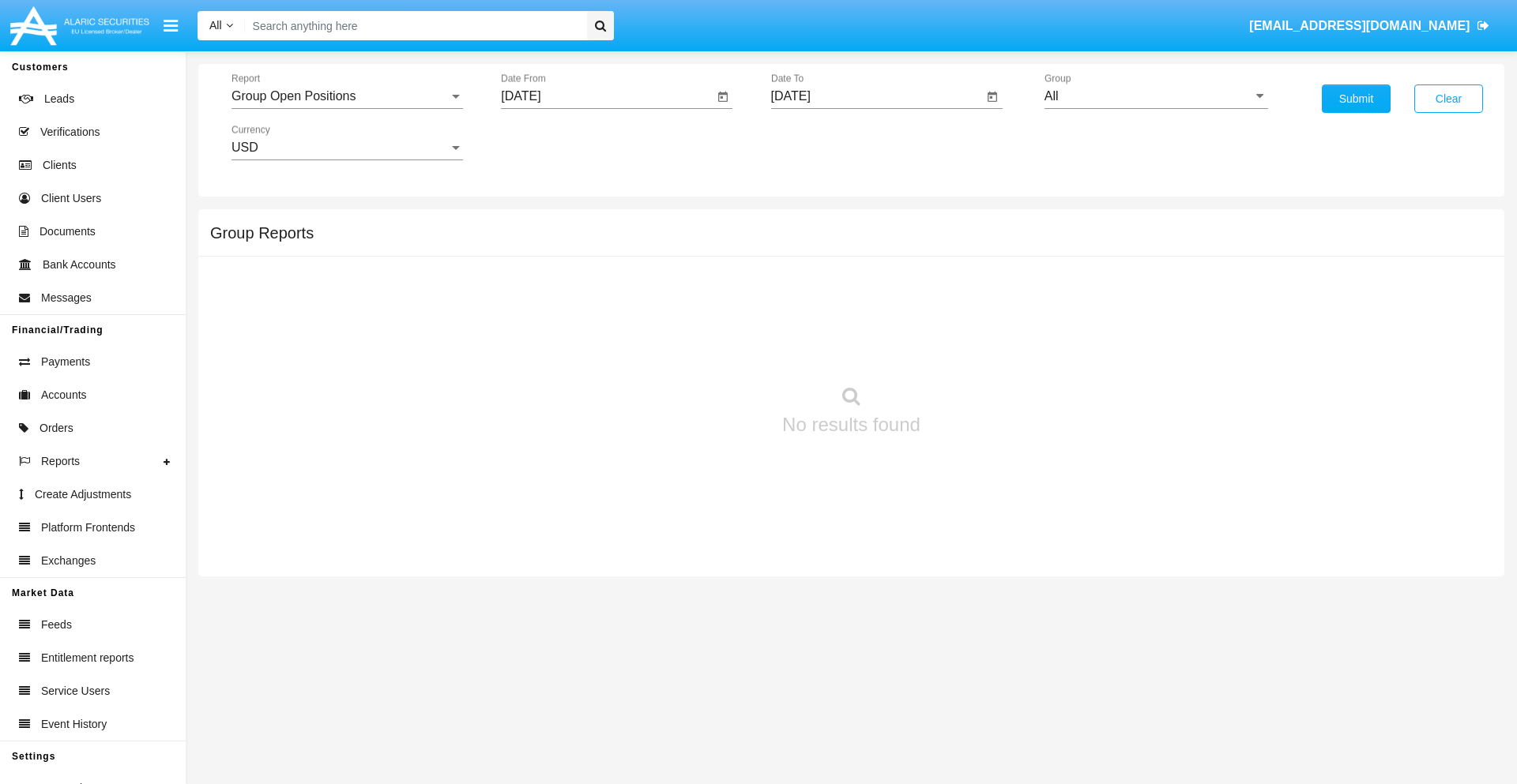
click at [876, 96] on input "[DATE]" at bounding box center [877, 96] width 212 height 15
click at [822, 143] on span "[DATE]" at bounding box center [809, 143] width 34 height 13
click at [974, 349] on div "2025" at bounding box center [974, 349] width 50 height 28
click at [974, 254] on div "AUG" at bounding box center [974, 254] width 50 height 28
click at [860, 337] on div "26" at bounding box center [860, 337] width 28 height 28
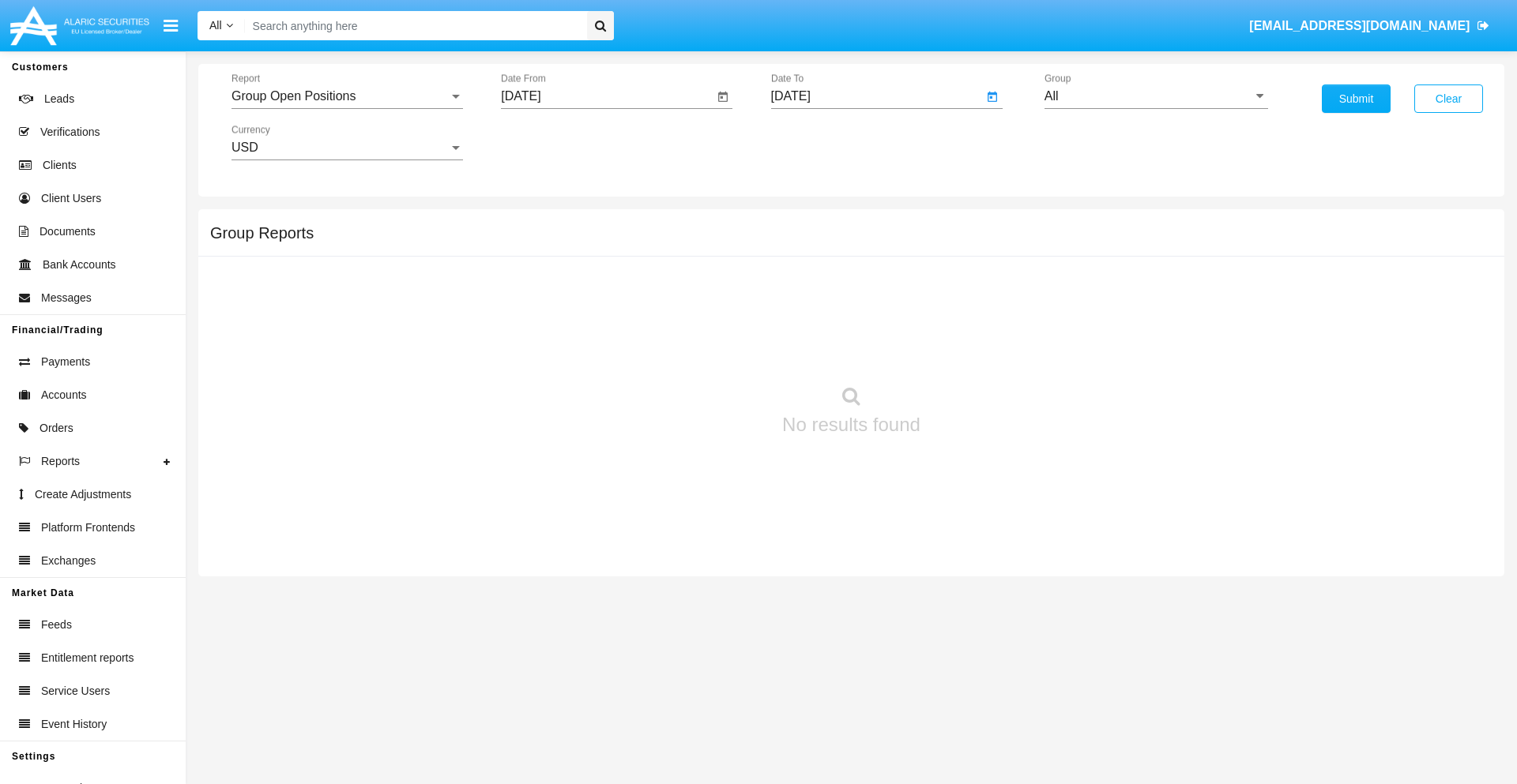
type input "[DATE]"
click at [1156, 96] on input "All" at bounding box center [1156, 96] width 223 height 15
type input "Hammer Web Lite"
click at [1356, 99] on button "Submit" at bounding box center [1356, 98] width 69 height 28
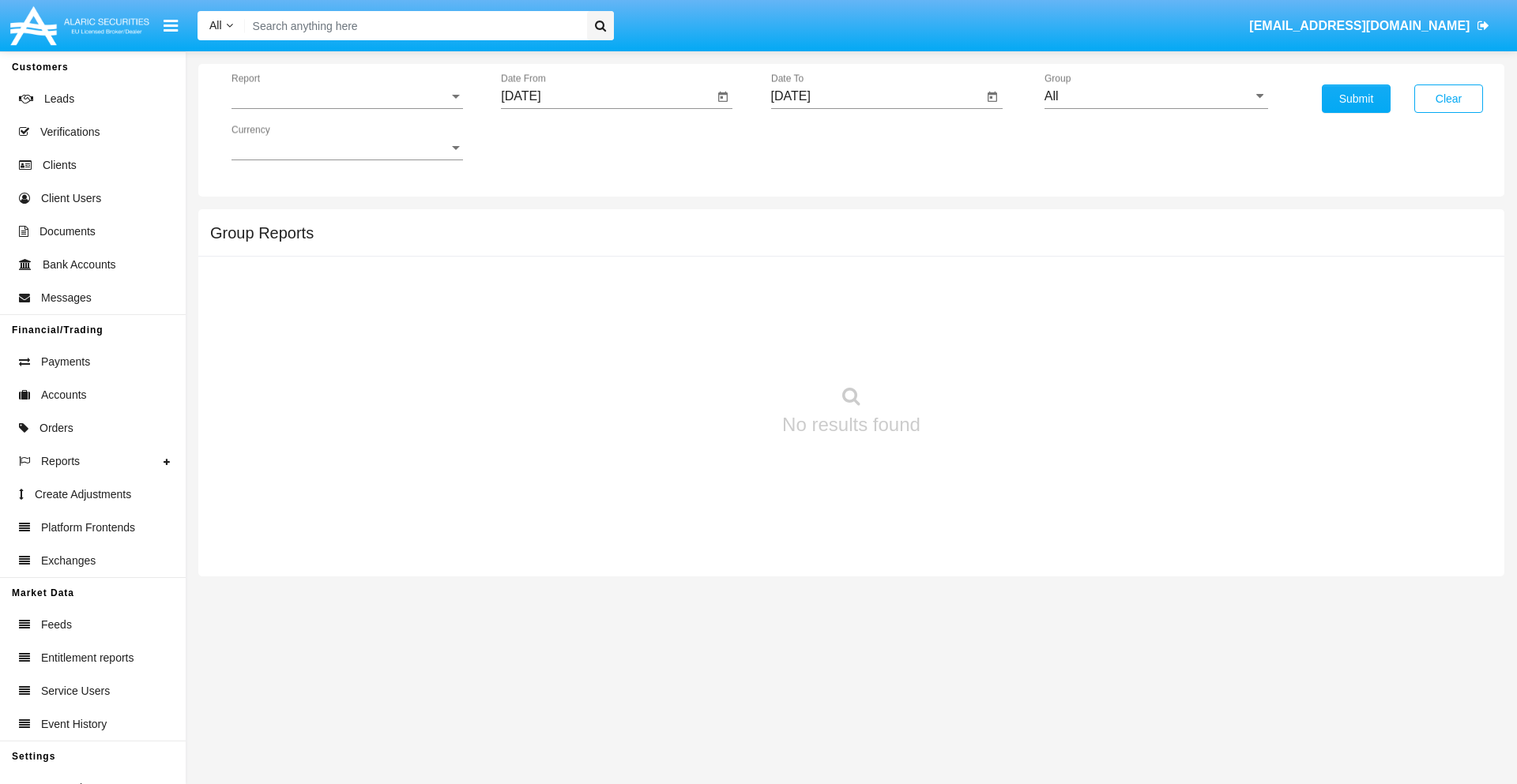
click at [347, 96] on span "Report" at bounding box center [339, 96] width 217 height 15
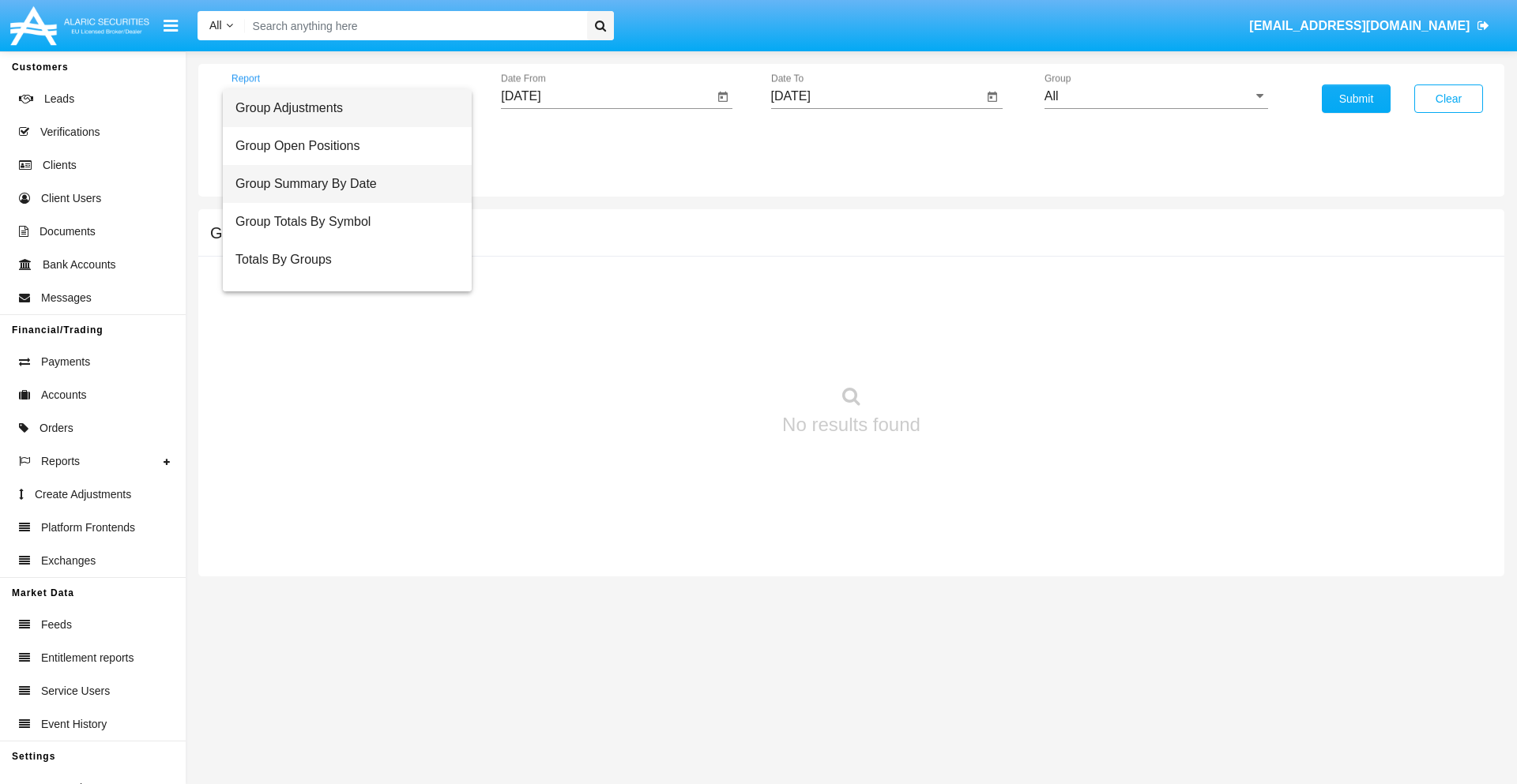
click at [340, 184] on span "Group Summary By Date" at bounding box center [347, 184] width 223 height 38
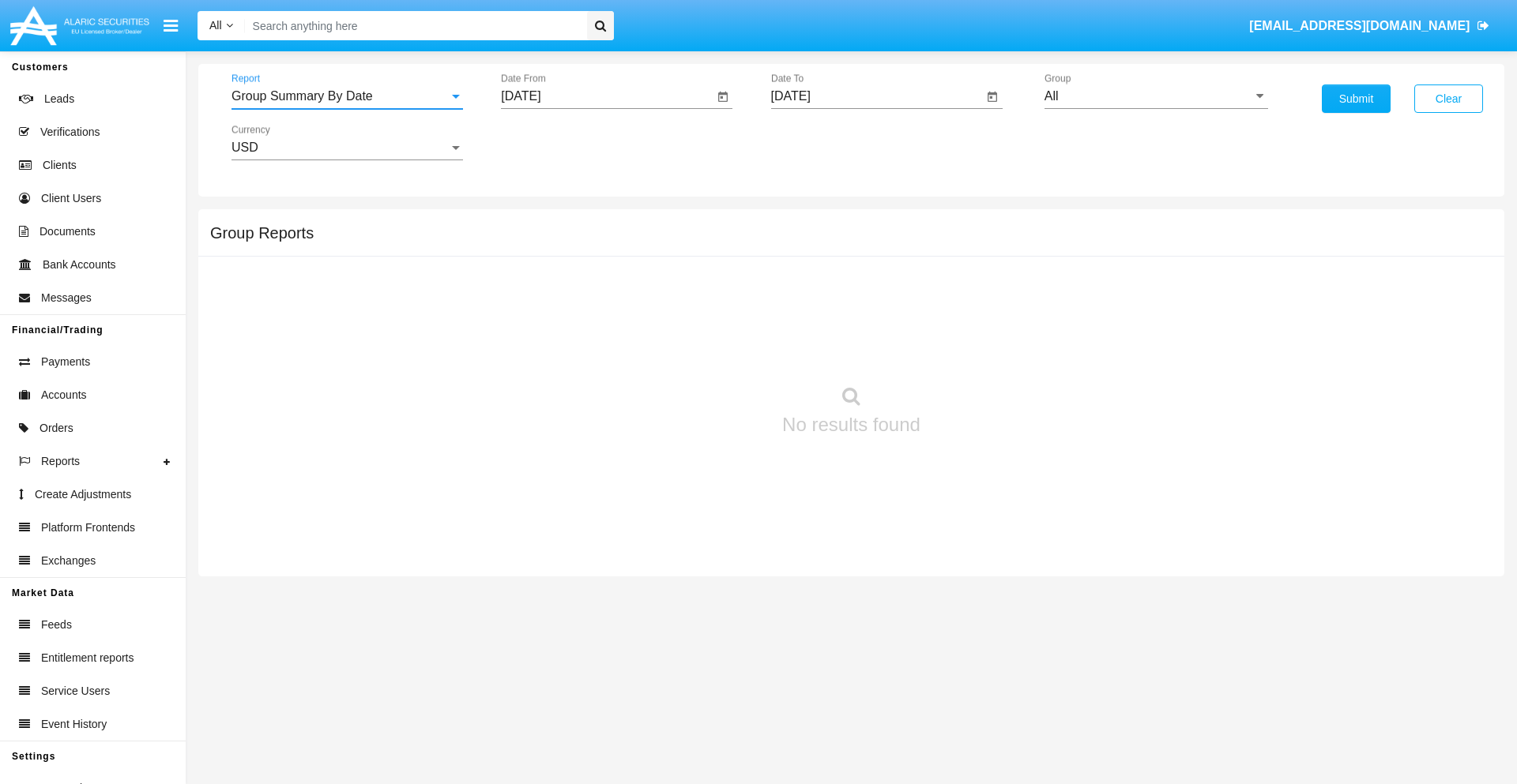
click at [606, 96] on input "[DATE]" at bounding box center [606, 96] width 212 height 15
click at [553, 143] on span "[DATE]" at bounding box center [539, 143] width 34 height 13
click at [704, 349] on div "2025" at bounding box center [705, 349] width 50 height 28
click at [649, 254] on div "[DATE]" at bounding box center [649, 254] width 50 height 28
click at [716, 337] on div "26" at bounding box center [716, 337] width 28 height 28
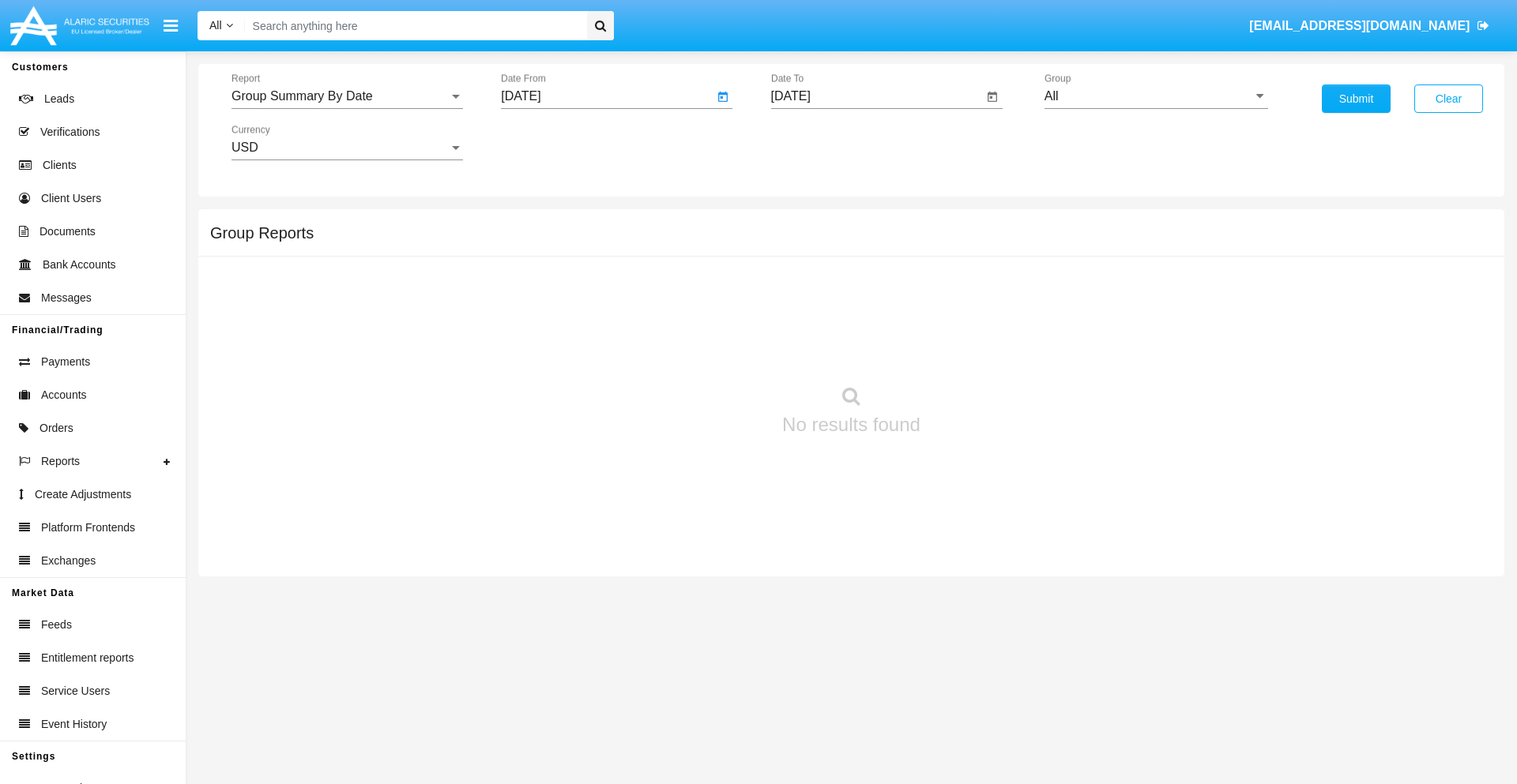
type input "[DATE]"
click at [876, 96] on input "[DATE]" at bounding box center [877, 96] width 212 height 15
click at [822, 143] on span "[DATE]" at bounding box center [809, 143] width 34 height 13
click at [974, 349] on div "2025" at bounding box center [974, 349] width 50 height 28
click at [974, 254] on div "AUG" at bounding box center [974, 254] width 50 height 28
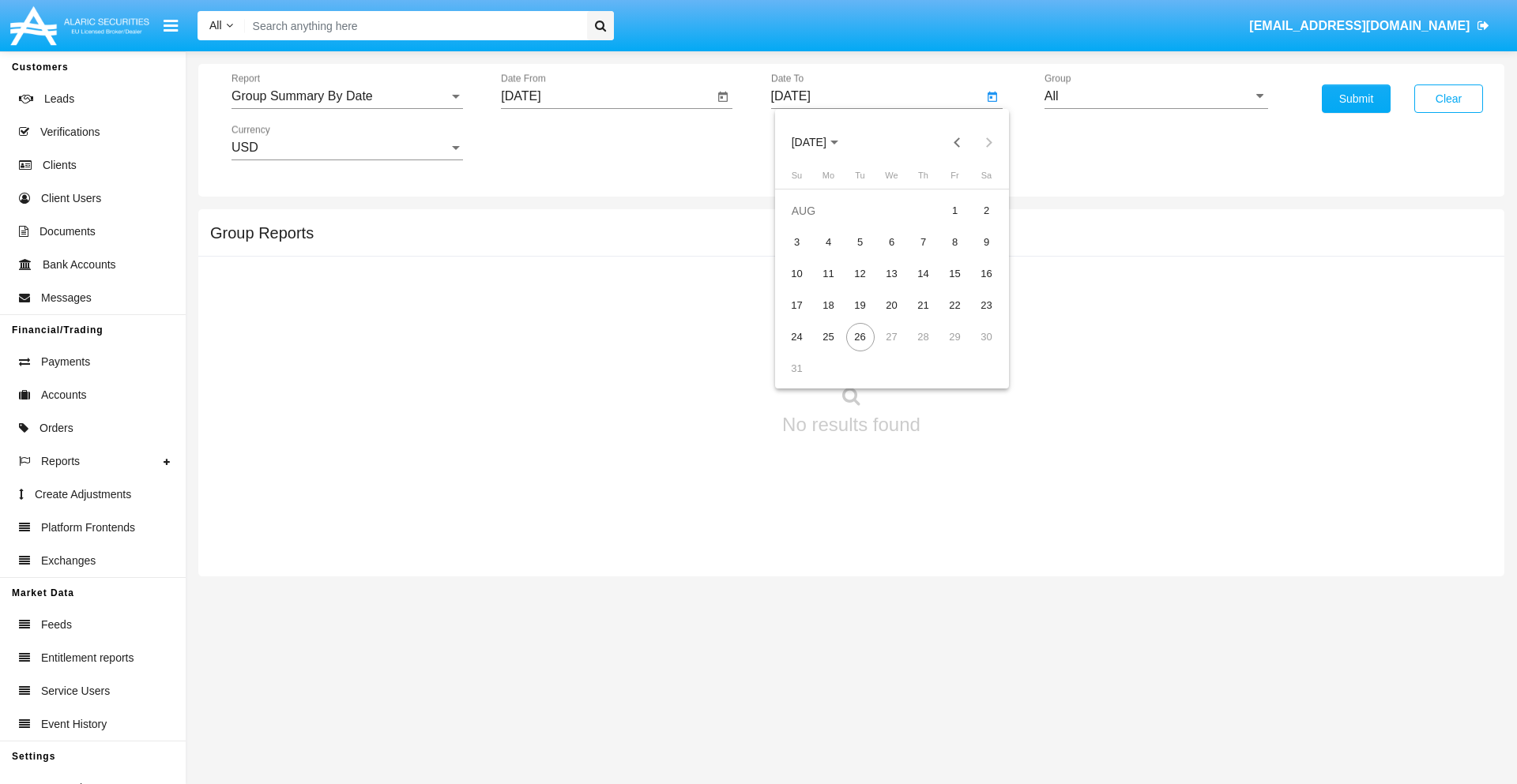
click at [860, 337] on div "26" at bounding box center [860, 337] width 28 height 28
type input "[DATE]"
click at [1156, 96] on input "All" at bounding box center [1156, 96] width 223 height 15
type input "Hammer Web Lite"
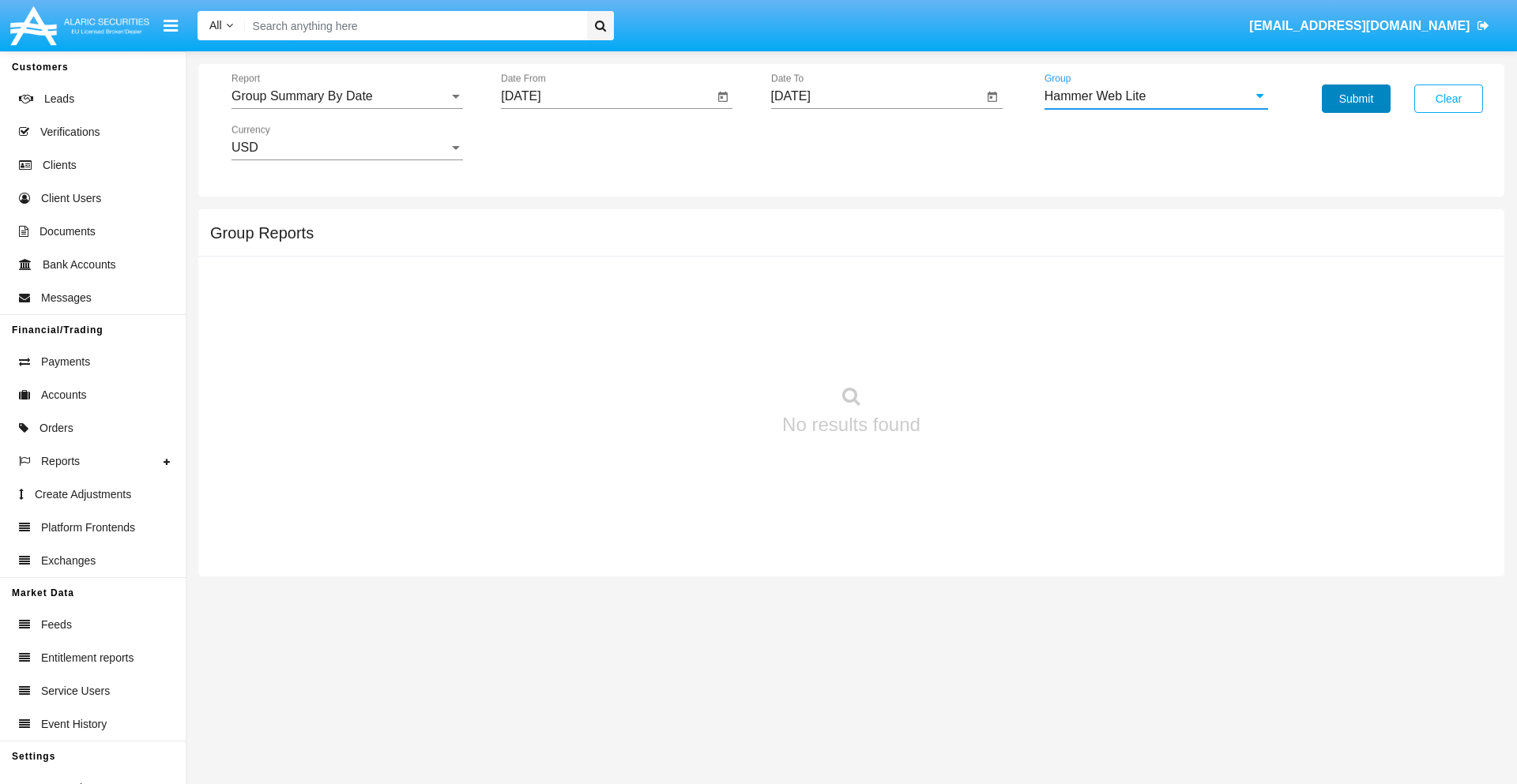
click at [1356, 99] on button "Submit" at bounding box center [1356, 98] width 69 height 28
click at [347, 96] on span "Report" at bounding box center [339, 96] width 217 height 15
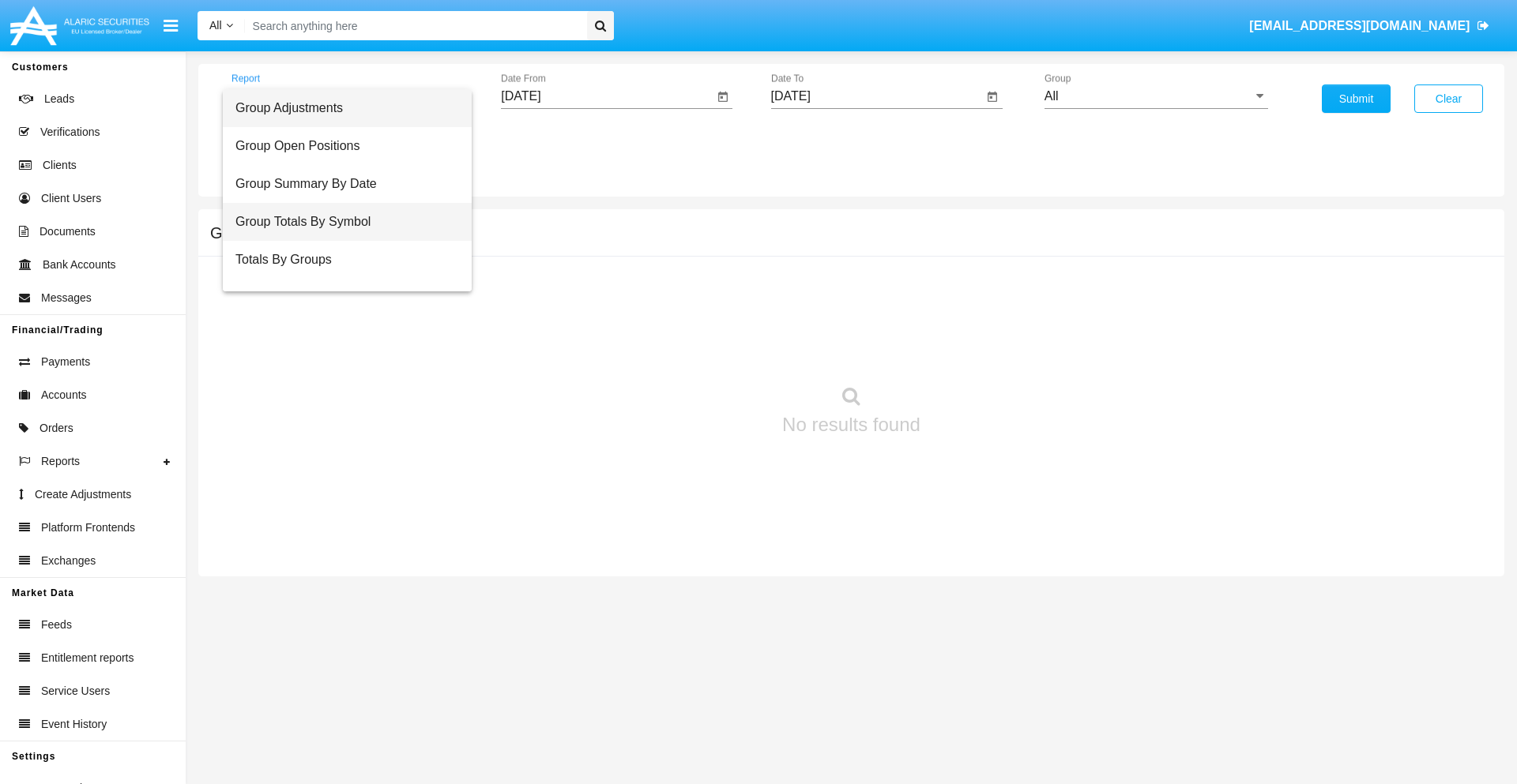
click at [340, 222] on span "Group Totals By Symbol" at bounding box center [347, 222] width 223 height 38
click at [606, 96] on input "[DATE]" at bounding box center [606, 96] width 212 height 15
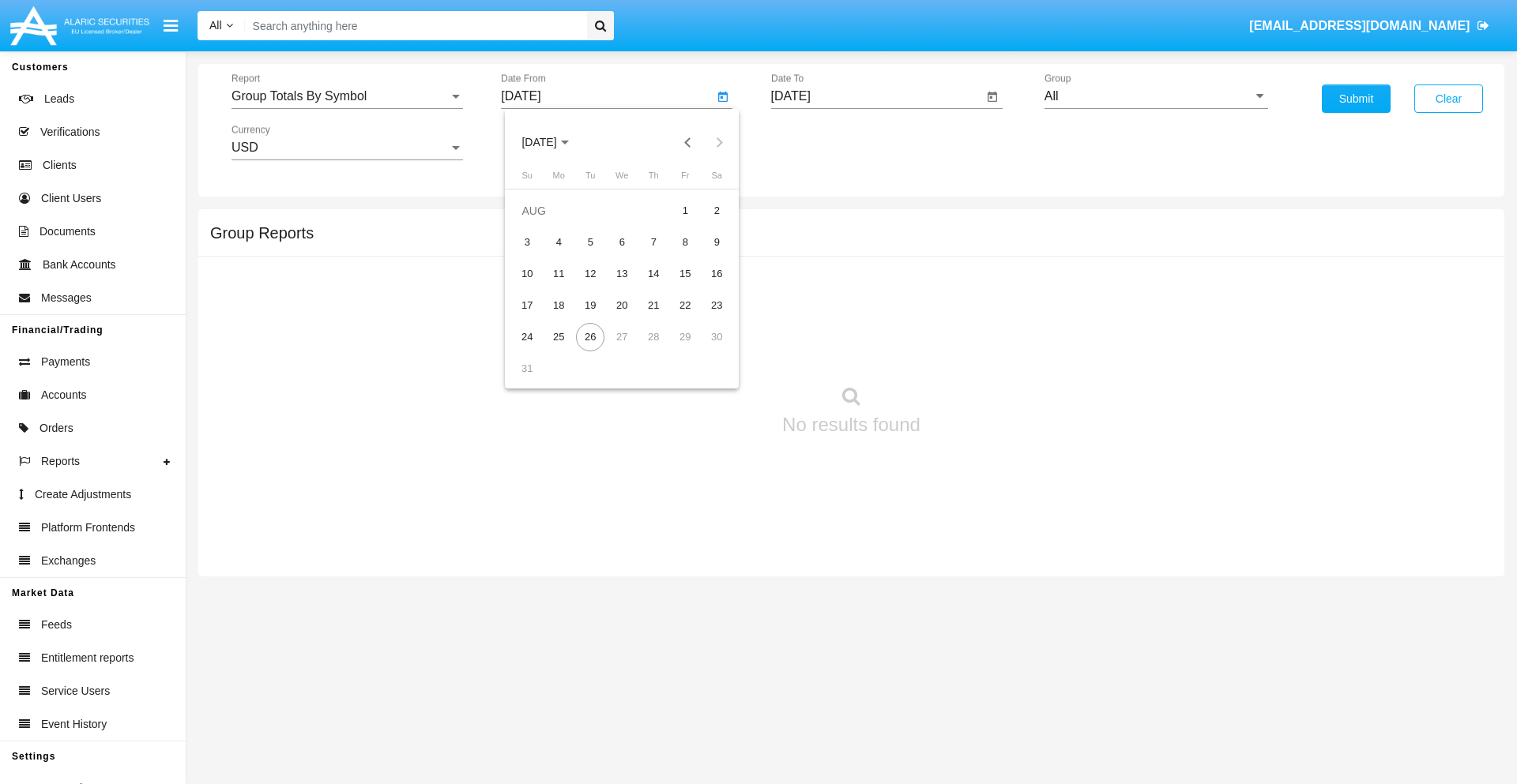
click at [553, 143] on span "AUG 2025" at bounding box center [539, 143] width 34 height 13
click at [704, 349] on div "2025" at bounding box center [705, 349] width 50 height 28
click at [649, 254] on div "JUL" at bounding box center [649, 254] width 50 height 28
click at [716, 337] on div "26" at bounding box center [716, 337] width 28 height 28
type input "07/26/25"
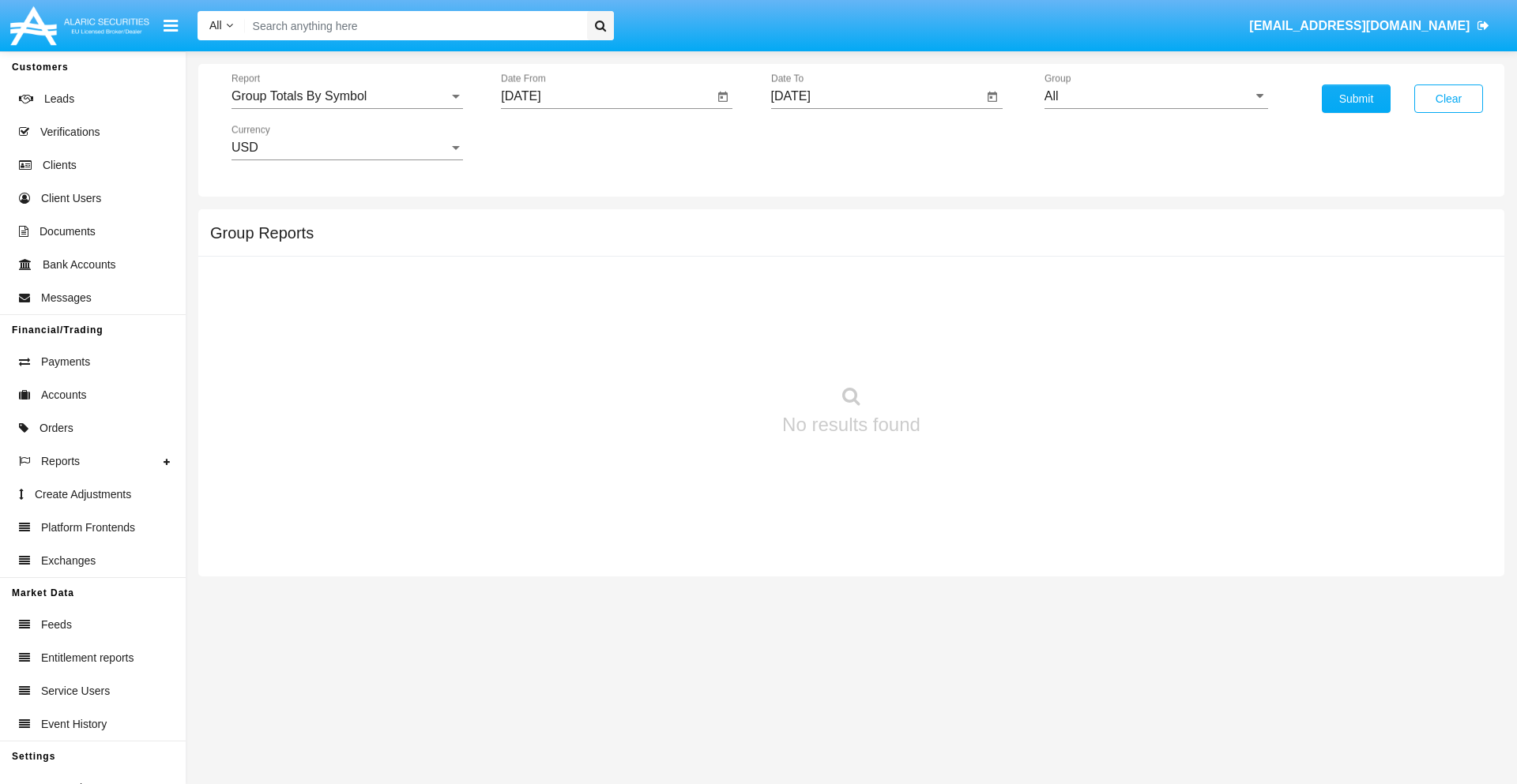
click at [876, 96] on input "[DATE]" at bounding box center [877, 96] width 212 height 15
click at [822, 143] on span "AUG 2025" at bounding box center [809, 143] width 34 height 13
click at [974, 349] on div "2025" at bounding box center [974, 349] width 50 height 28
click at [974, 254] on div "AUG" at bounding box center [974, 254] width 50 height 28
click at [860, 337] on div "26" at bounding box center [860, 337] width 28 height 28
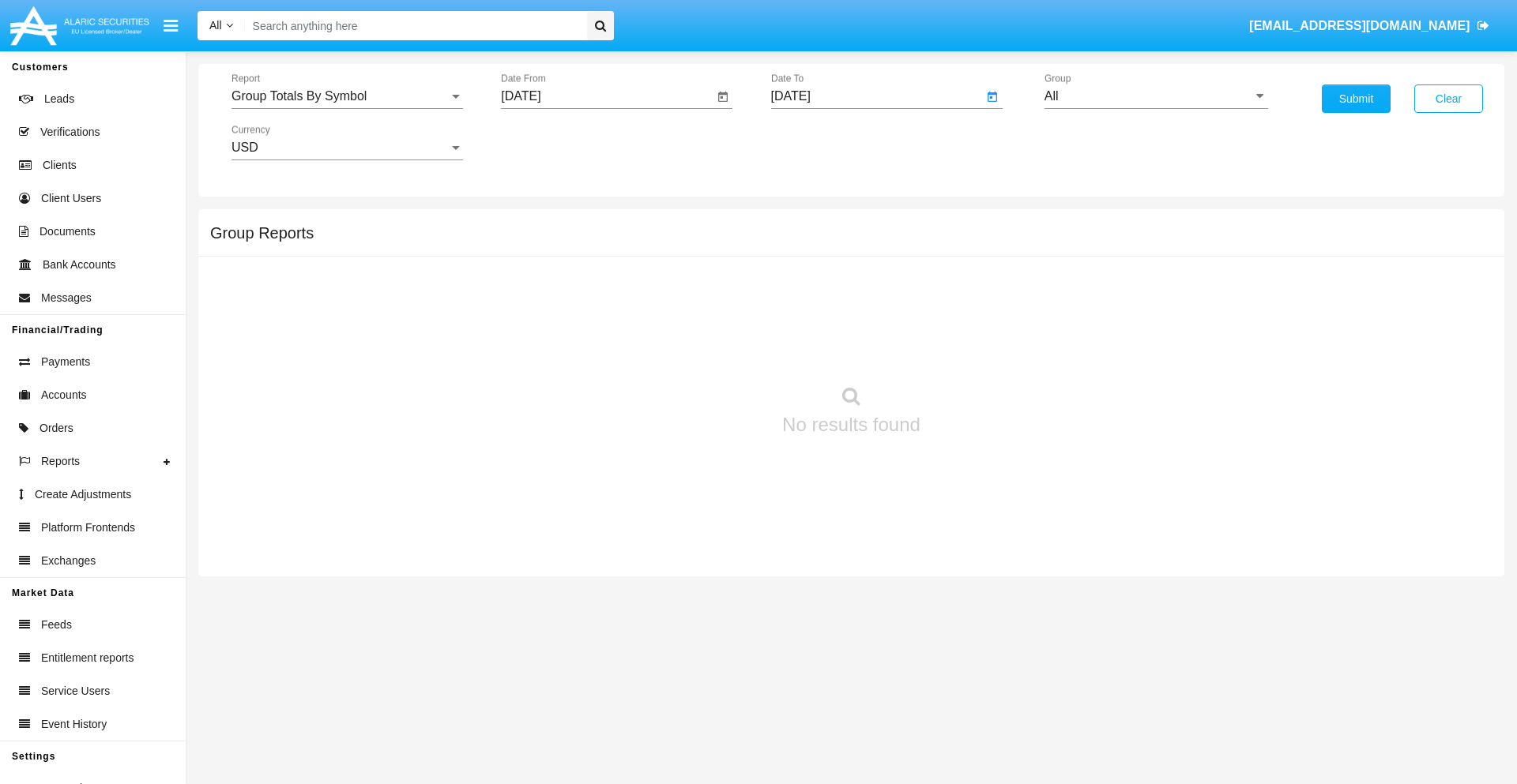
type input "08/26/25"
click at [1156, 96] on input "All" at bounding box center [1156, 96] width 223 height 15
type input "Hammer Web Lite"
click at [1356, 99] on button "Submit" at bounding box center [1356, 98] width 69 height 28
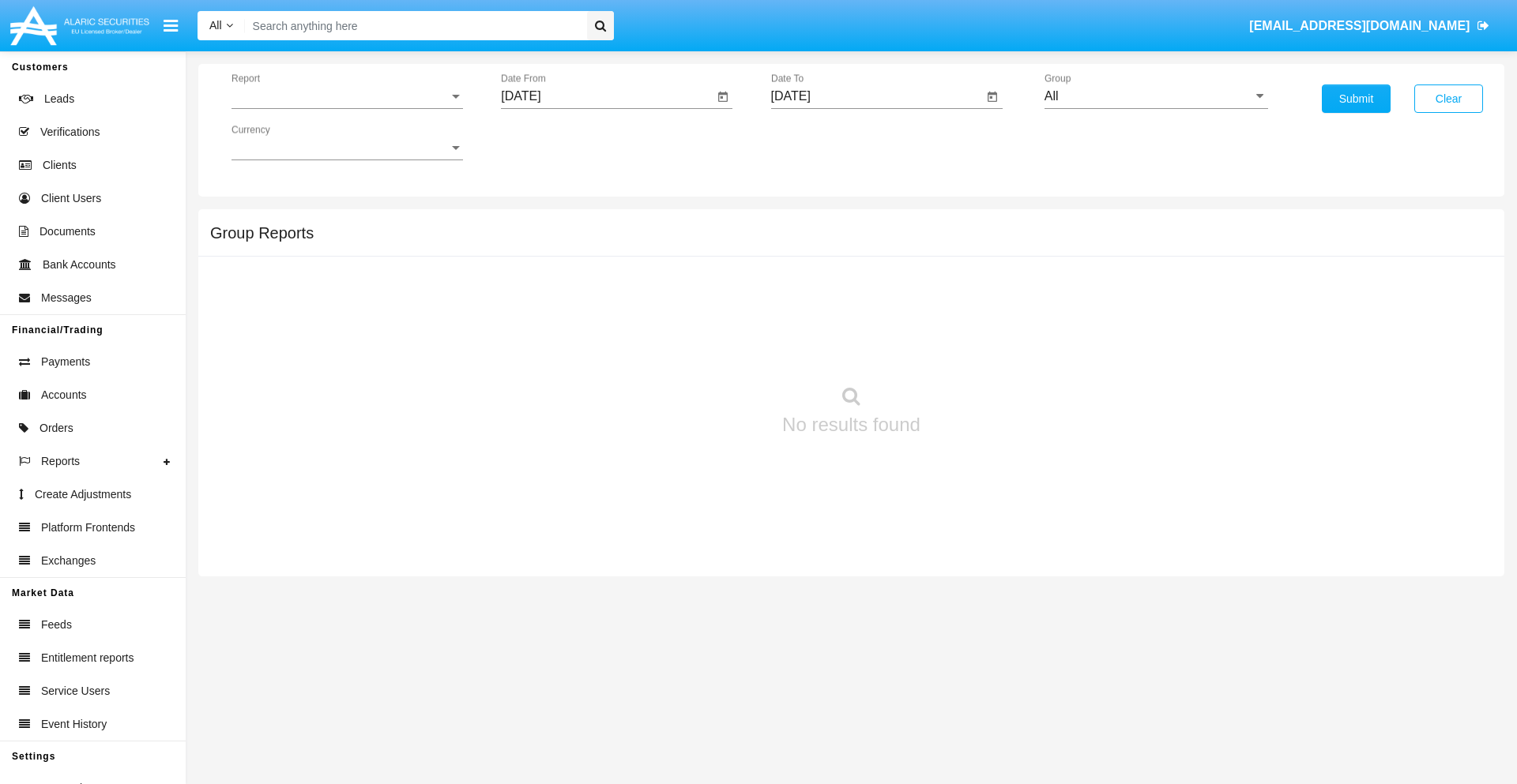
click at [347, 96] on span "Report" at bounding box center [339, 96] width 217 height 15
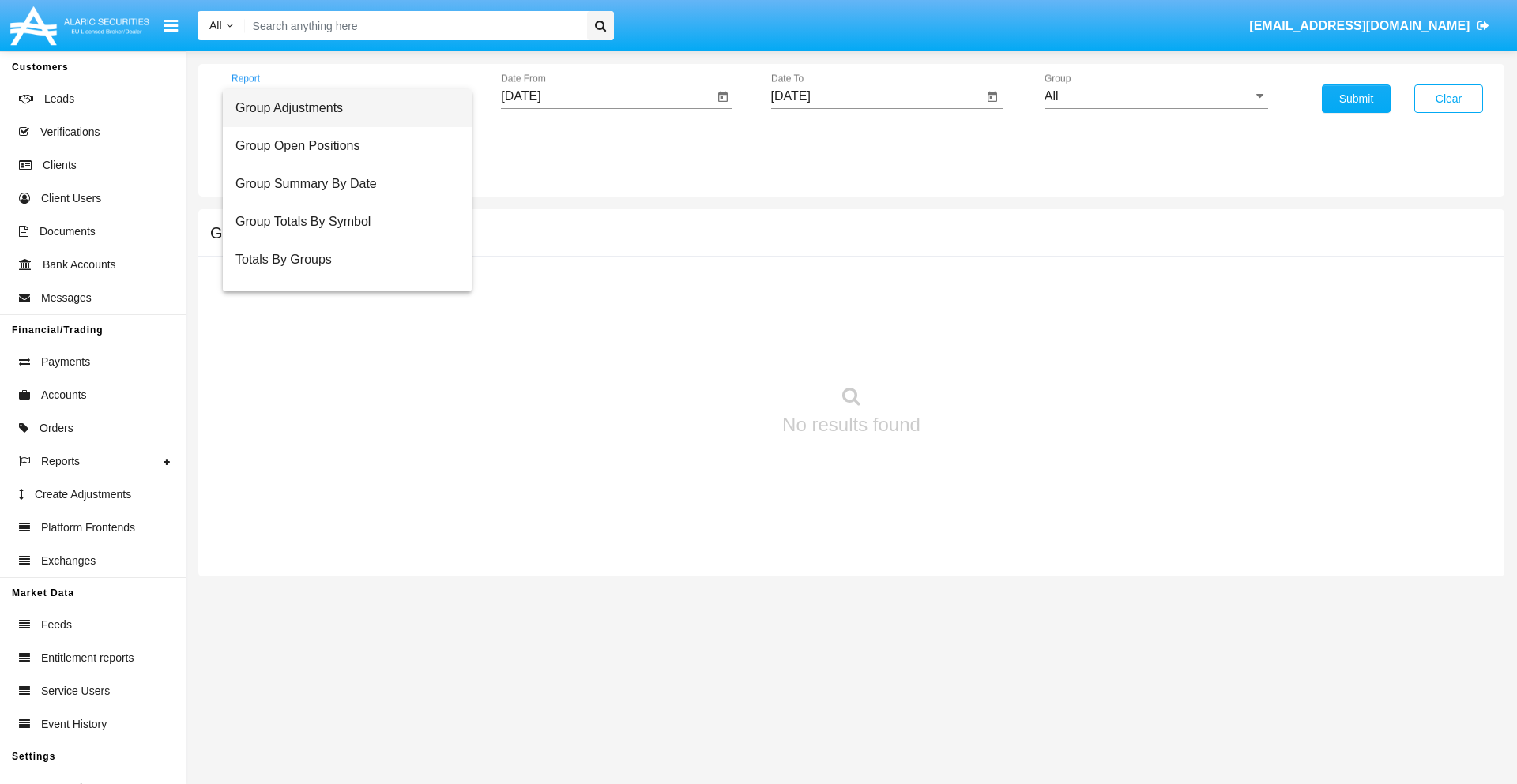
click at [340, 317] on span "Totals By Accounts" at bounding box center [347, 336] width 223 height 38
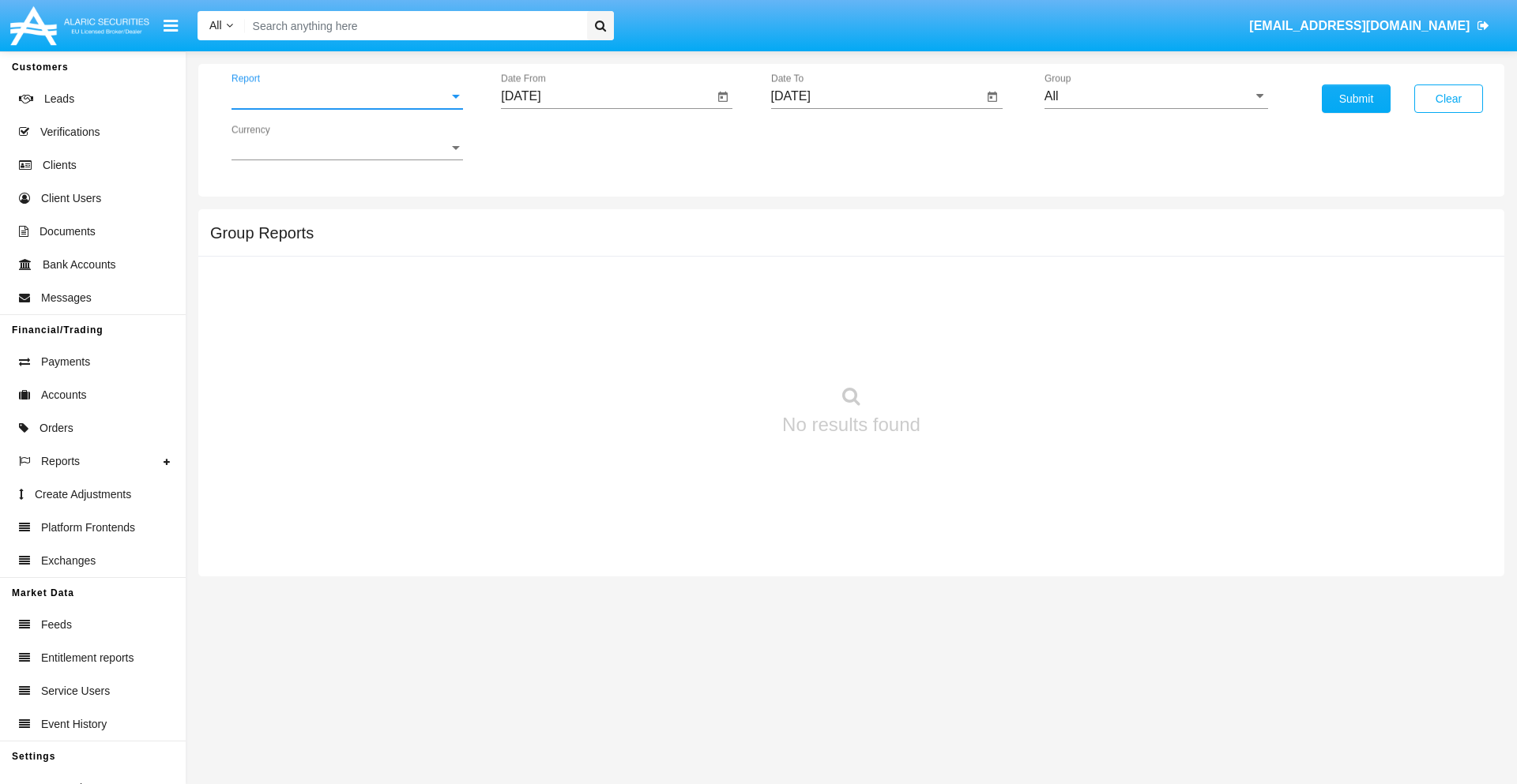
scroll to position [64, 0]
click at [606, 96] on input "[DATE]" at bounding box center [606, 96] width 212 height 15
click at [553, 143] on span "[DATE]" at bounding box center [539, 143] width 34 height 13
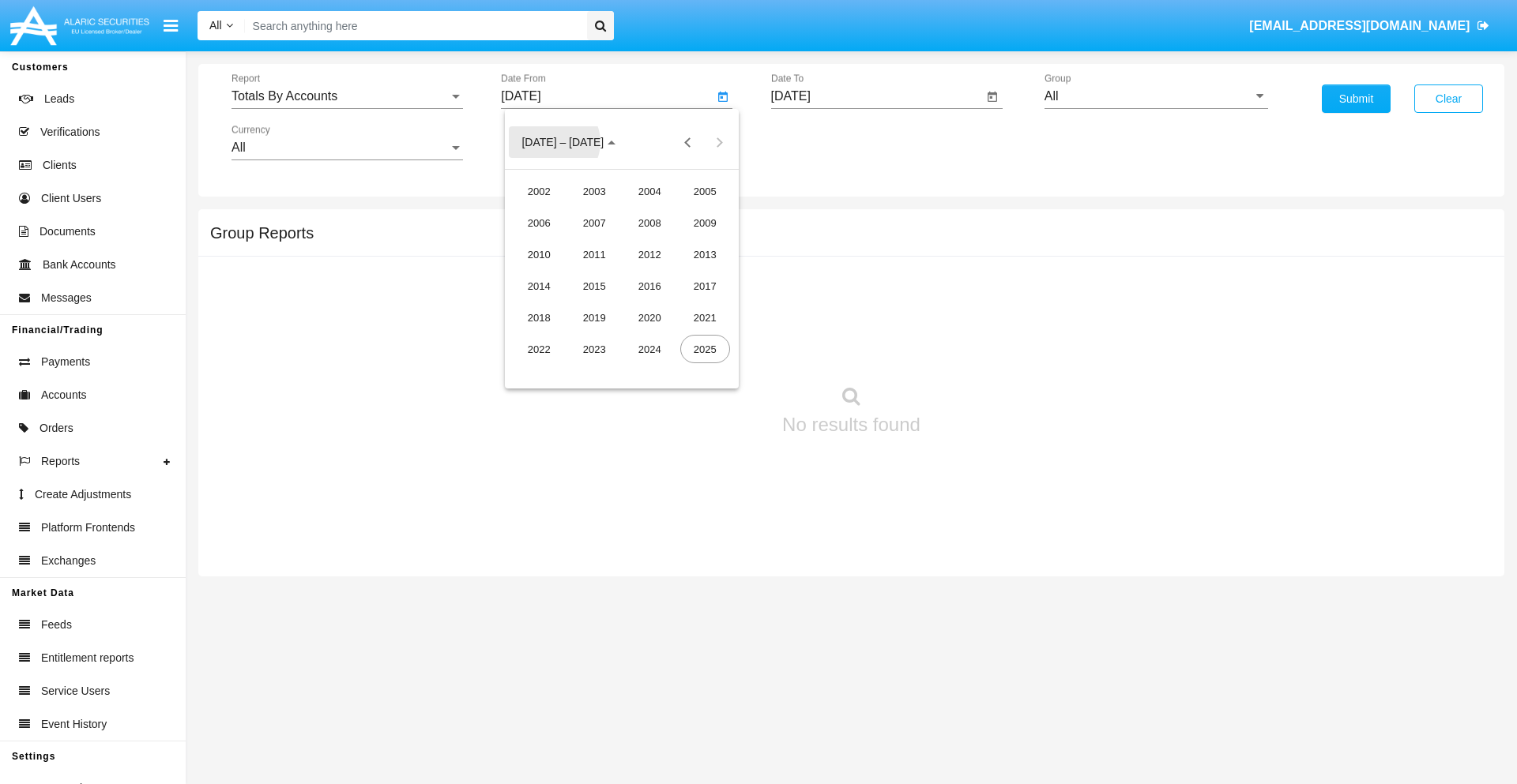
click at [704, 349] on div "2025" at bounding box center [705, 349] width 50 height 28
click at [704, 254] on div "AUG" at bounding box center [705, 254] width 50 height 28
click at [558, 273] on div "11" at bounding box center [558, 274] width 28 height 28
type input "08/11/25"
click at [876, 96] on input "[DATE]" at bounding box center [877, 96] width 212 height 15
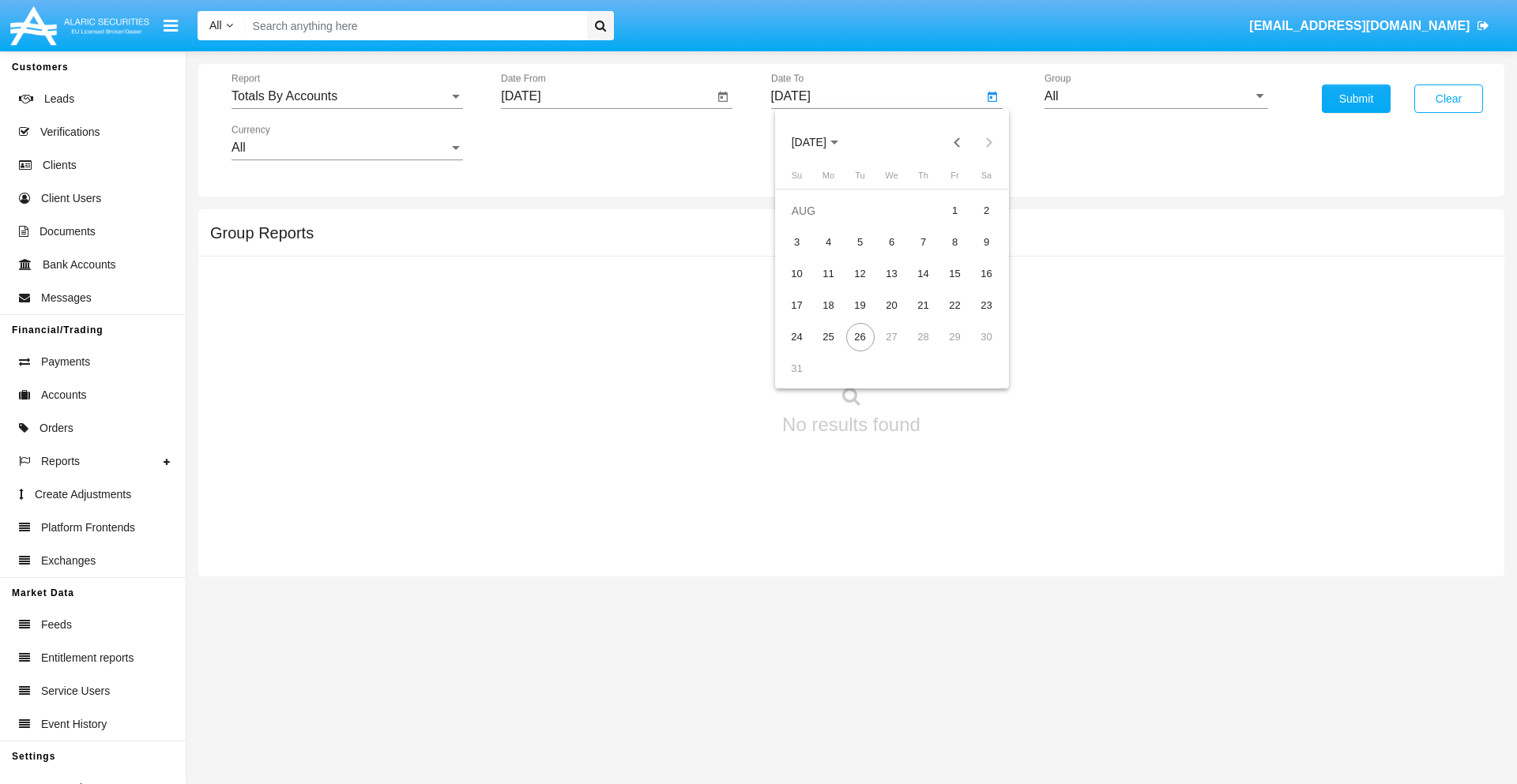
click at [822, 143] on span "[DATE]" at bounding box center [809, 143] width 34 height 13
click at [974, 349] on div "2025" at bounding box center [974, 349] width 50 height 28
click at [974, 254] on div "AUG" at bounding box center [974, 254] width 50 height 28
click at [860, 337] on div "26" at bounding box center [860, 337] width 28 height 28
type input "08/26/25"
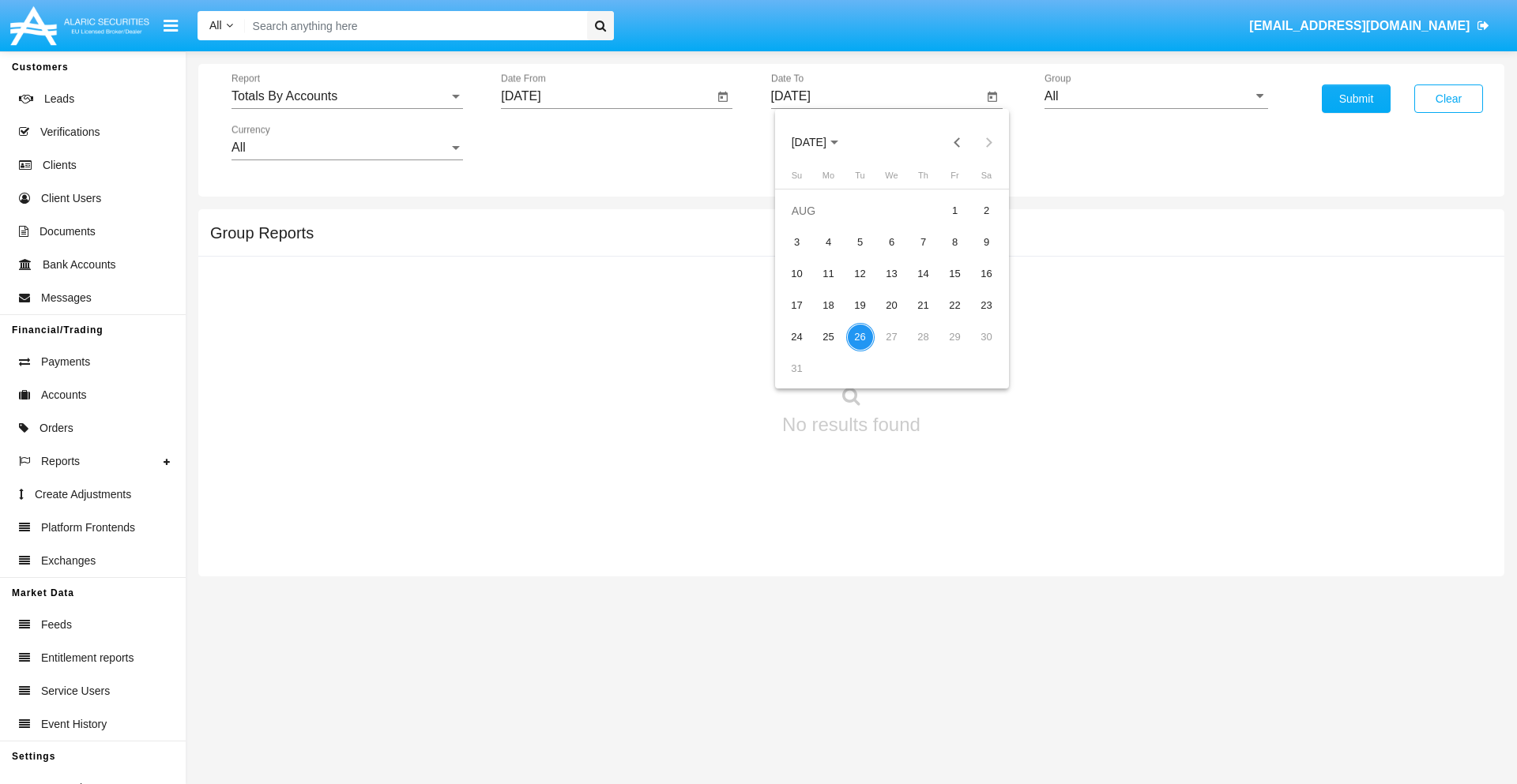
click at [1156, 96] on input "All" at bounding box center [1156, 96] width 223 height 15
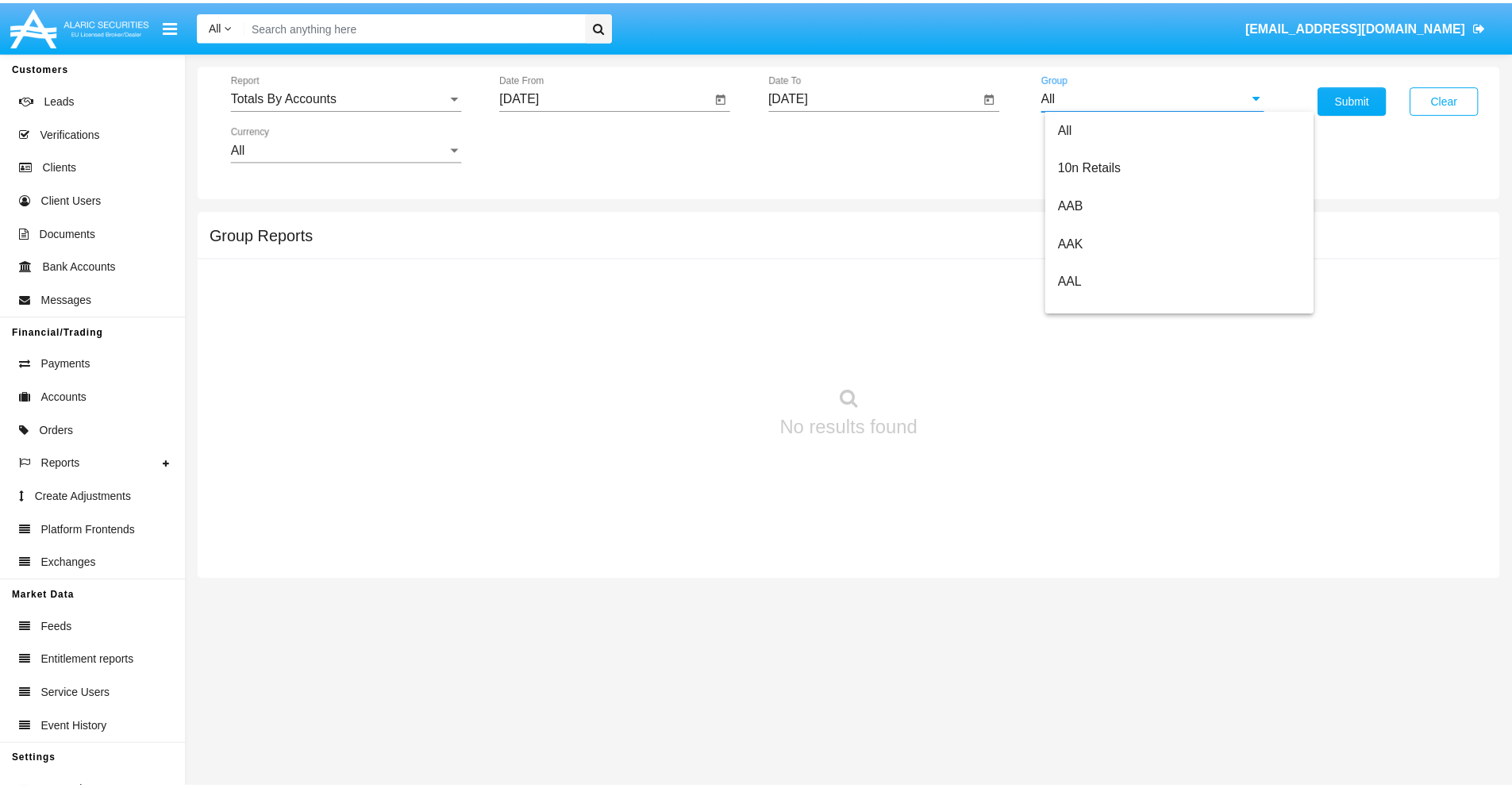
scroll to position [851, 0]
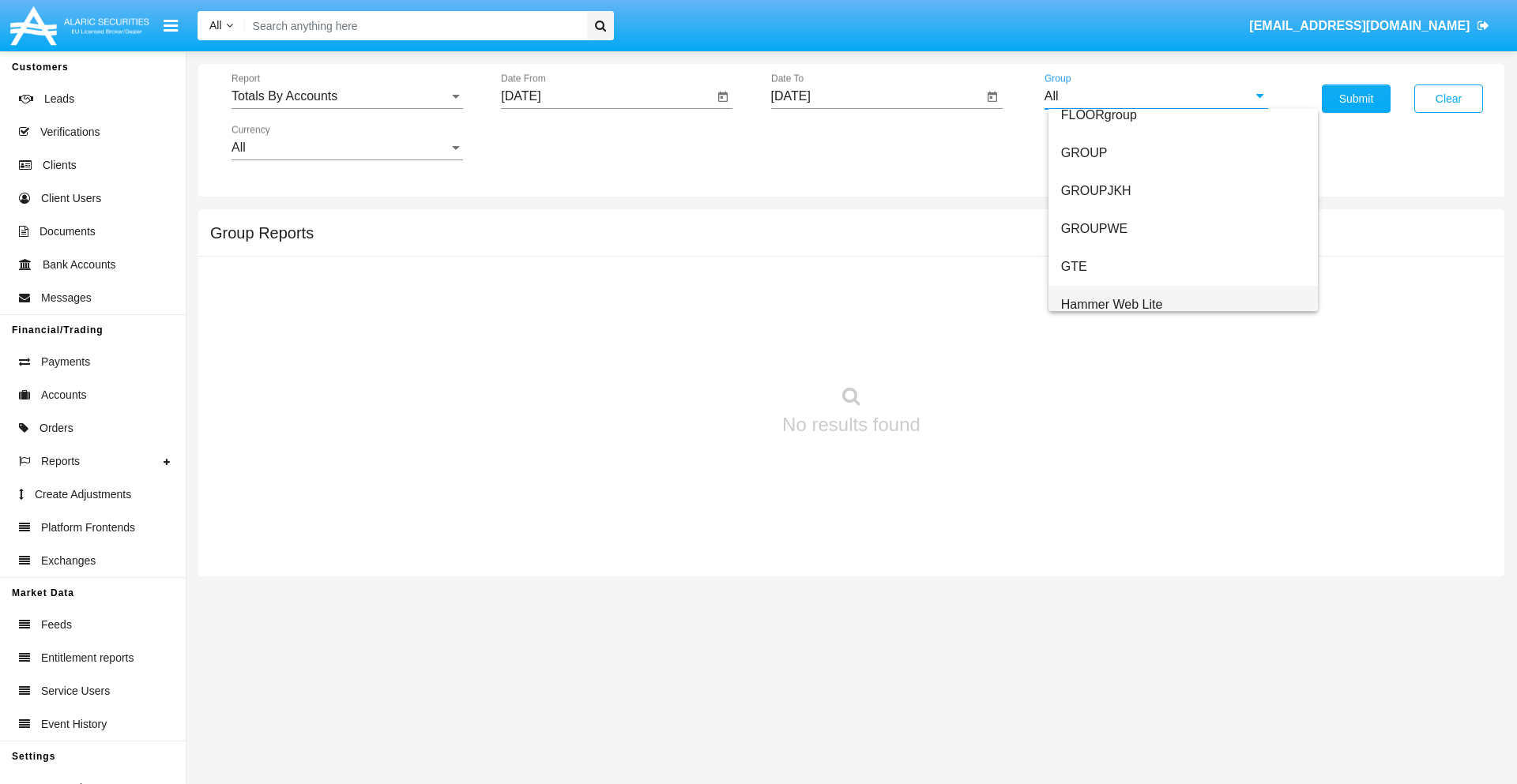
click at [1112, 304] on span "Hammer Web Lite" at bounding box center [1112, 305] width 102 height 14
type input "Hammer Web Lite"
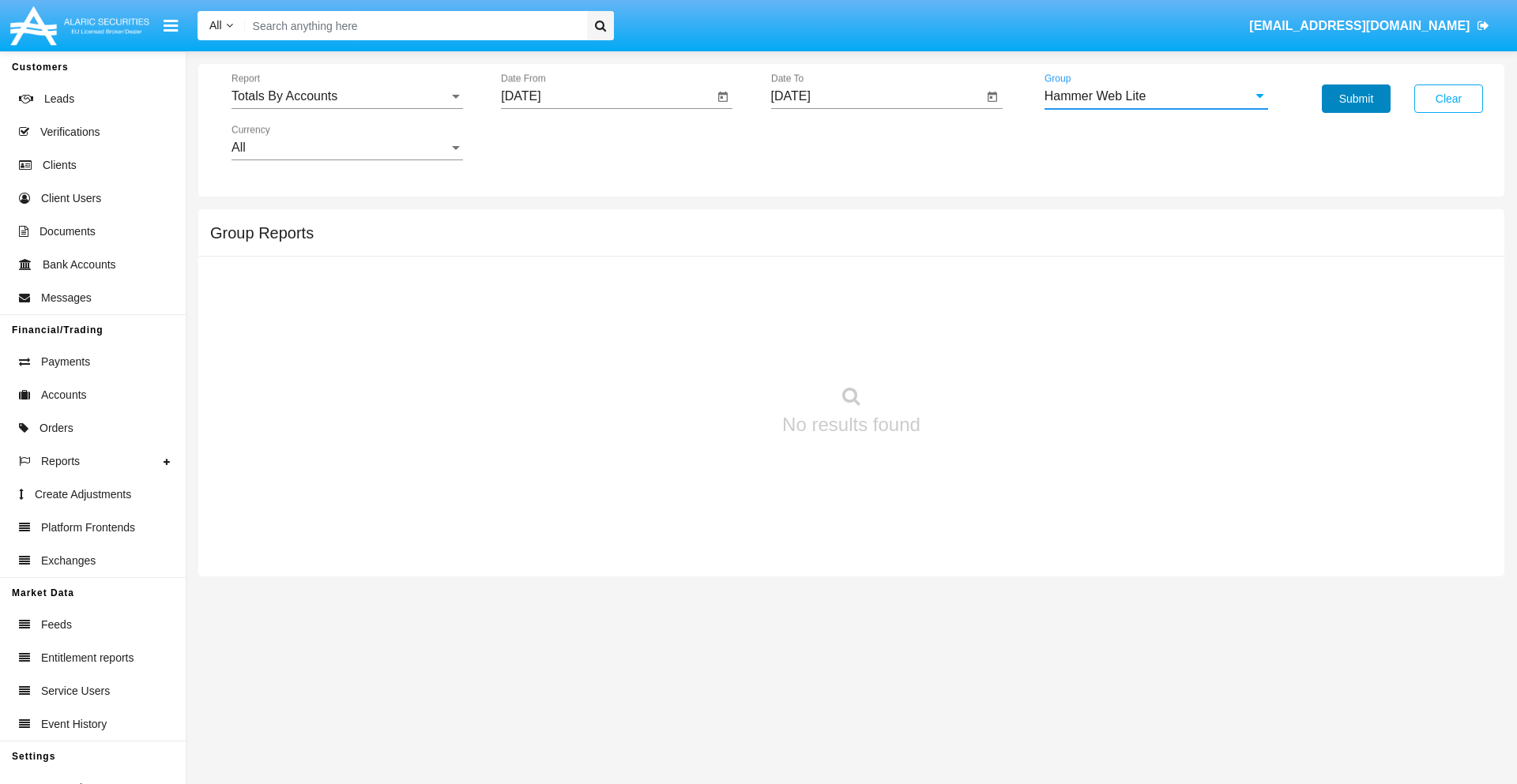
click at [1356, 99] on button "Submit" at bounding box center [1356, 98] width 69 height 28
click at [347, 96] on span "Report" at bounding box center [339, 96] width 217 height 15
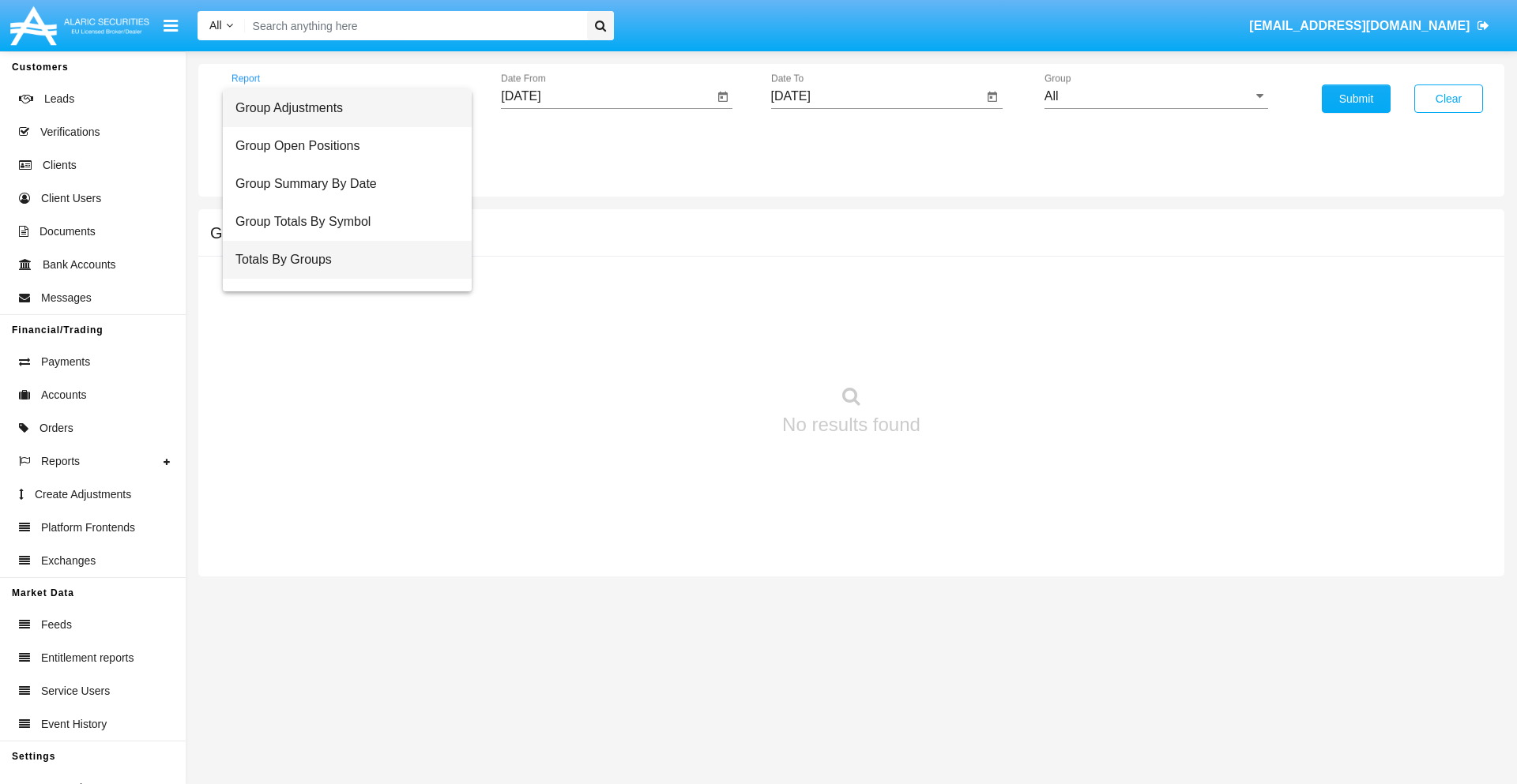
click at [340, 260] on span "Totals By Groups" at bounding box center [347, 260] width 223 height 38
click at [606, 96] on input "[DATE]" at bounding box center [606, 96] width 212 height 15
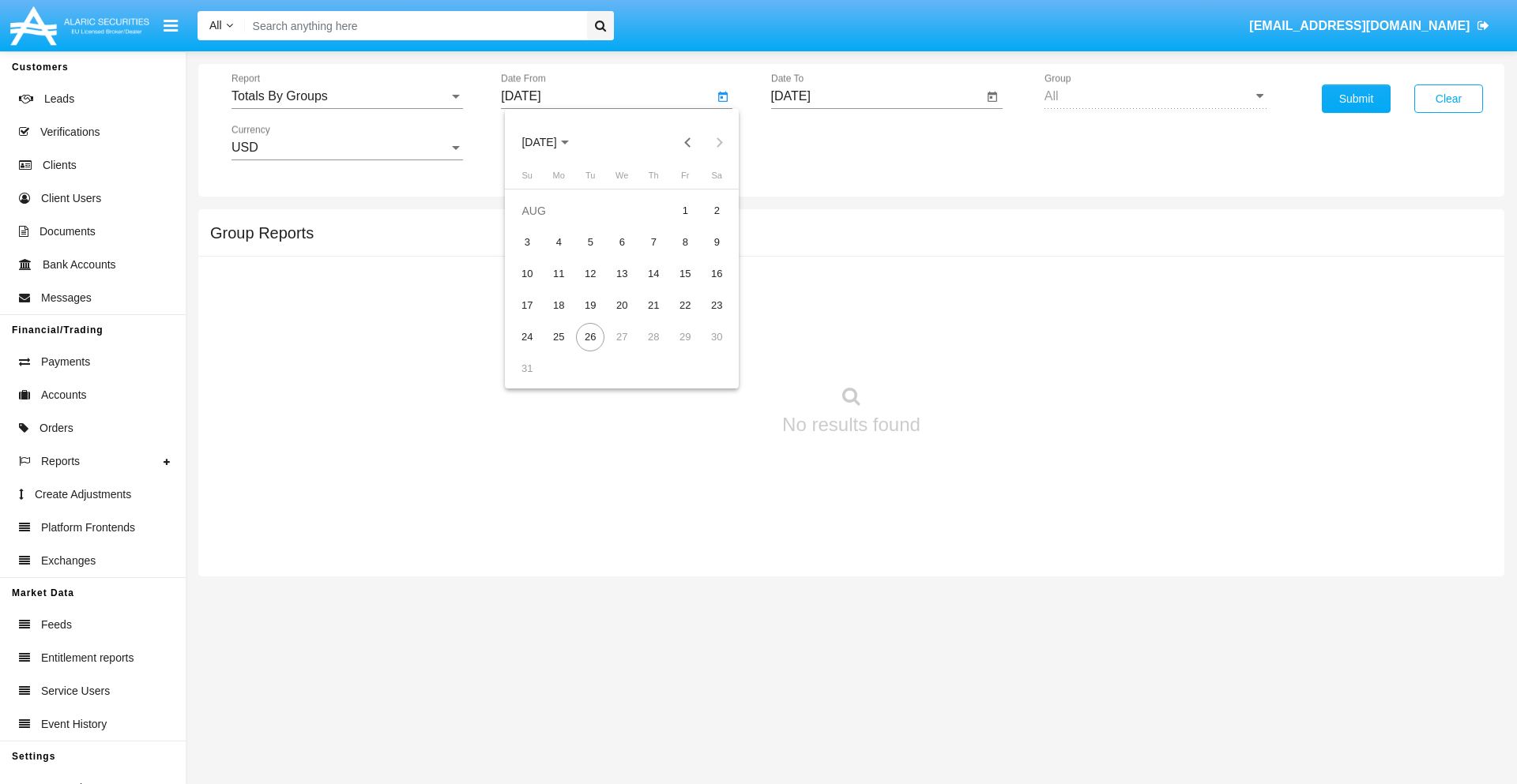
click at [553, 143] on span "AUG 2025" at bounding box center [539, 143] width 34 height 13
click at [704, 349] on div "2025" at bounding box center [705, 349] width 50 height 28
click at [704, 254] on div "AUG" at bounding box center [705, 254] width 50 height 28
click at [558, 273] on div "11" at bounding box center [558, 274] width 28 height 28
type input "08/11/25"
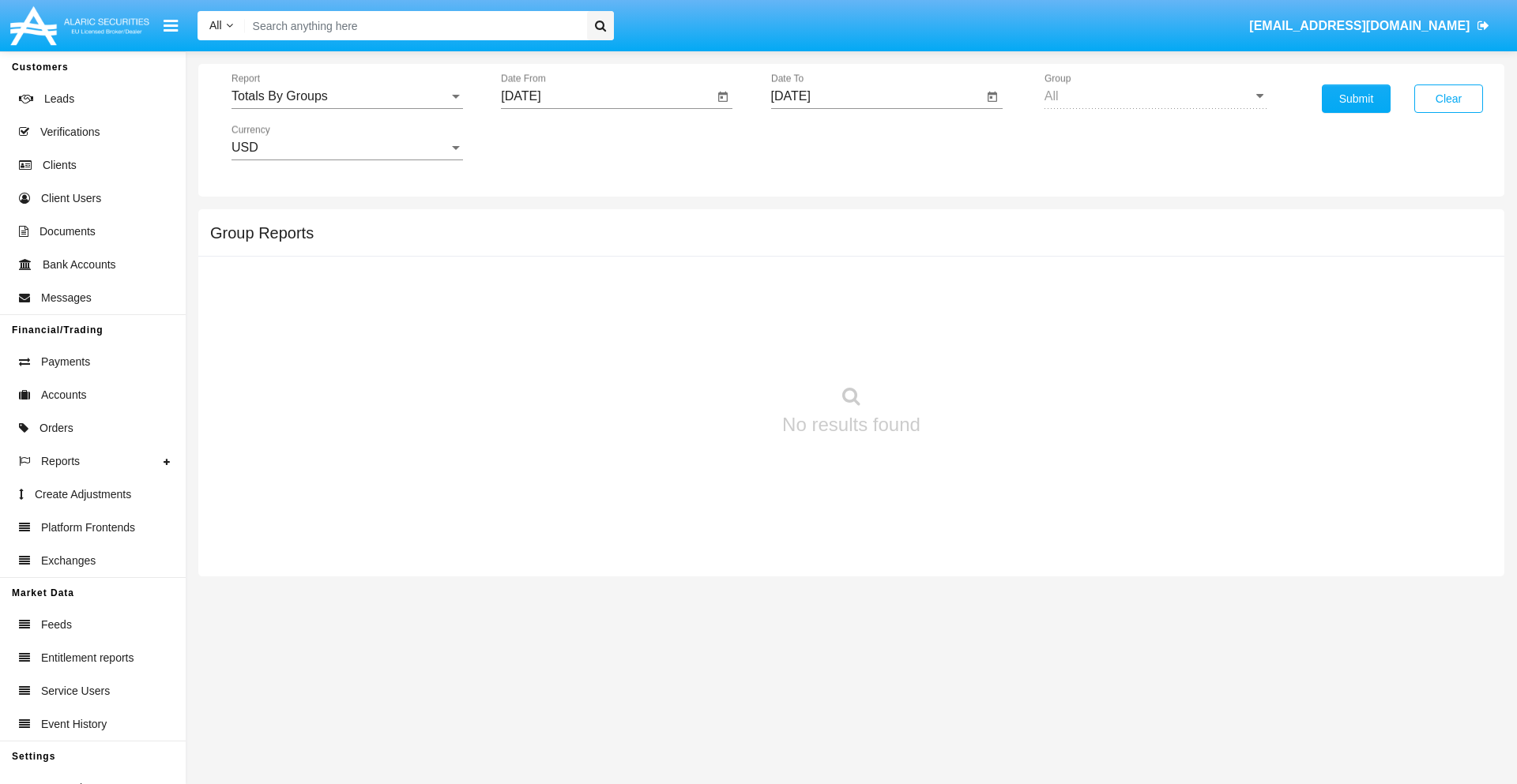
click at [876, 96] on input "[DATE]" at bounding box center [877, 96] width 212 height 15
click at [822, 143] on span "AUG 2025" at bounding box center [809, 143] width 34 height 13
click at [974, 349] on div "2025" at bounding box center [974, 349] width 50 height 28
click at [974, 254] on div "AUG" at bounding box center [974, 254] width 50 height 28
click at [860, 337] on div "26" at bounding box center [860, 337] width 28 height 28
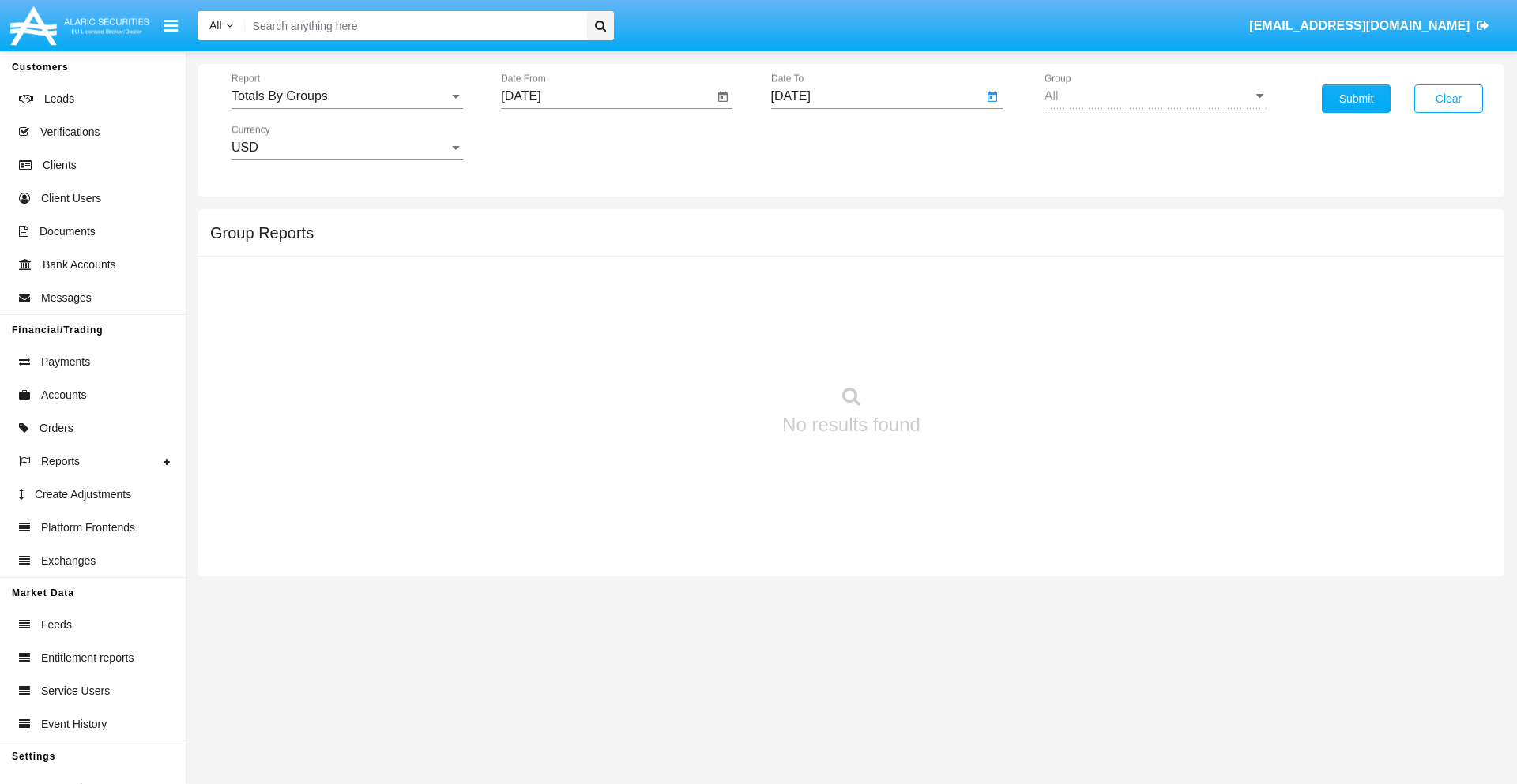
type input "08/26/25"
click at [1356, 99] on button "Submit" at bounding box center [1356, 98] width 69 height 28
click at [347, 96] on span "Report" at bounding box center [339, 96] width 217 height 15
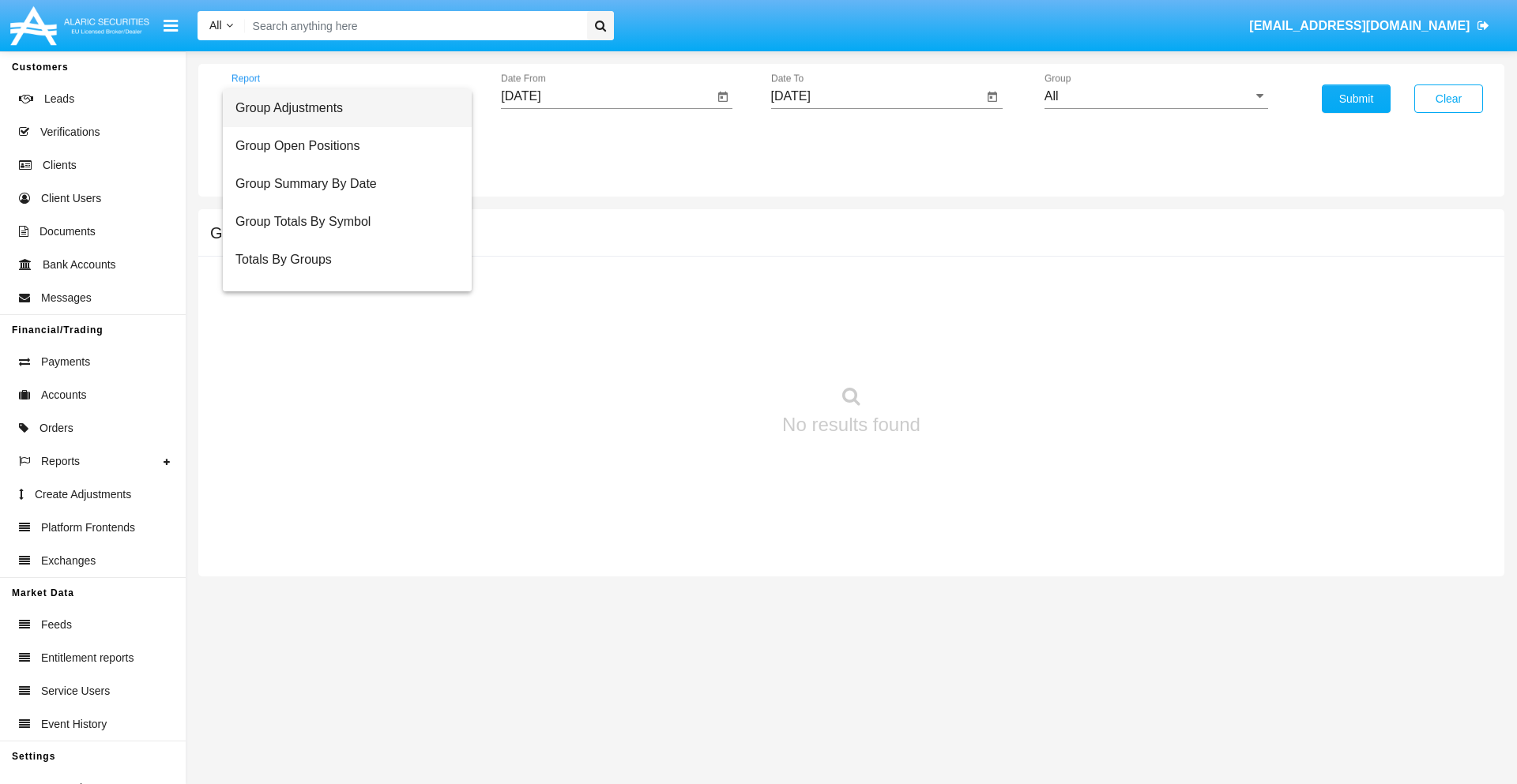
click at [340, 108] on span "Group Adjustments" at bounding box center [347, 108] width 223 height 38
click at [1156, 96] on input "All" at bounding box center [1156, 96] width 223 height 15
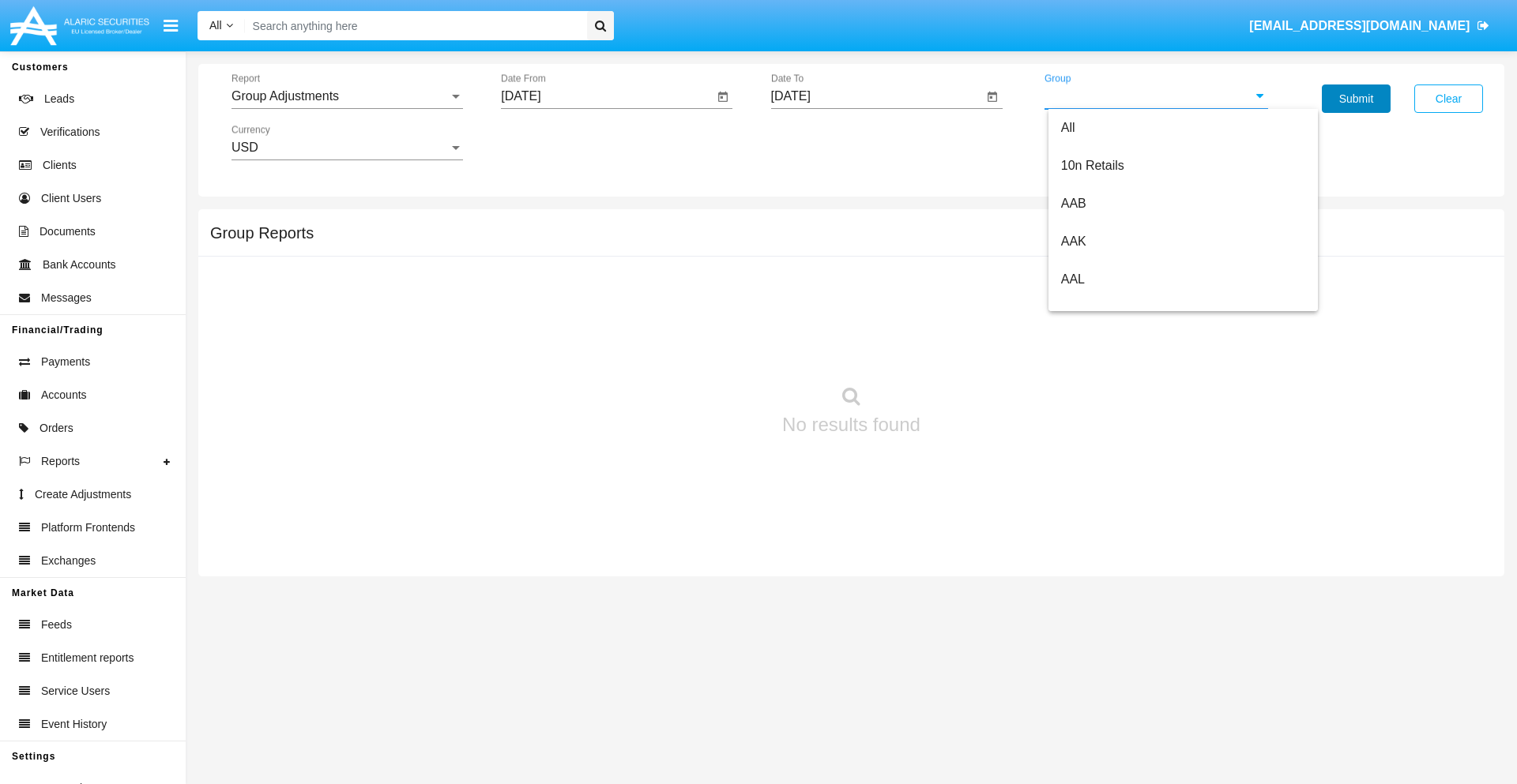
click at [1356, 99] on button "Submit" at bounding box center [1356, 98] width 69 height 28
click at [347, 96] on span "Report" at bounding box center [339, 96] width 217 height 15
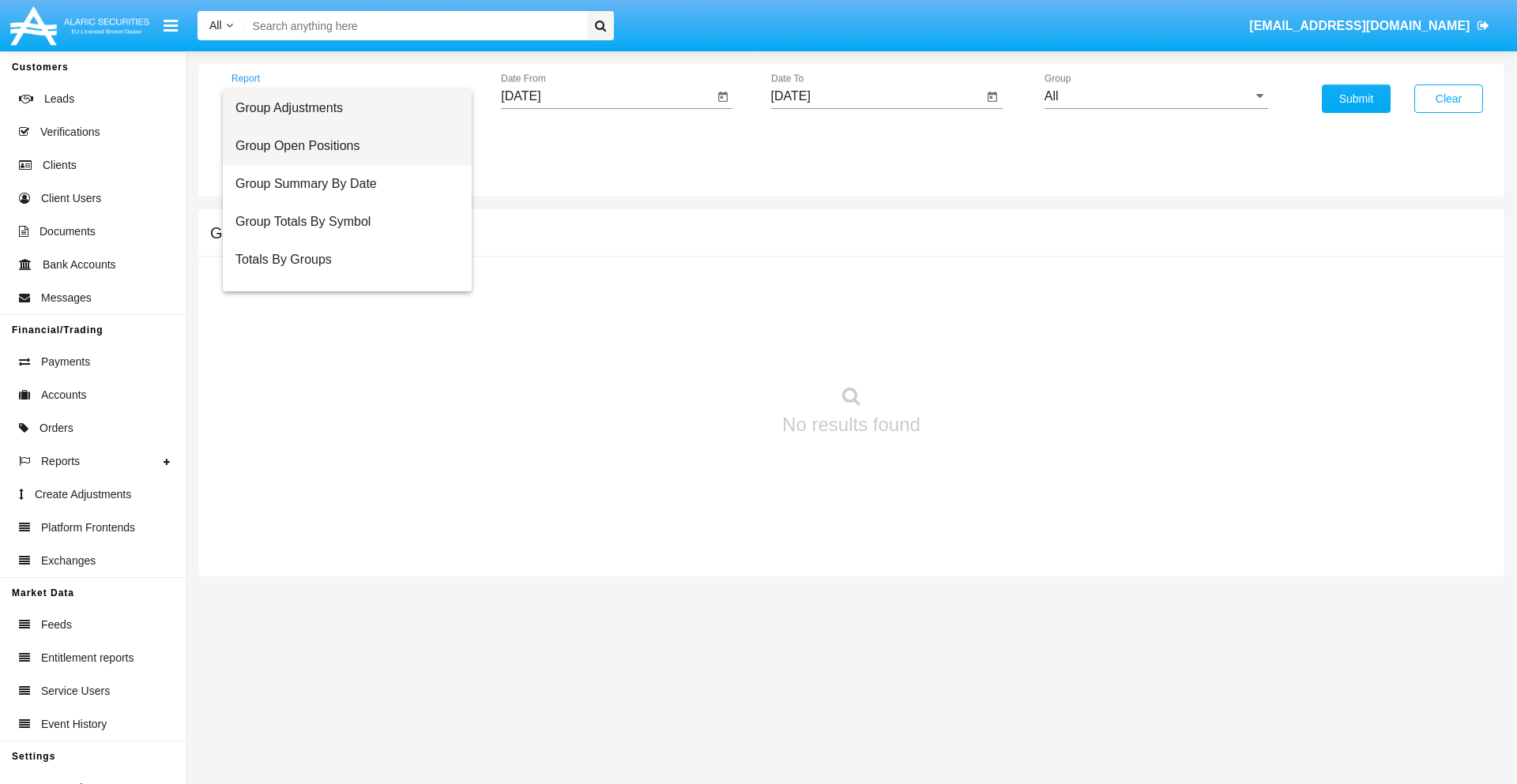
click at [340, 146] on span "Group Open Positions" at bounding box center [347, 146] width 223 height 38
click at [1156, 96] on input "All" at bounding box center [1156, 96] width 223 height 15
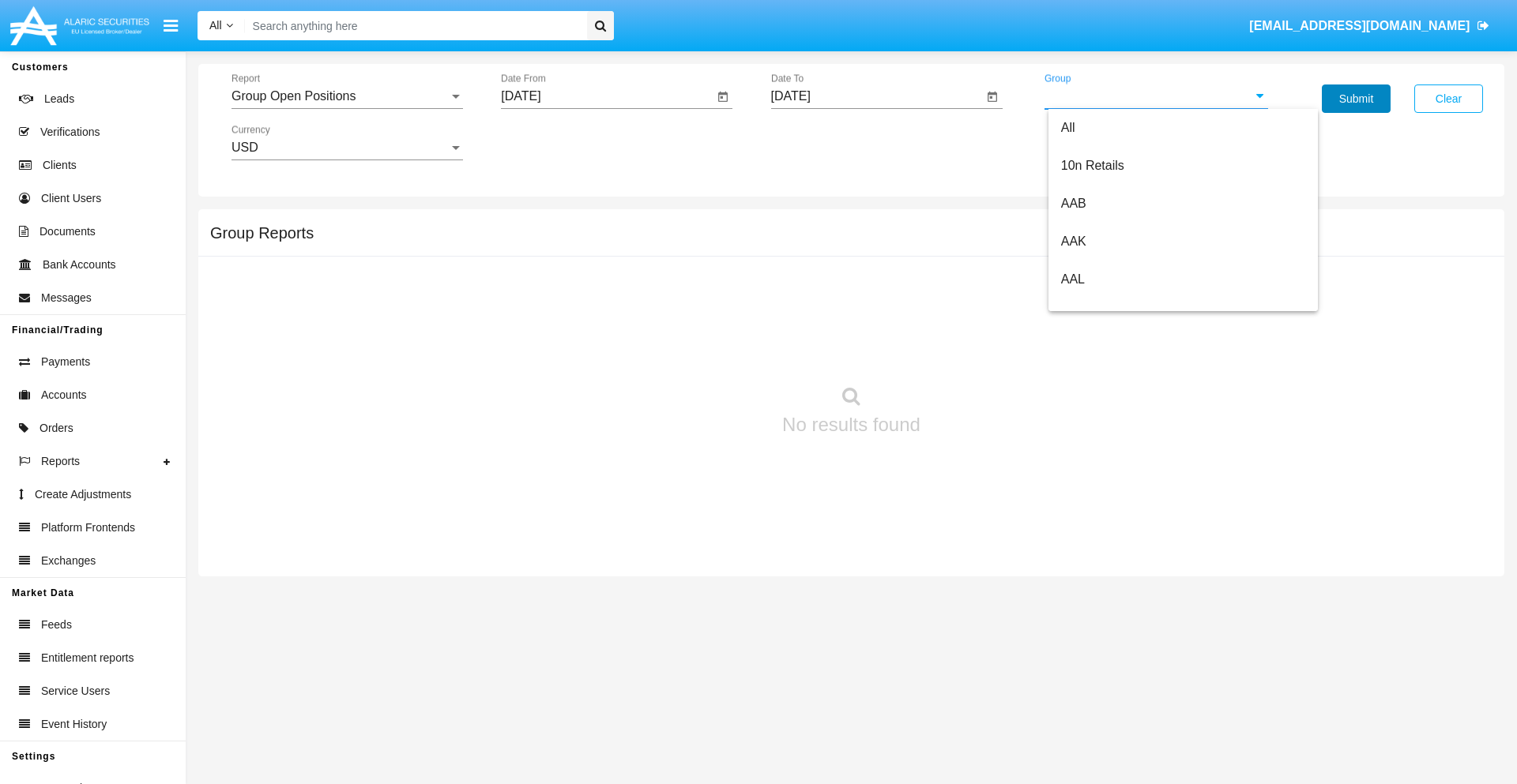
click at [1356, 99] on button "Submit" at bounding box center [1356, 98] width 69 height 28
click at [347, 96] on span "Report" at bounding box center [339, 96] width 217 height 15
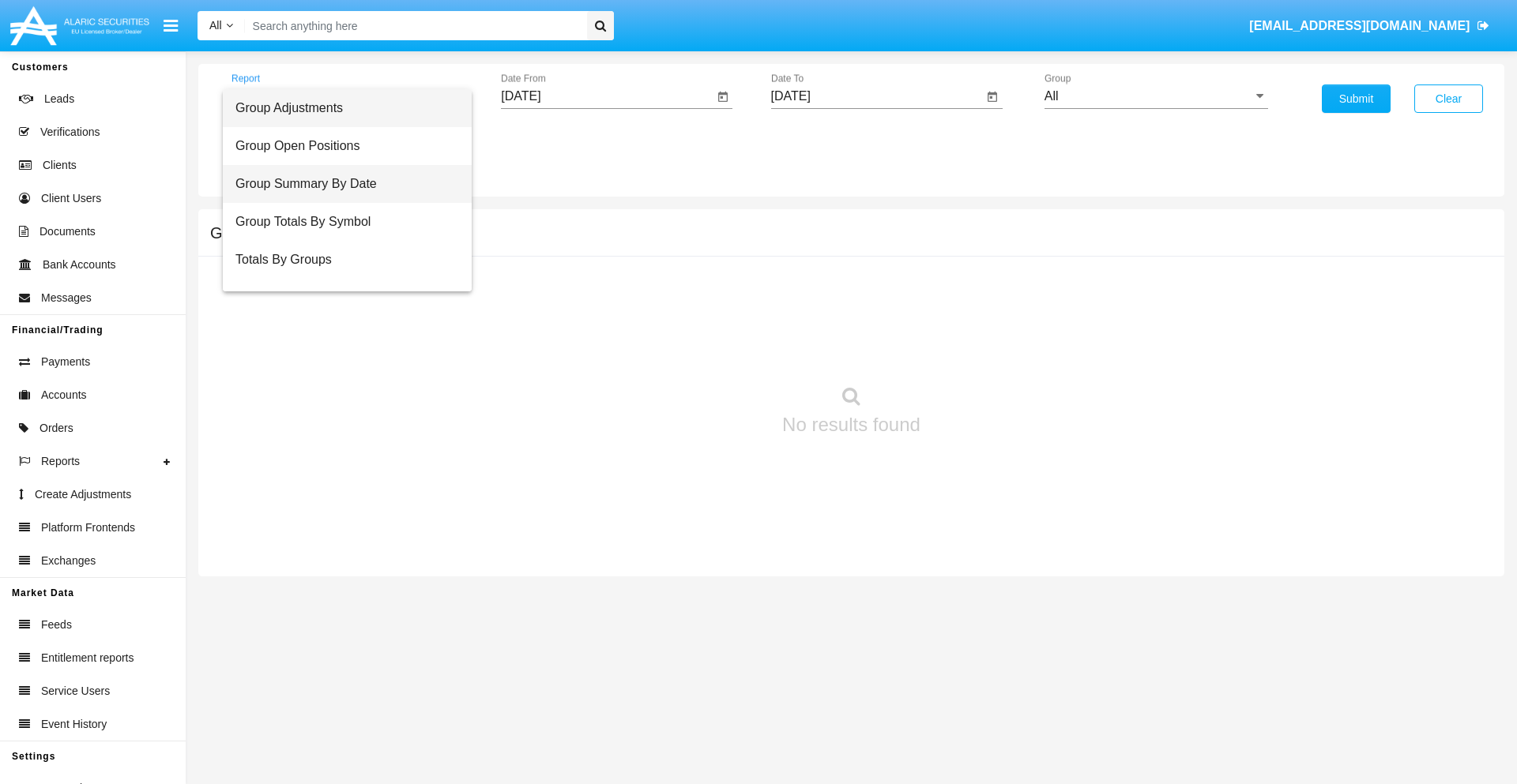
click at [340, 184] on span "Group Summary By Date" at bounding box center [347, 184] width 223 height 38
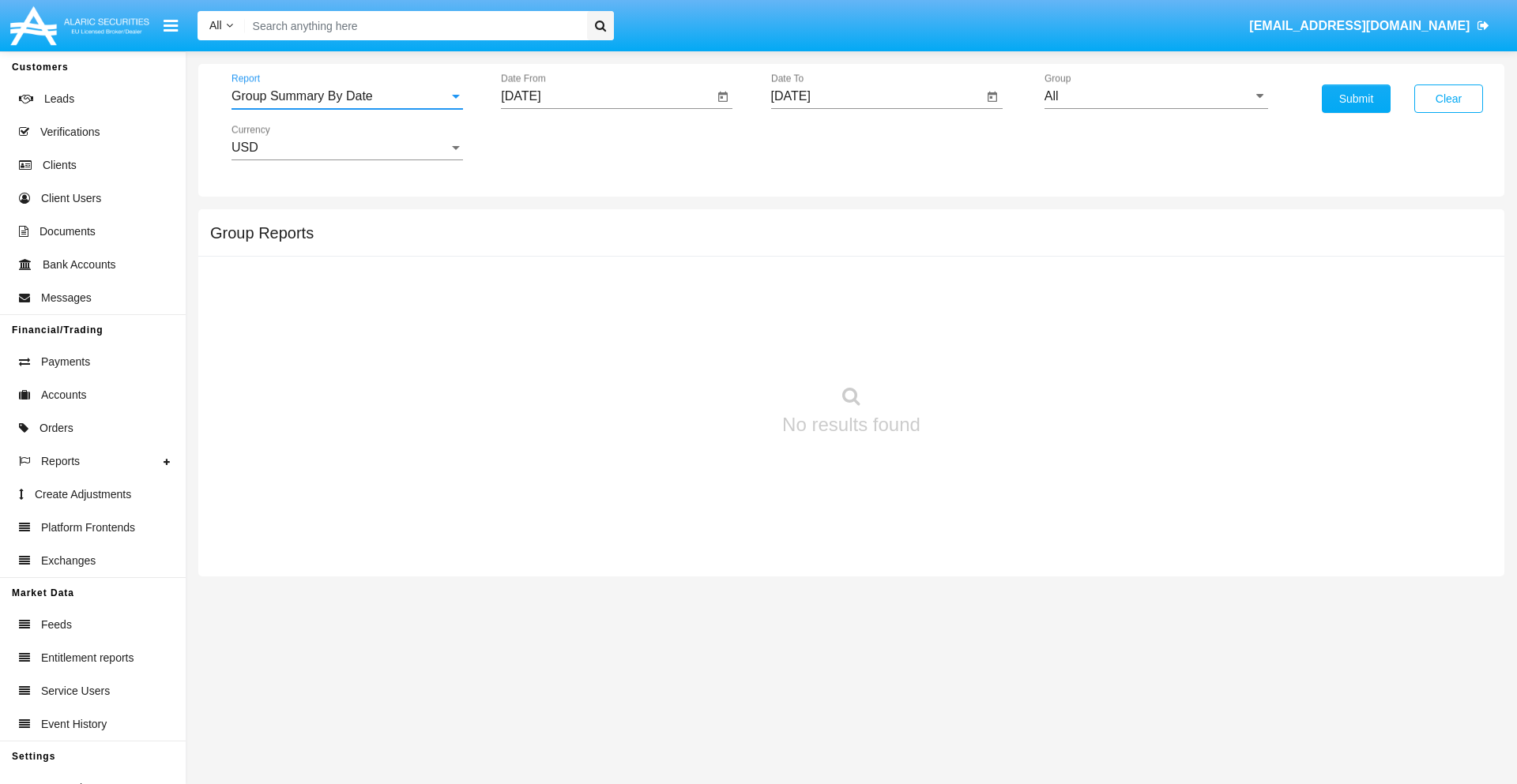
click at [1156, 96] on input "All" at bounding box center [1156, 96] width 223 height 15
click at [1356, 99] on button "Submit" at bounding box center [1356, 98] width 69 height 28
click at [347, 96] on span "Report" at bounding box center [339, 96] width 217 height 15
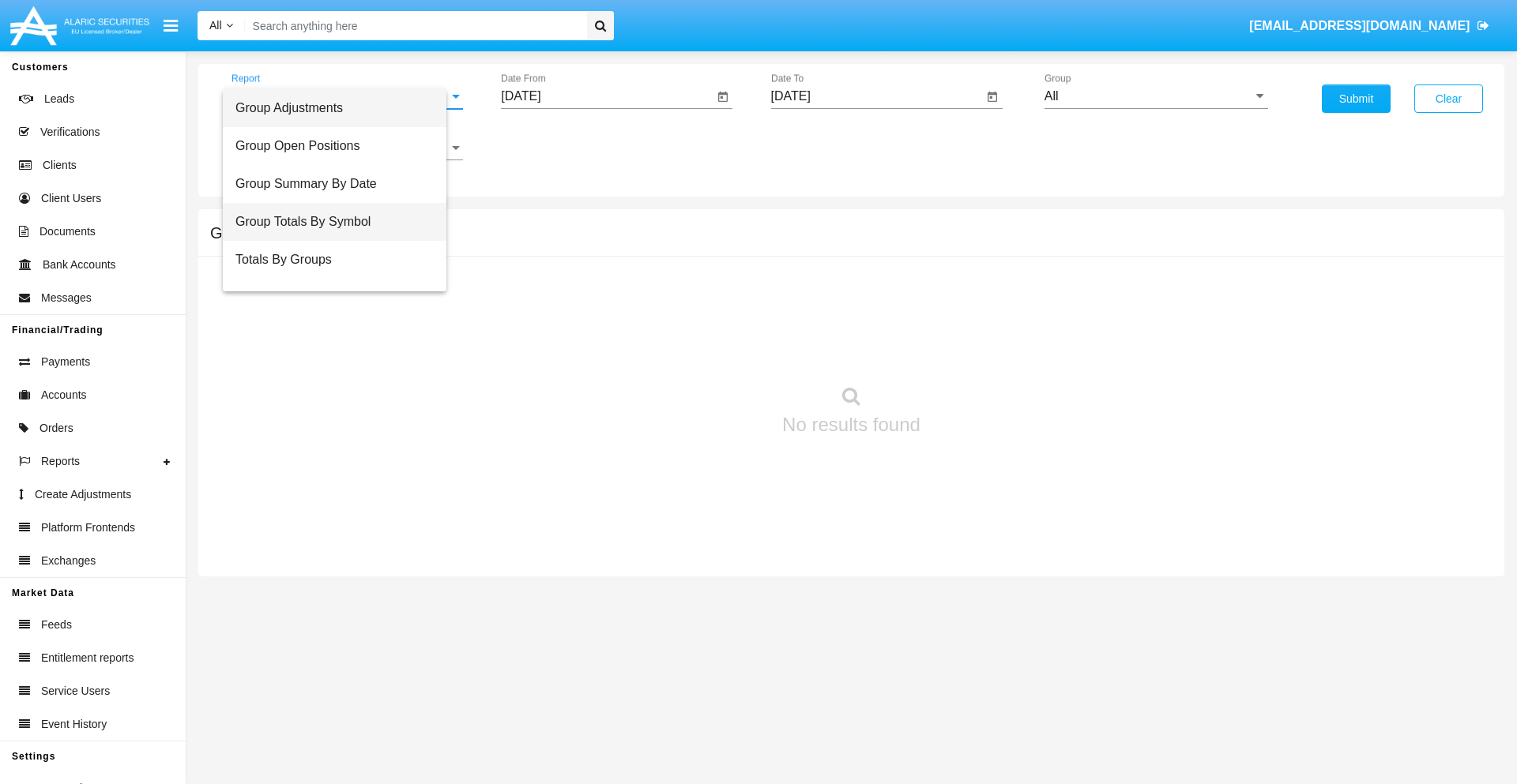
click at [340, 222] on span "Group Totals By Symbol" at bounding box center [334, 222] width 198 height 38
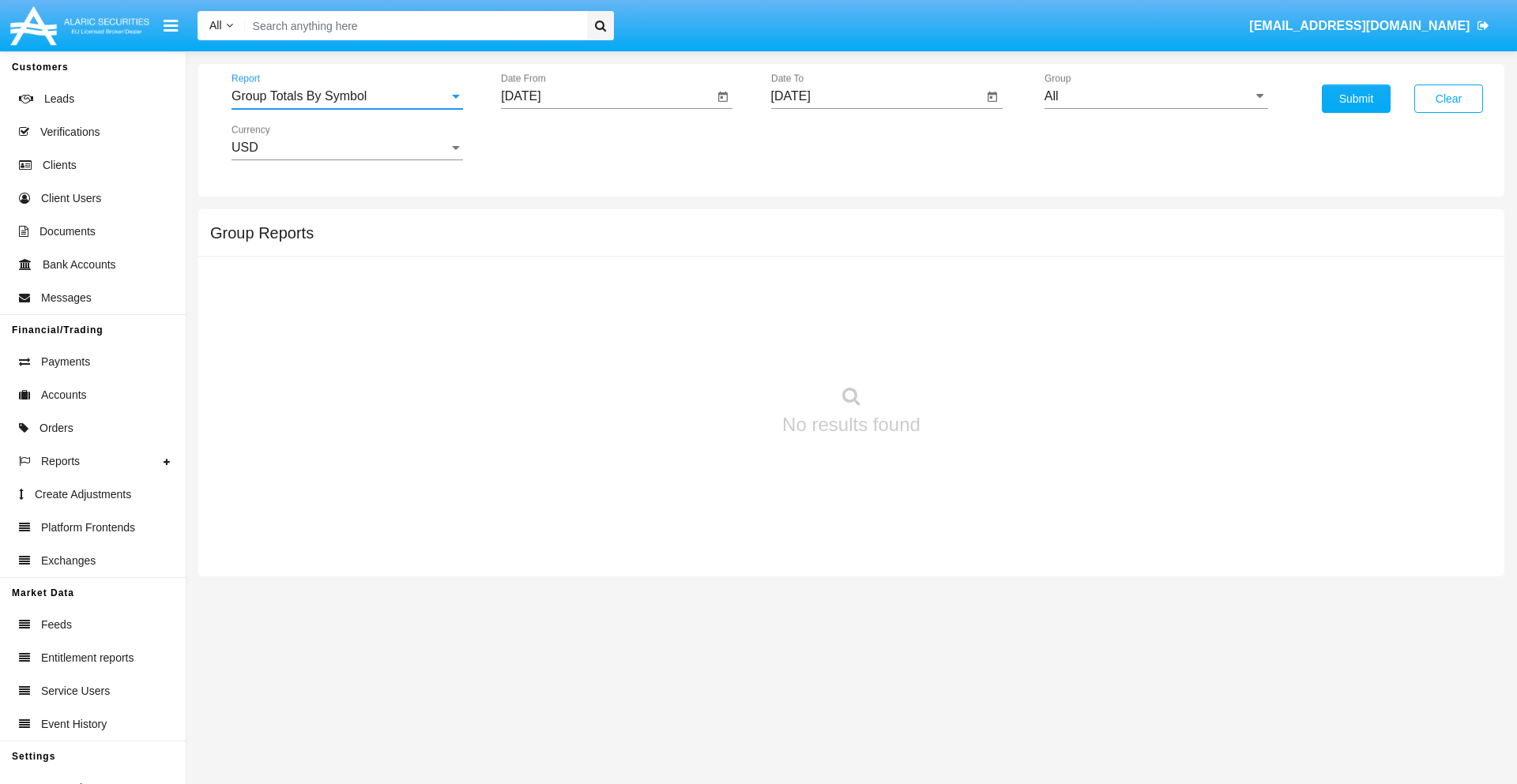
click at [1156, 96] on input "All" at bounding box center [1156, 96] width 223 height 15
click at [1356, 99] on button "Submit" at bounding box center [1356, 98] width 69 height 28
click at [347, 96] on span "Report" at bounding box center [339, 96] width 217 height 15
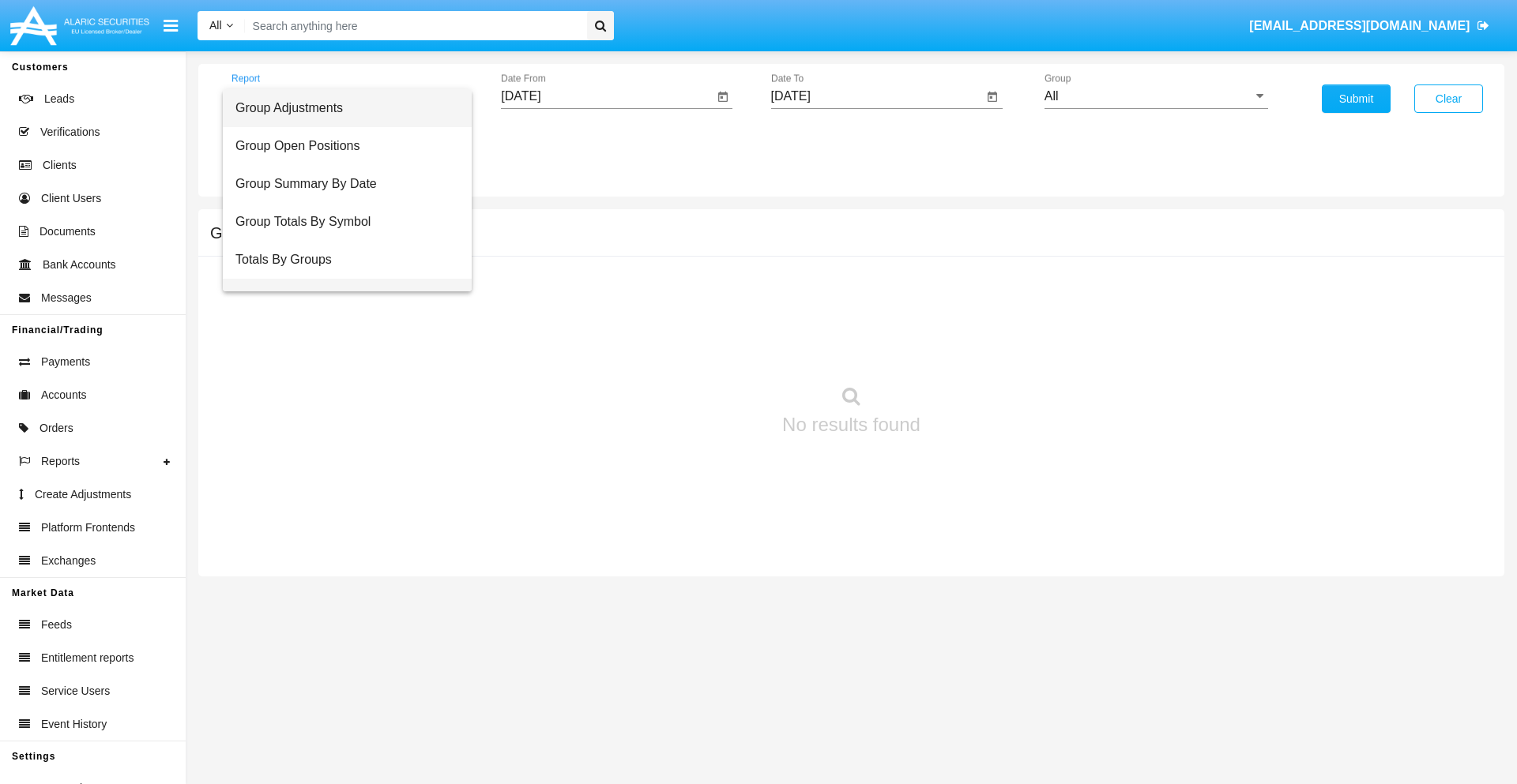
click at [340, 279] on span "Group Fees By Destination" at bounding box center [347, 298] width 223 height 38
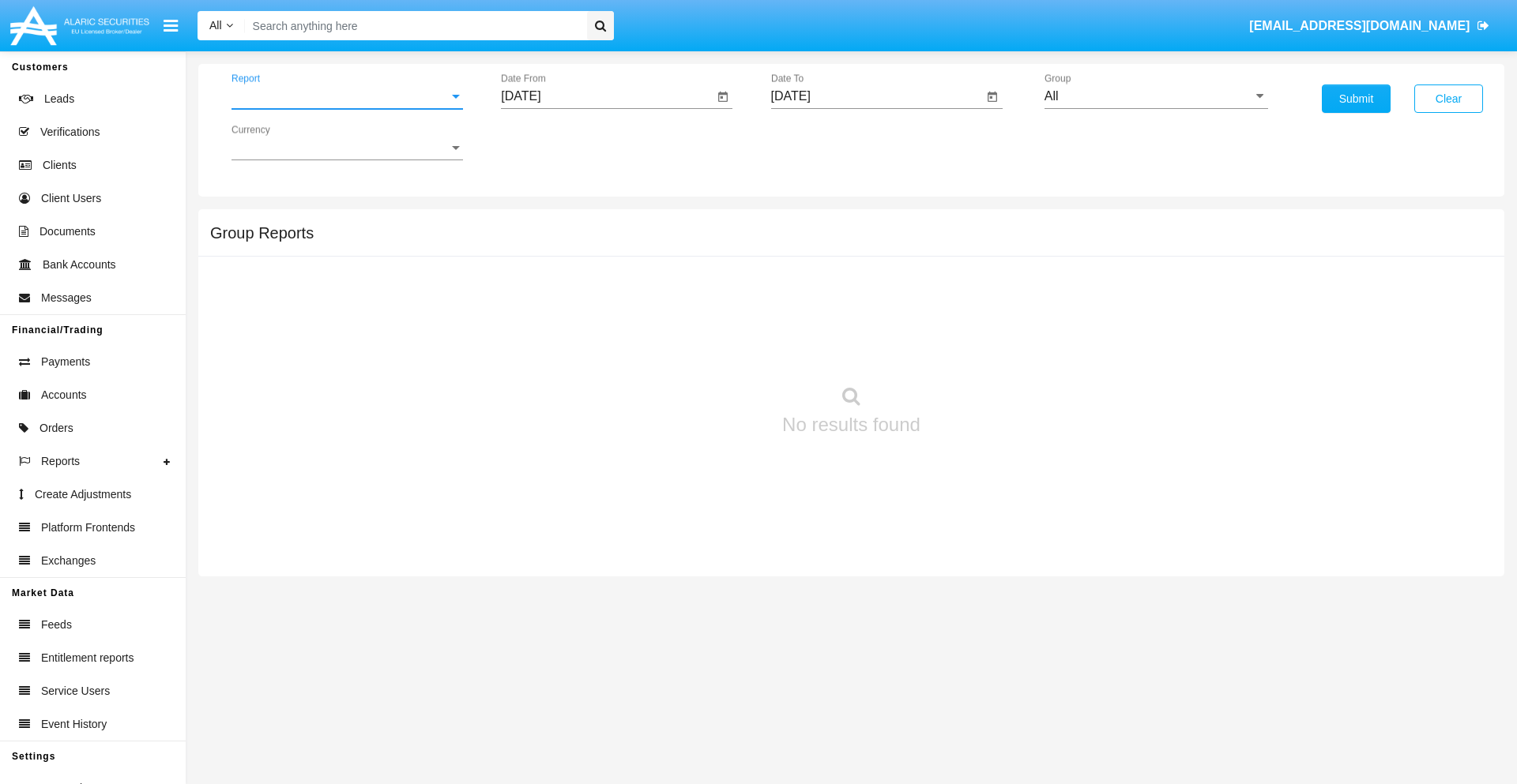
scroll to position [25, 0]
click at [1156, 96] on input "All" at bounding box center [1156, 96] width 223 height 15
click at [1356, 99] on button "Submit" at bounding box center [1356, 98] width 69 height 28
